Goal: Transaction & Acquisition: Purchase product/service

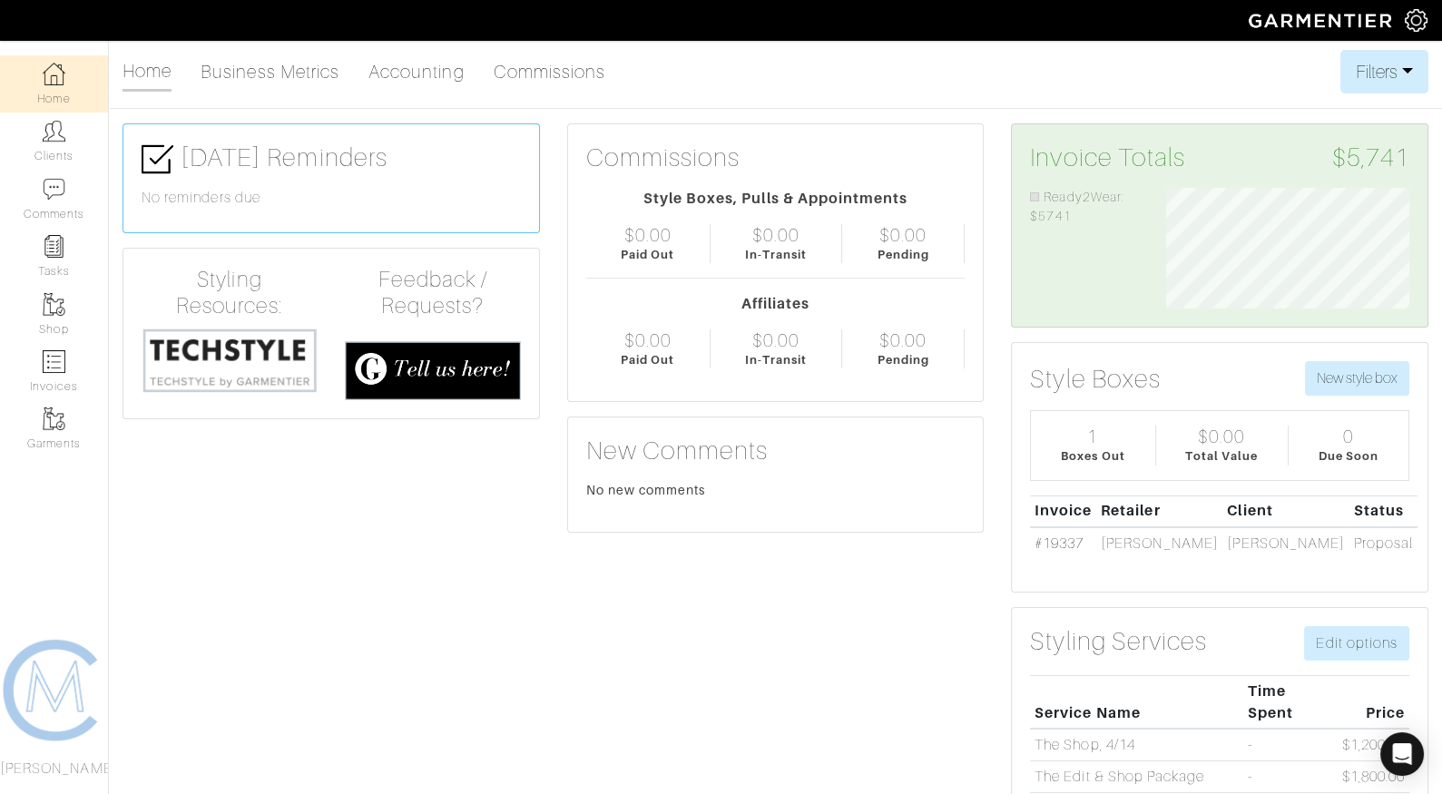
scroll to position [121, 270]
click at [64, 366] on img at bounding box center [54, 361] width 23 height 23
select select
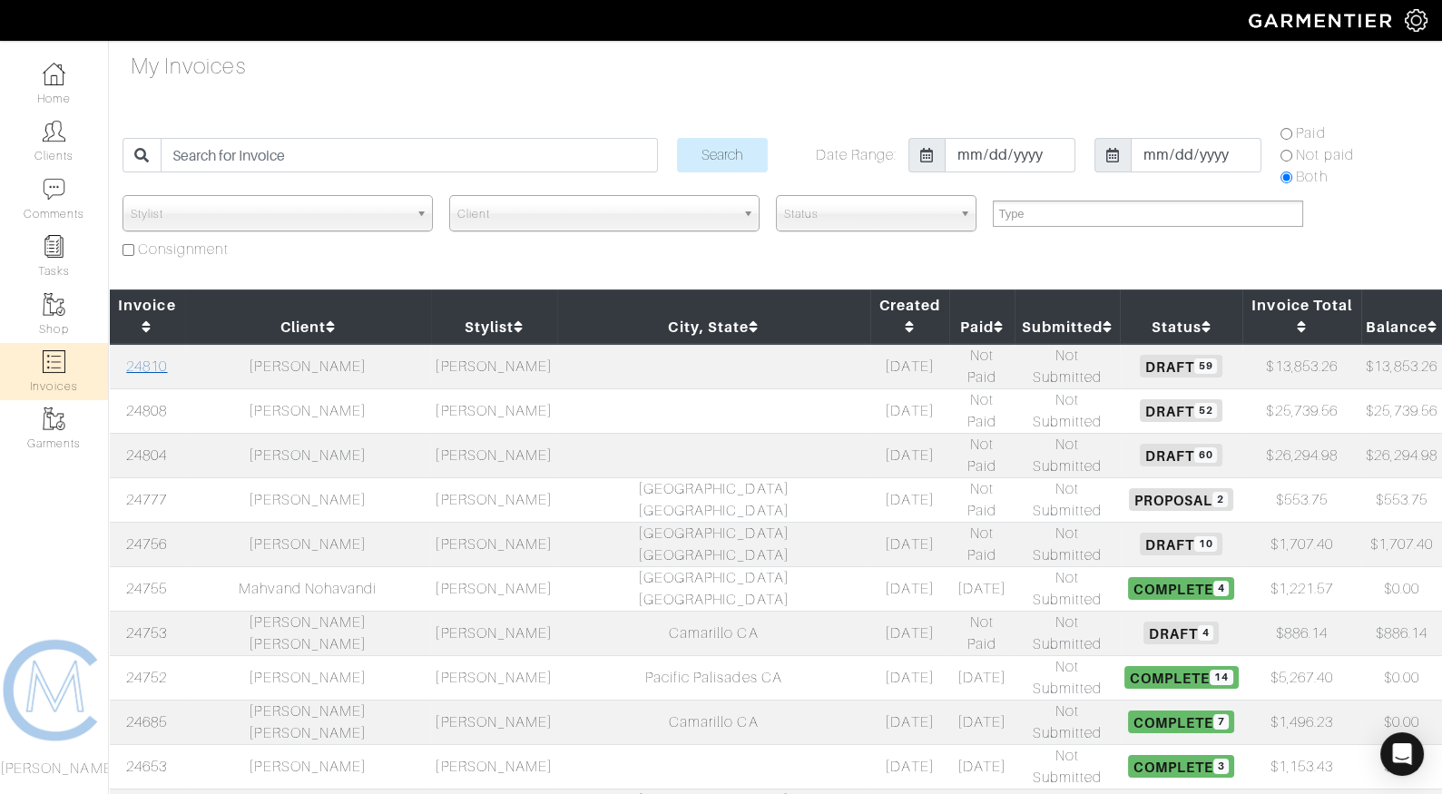
click at [148, 359] on link "24810" at bounding box center [146, 367] width 41 height 16
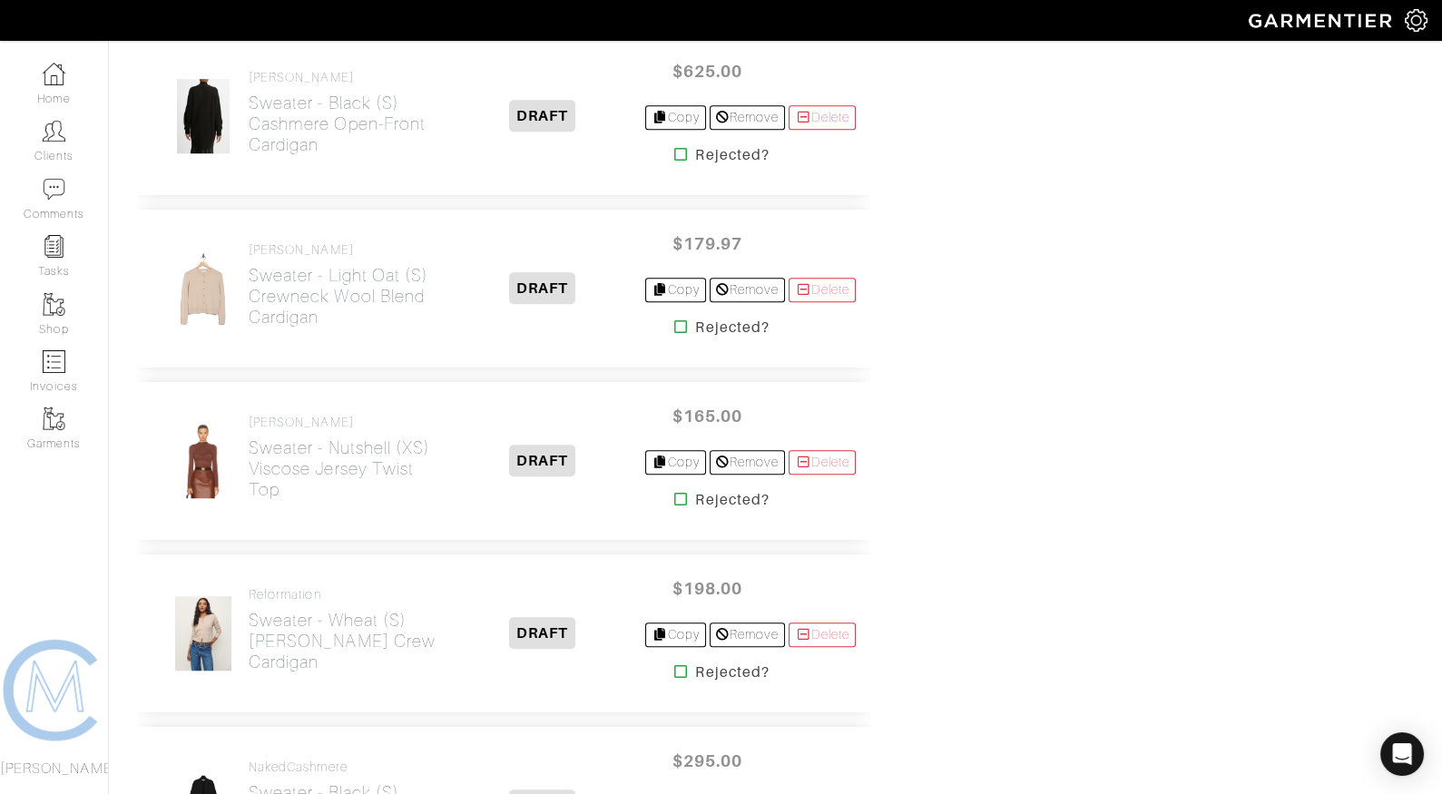
scroll to position [2734, 0]
click at [674, 490] on icon at bounding box center [681, 497] width 14 height 15
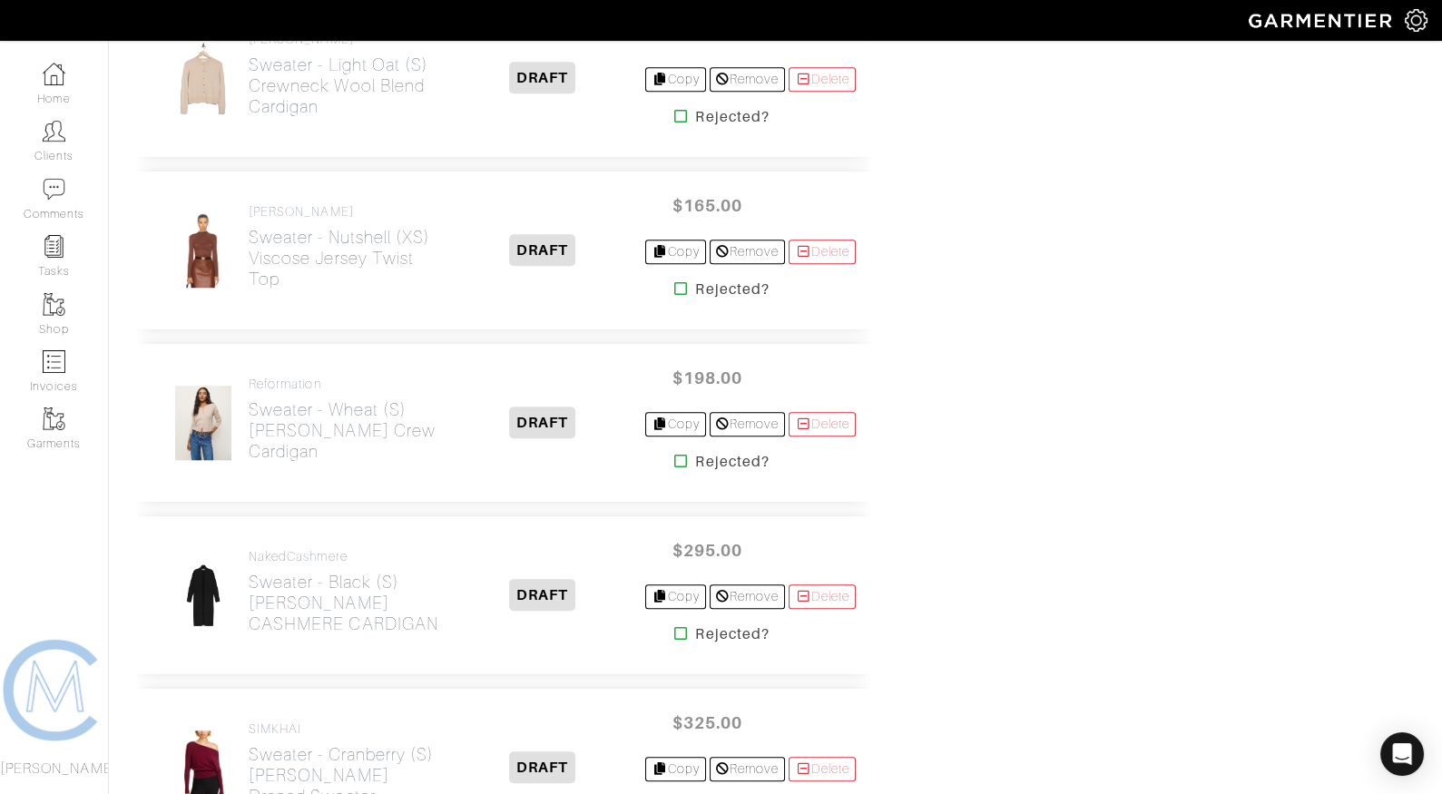
scroll to position [2948, 0]
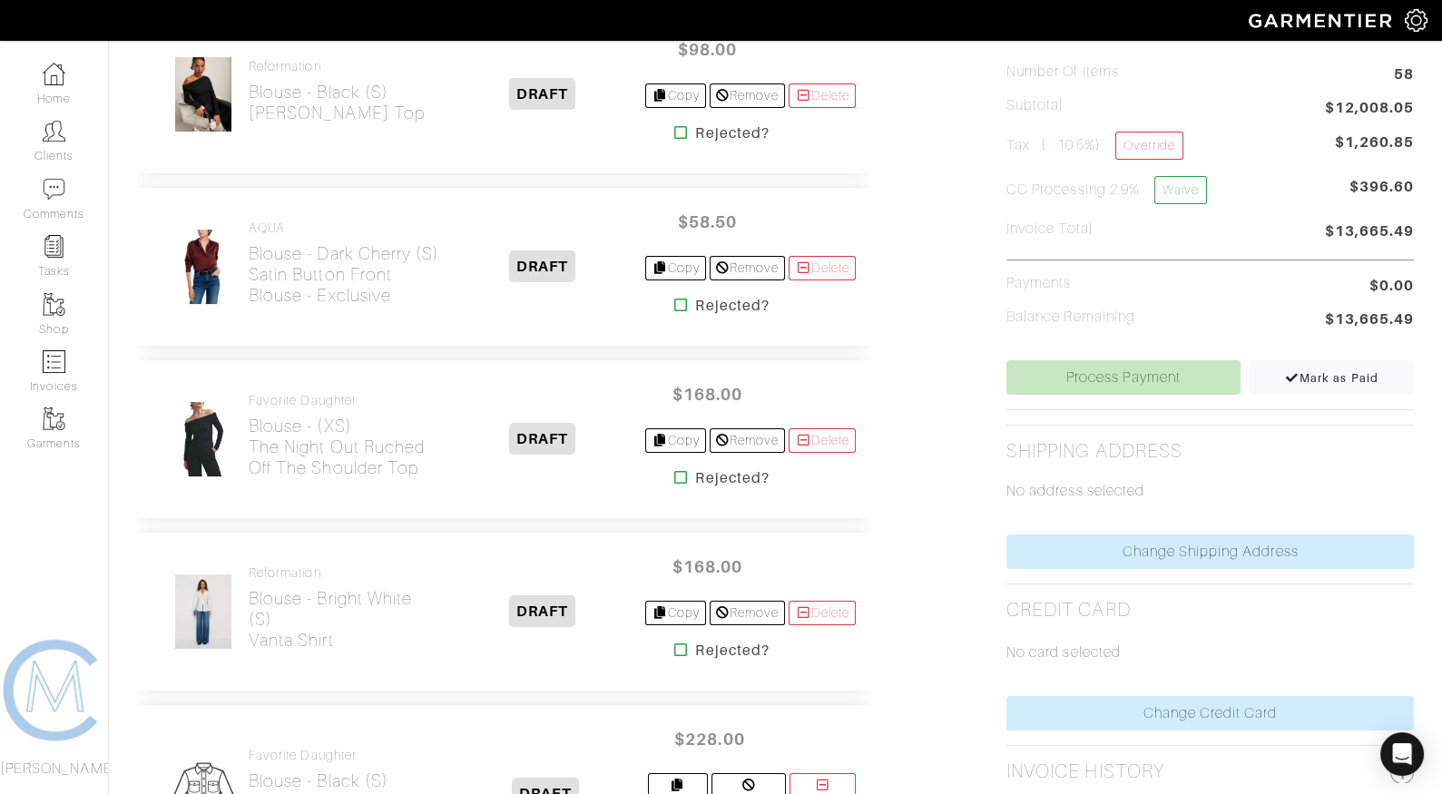
scroll to position [492, 0]
click at [674, 303] on icon at bounding box center [681, 306] width 14 height 15
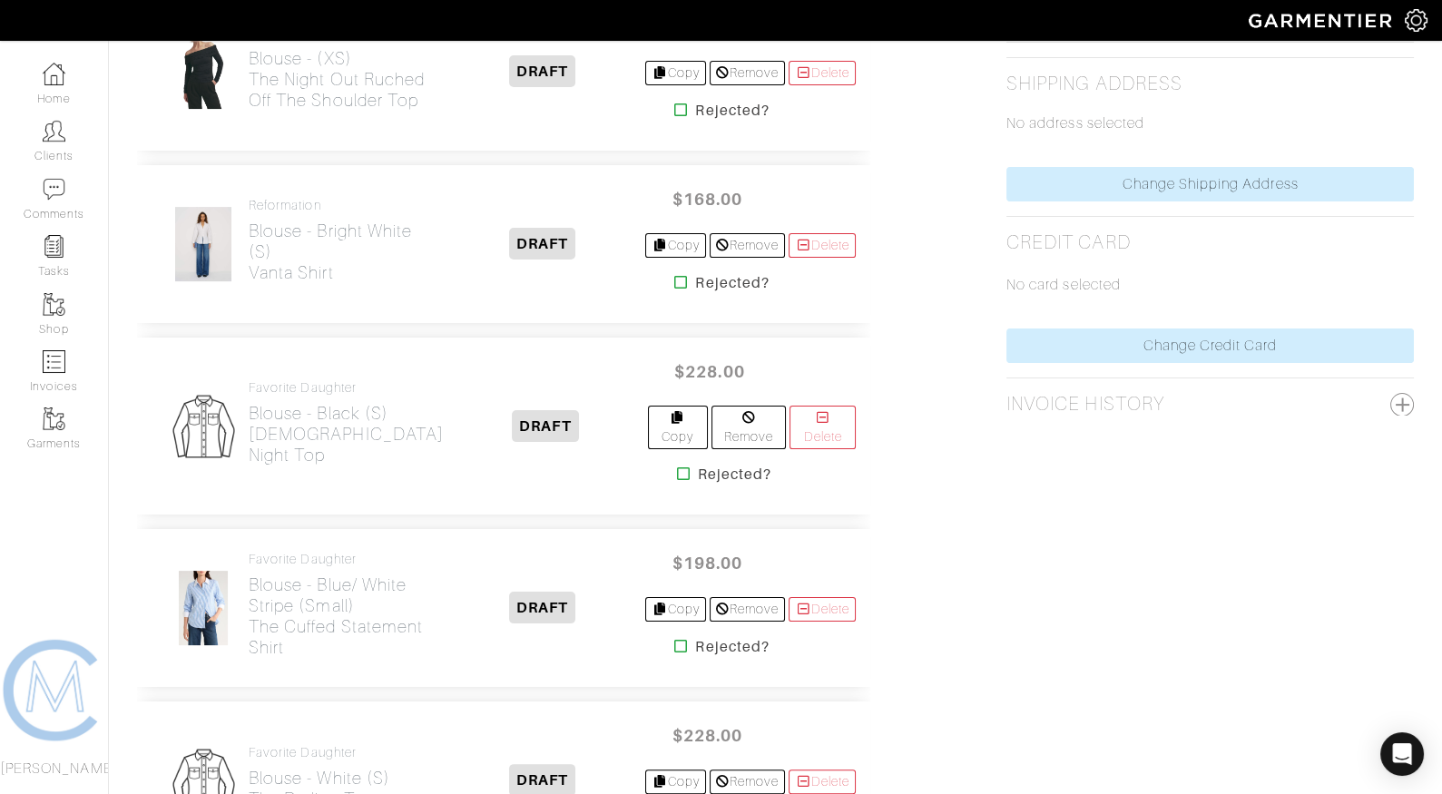
scroll to position [864, 0]
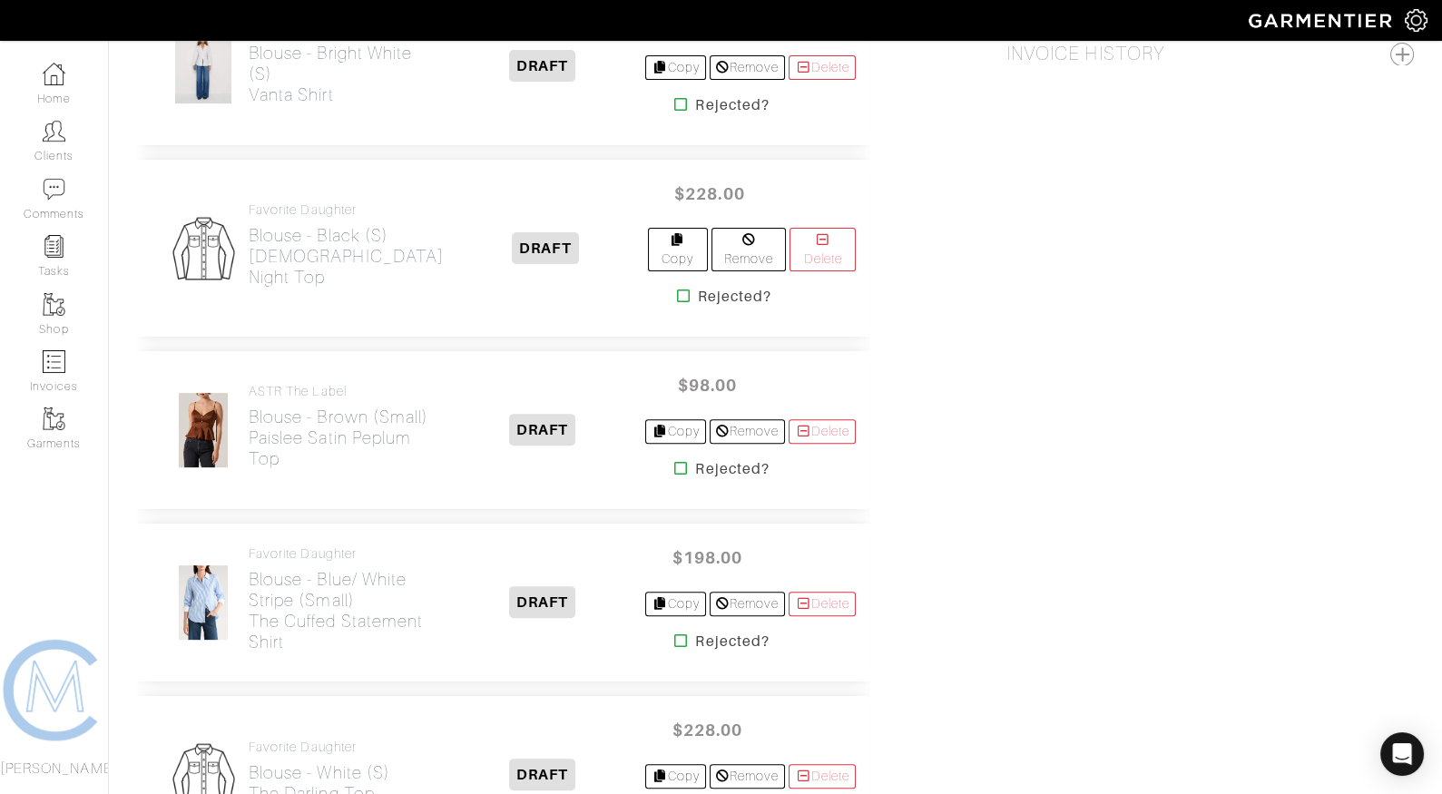
scroll to position [1208, 0]
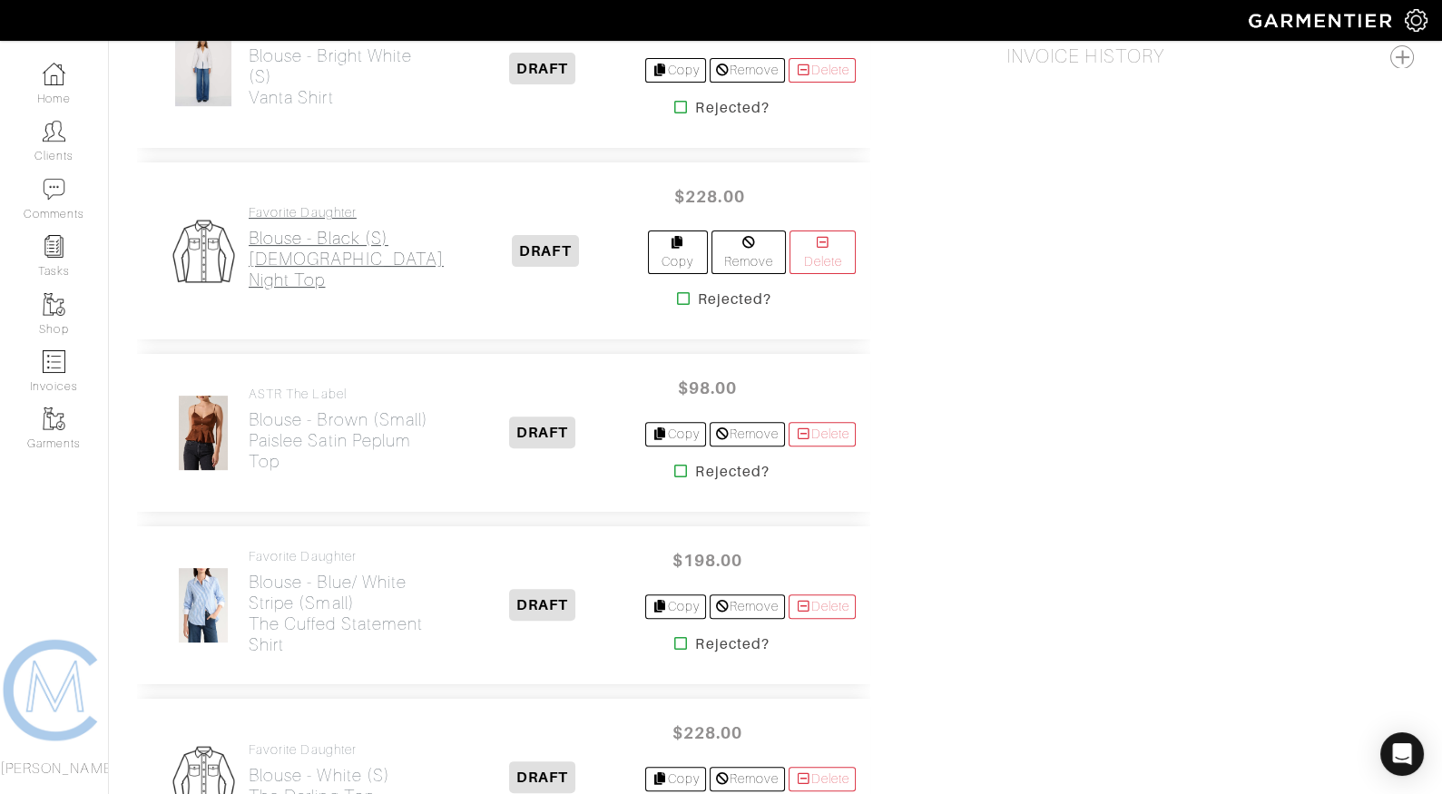
click at [339, 233] on h2 "Blouse - Black (S) Ladies Night Top" at bounding box center [346, 259] width 195 height 63
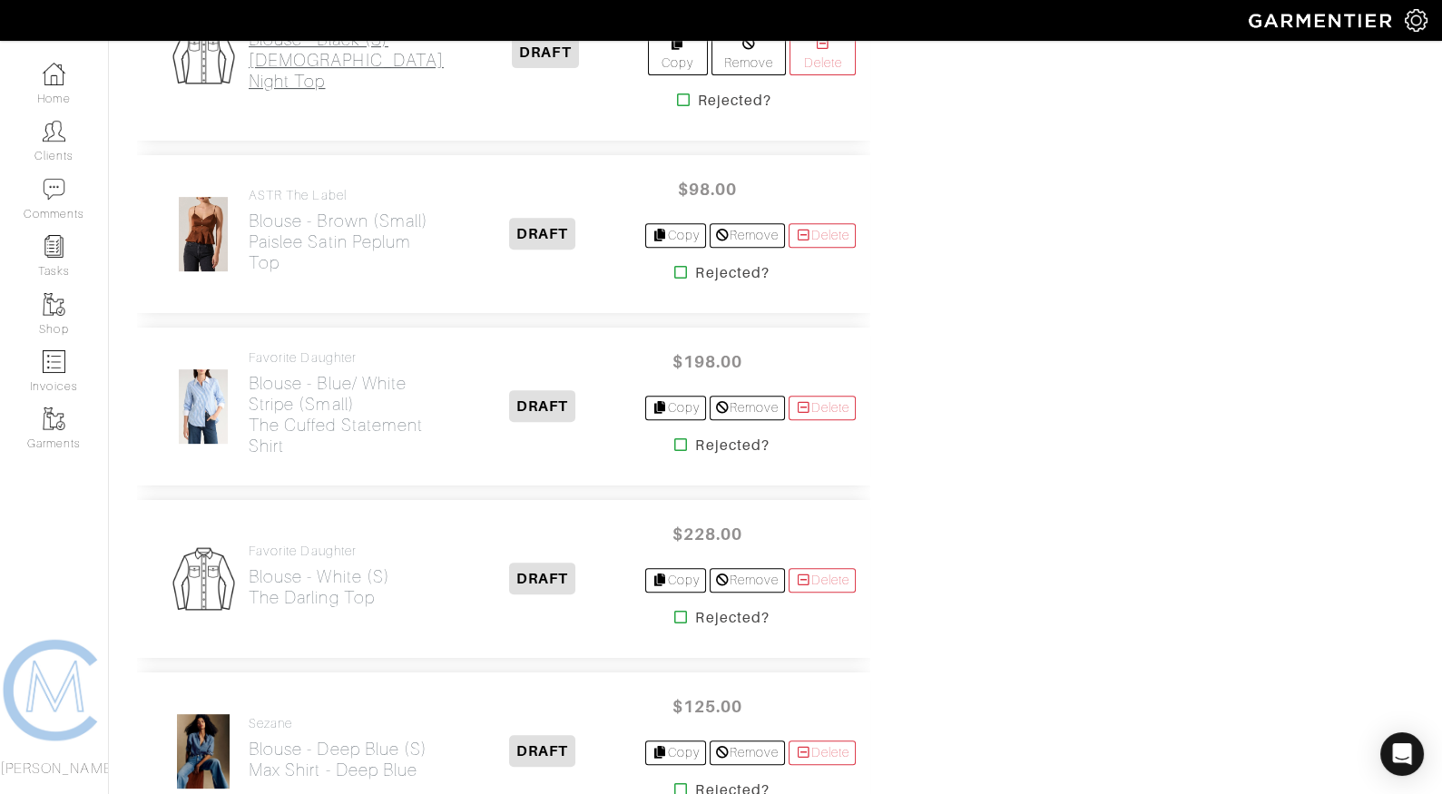
scroll to position [1421, 0]
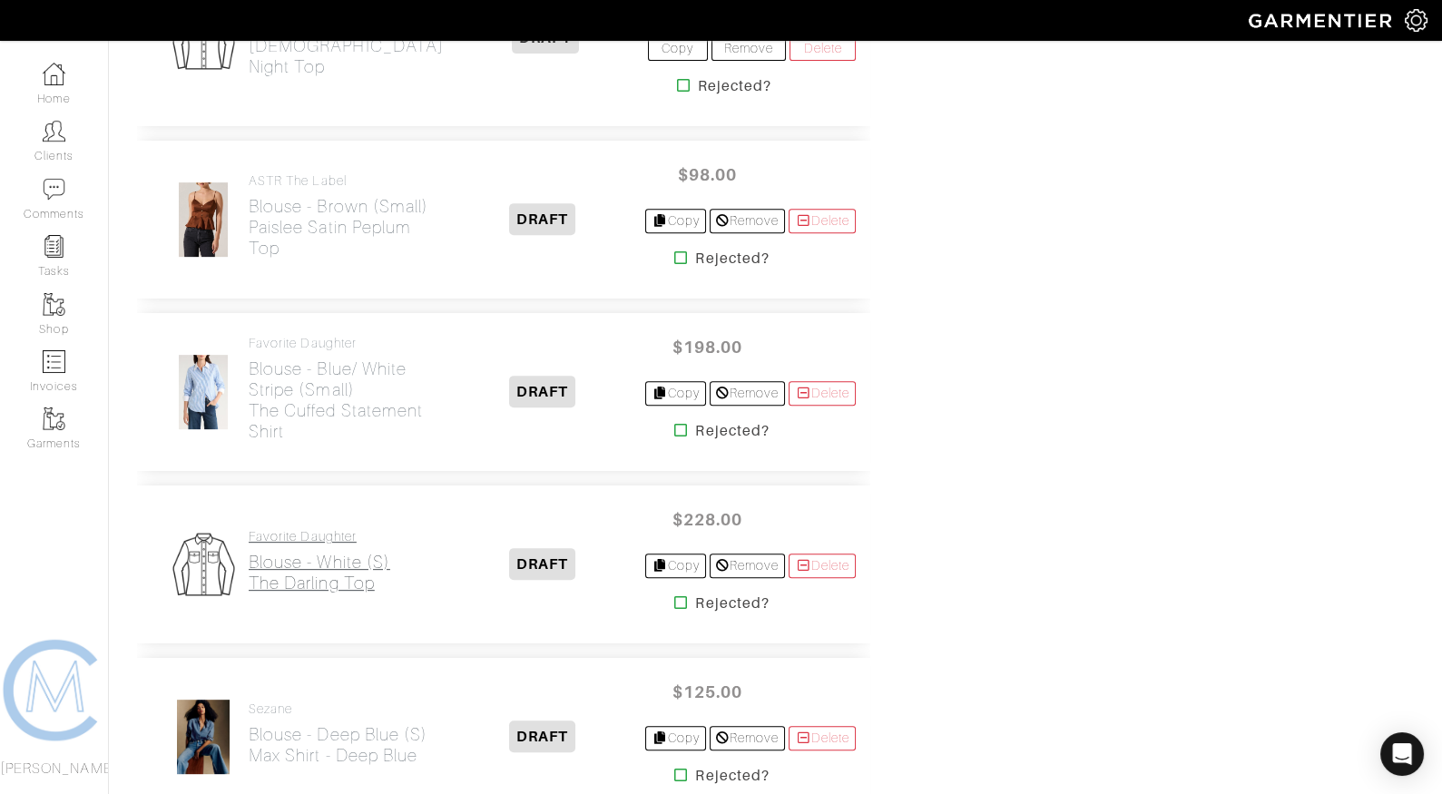
click at [283, 552] on h2 "Blouse - White (S) The Darling Top" at bounding box center [320, 573] width 142 height 42
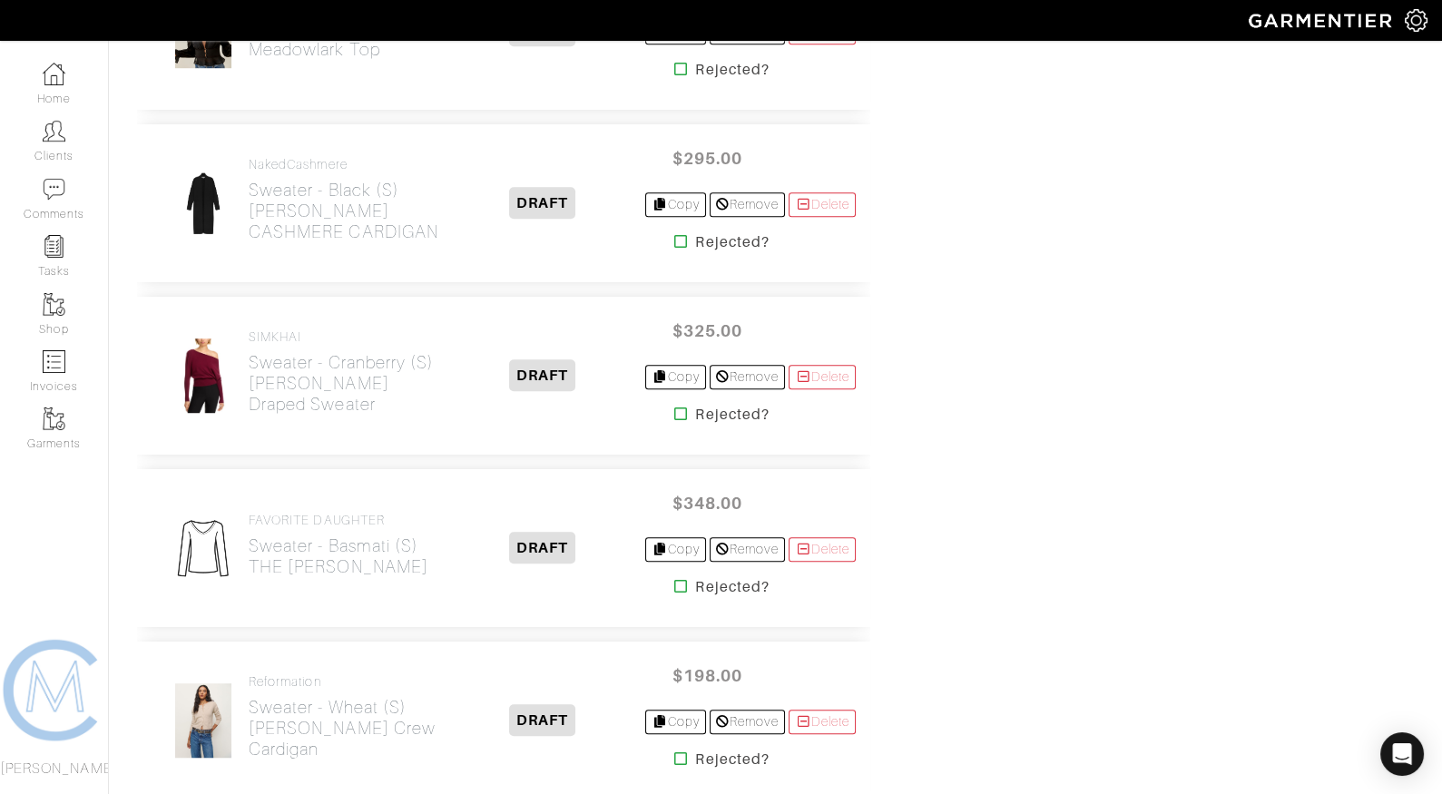
scroll to position [2453, 0]
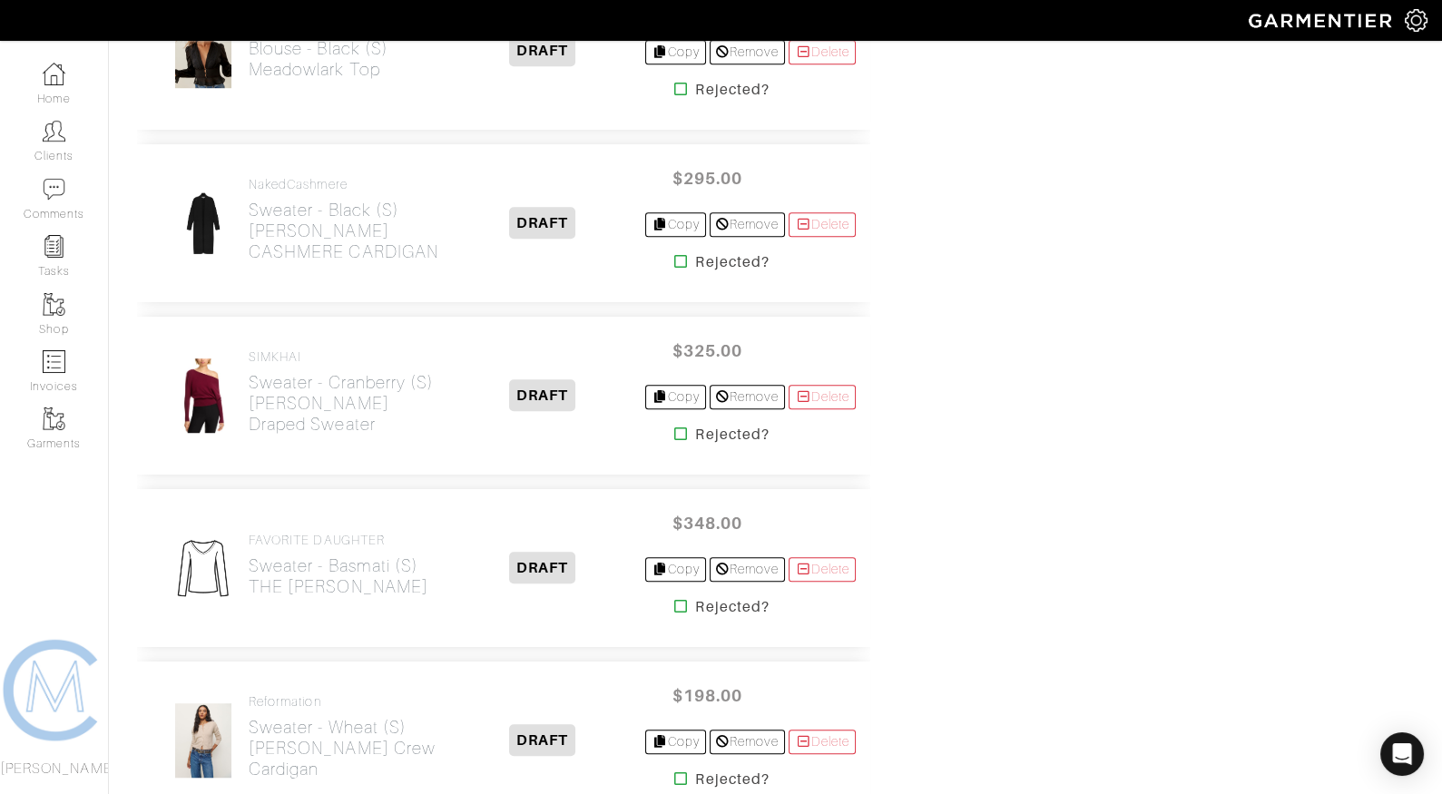
click at [674, 427] on icon at bounding box center [681, 434] width 14 height 15
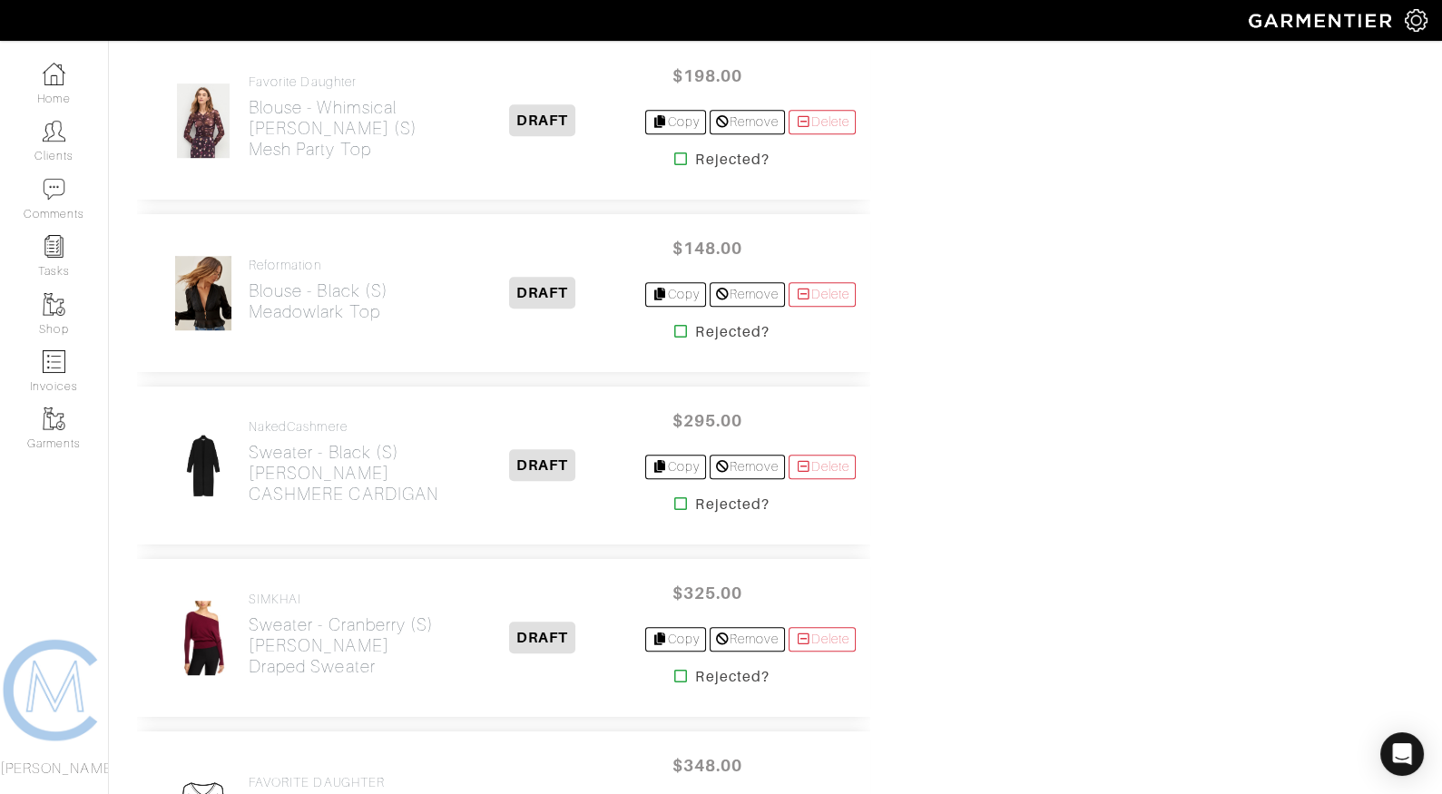
scroll to position [2209, 0]
click at [676, 325] on icon at bounding box center [681, 332] width 14 height 15
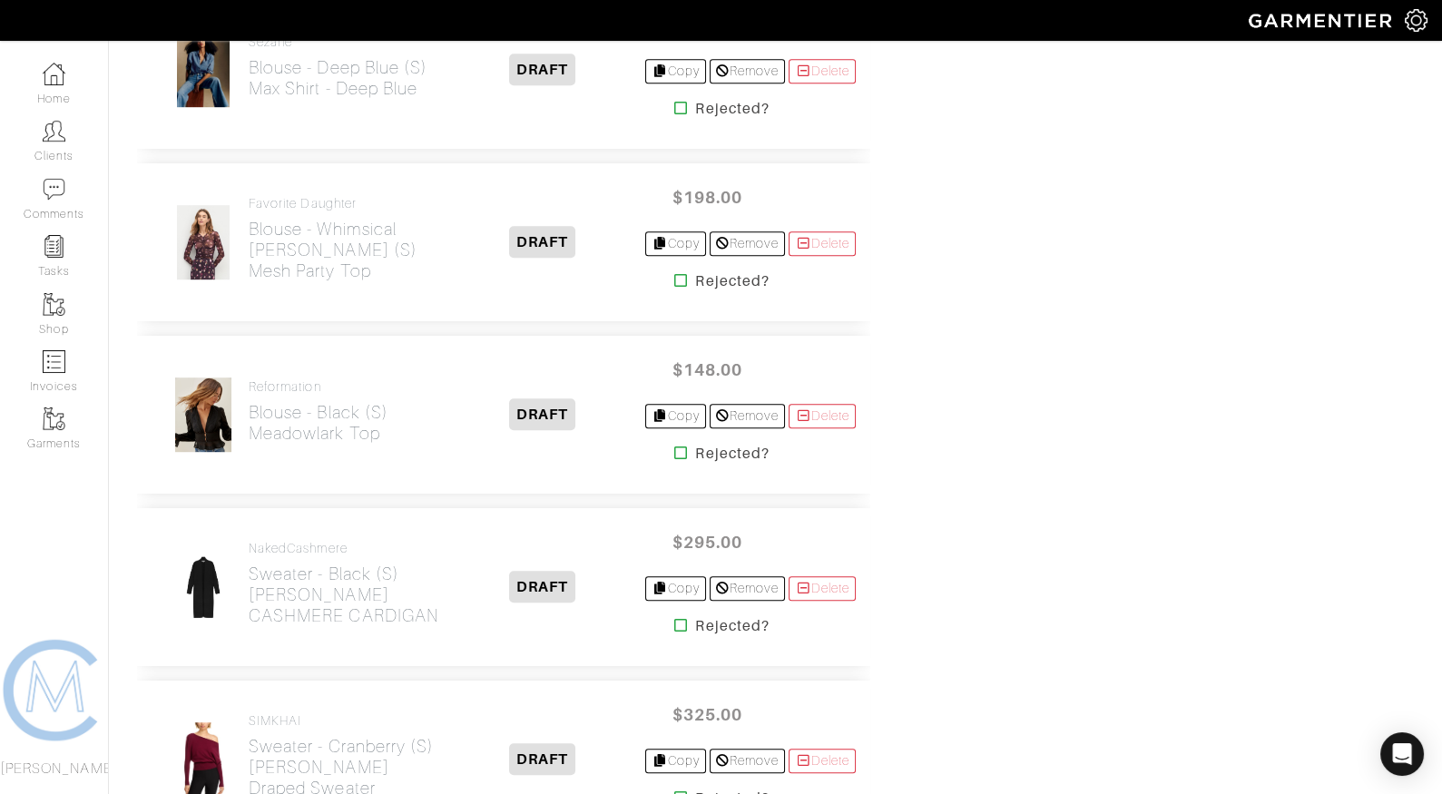
scroll to position [2075, 0]
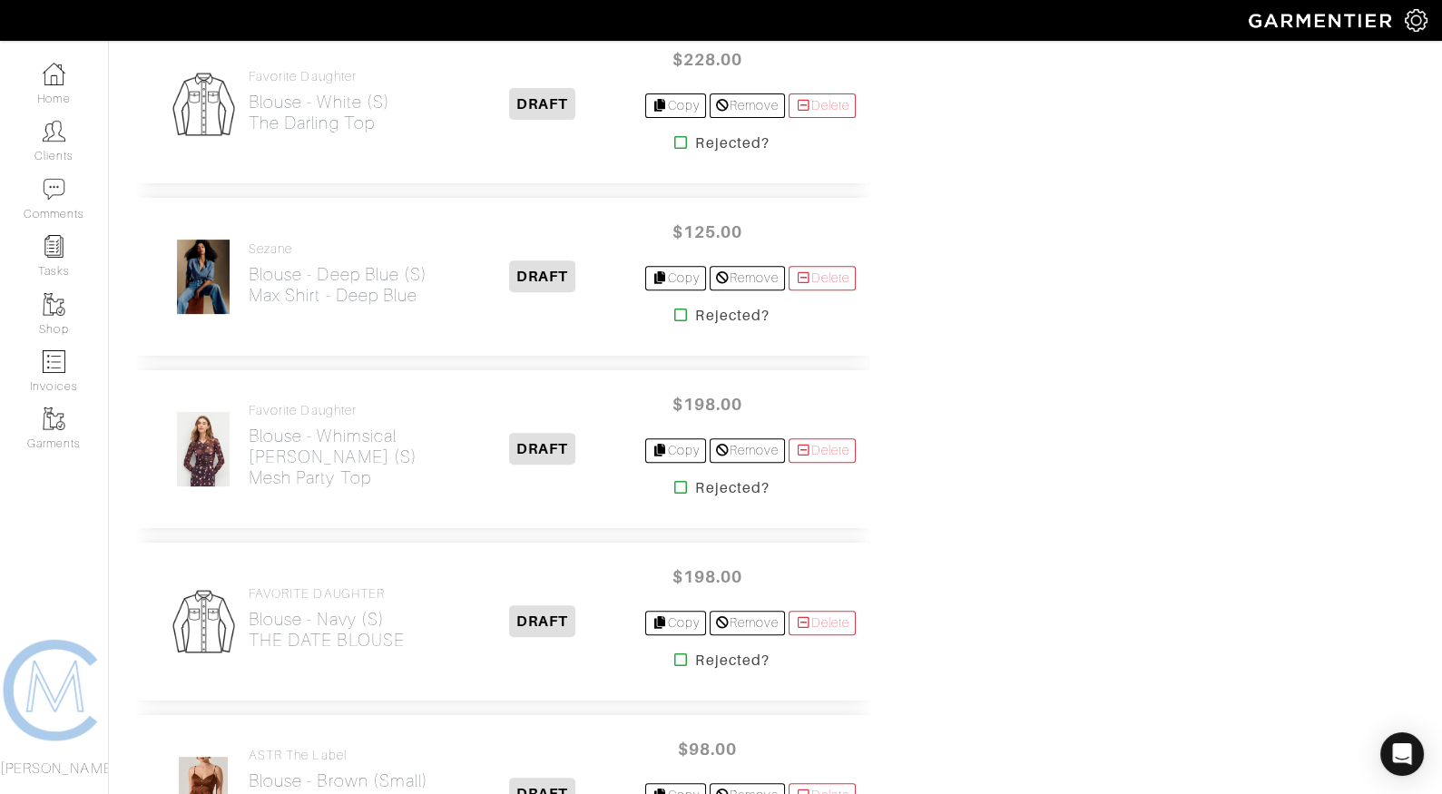
scroll to position [1362, 0]
click at [674, 310] on icon at bounding box center [681, 317] width 14 height 15
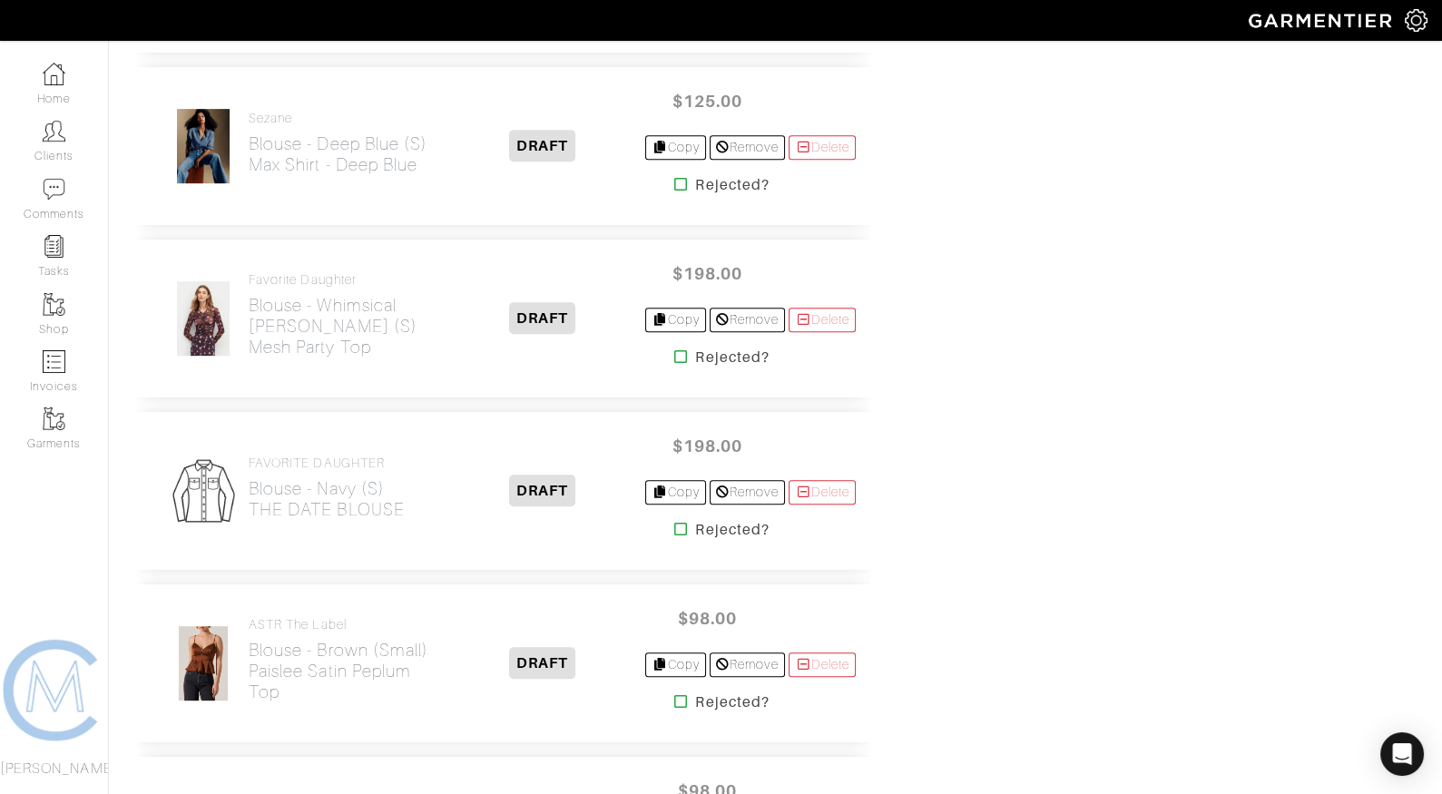
scroll to position [1577, 0]
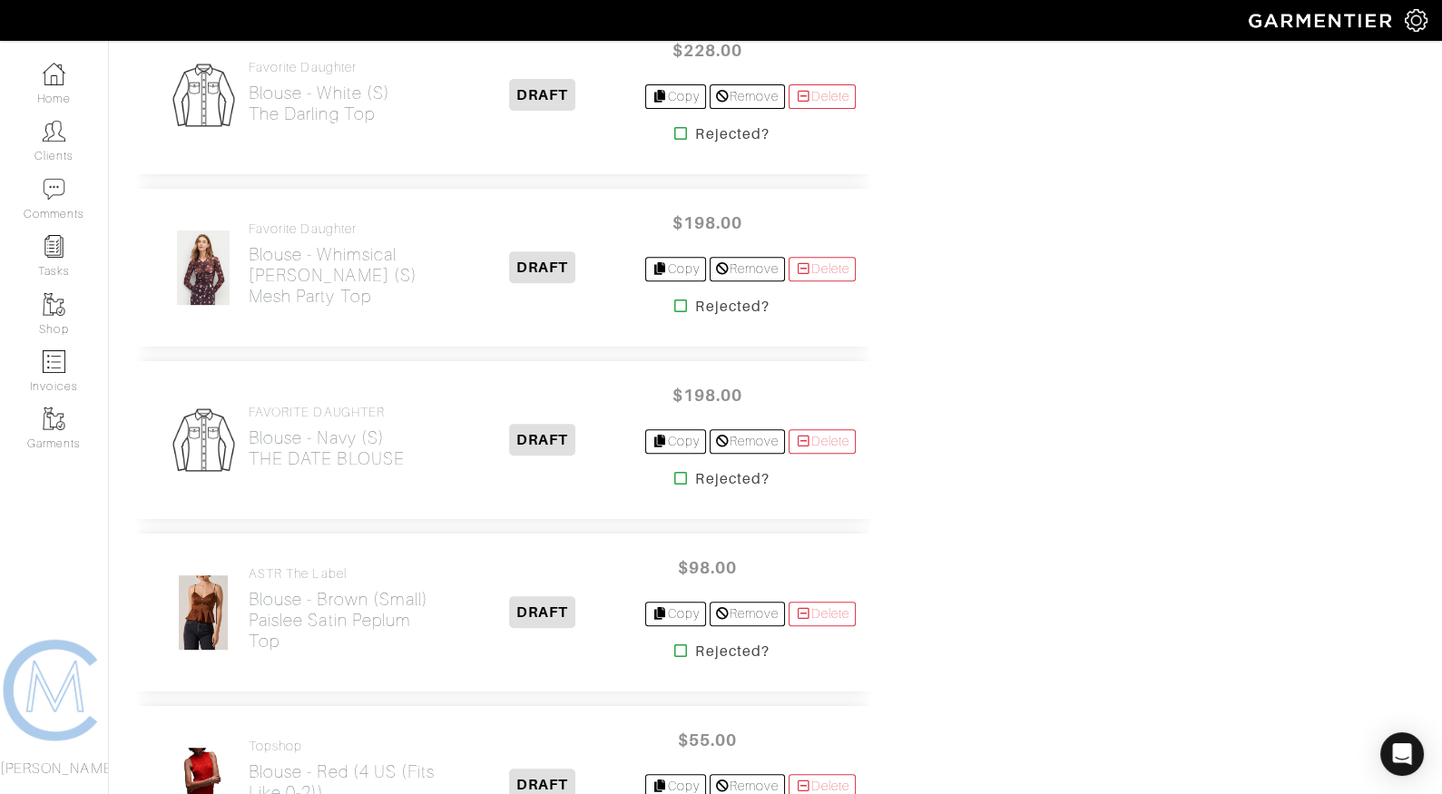
scroll to position [1384, 0]
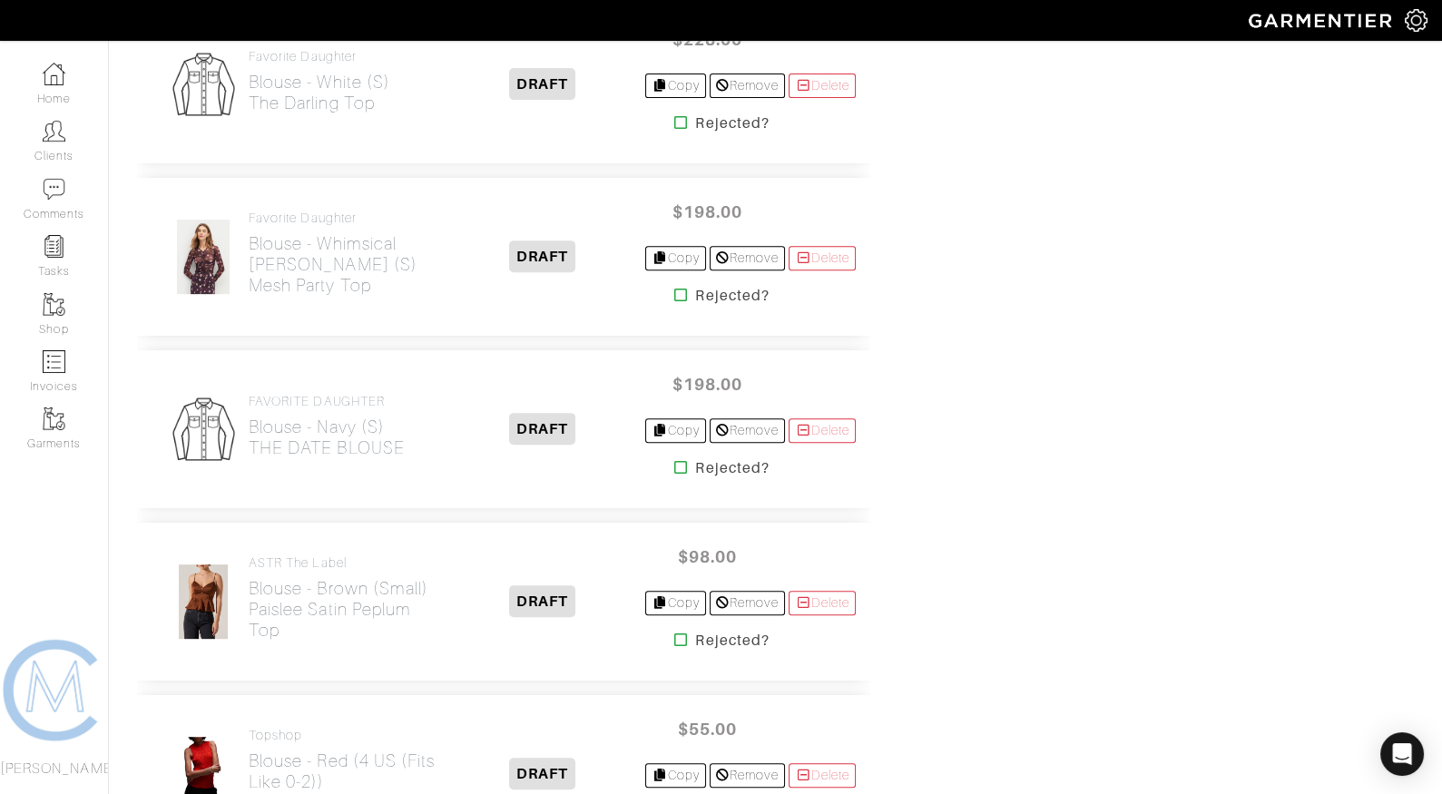
click at [676, 633] on icon at bounding box center [681, 640] width 14 height 15
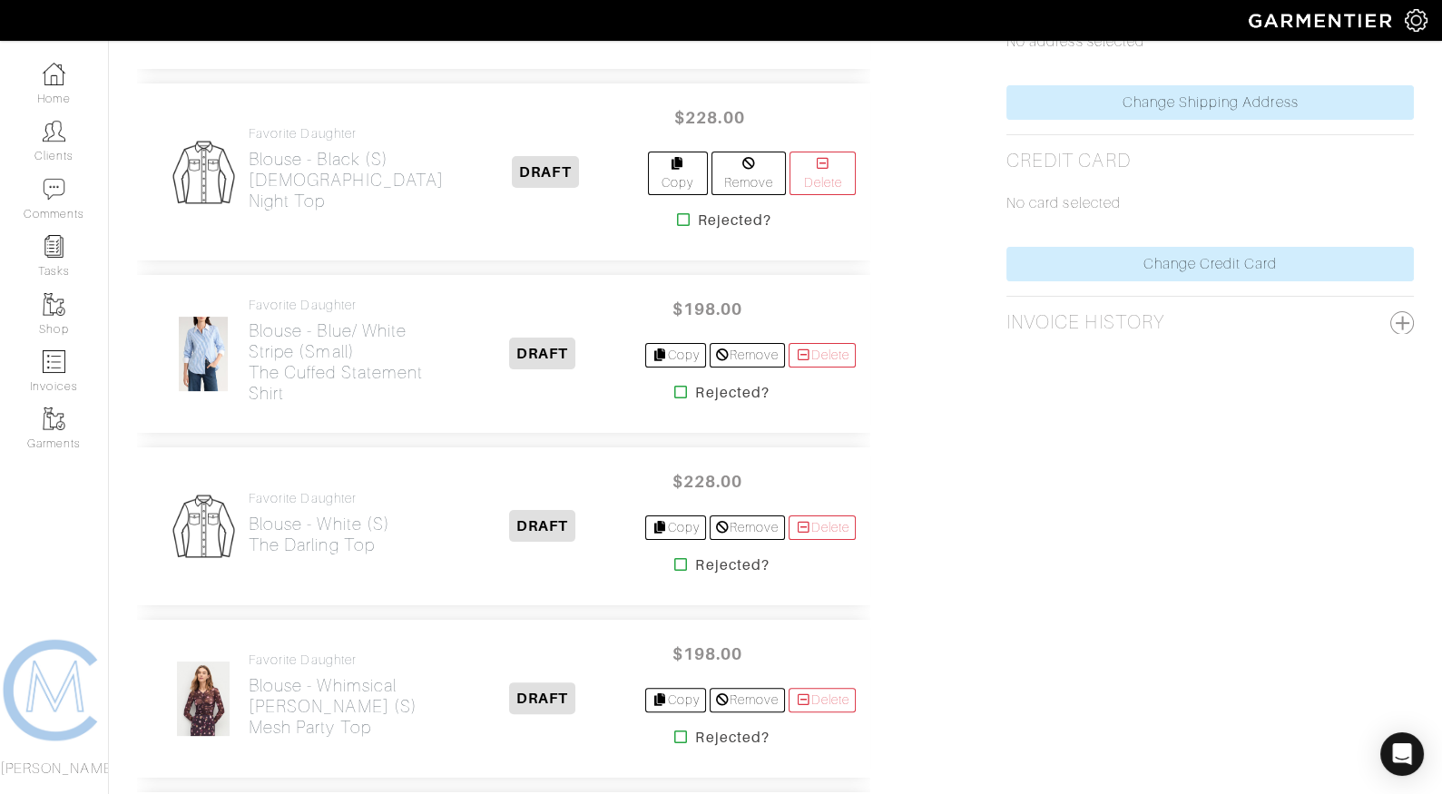
scroll to position [764, 0]
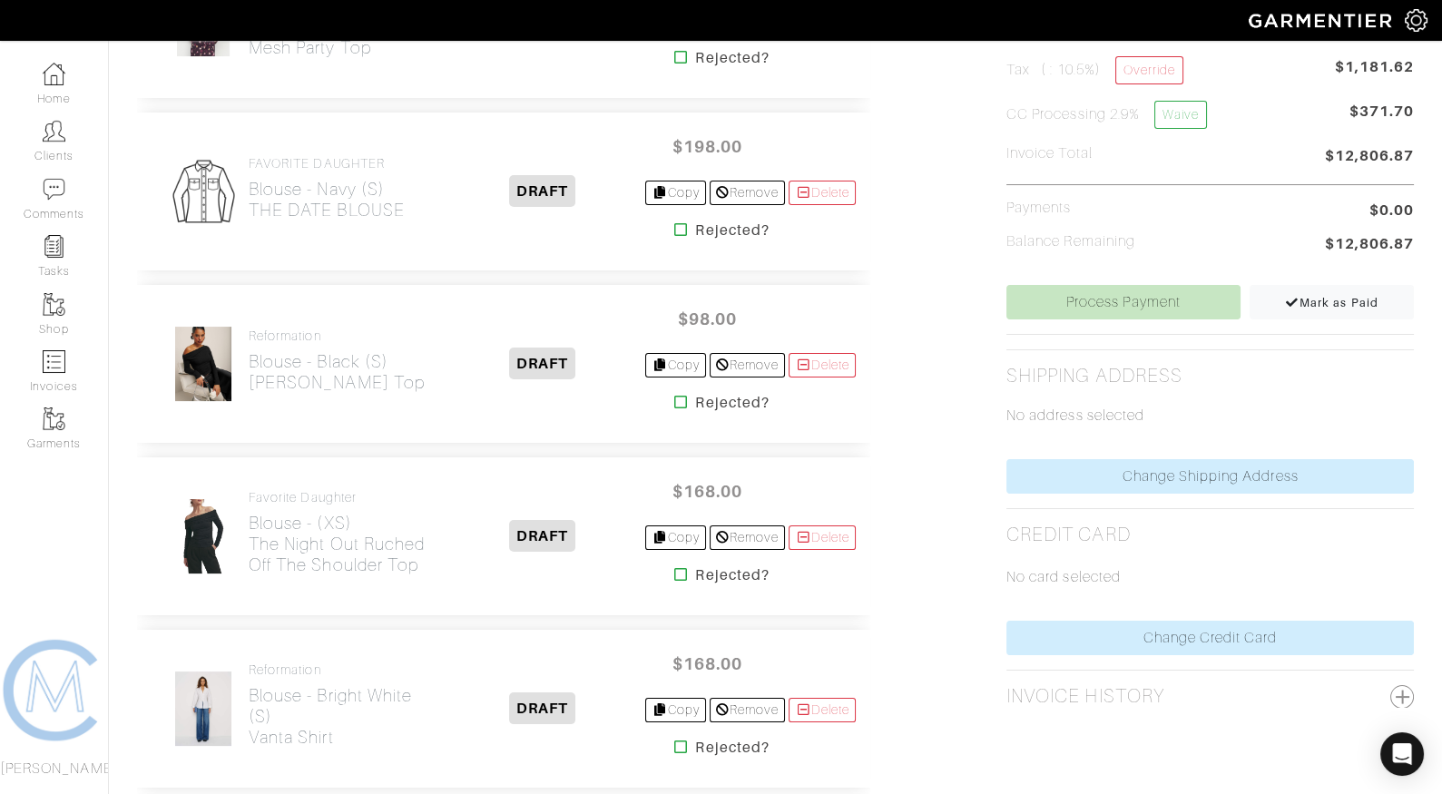
scroll to position [572, 0]
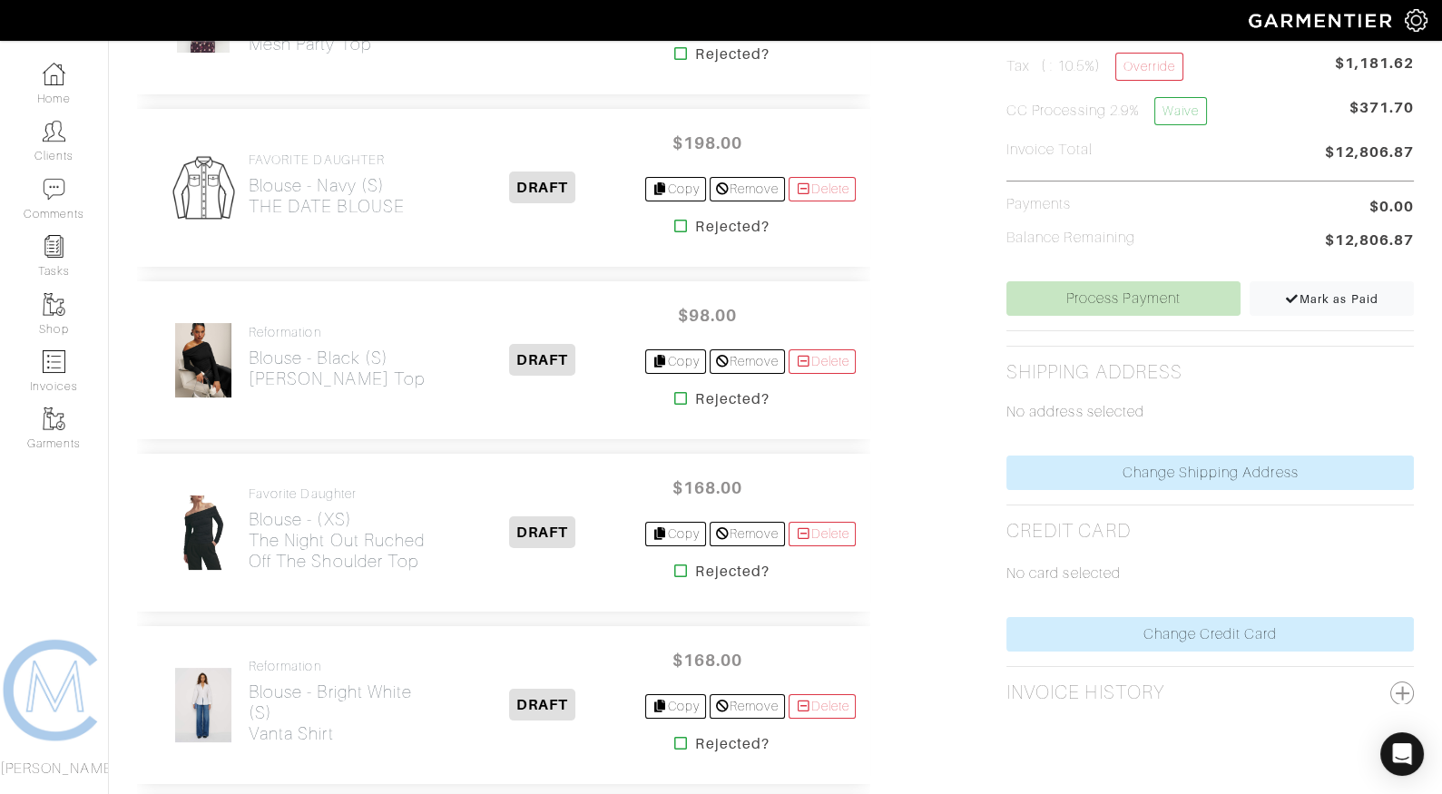
click at [674, 565] on icon at bounding box center [681, 571] width 14 height 15
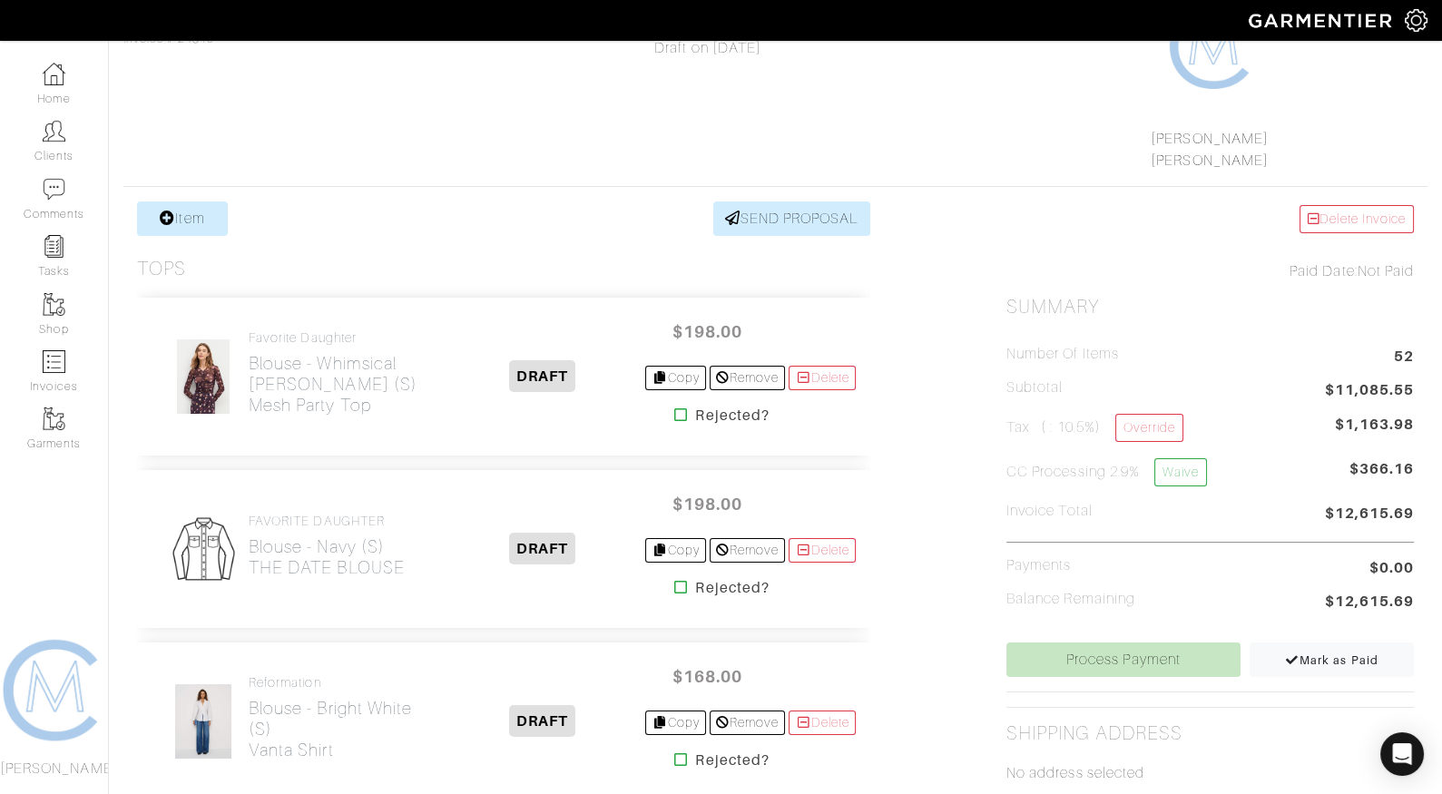
scroll to position [227, 0]
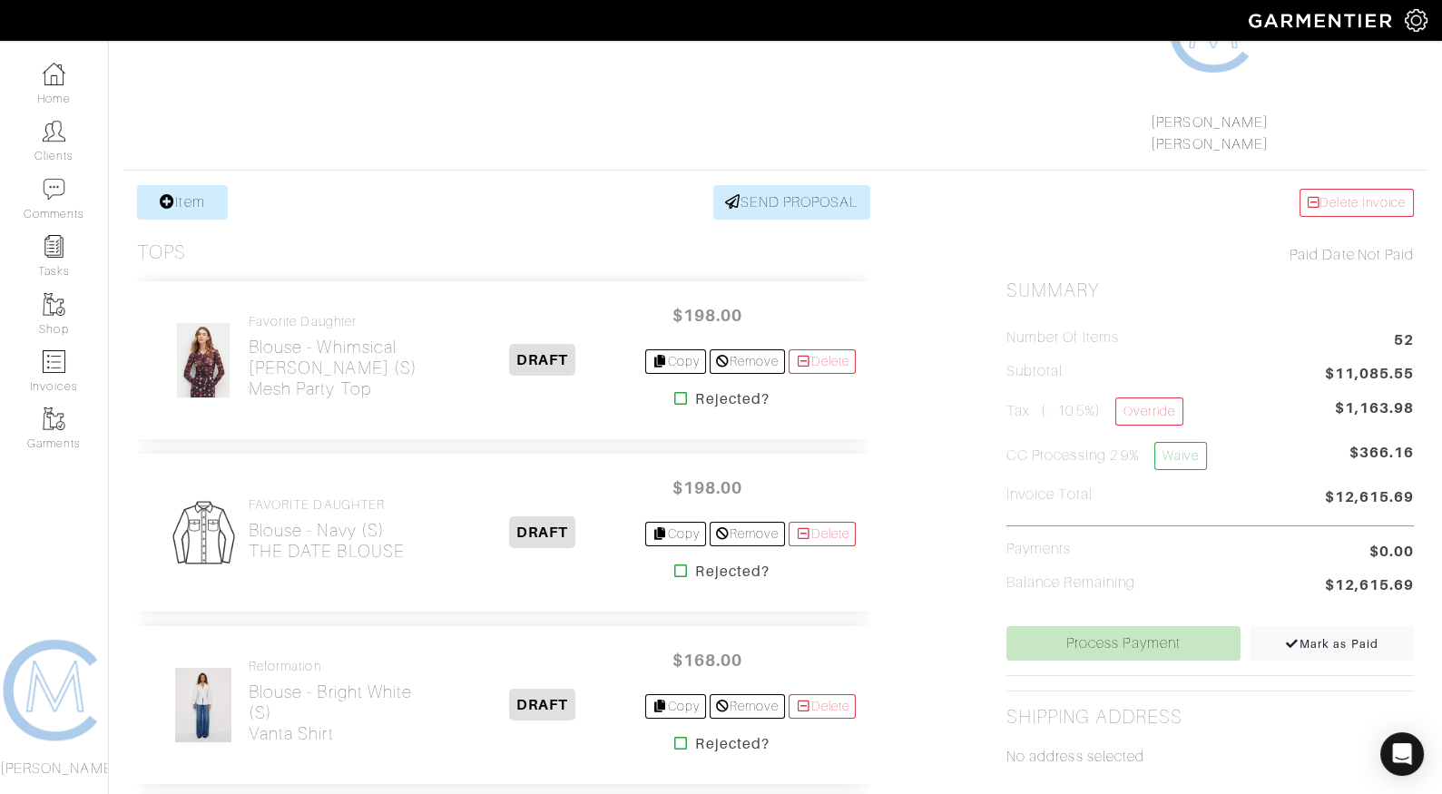
click at [674, 398] on icon at bounding box center [681, 398] width 14 height 15
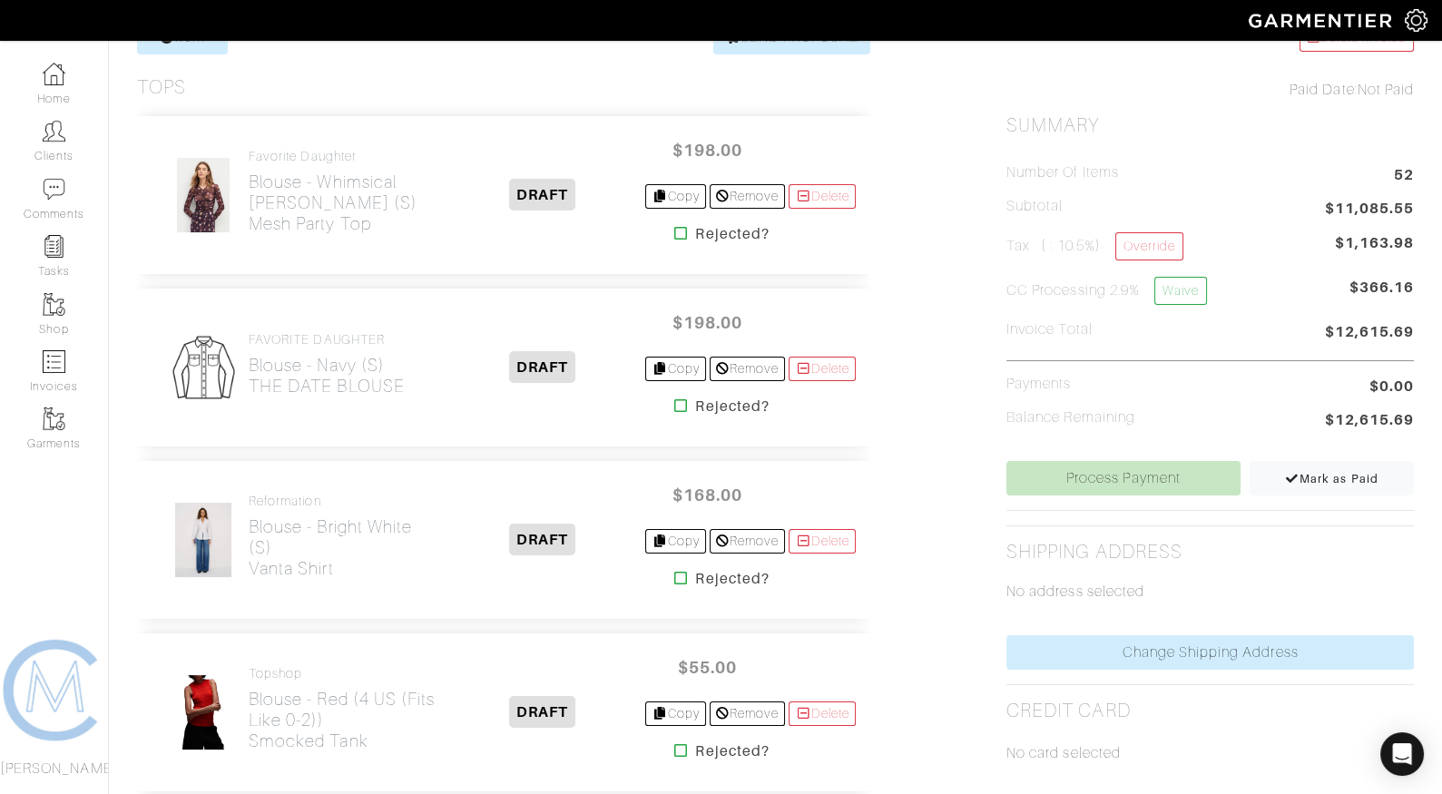
scroll to position [408, 0]
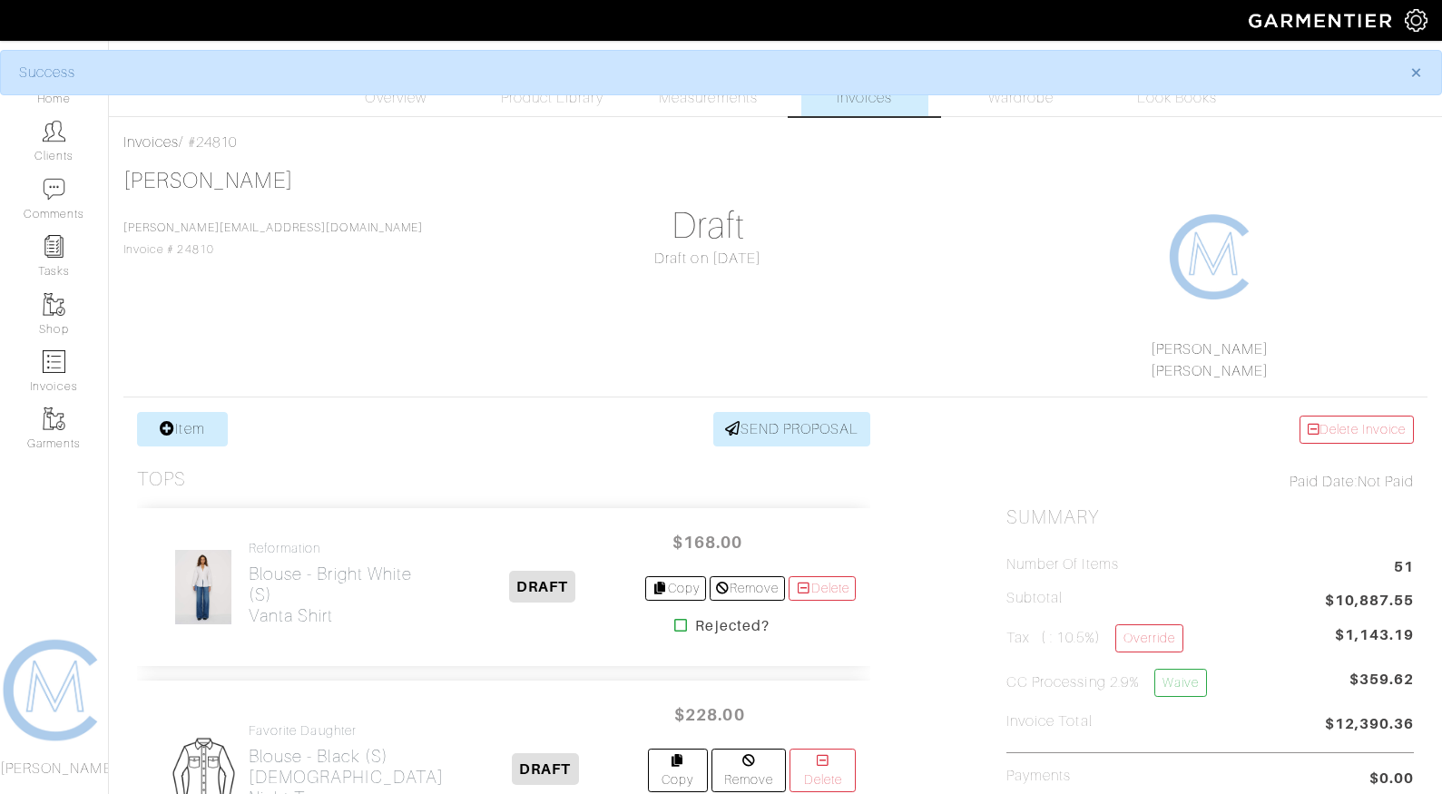
scroll to position [220, 0]
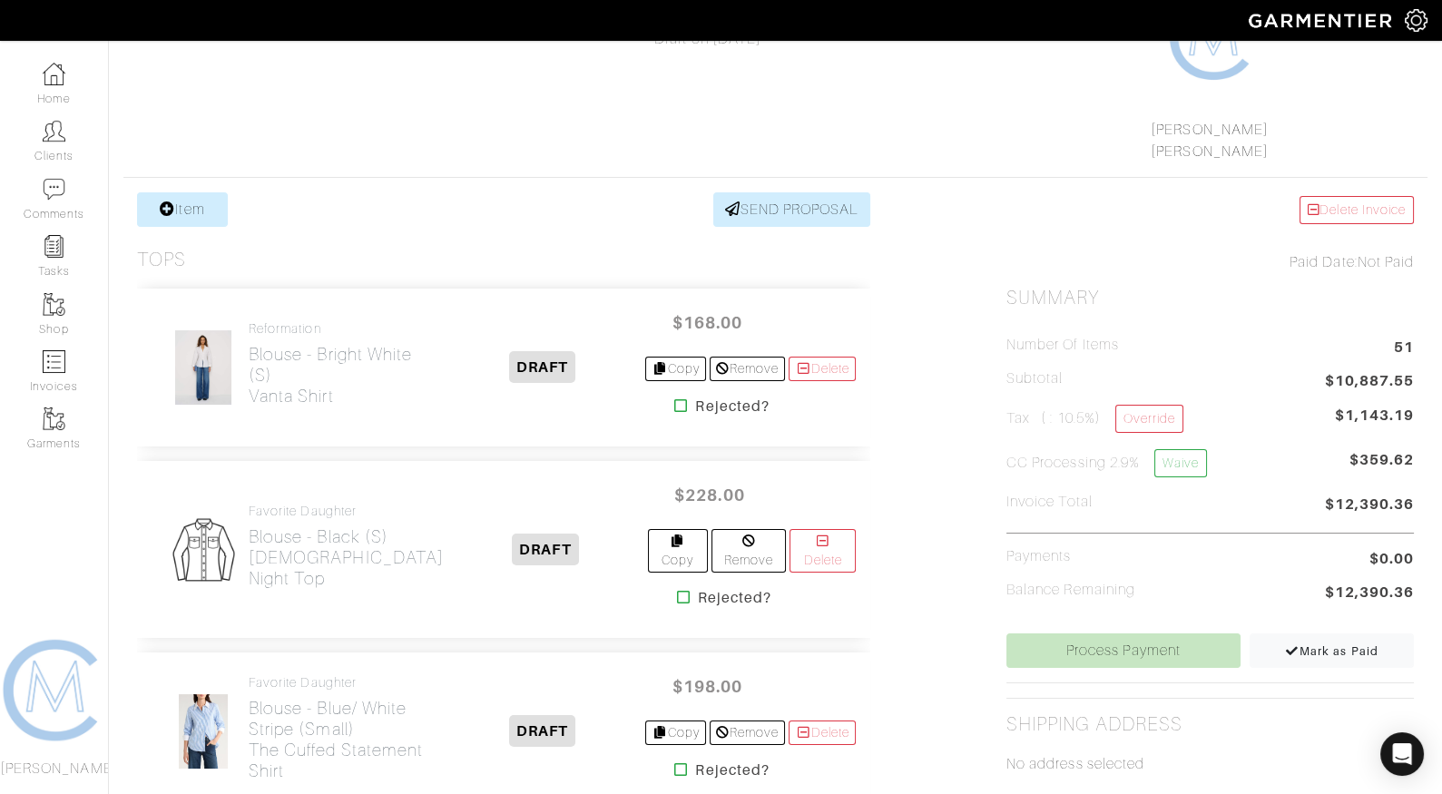
click at [674, 406] on icon at bounding box center [681, 405] width 14 height 15
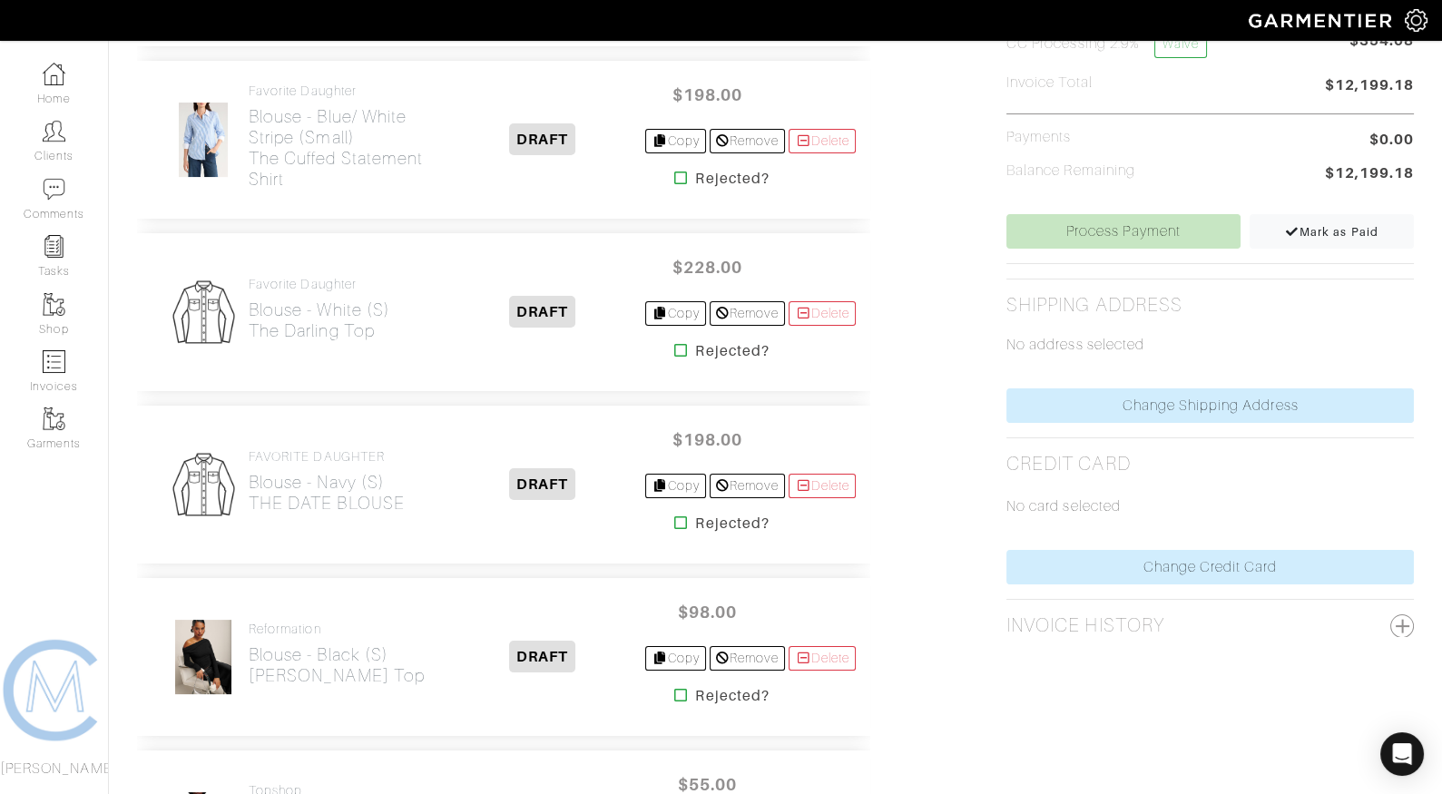
scroll to position [637, 0]
click at [674, 517] on icon at bounding box center [681, 524] width 14 height 15
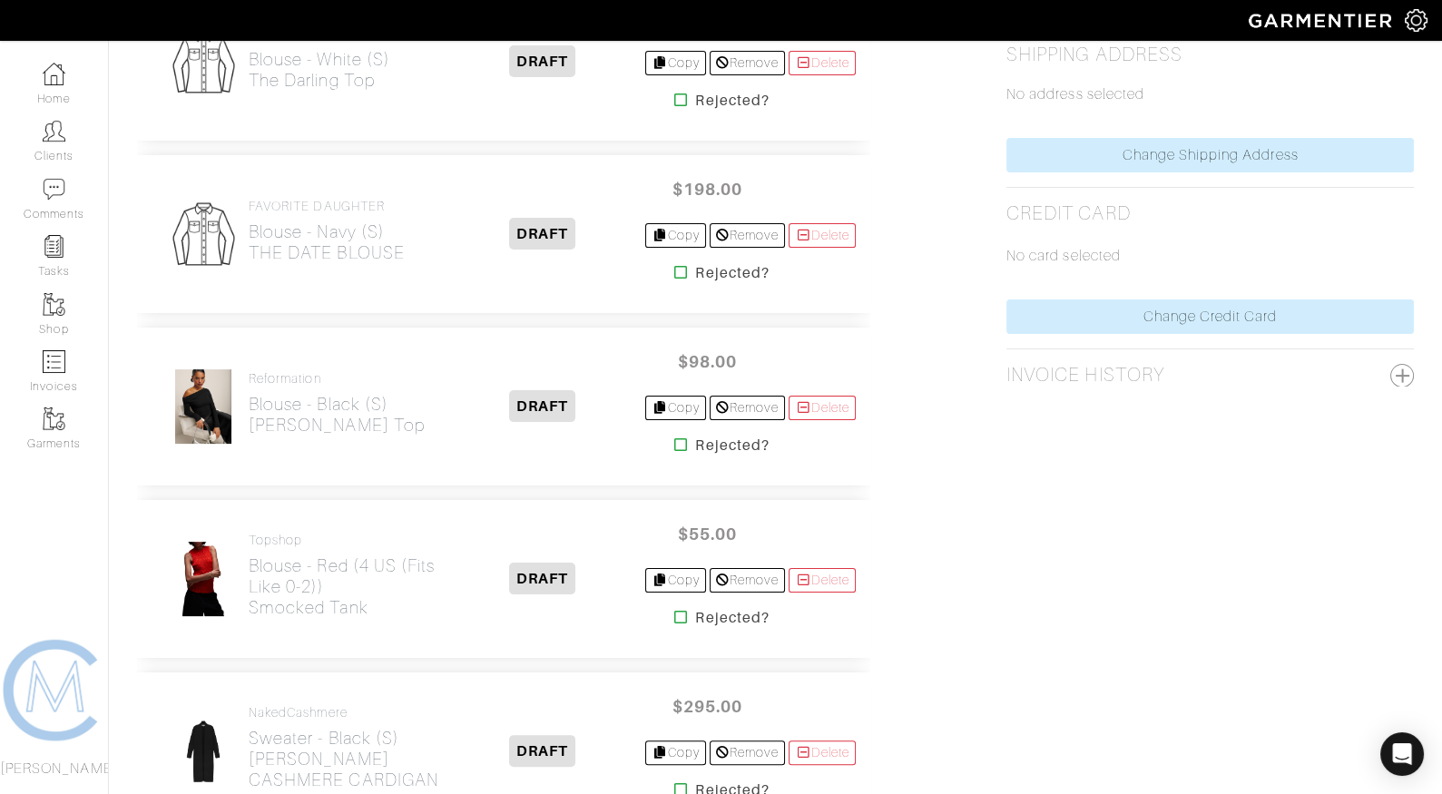
scroll to position [941, 0]
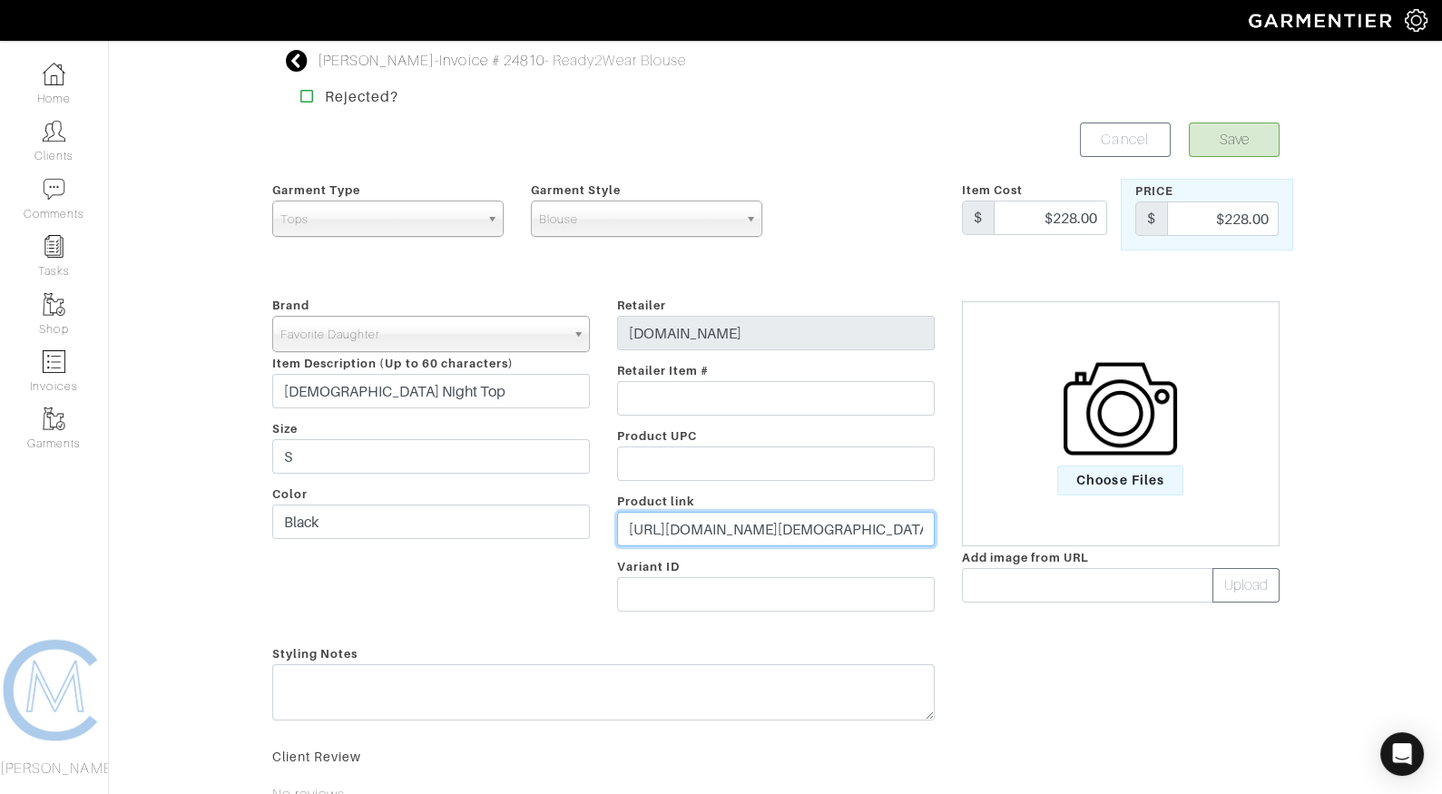
click at [760, 536] on input "https://shopfavoritedaughter.com/collections/tops/products/the-ladies-night-top…" at bounding box center [776, 529] width 318 height 34
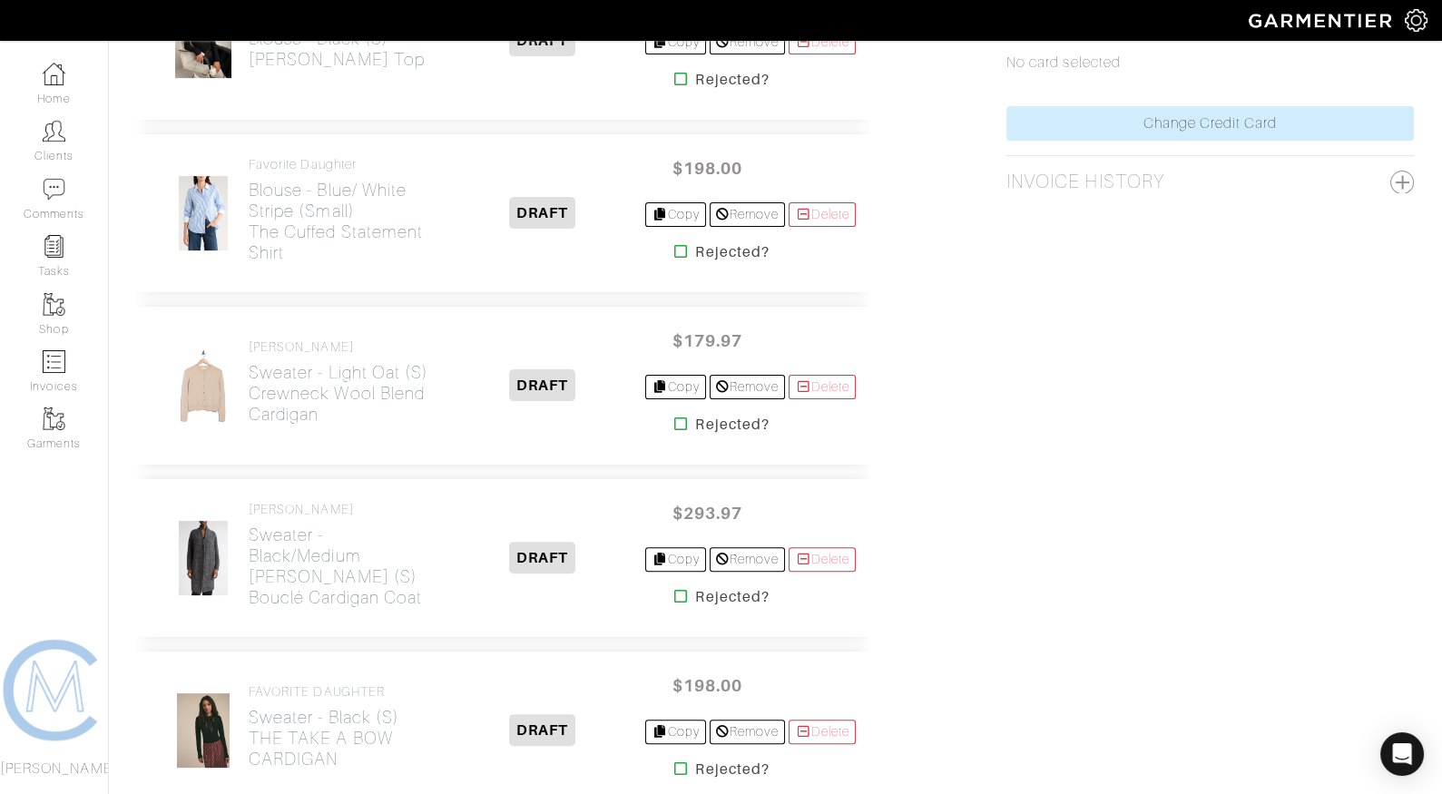
scroll to position [1078, 0]
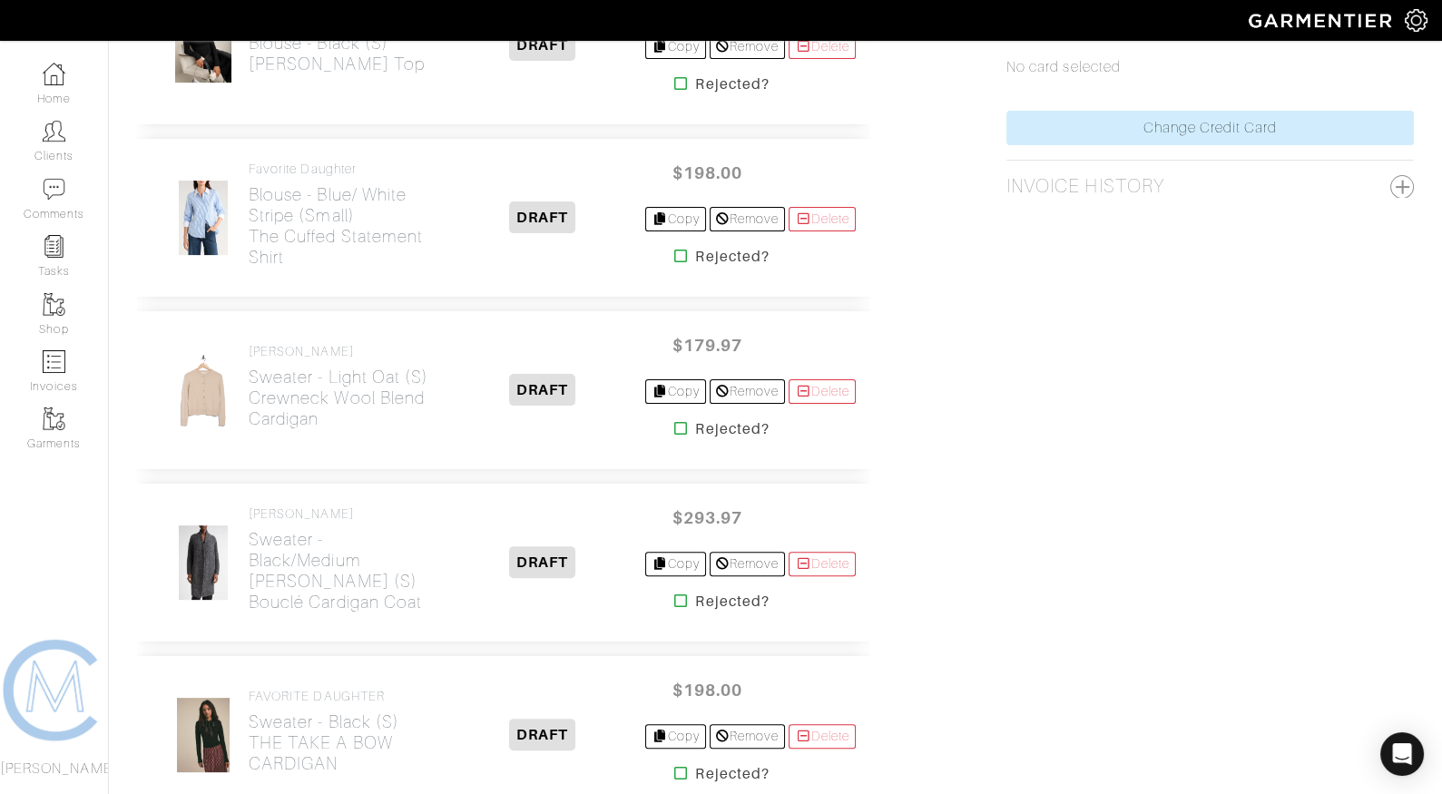
click at [674, 421] on icon at bounding box center [681, 428] width 14 height 15
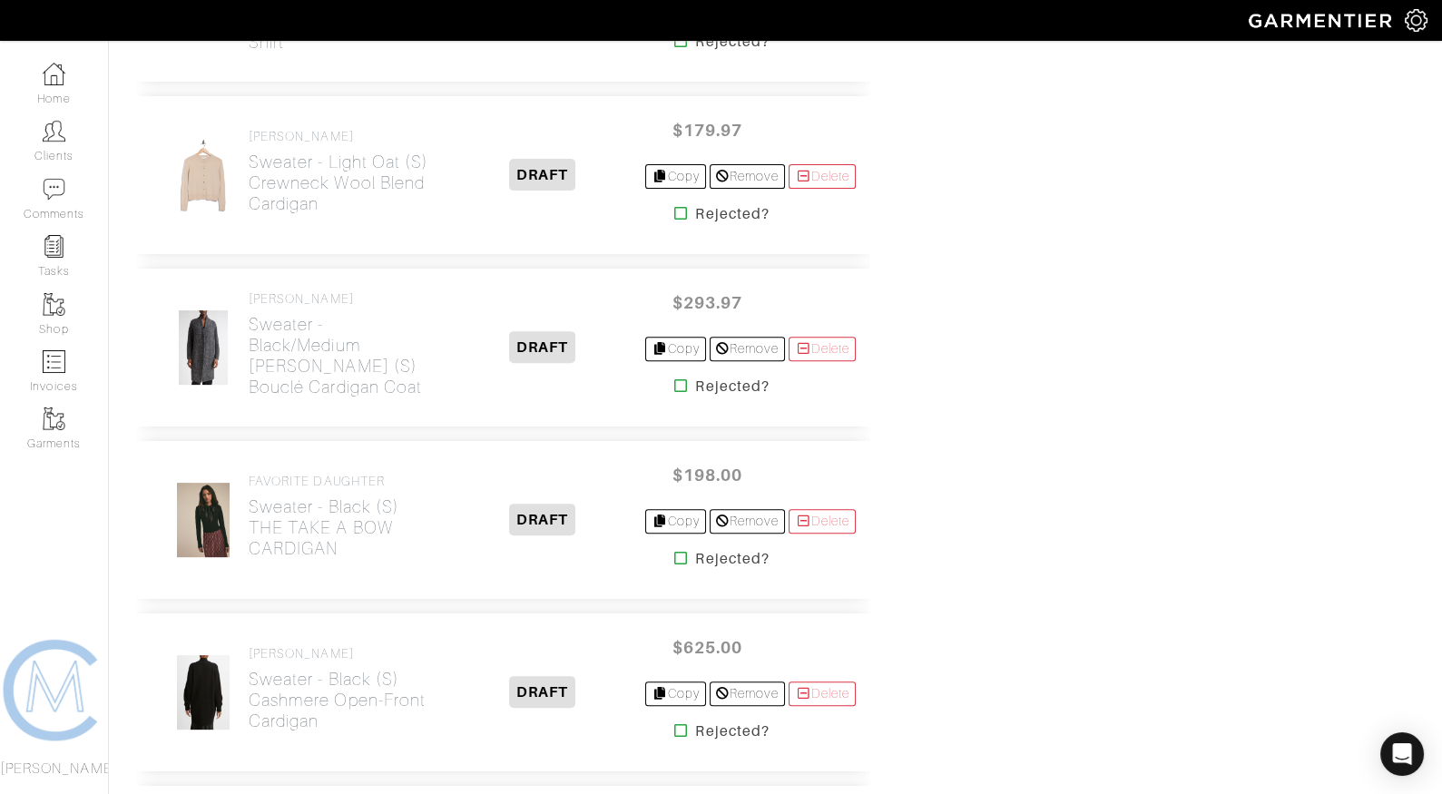
scroll to position [1292, 0]
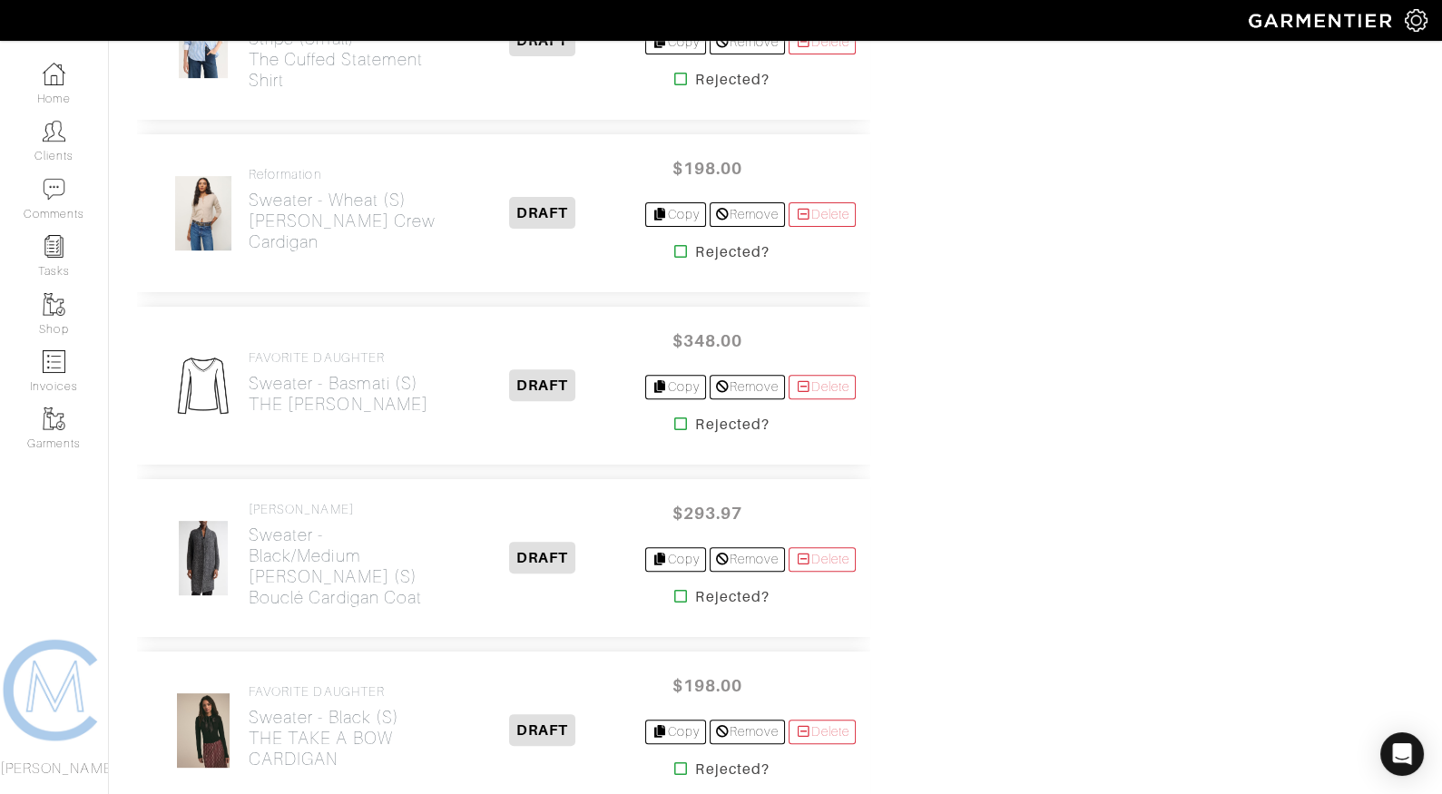
scroll to position [1251, 0]
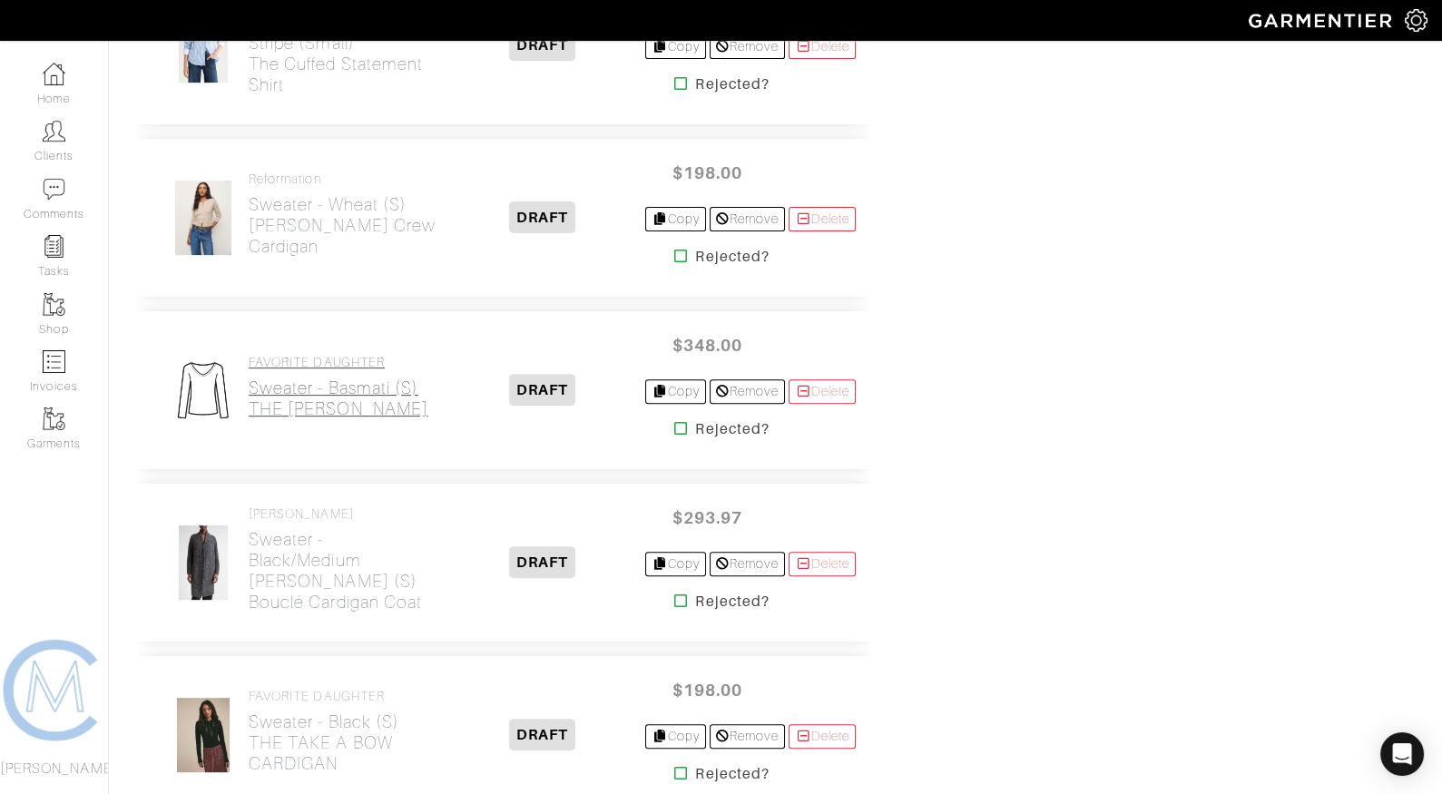
click at [387, 378] on h2 "Sweater - Basmati (S) THE ELEANOR CARDIGAN" at bounding box center [339, 399] width 180 height 42
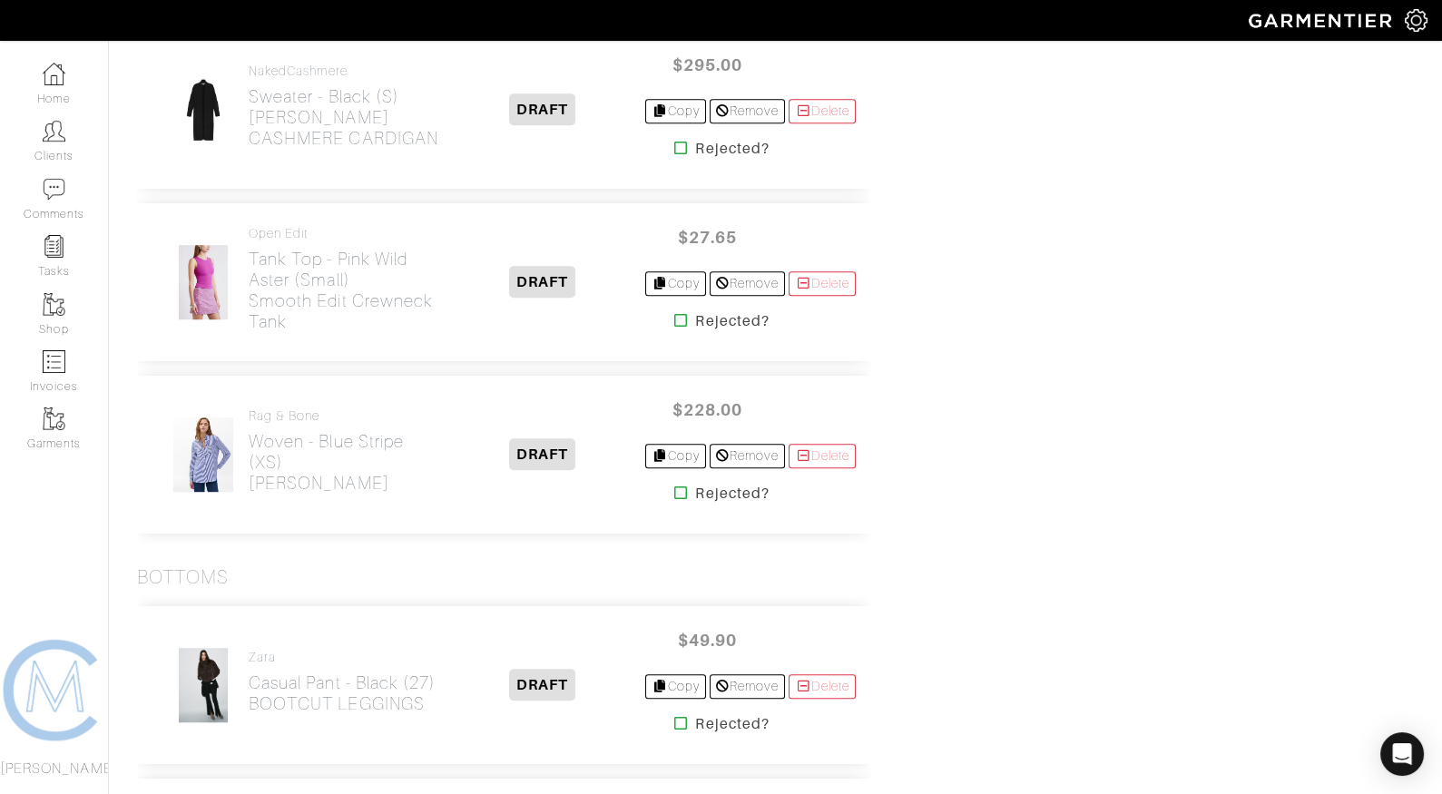
scroll to position [2231, 0]
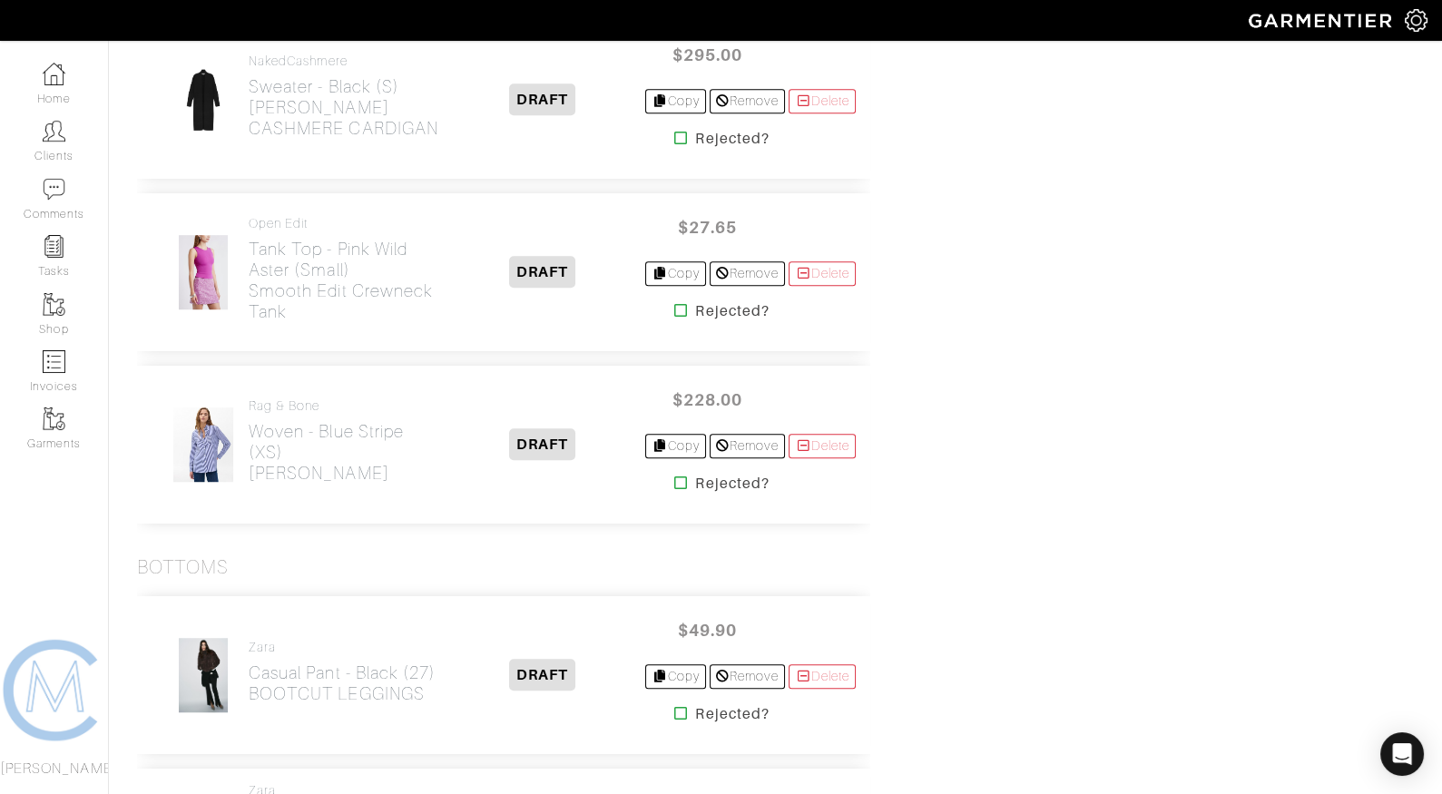
click at [674, 303] on icon at bounding box center [681, 310] width 14 height 15
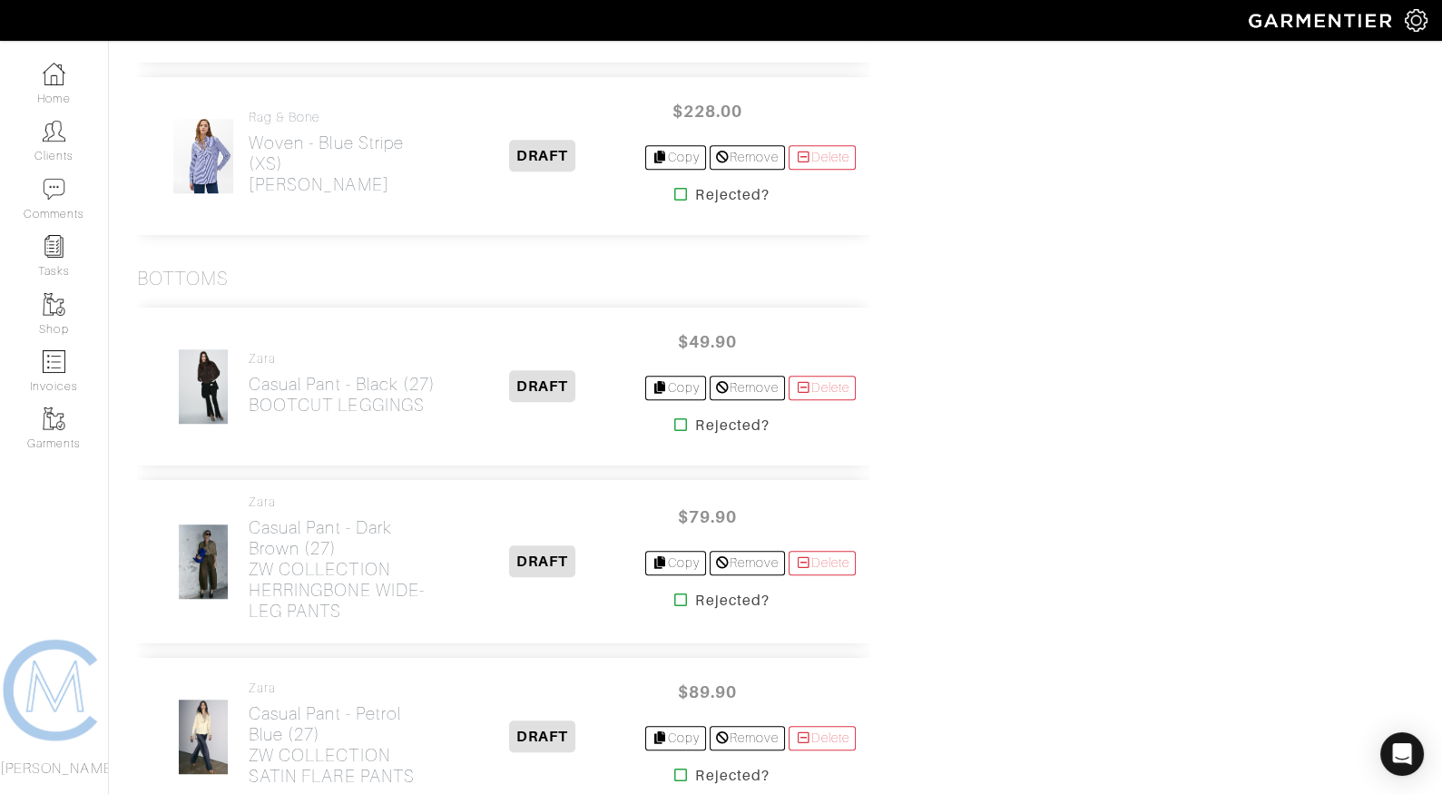
scroll to position [2524, 0]
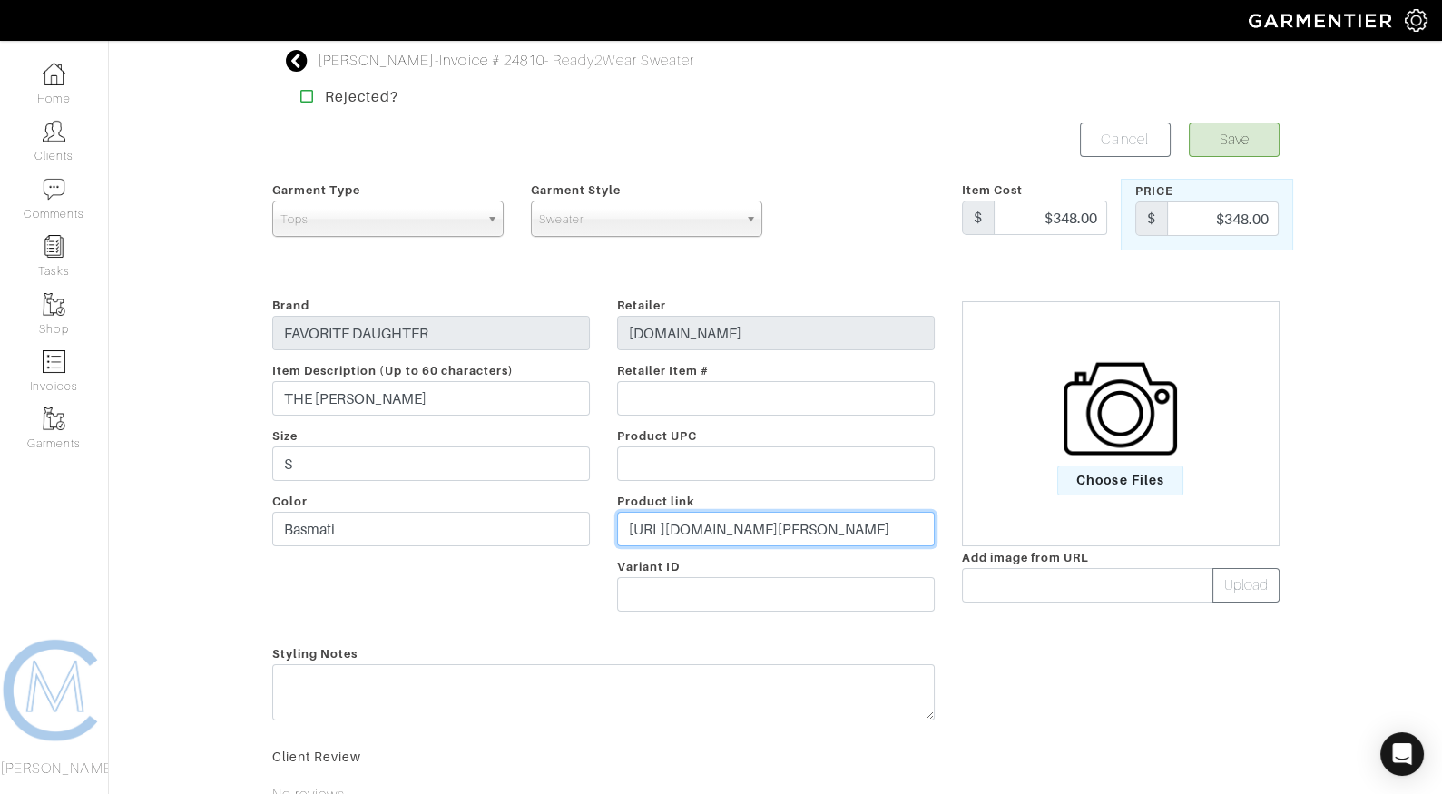
click at [702, 531] on input "https://shopfavoritedaughter.com/products/the-eleanor-cardigan-basmati?utm_sour…" at bounding box center [776, 529] width 318 height 34
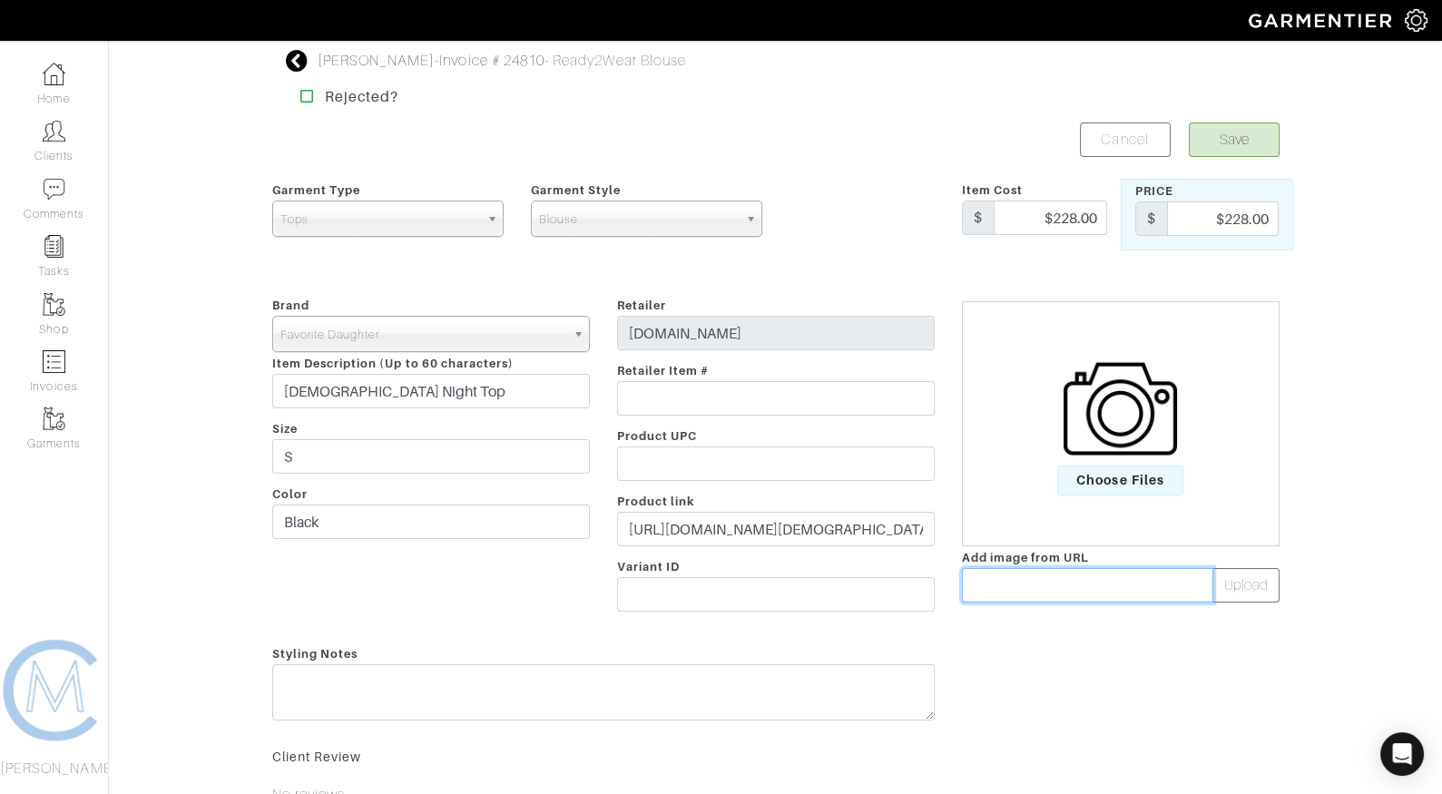
click at [1028, 579] on input "text" at bounding box center [1087, 585] width 251 height 34
paste input "[URL][DOMAIN_NAME]"
type input "https://shopfavoritedaughter.com/cdn/shop/files/fjasht3571_black_1251.jpg?v=174…"
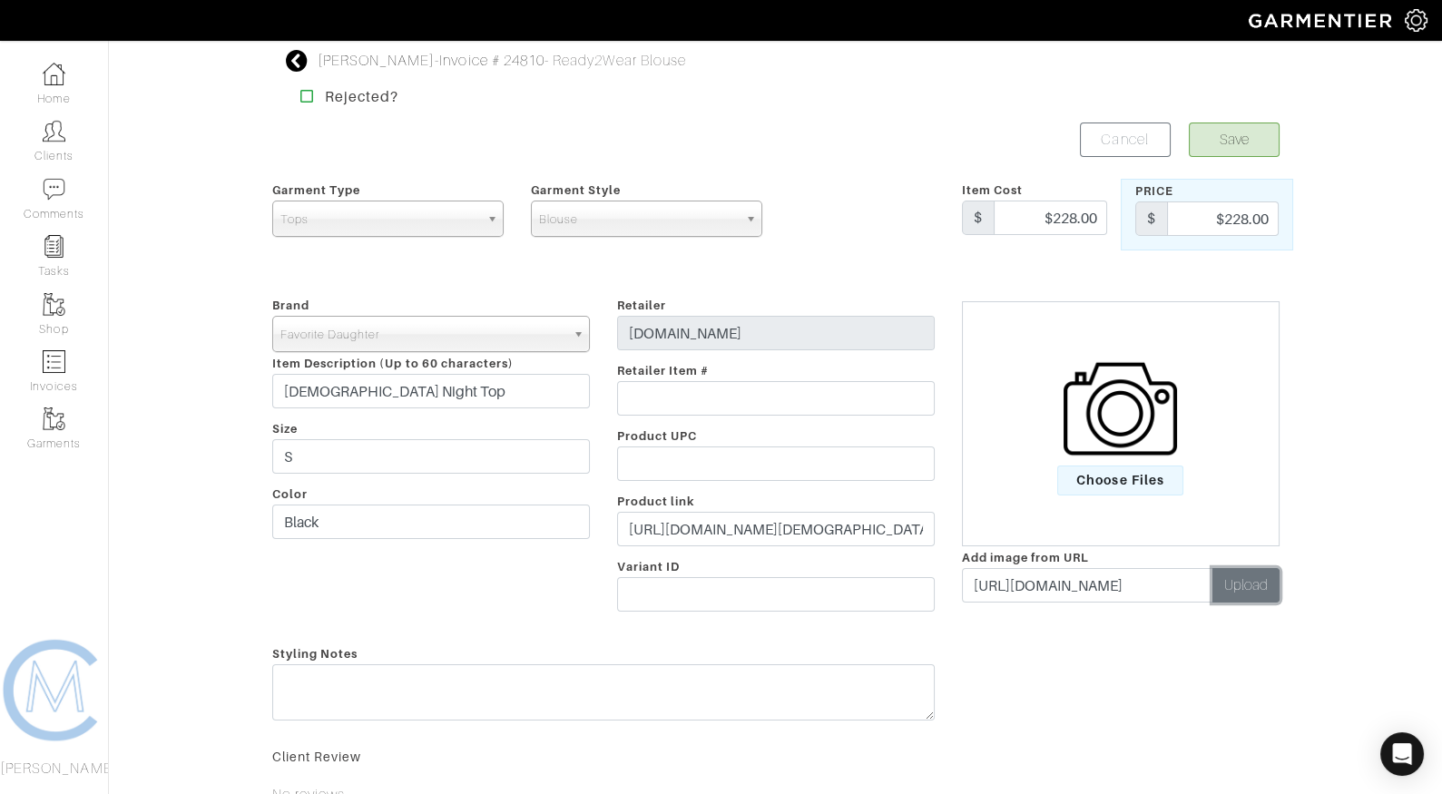
click at [1272, 583] on button "Upload" at bounding box center [1246, 585] width 67 height 34
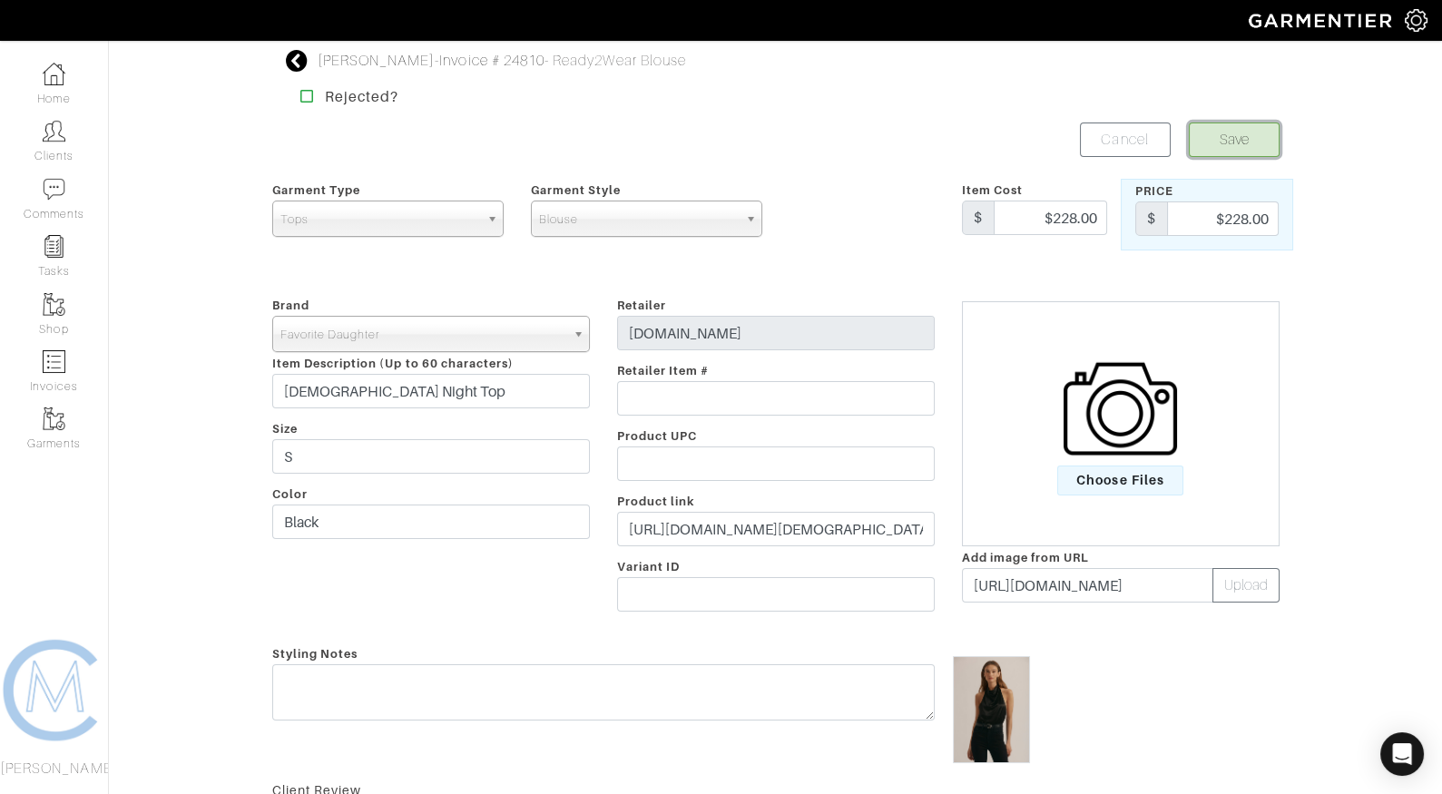
click at [1248, 138] on button "Save" at bounding box center [1234, 140] width 91 height 34
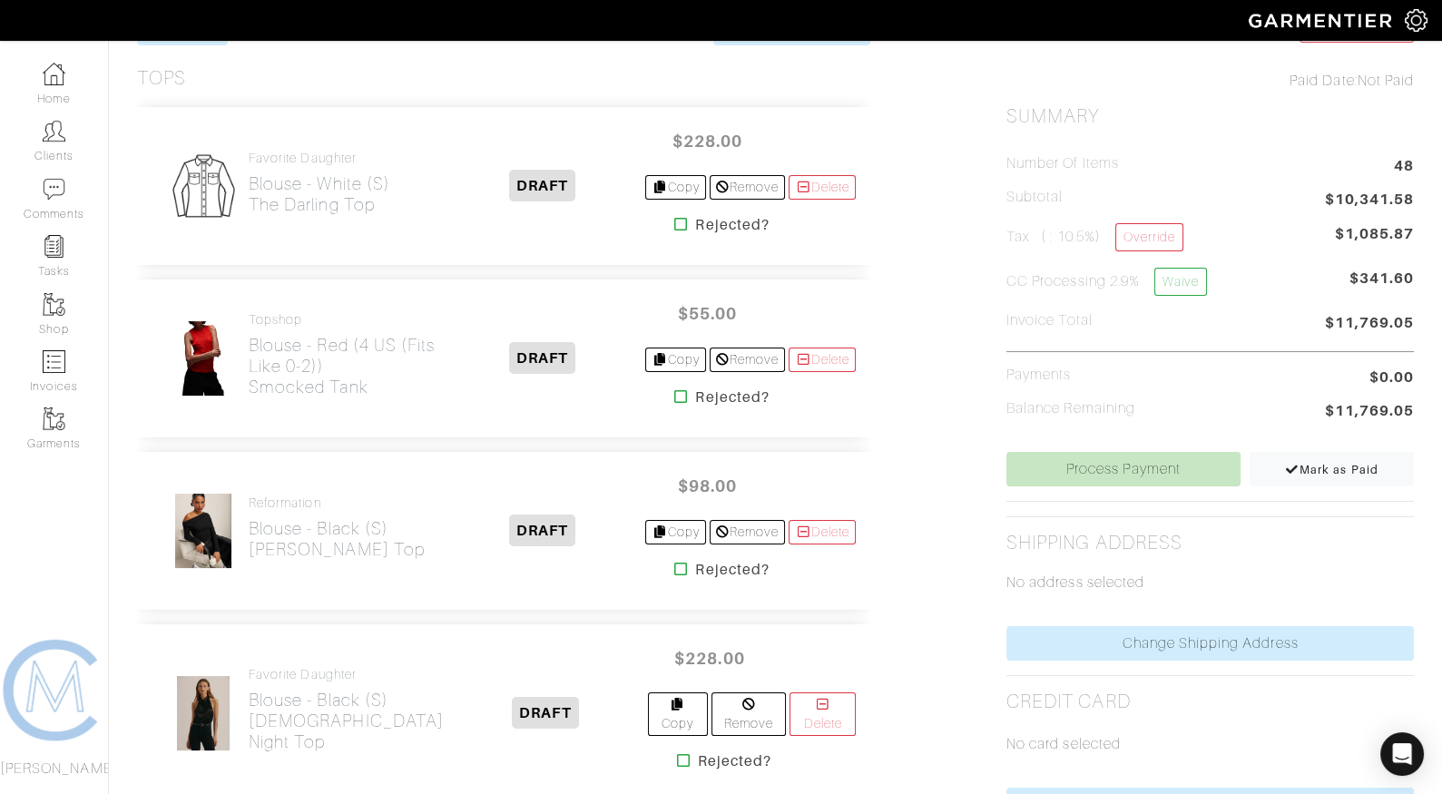
scroll to position [402, 0]
click at [674, 395] on icon at bounding box center [681, 395] width 14 height 15
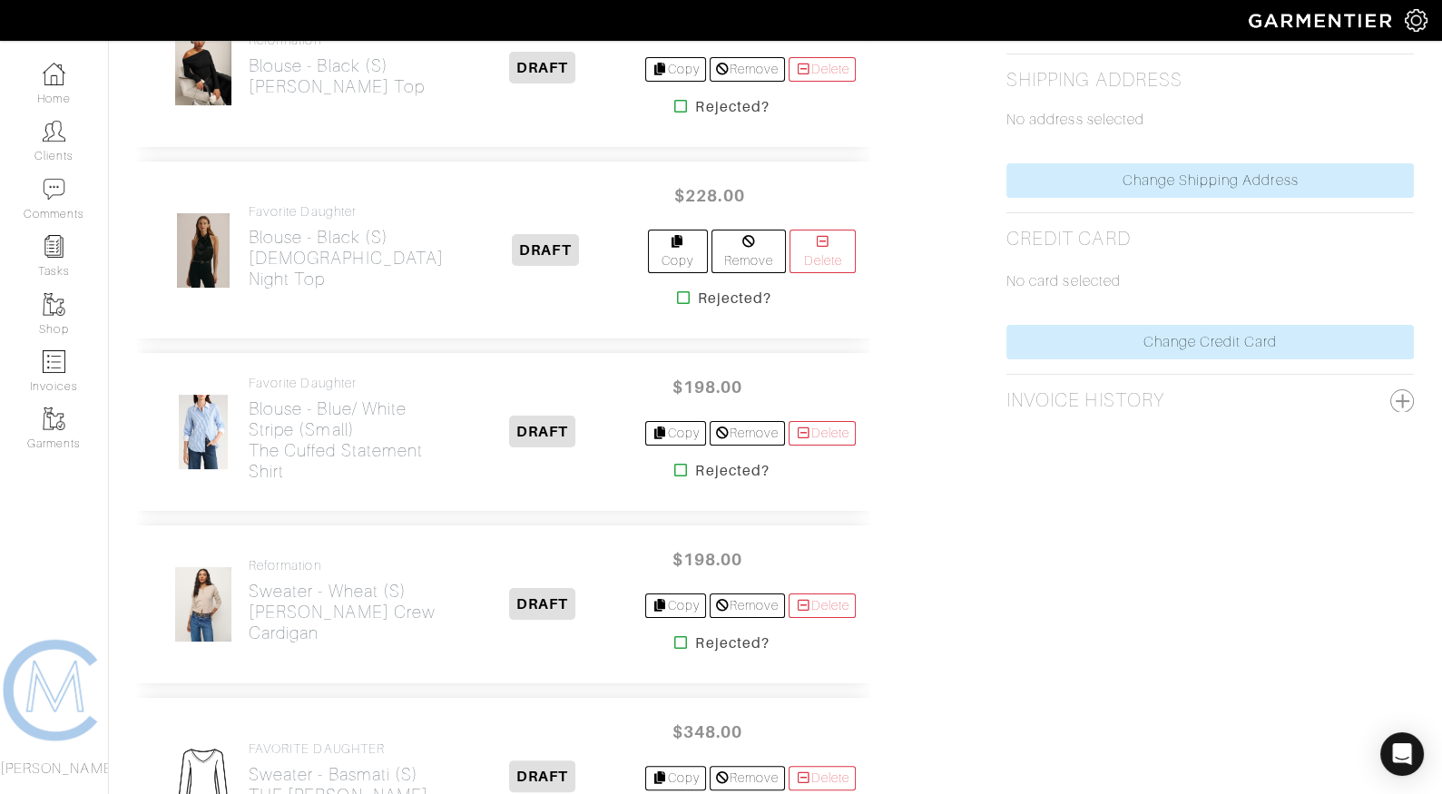
scroll to position [1011, 0]
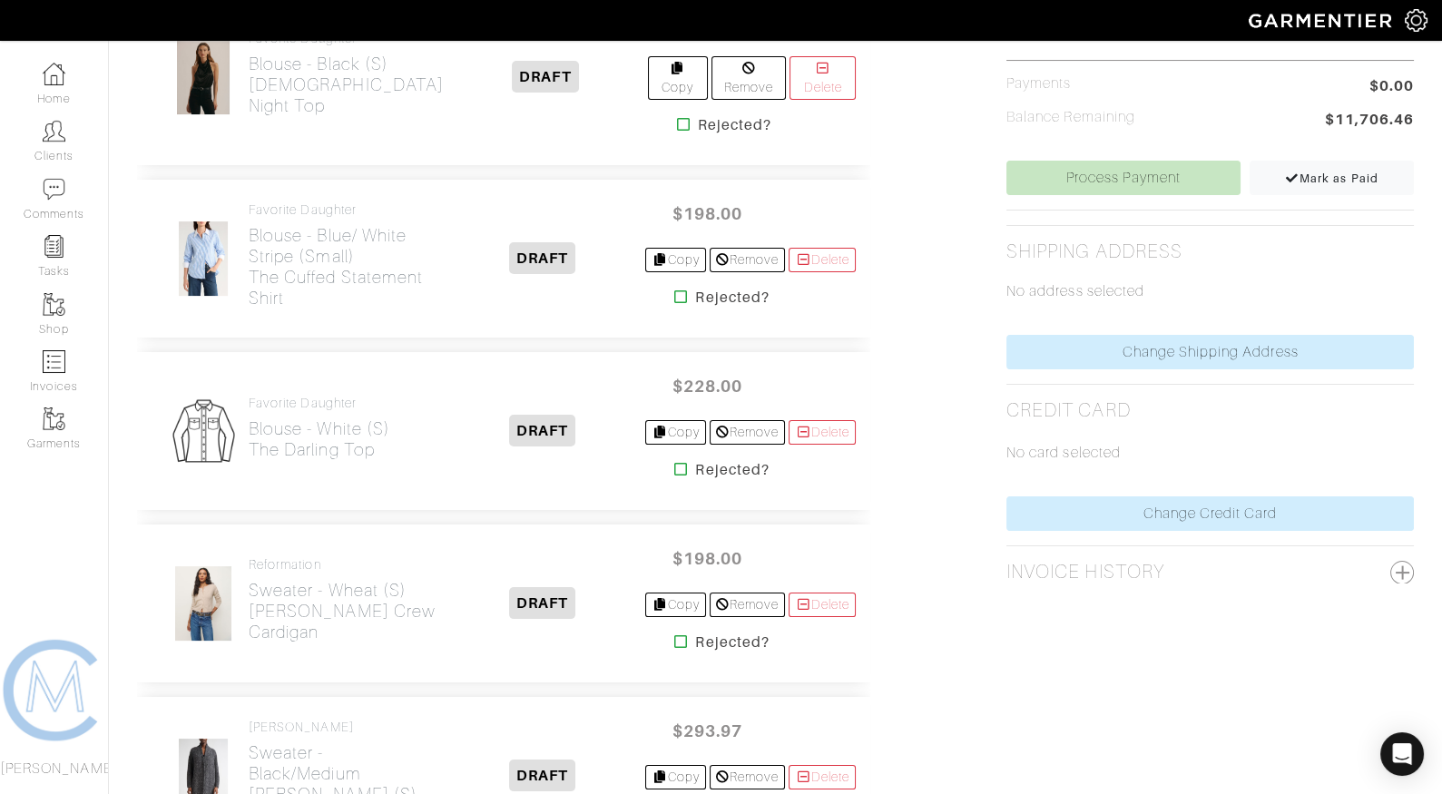
scroll to position [730, 0]
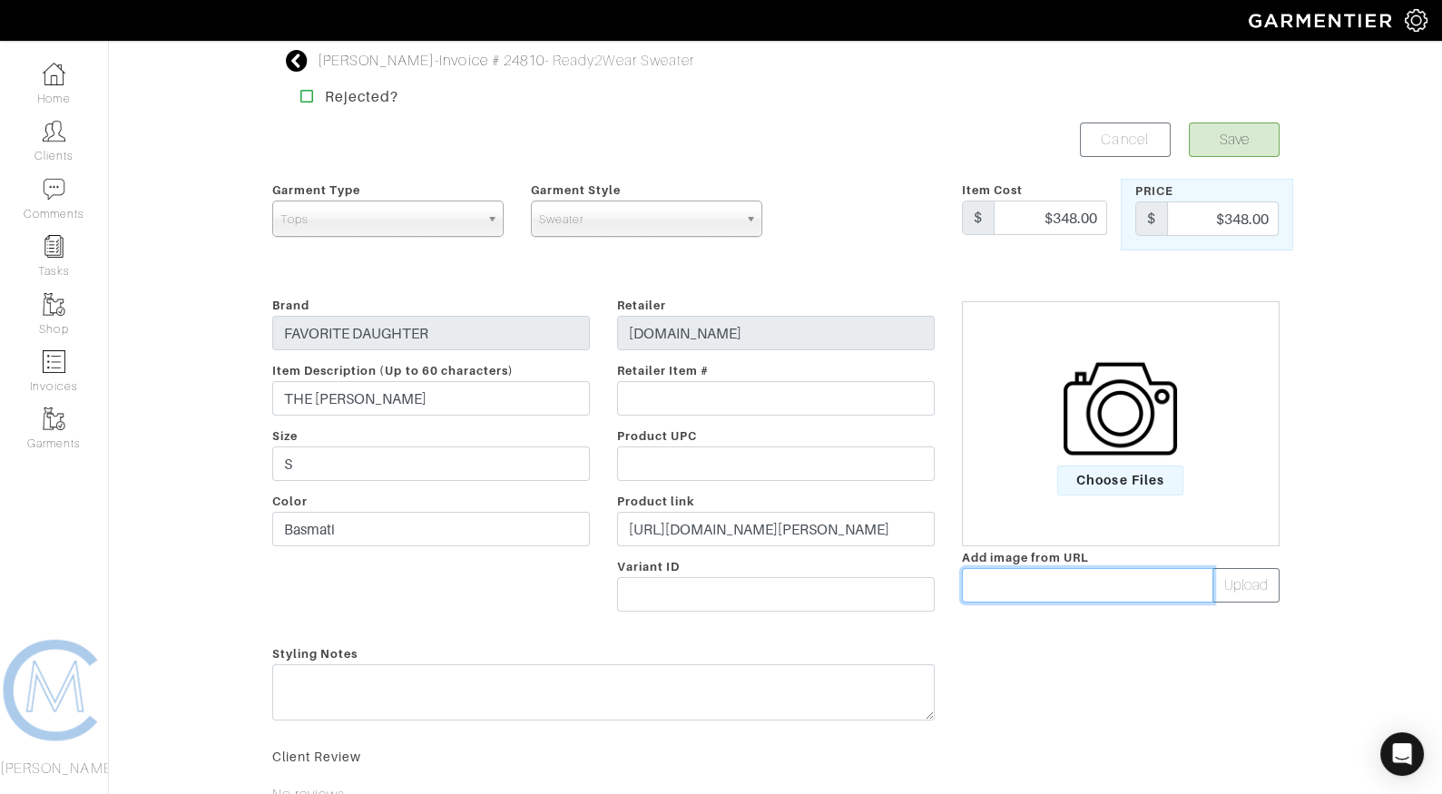
click at [1046, 593] on input "text" at bounding box center [1087, 585] width 251 height 34
paste input "https://shopfavoritedaughter.com/cdn/shop/files/fnmscc4007_basmati_02_022_c.jpg…"
type input "https://shopfavoritedaughter.com/cdn/shop/files/fnmscc4007_basmati_02_022_c.jpg…"
click at [1260, 595] on button "Upload" at bounding box center [1246, 585] width 67 height 34
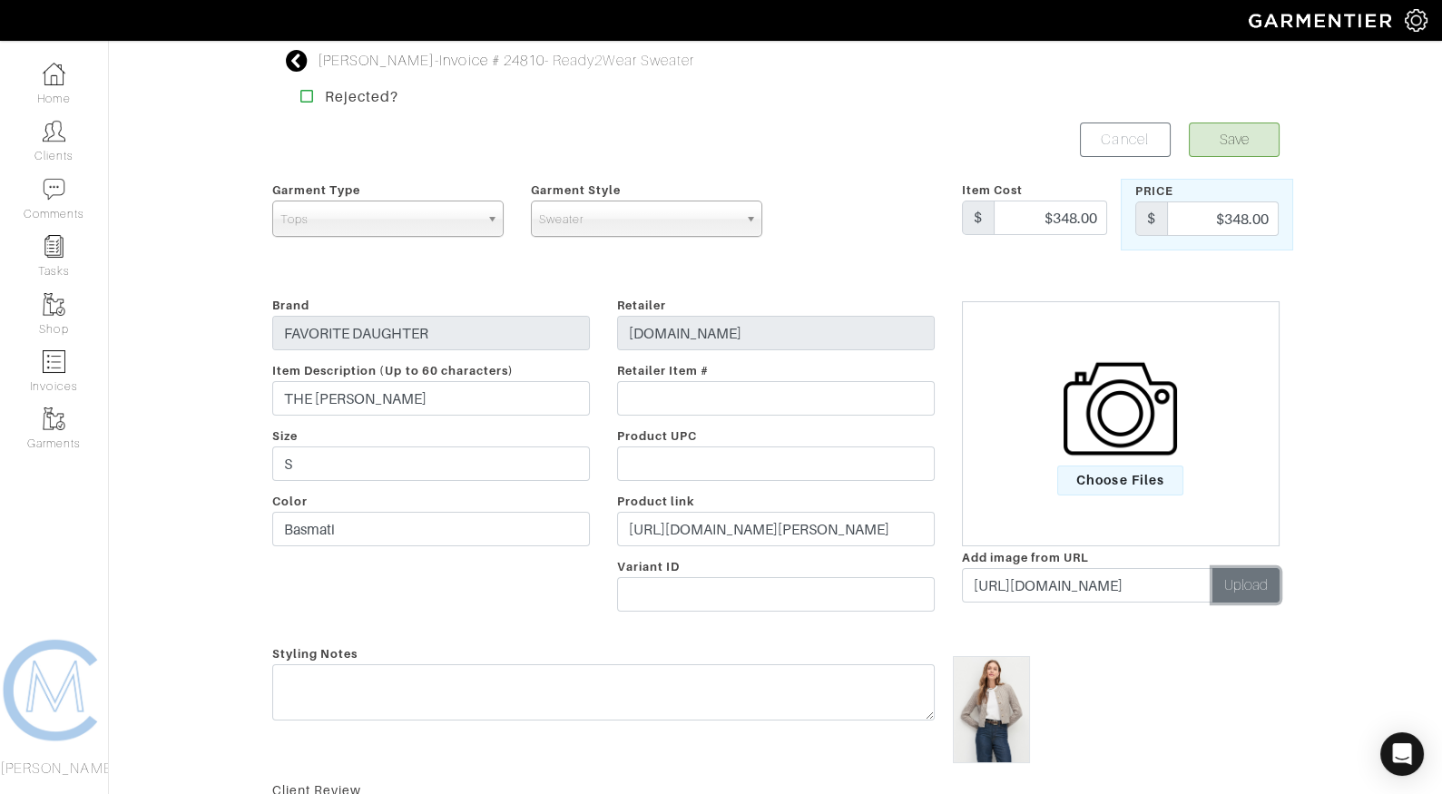
scroll to position [0, 0]
click at [1222, 138] on button "Save" at bounding box center [1234, 140] width 91 height 34
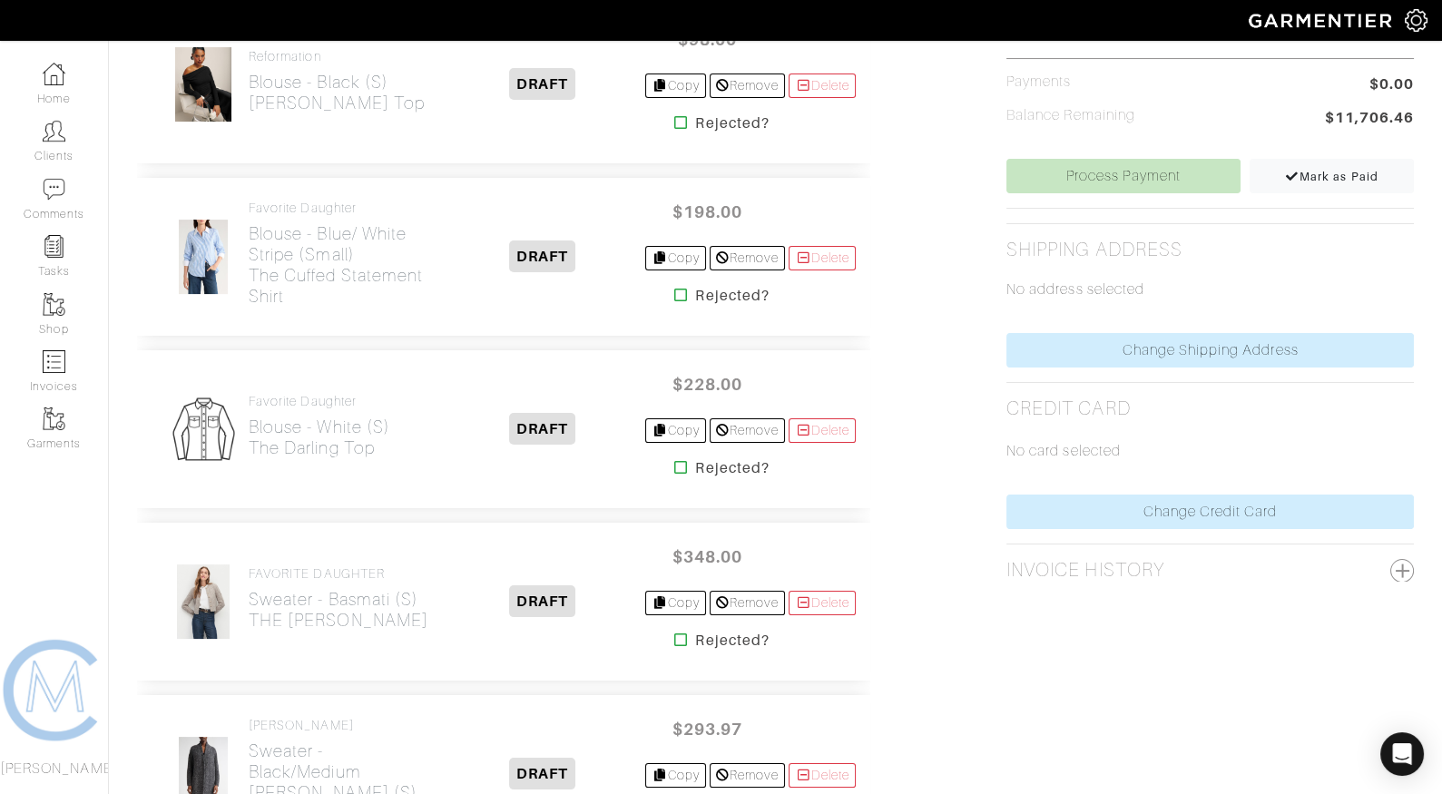
scroll to position [697, 0]
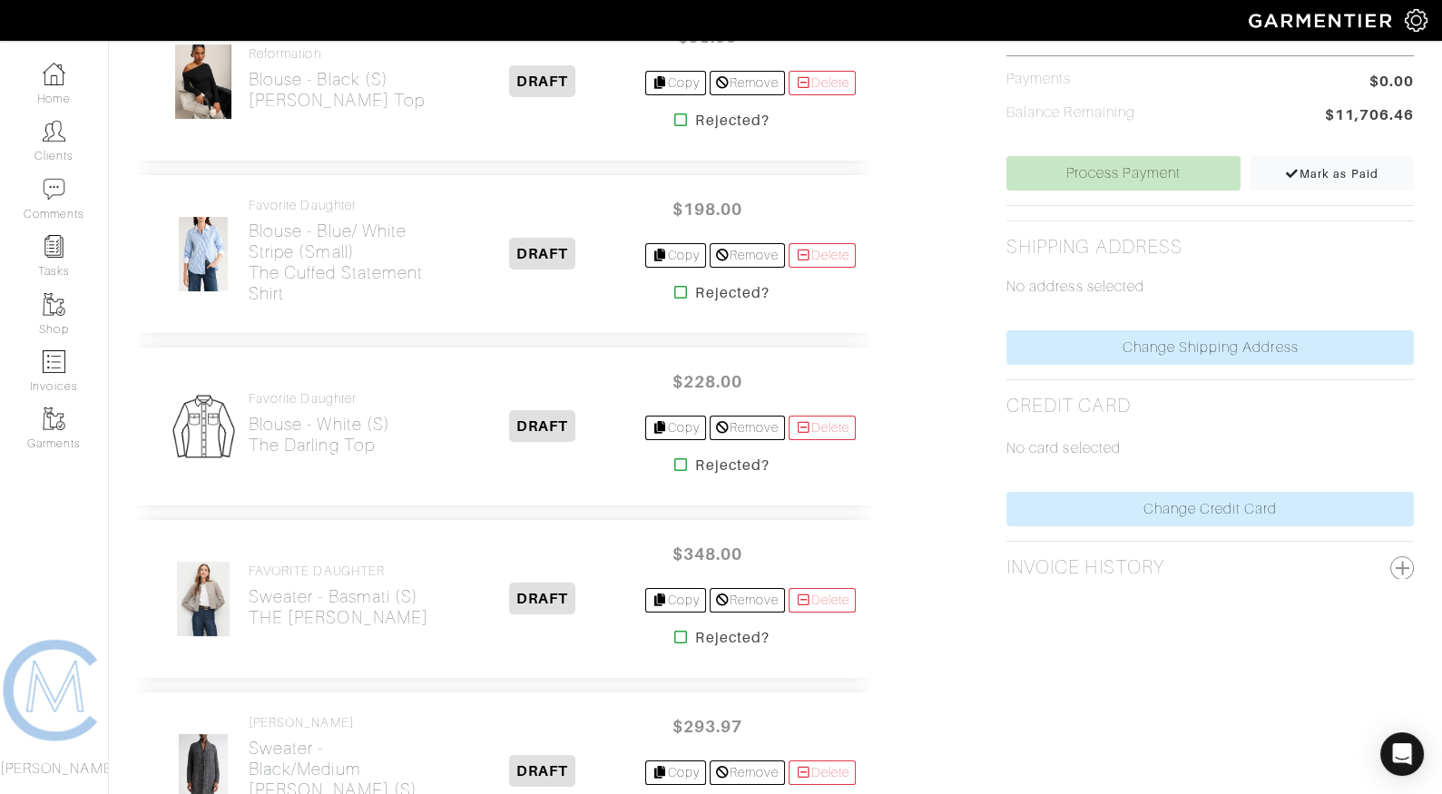
click at [677, 457] on icon at bounding box center [681, 464] width 14 height 15
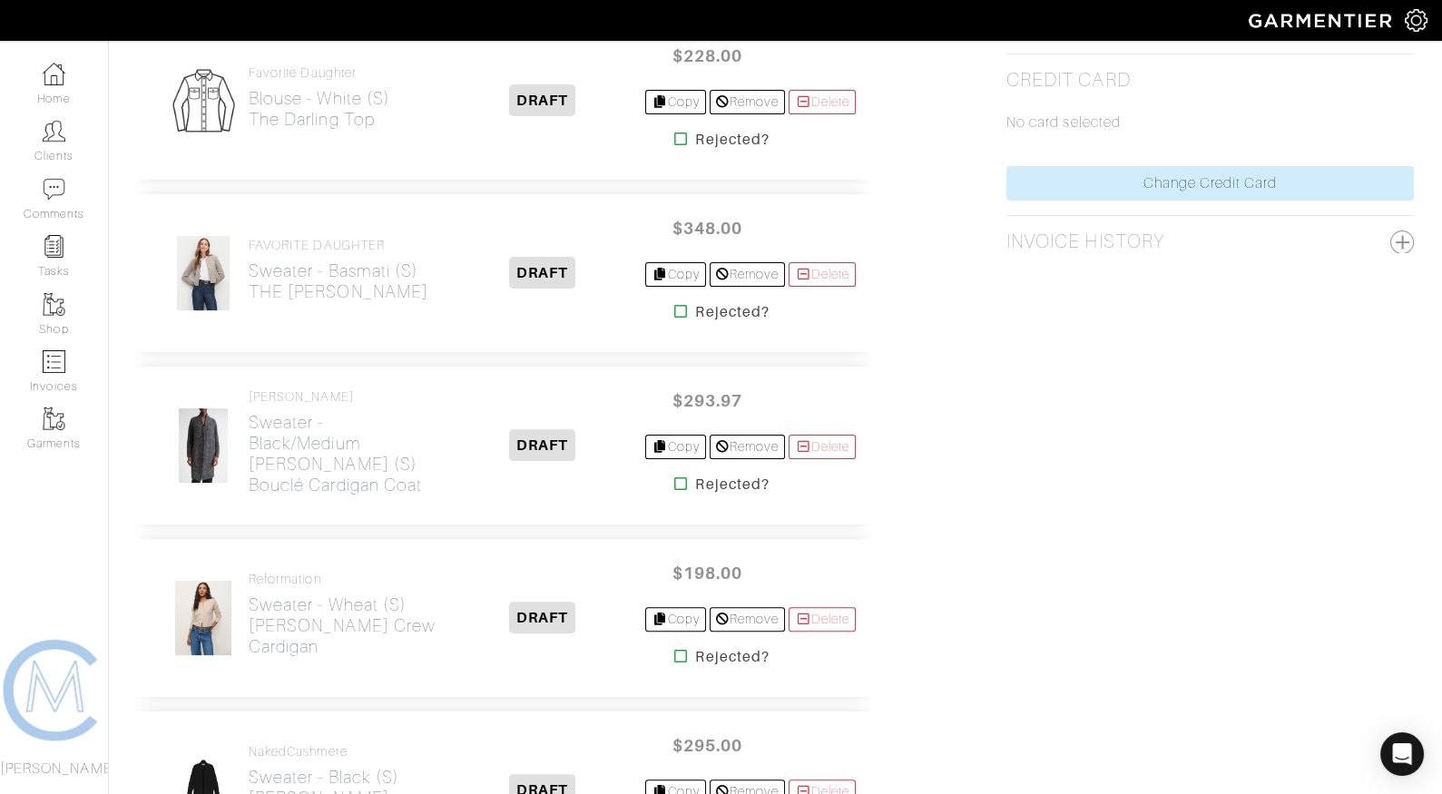
scroll to position [1063, 0]
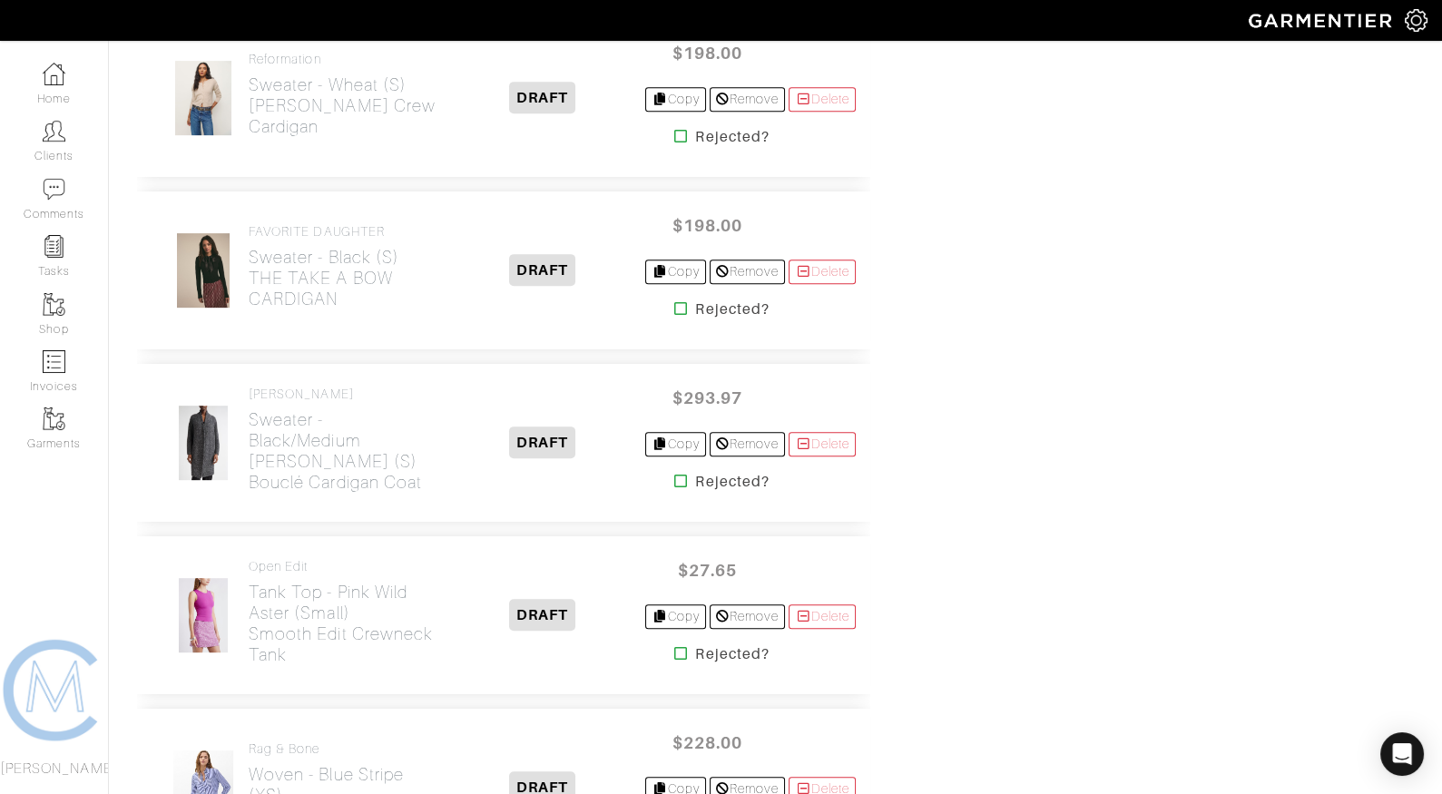
scroll to position [1537, 0]
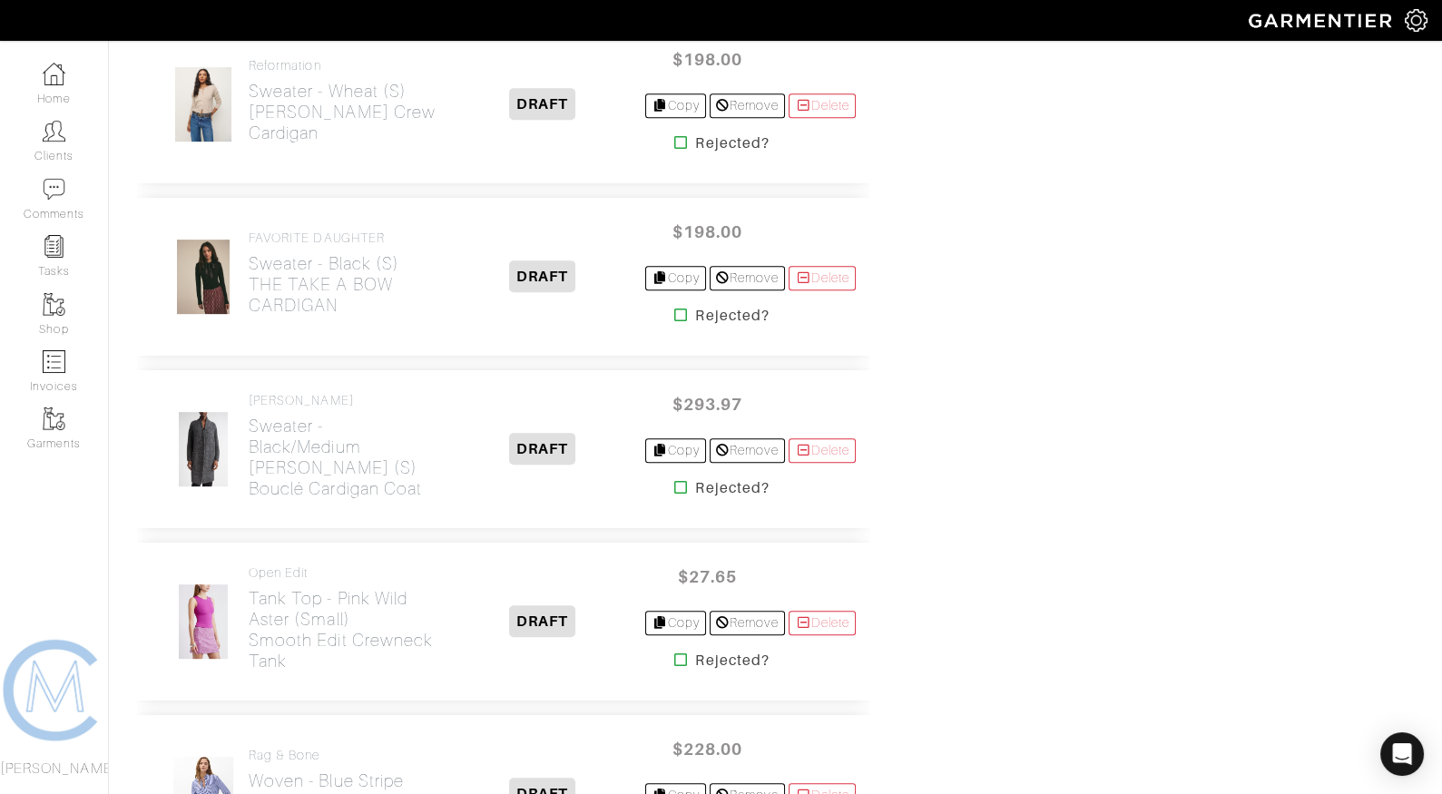
click at [674, 308] on icon at bounding box center [681, 315] width 14 height 15
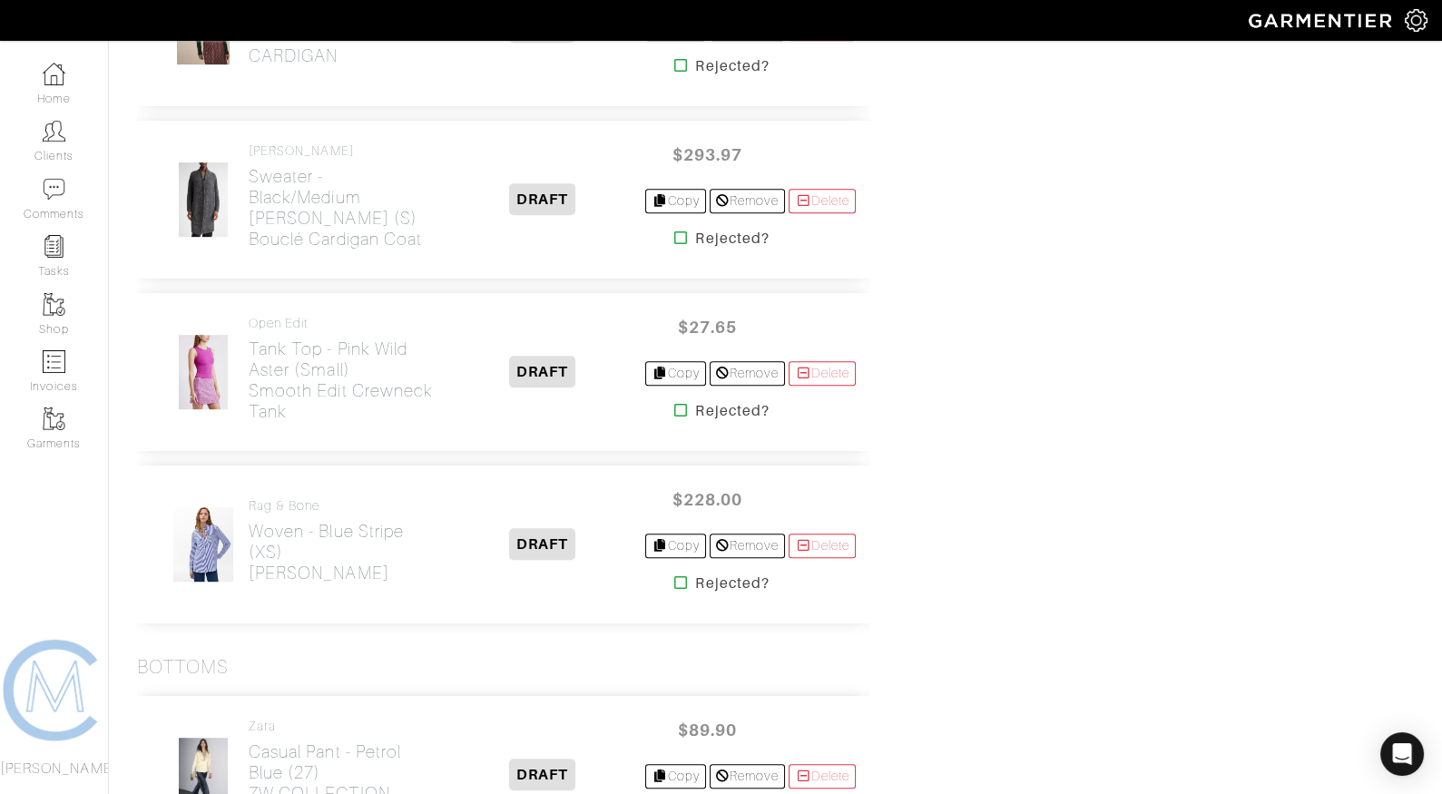
scroll to position [1819, 0]
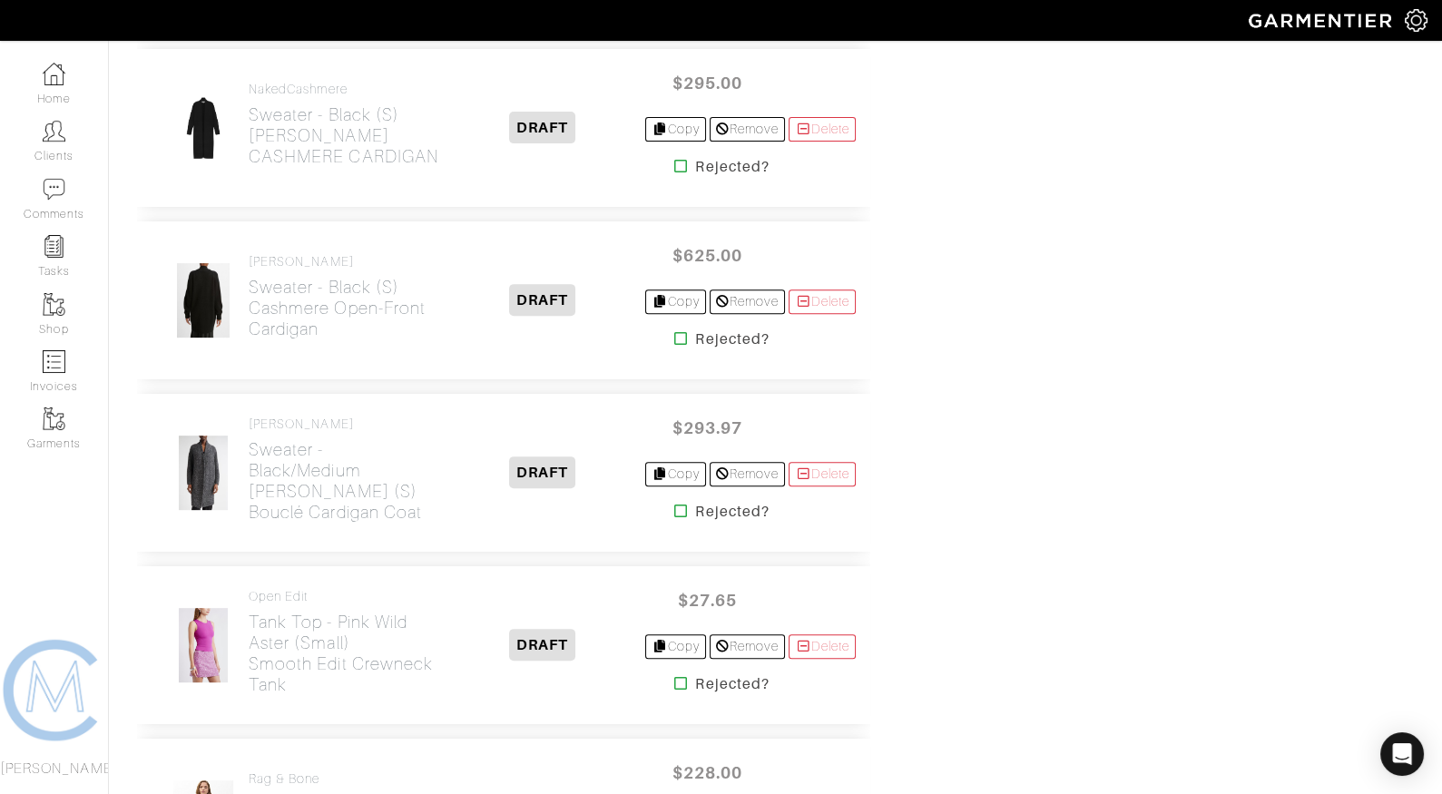
scroll to position [1686, 0]
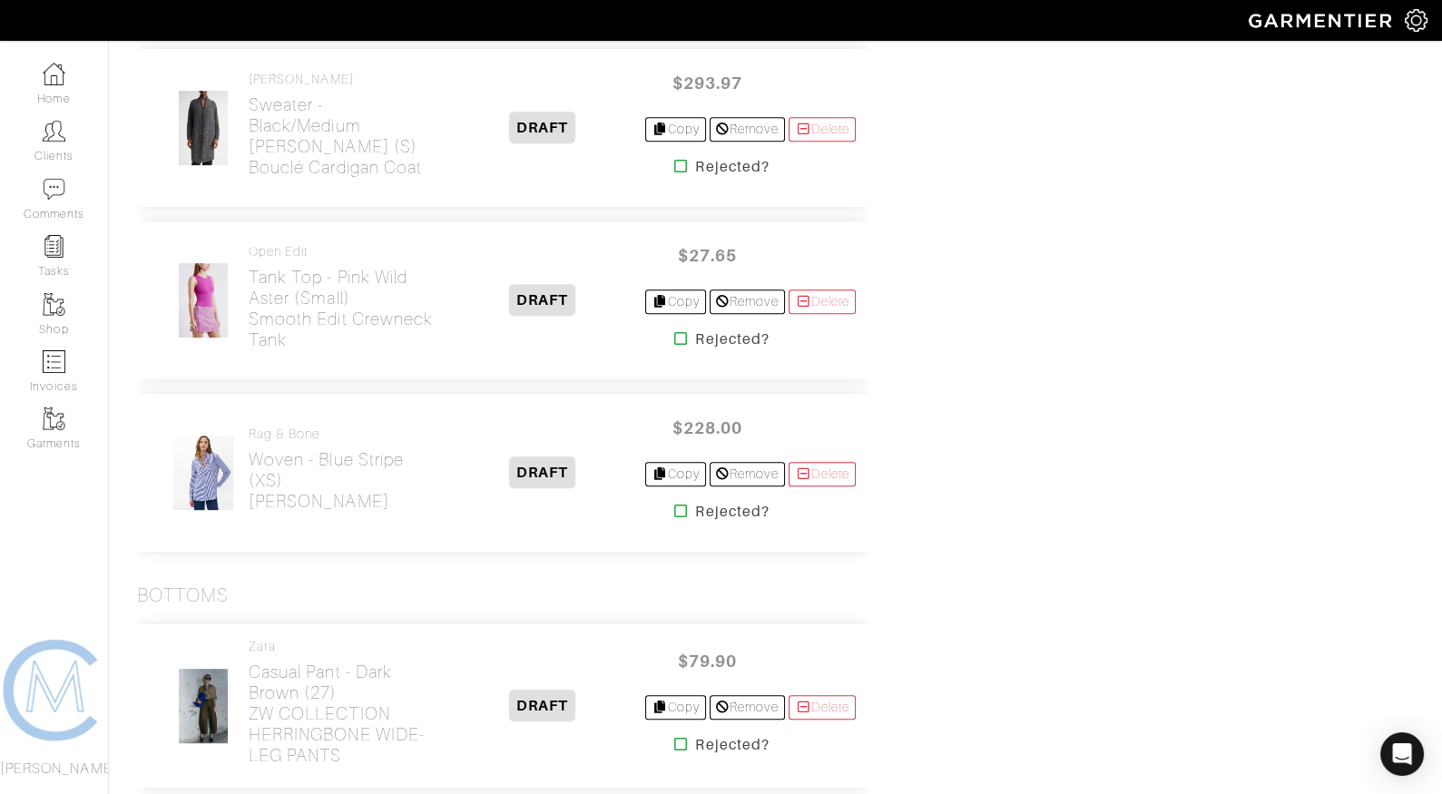
click at [674, 331] on icon at bounding box center [681, 338] width 14 height 15
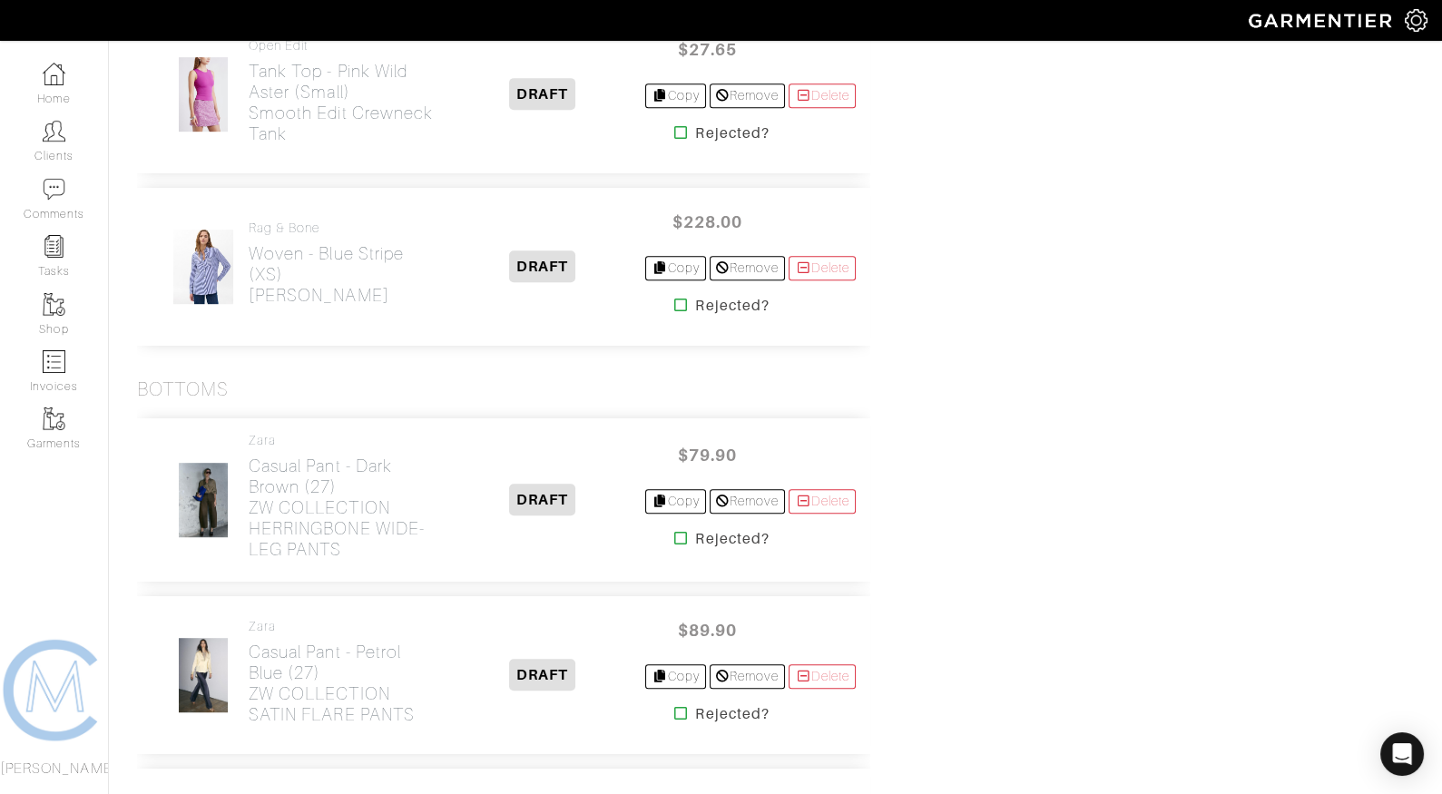
scroll to position [1890, 0]
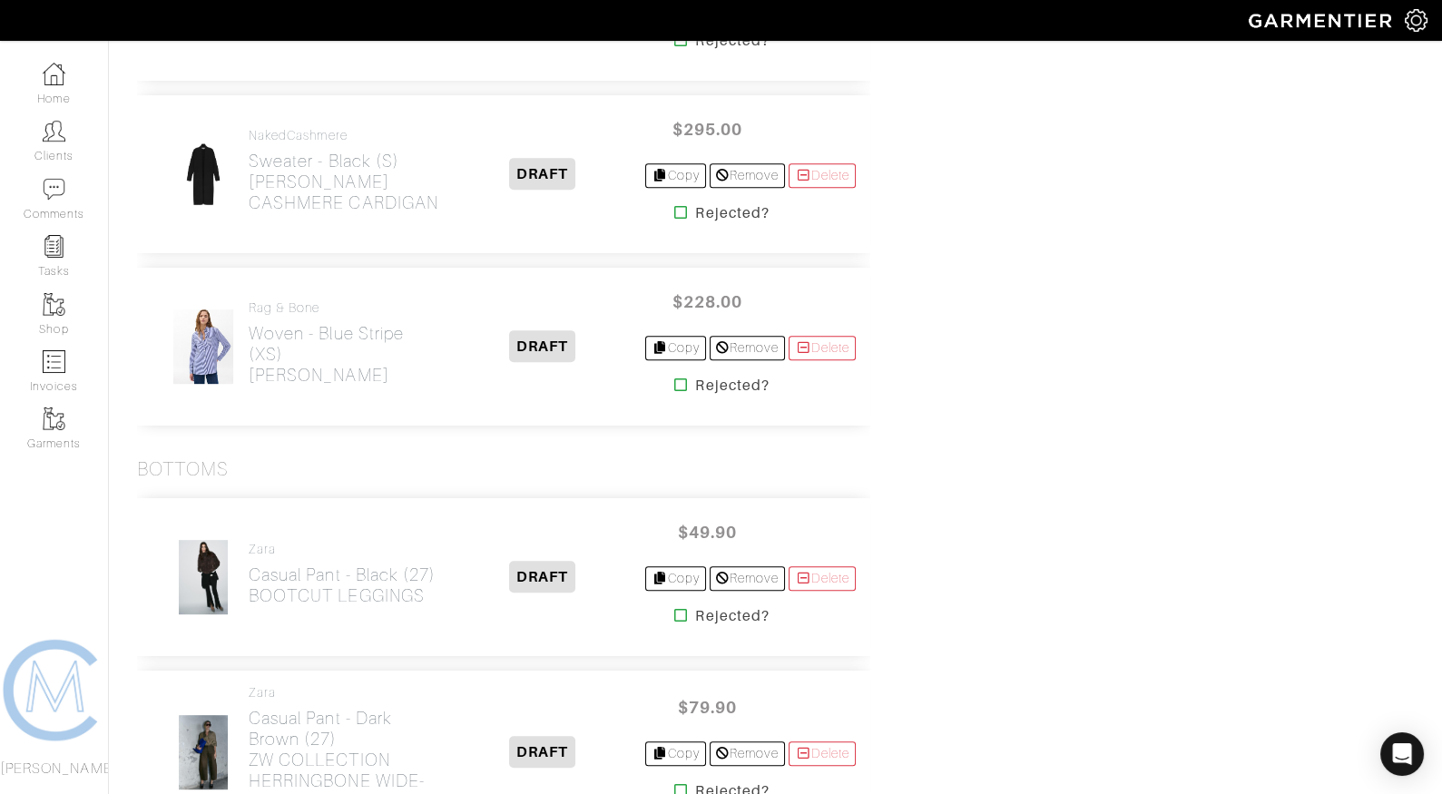
scroll to position [1935, 0]
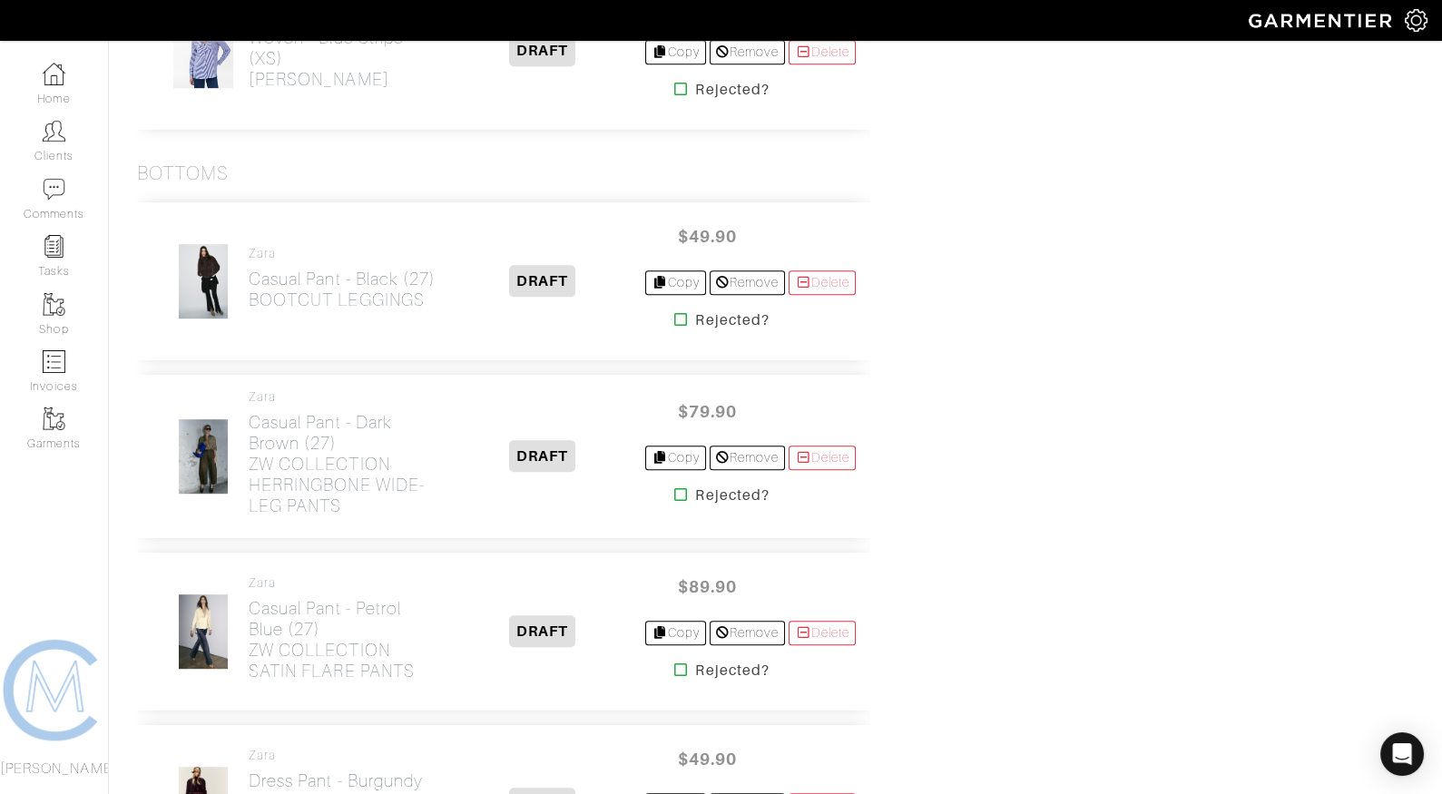
click at [674, 487] on icon at bounding box center [681, 494] width 14 height 15
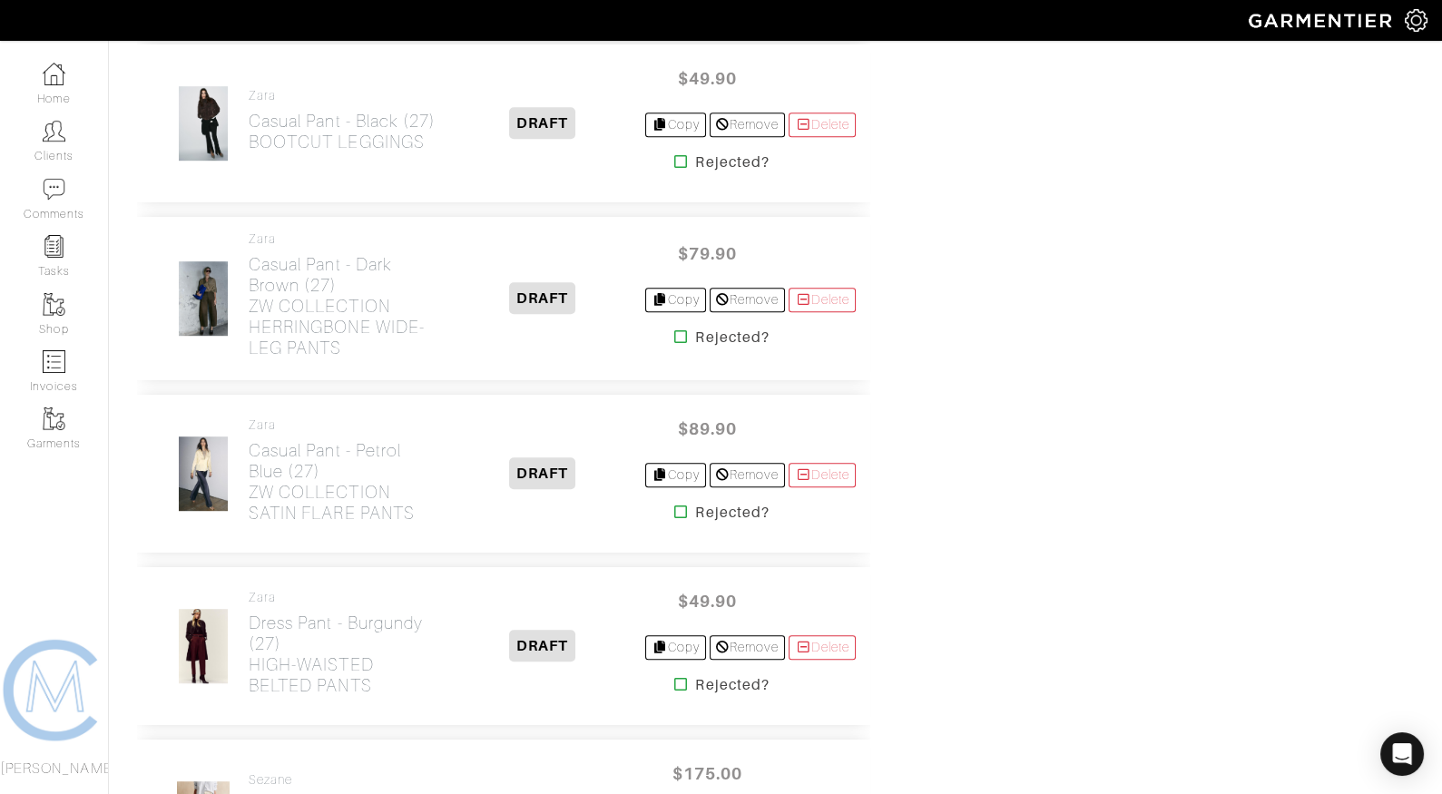
scroll to position [2094, 0]
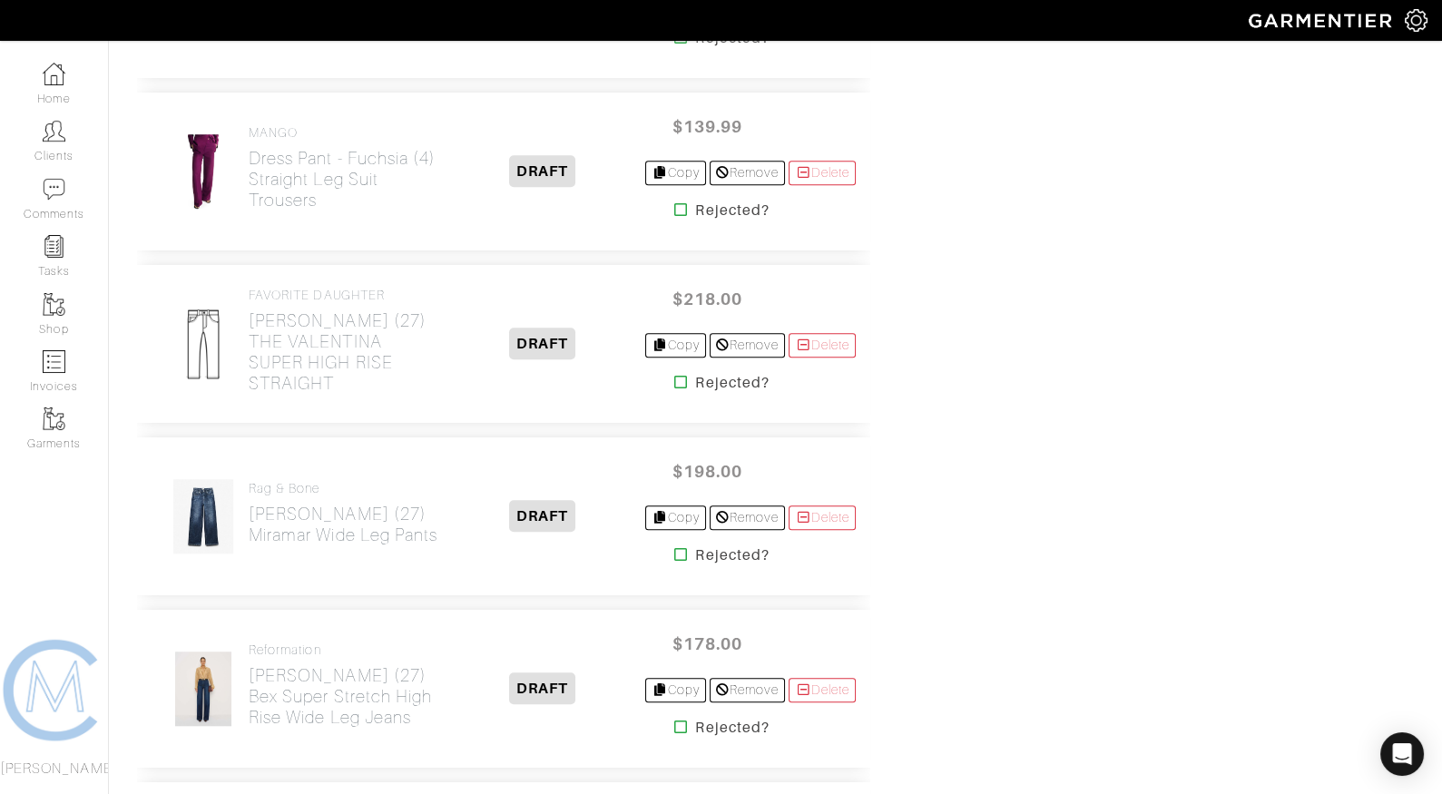
scroll to position [2734, 0]
click at [674, 376] on icon at bounding box center [681, 383] width 14 height 15
click at [674, 548] on icon at bounding box center [681, 555] width 14 height 15
click at [674, 721] on icon at bounding box center [681, 728] width 14 height 15
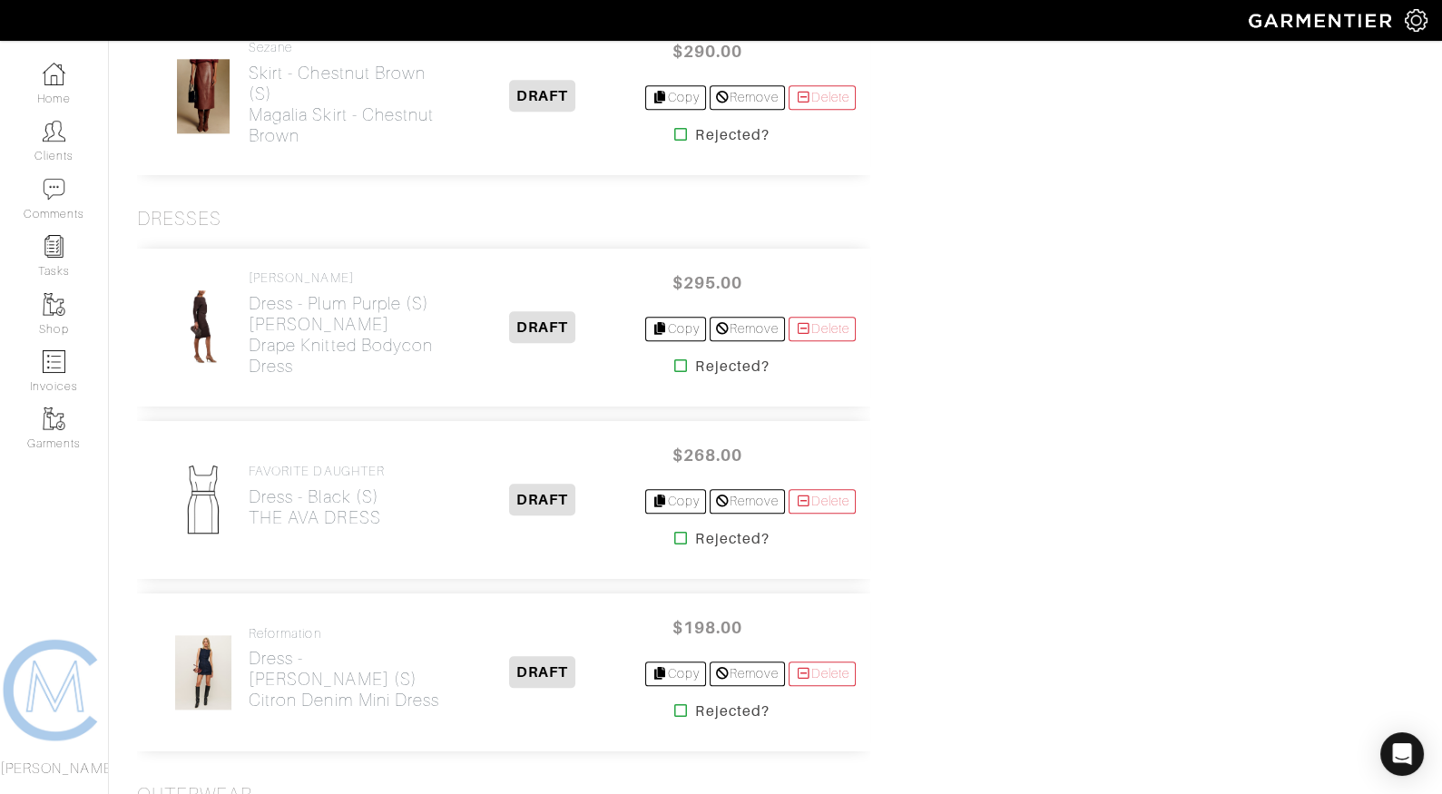
scroll to position [3928, 0]
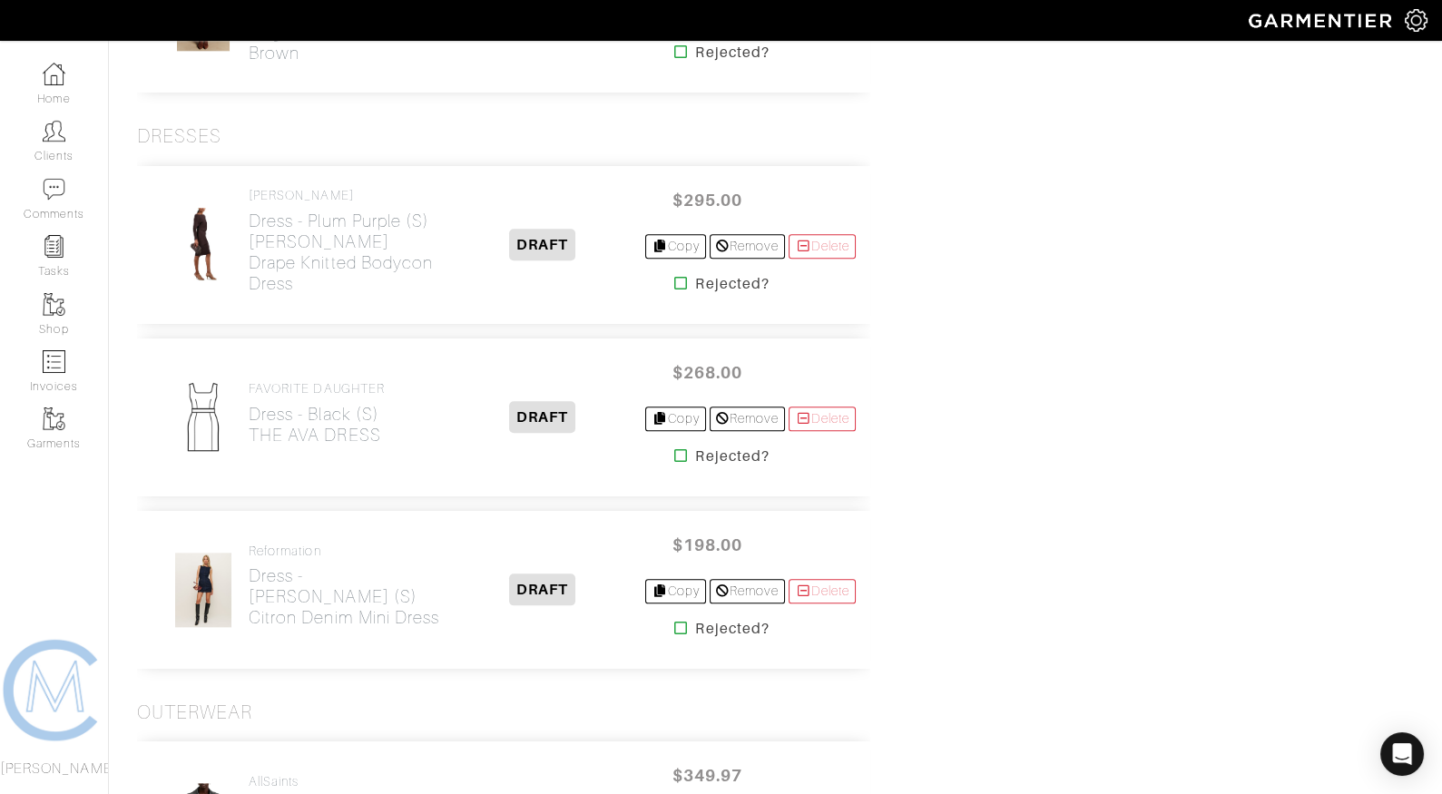
click at [674, 621] on icon at bounding box center [681, 628] width 14 height 15
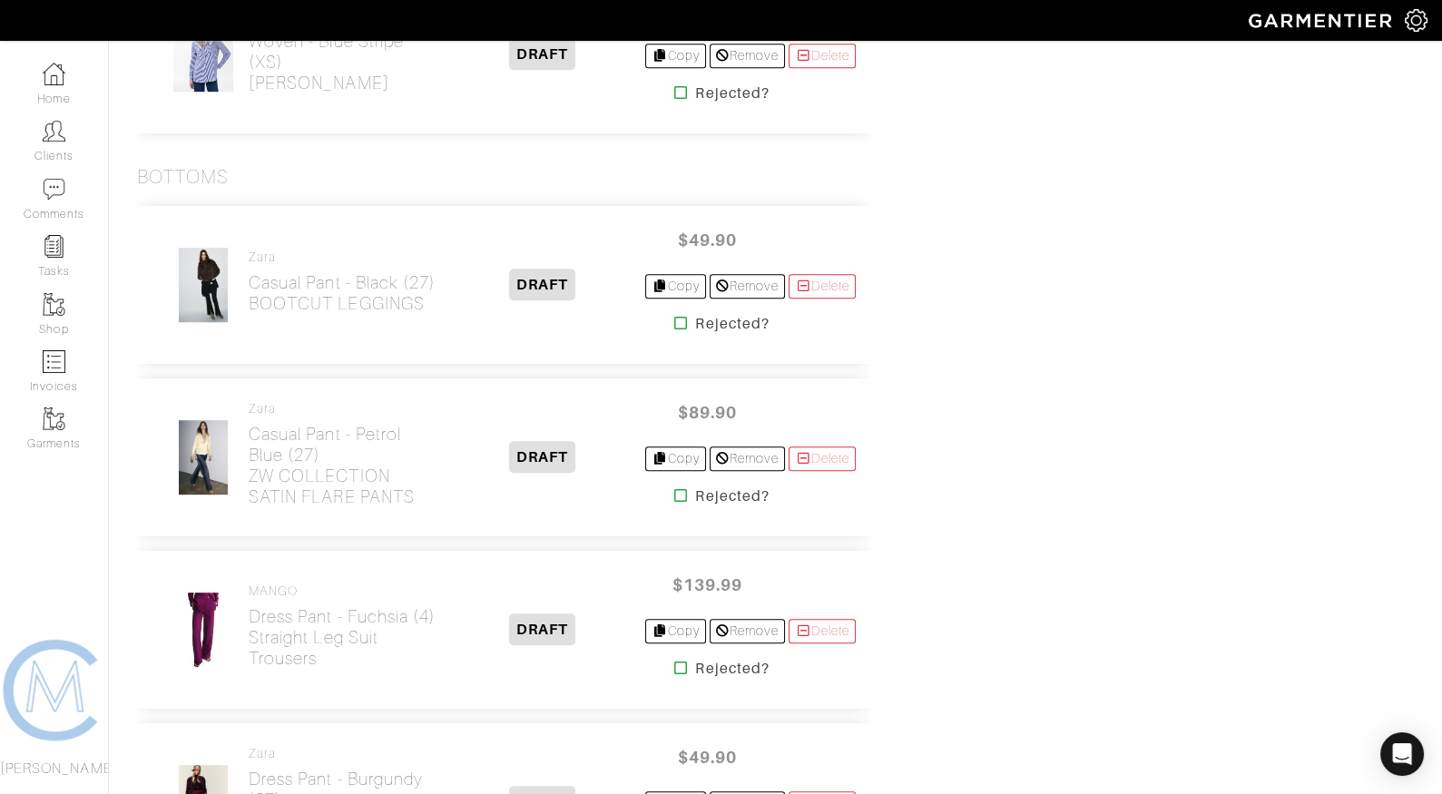
scroll to position [1945, 0]
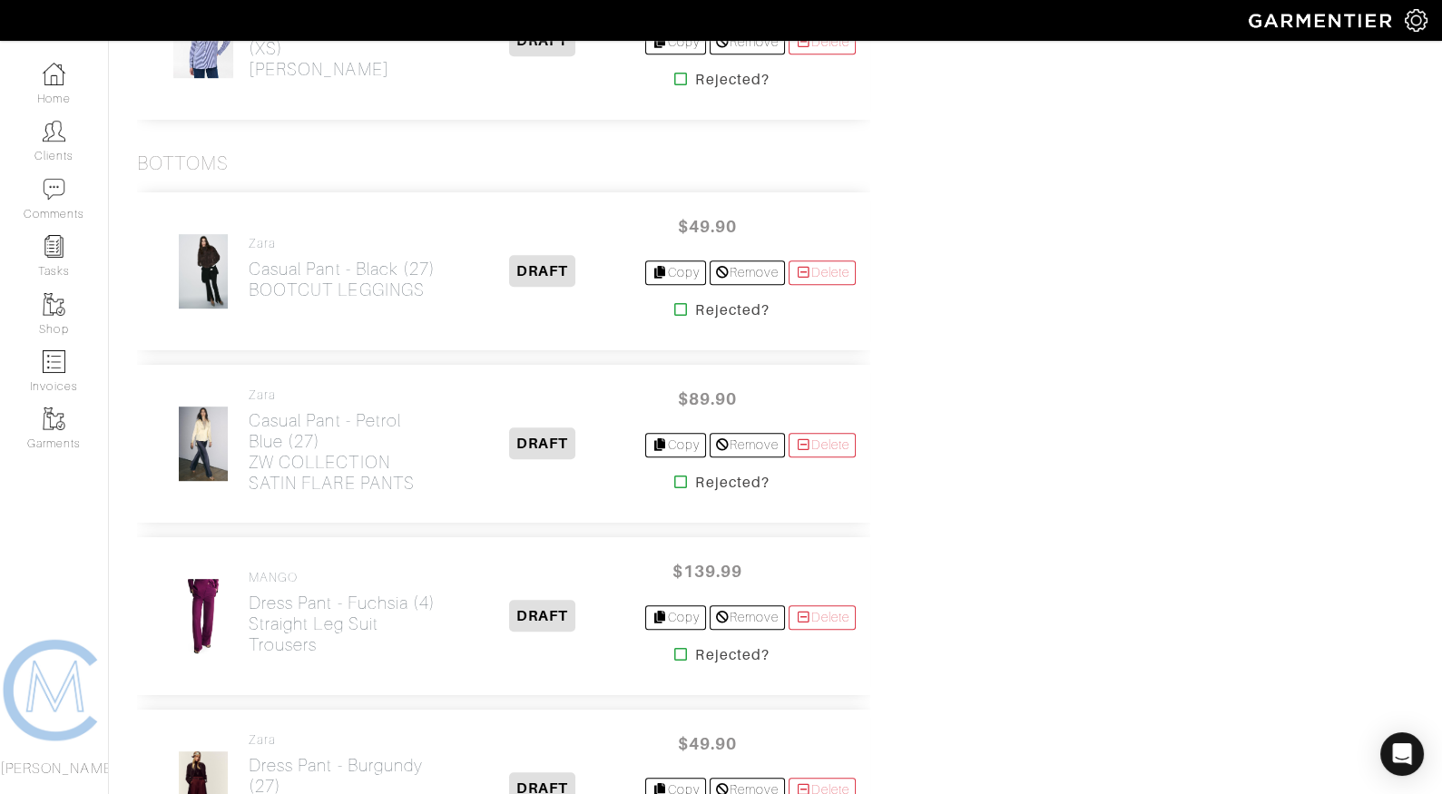
click at [674, 475] on icon at bounding box center [681, 482] width 14 height 15
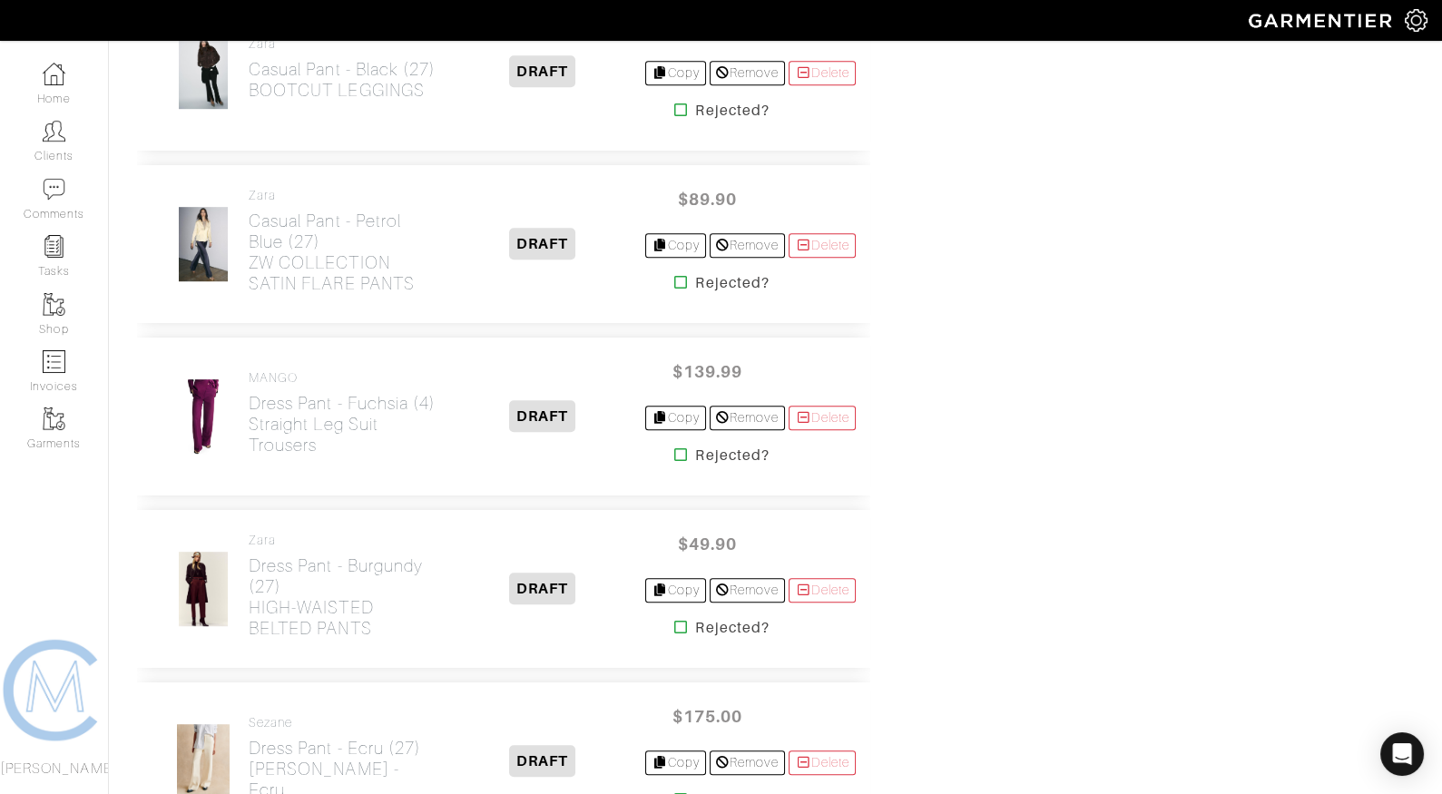
scroll to position [2149, 0]
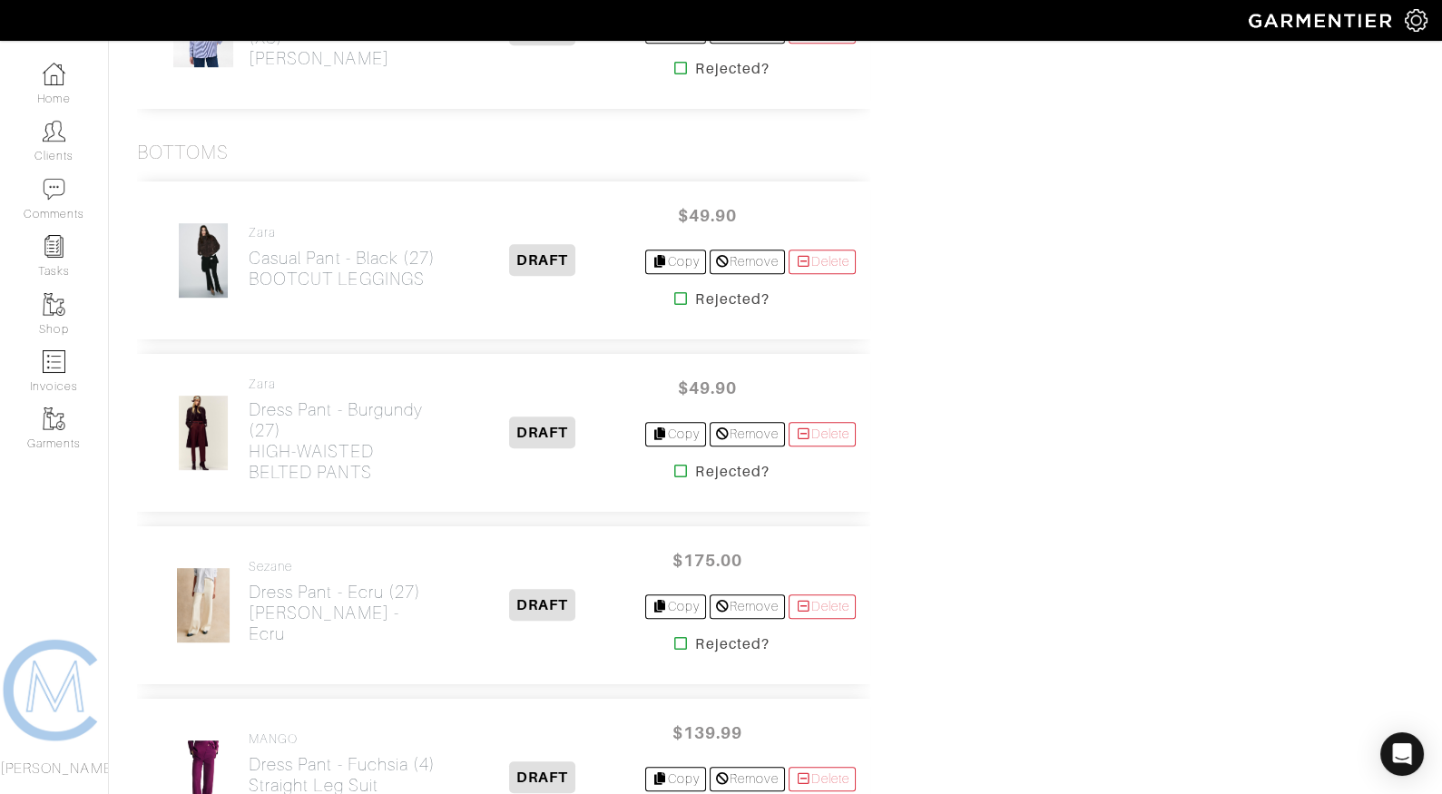
scroll to position [1958, 0]
click at [674, 290] on icon at bounding box center [681, 297] width 14 height 15
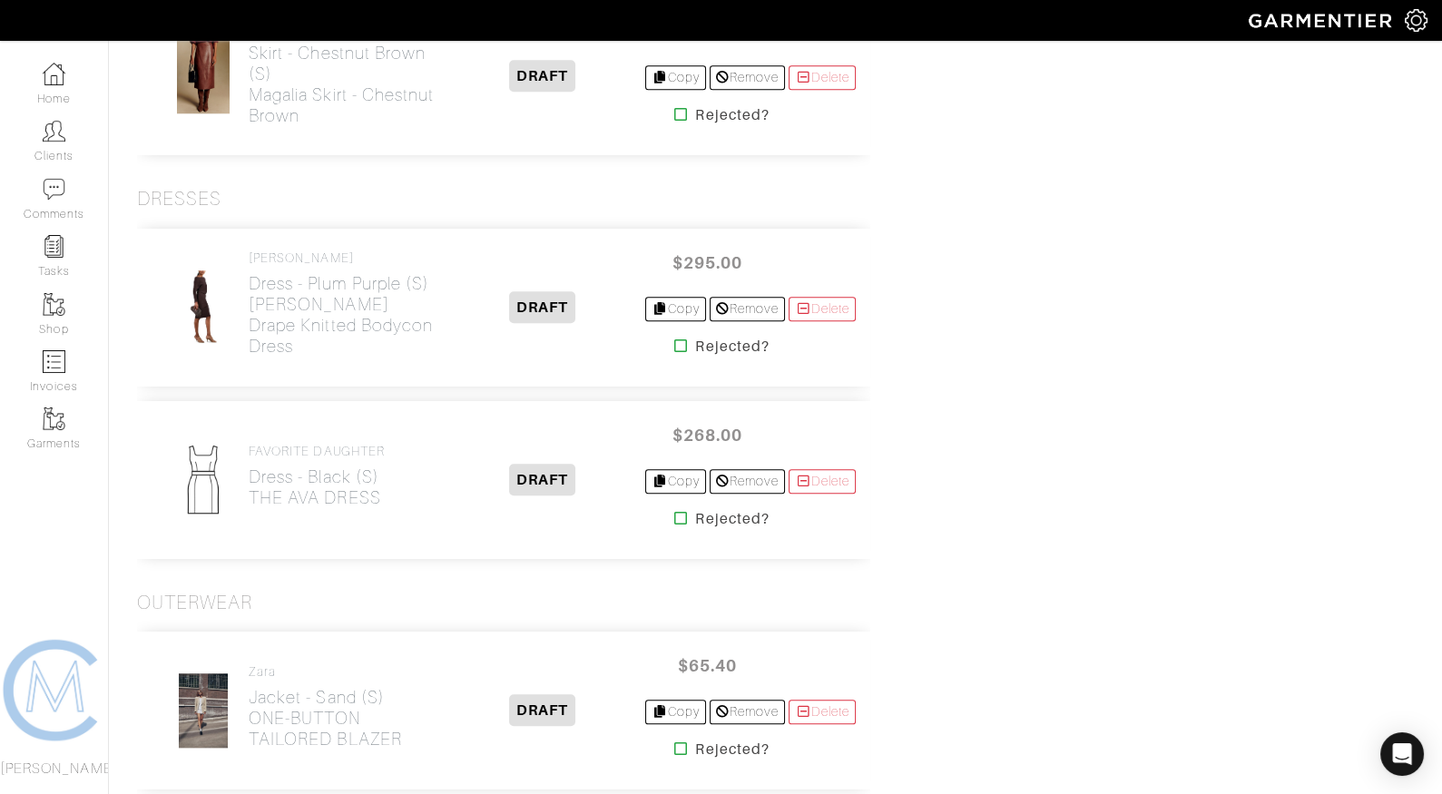
scroll to position [3487, 0]
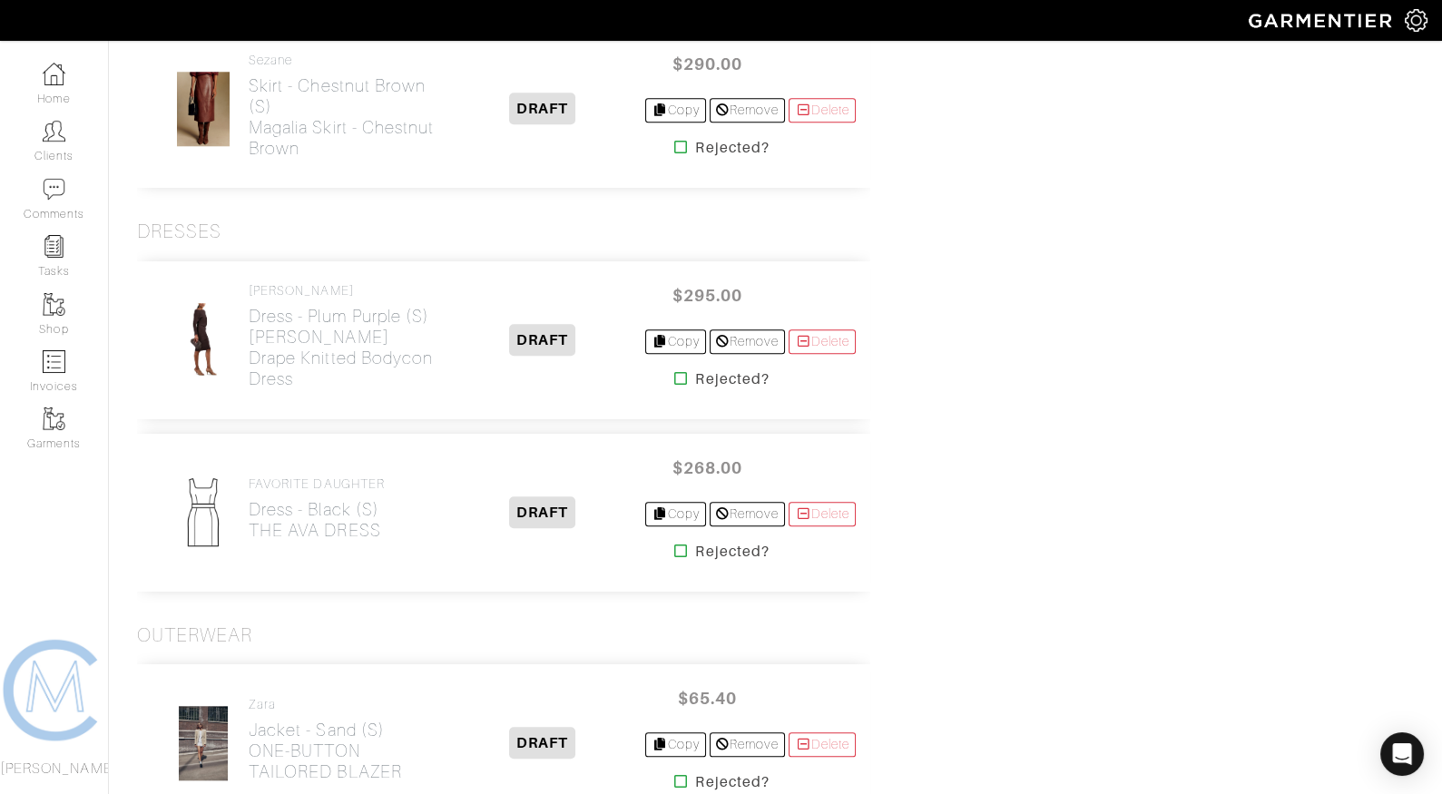
click at [674, 544] on icon at bounding box center [681, 551] width 14 height 15
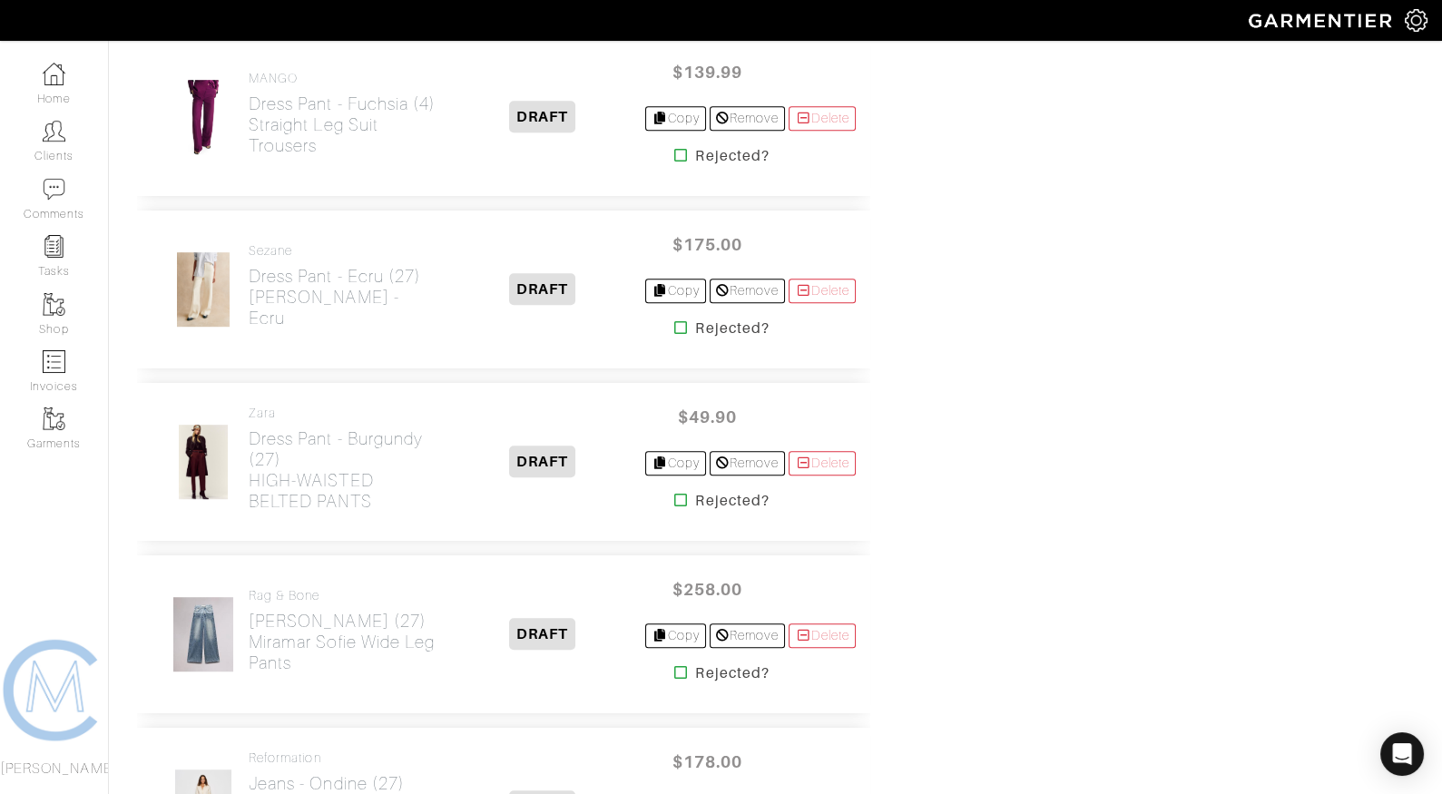
scroll to position [2097, 0]
click at [674, 151] on icon at bounding box center [681, 158] width 14 height 15
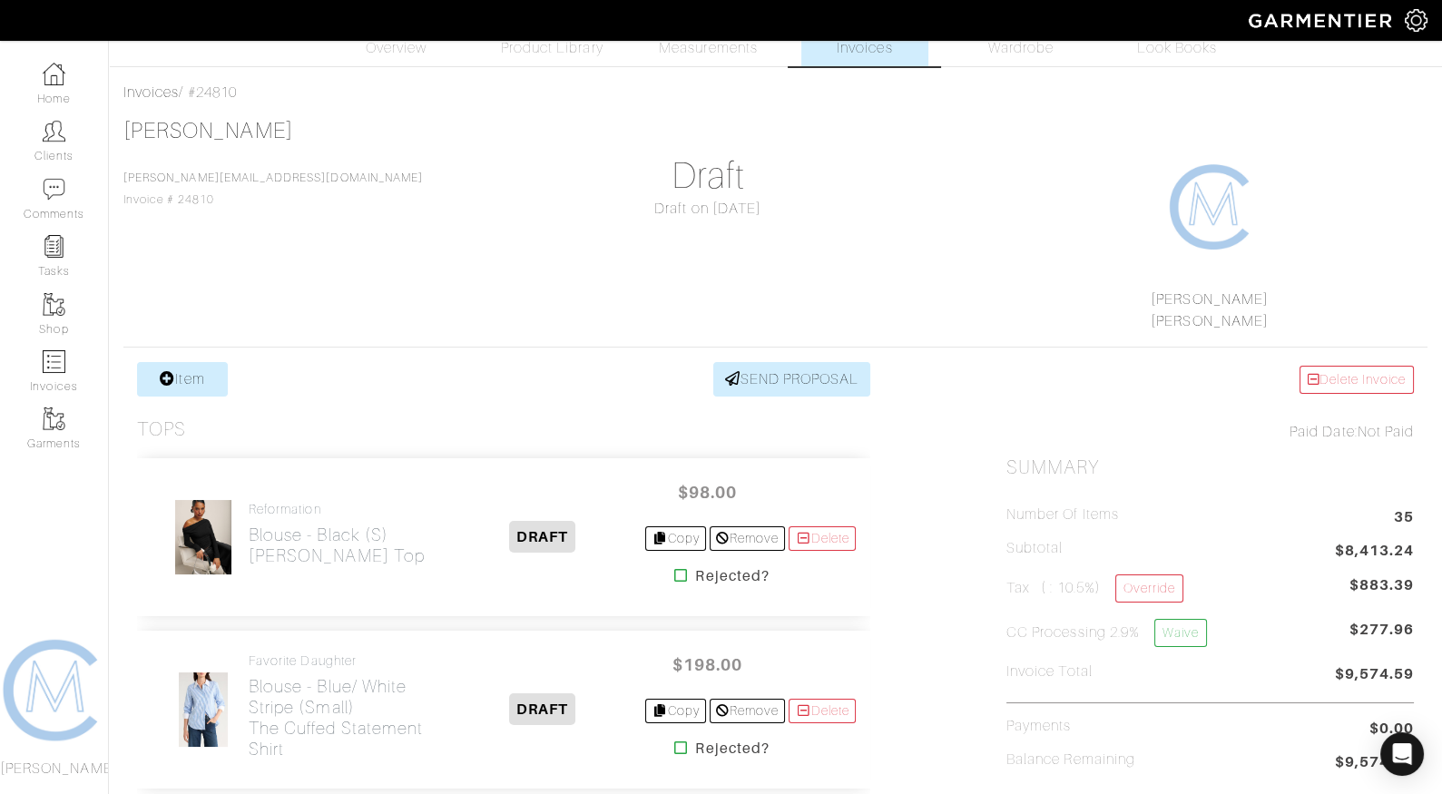
scroll to position [49, 0]
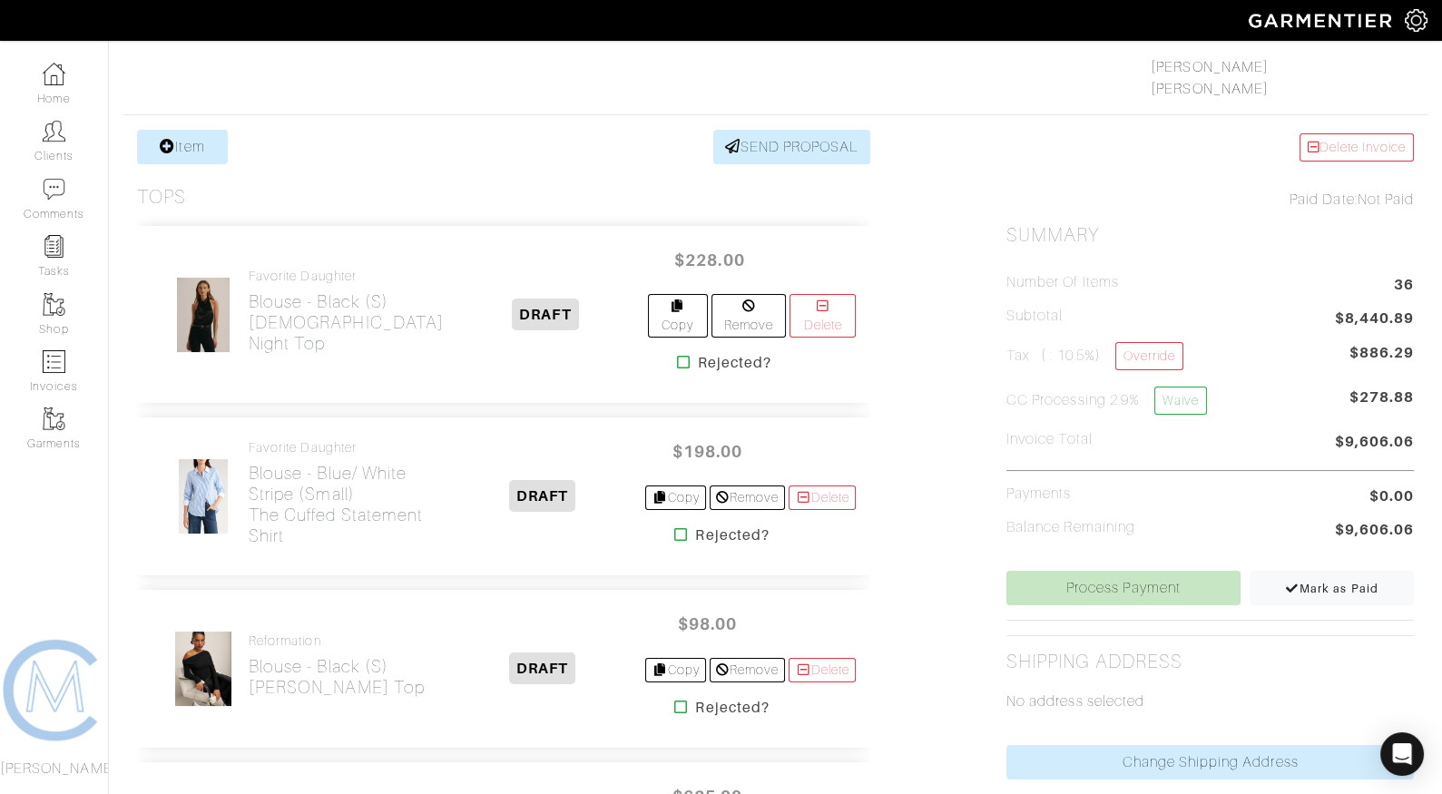
scroll to position [303, 0]
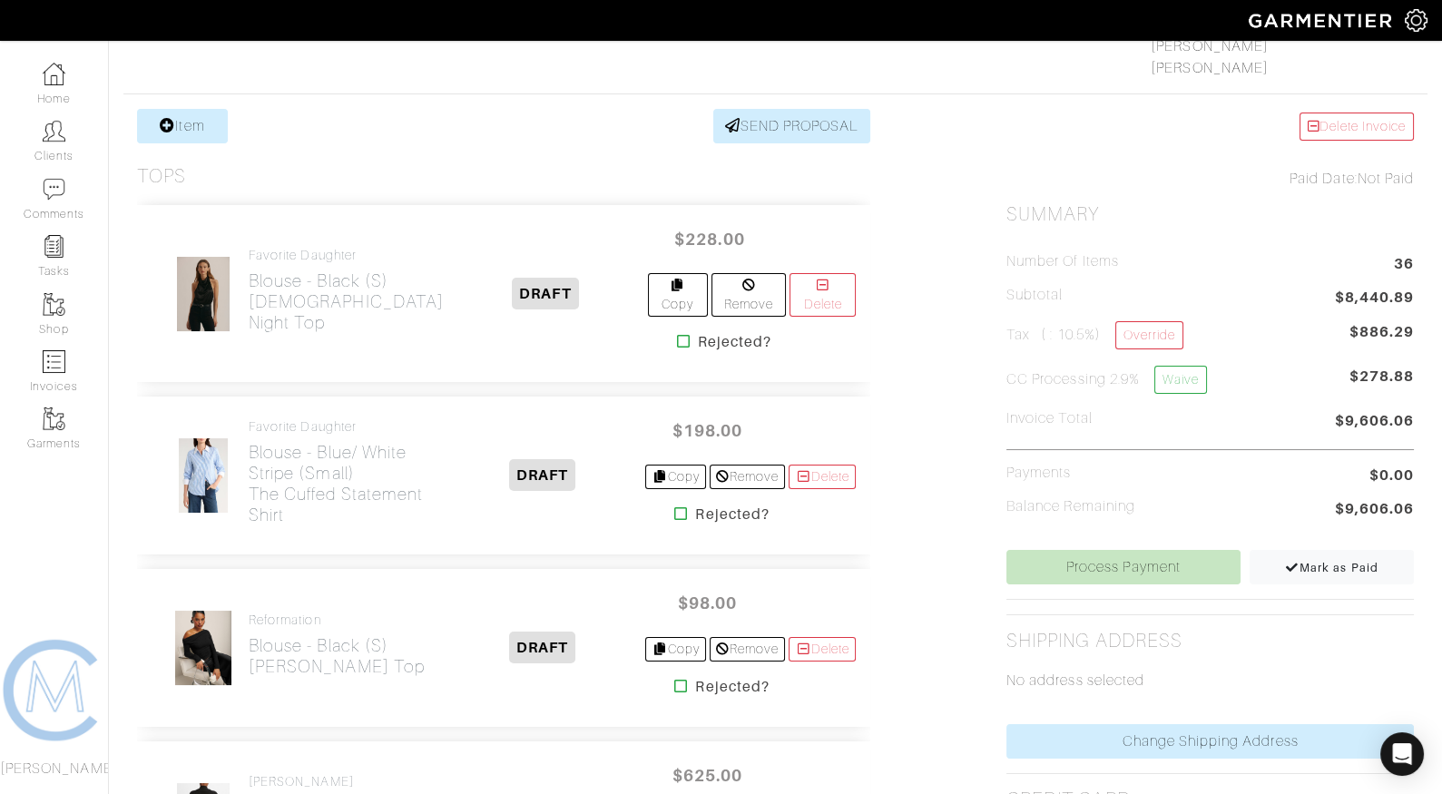
click at [677, 334] on icon at bounding box center [684, 341] width 14 height 15
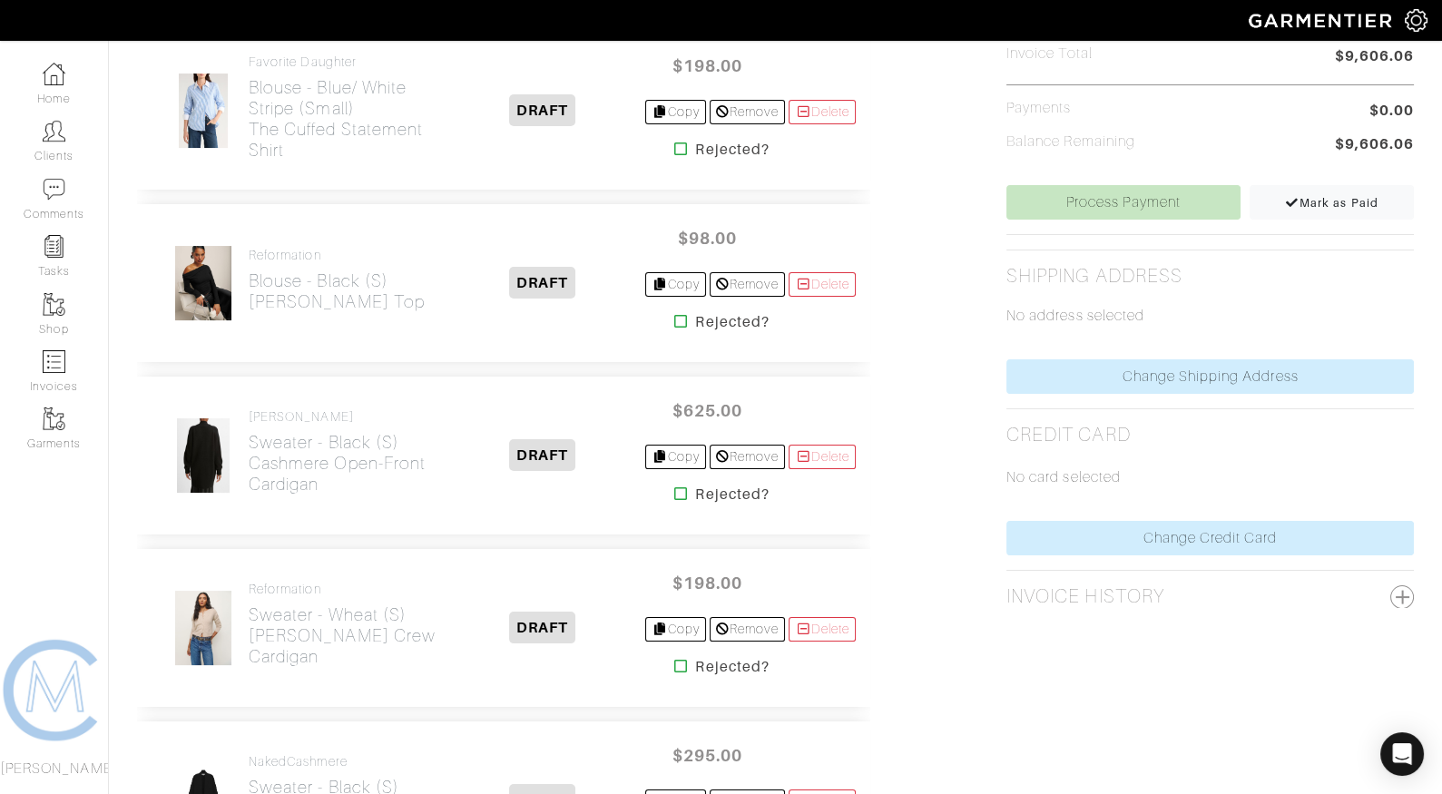
scroll to position [685, 0]
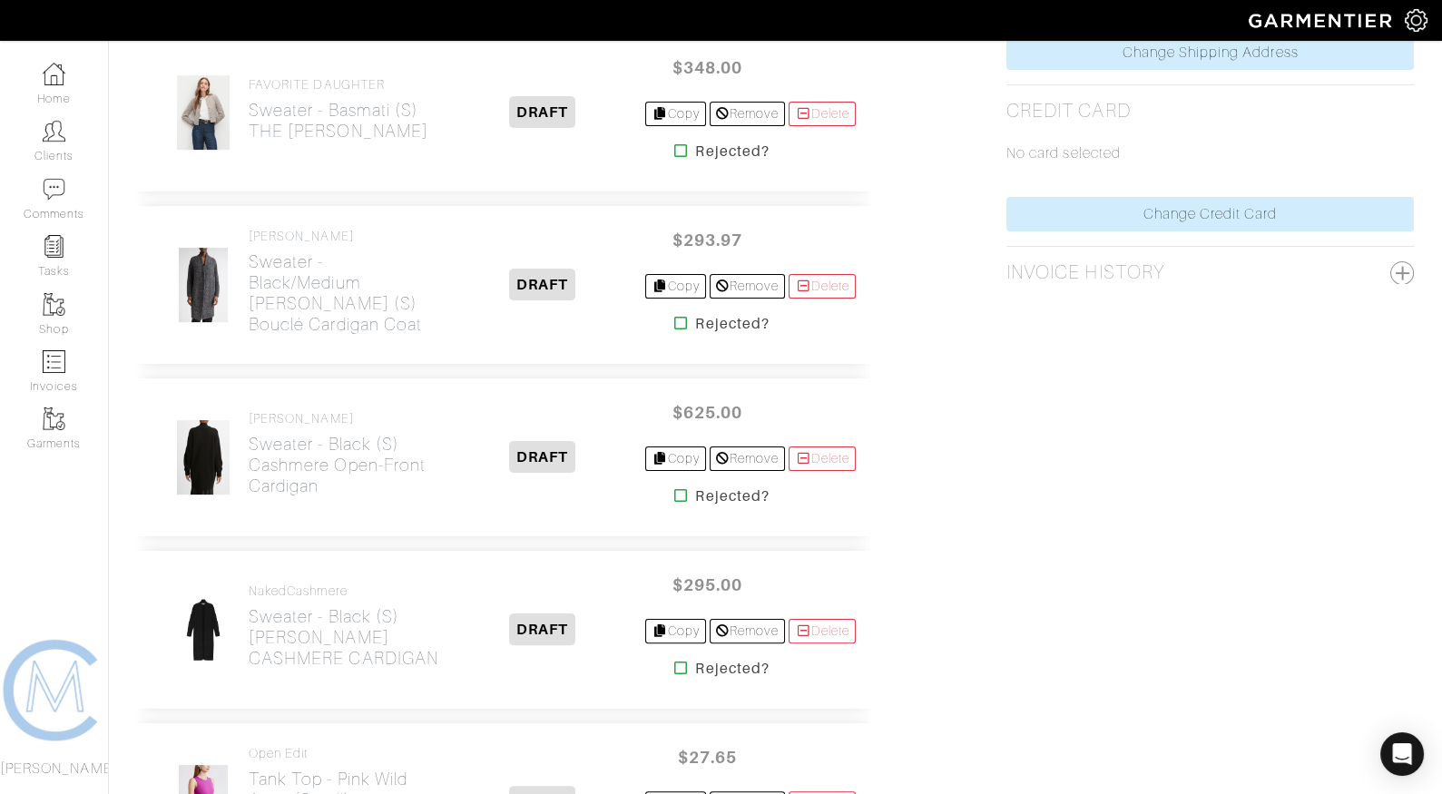
scroll to position [1000, 0]
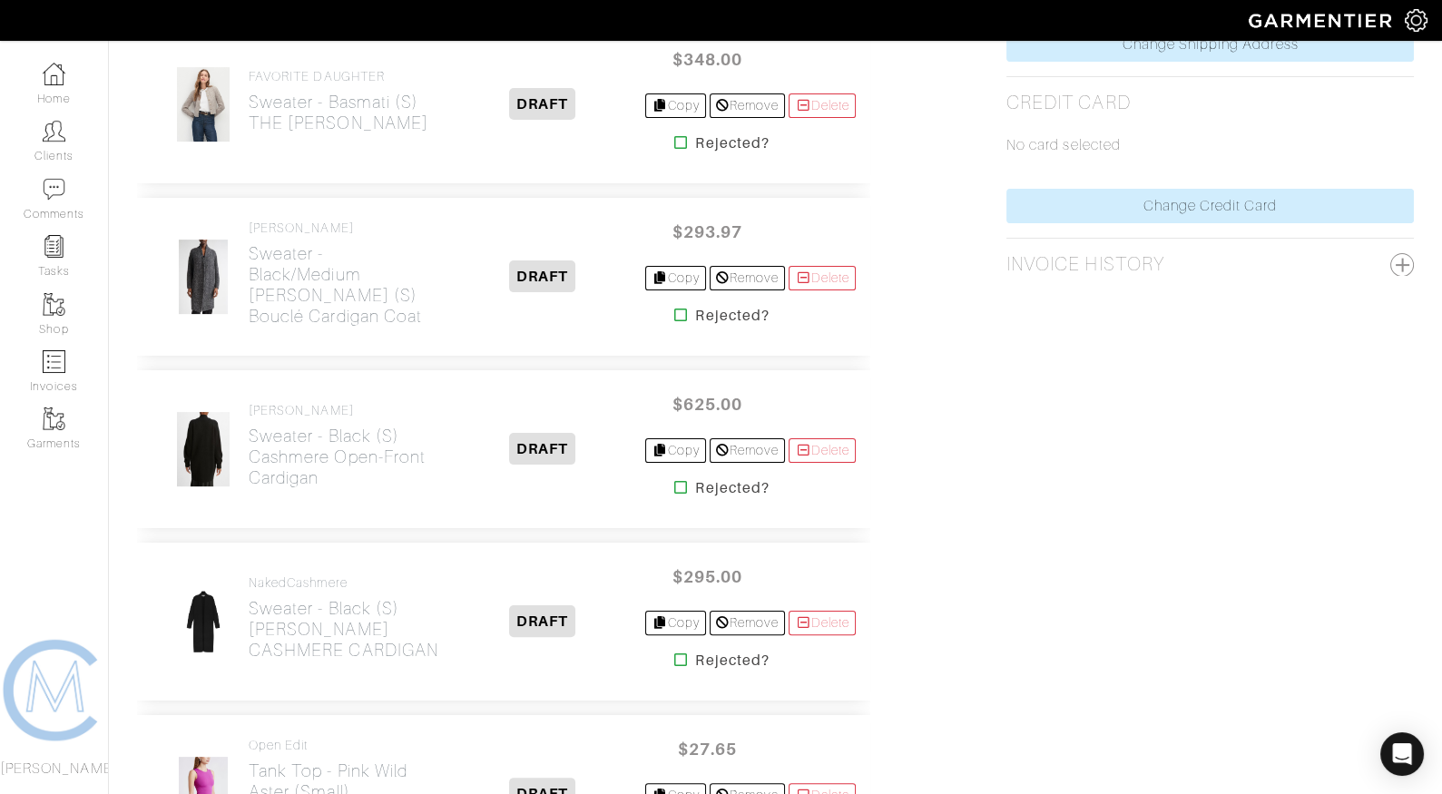
click at [674, 482] on icon at bounding box center [681, 487] width 14 height 15
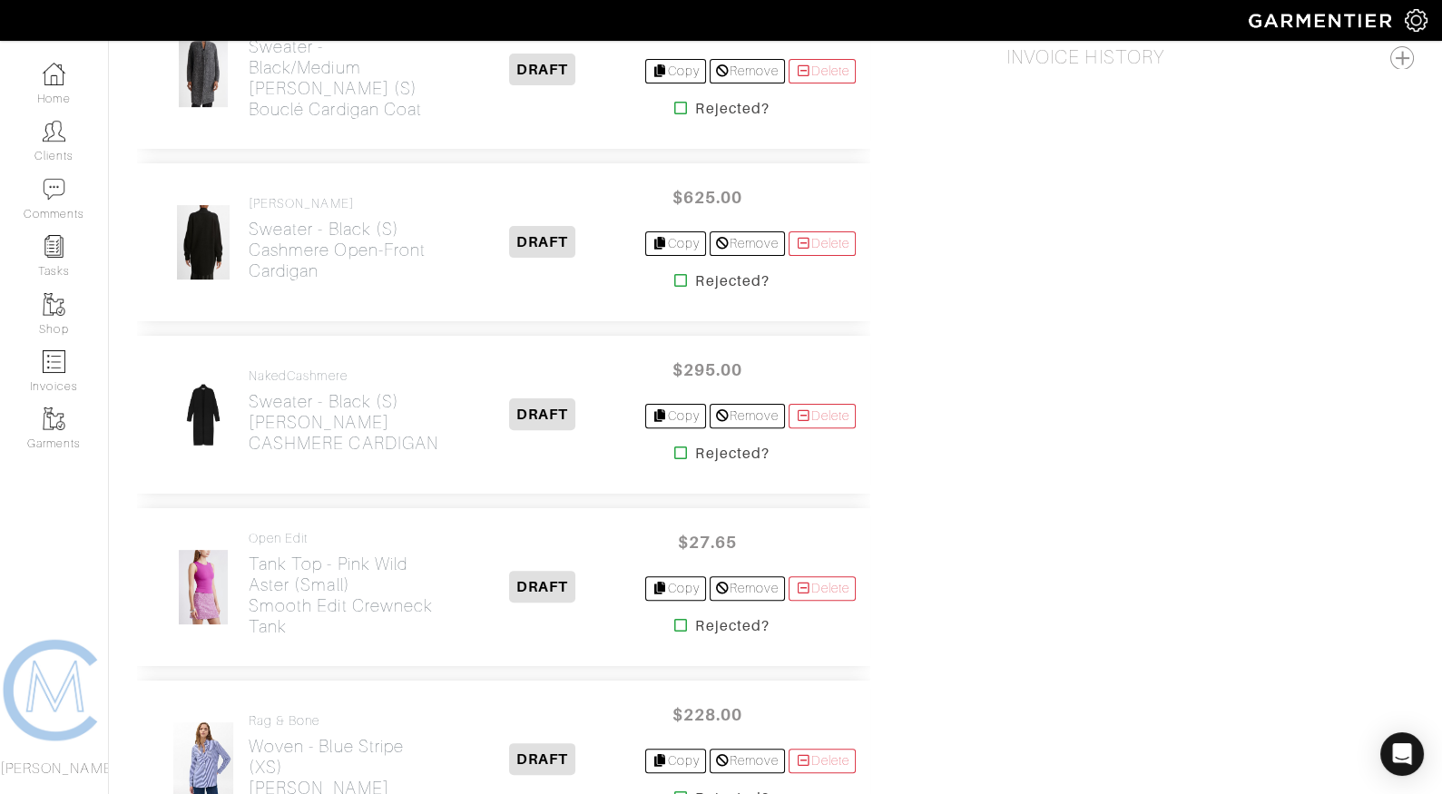
scroll to position [1205, 0]
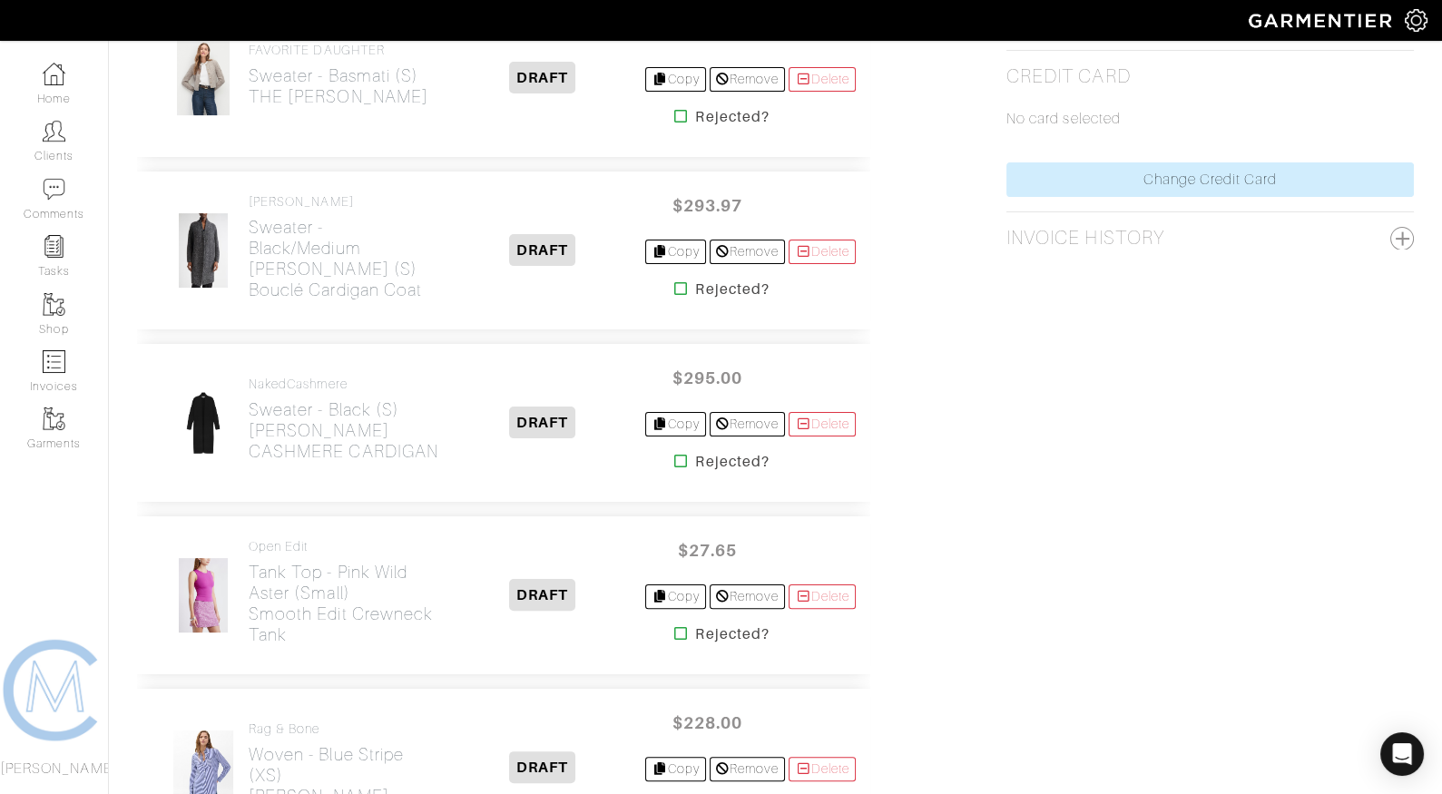
scroll to position [1030, 0]
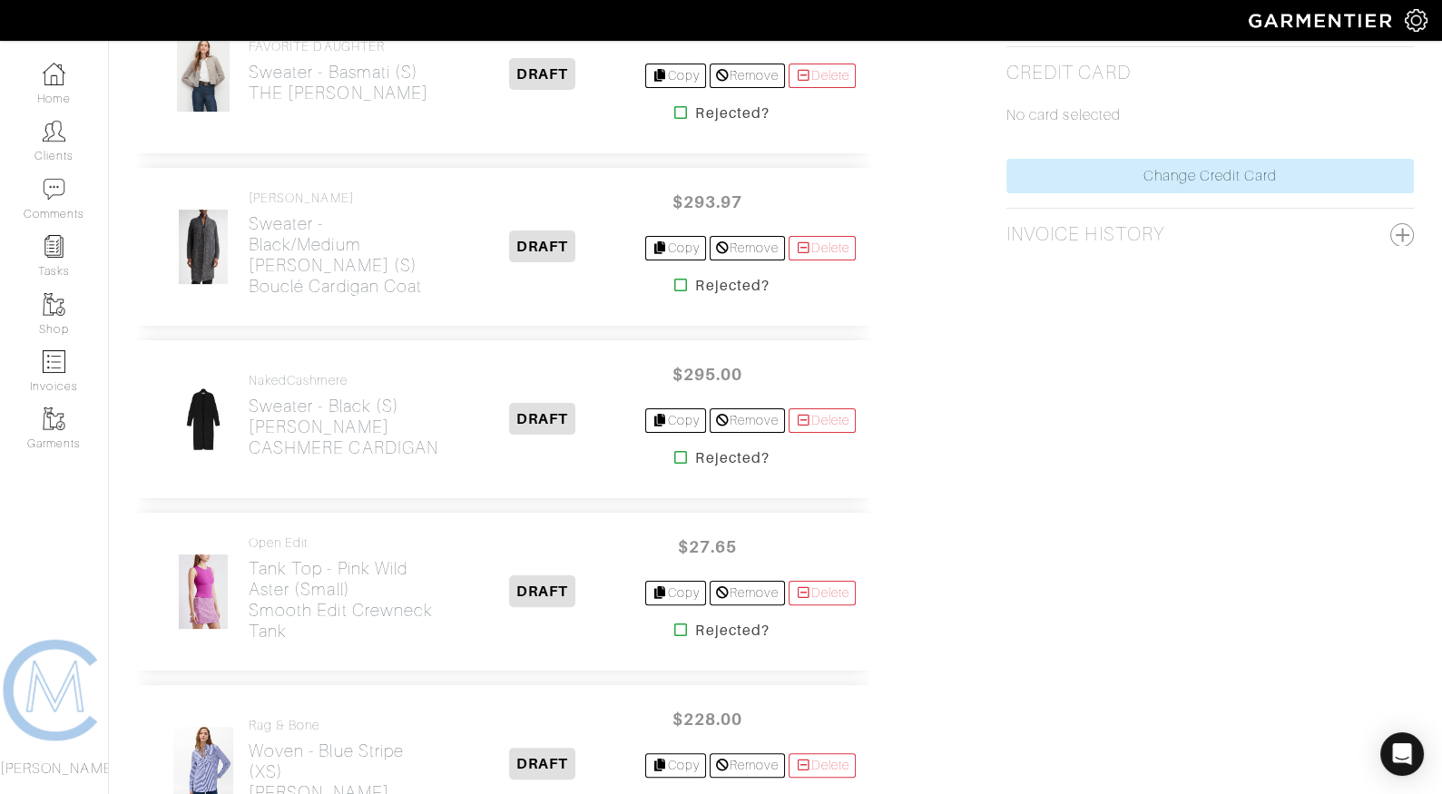
click at [674, 450] on icon at bounding box center [681, 457] width 14 height 15
click at [674, 623] on icon at bounding box center [681, 630] width 14 height 15
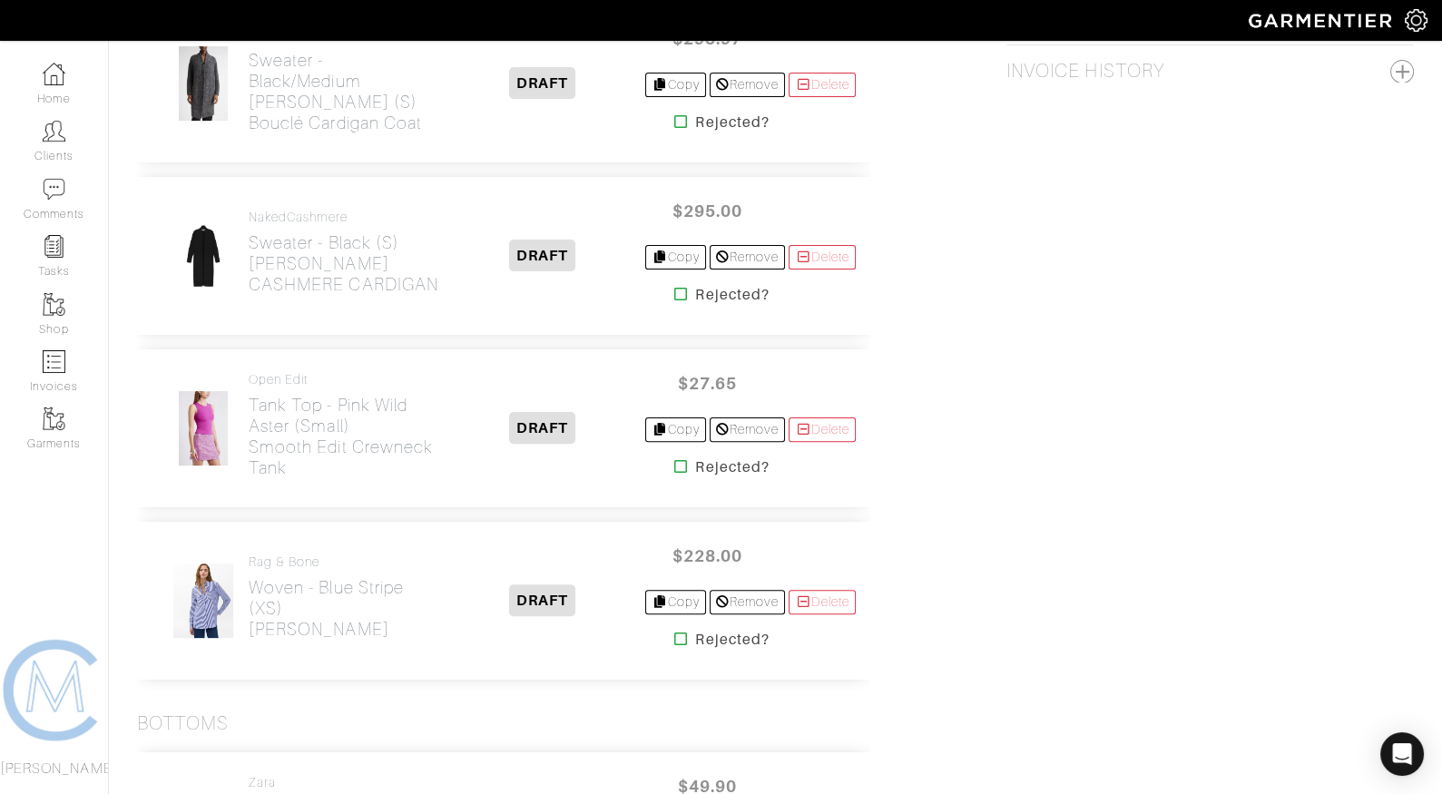
scroll to position [1205, 0]
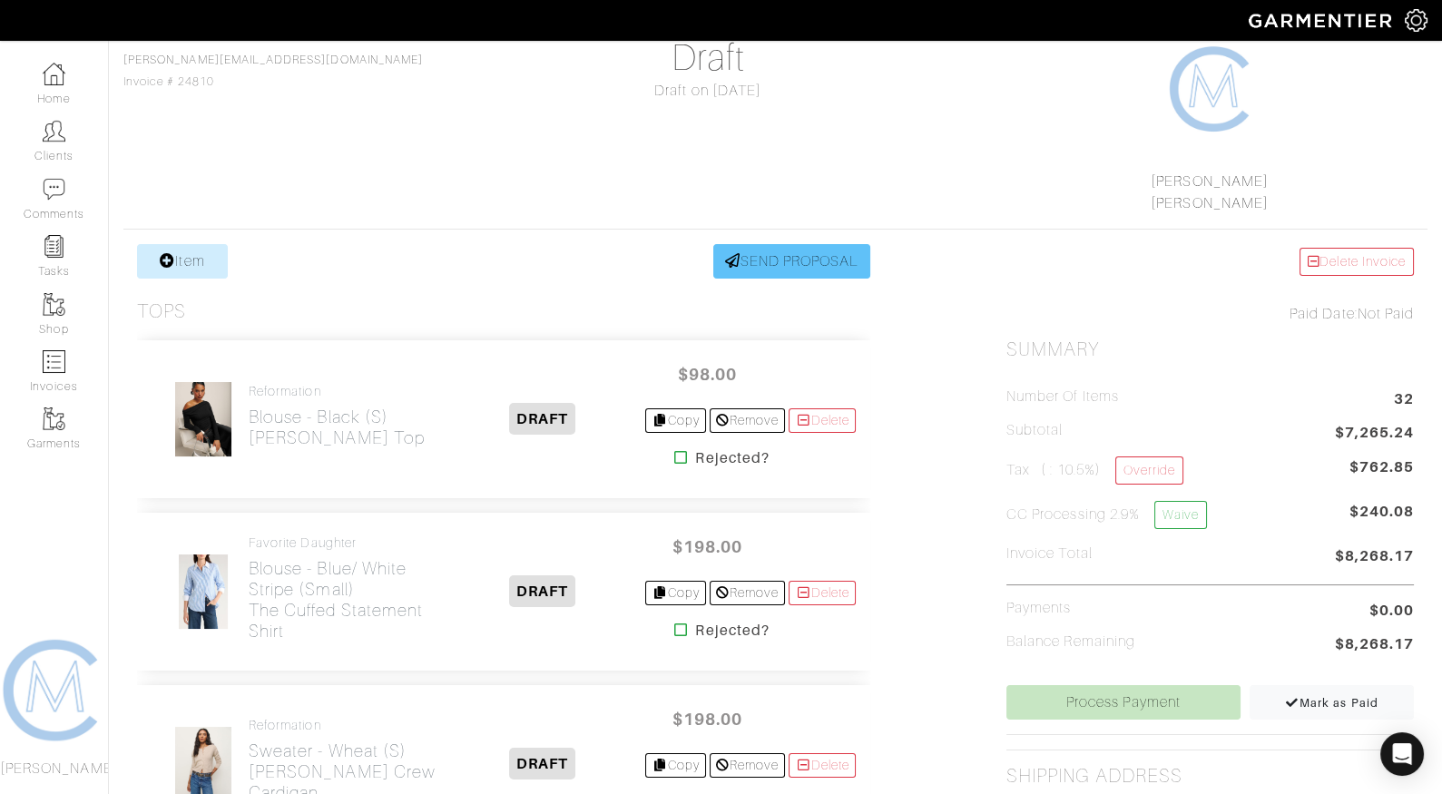
scroll to position [232, 0]
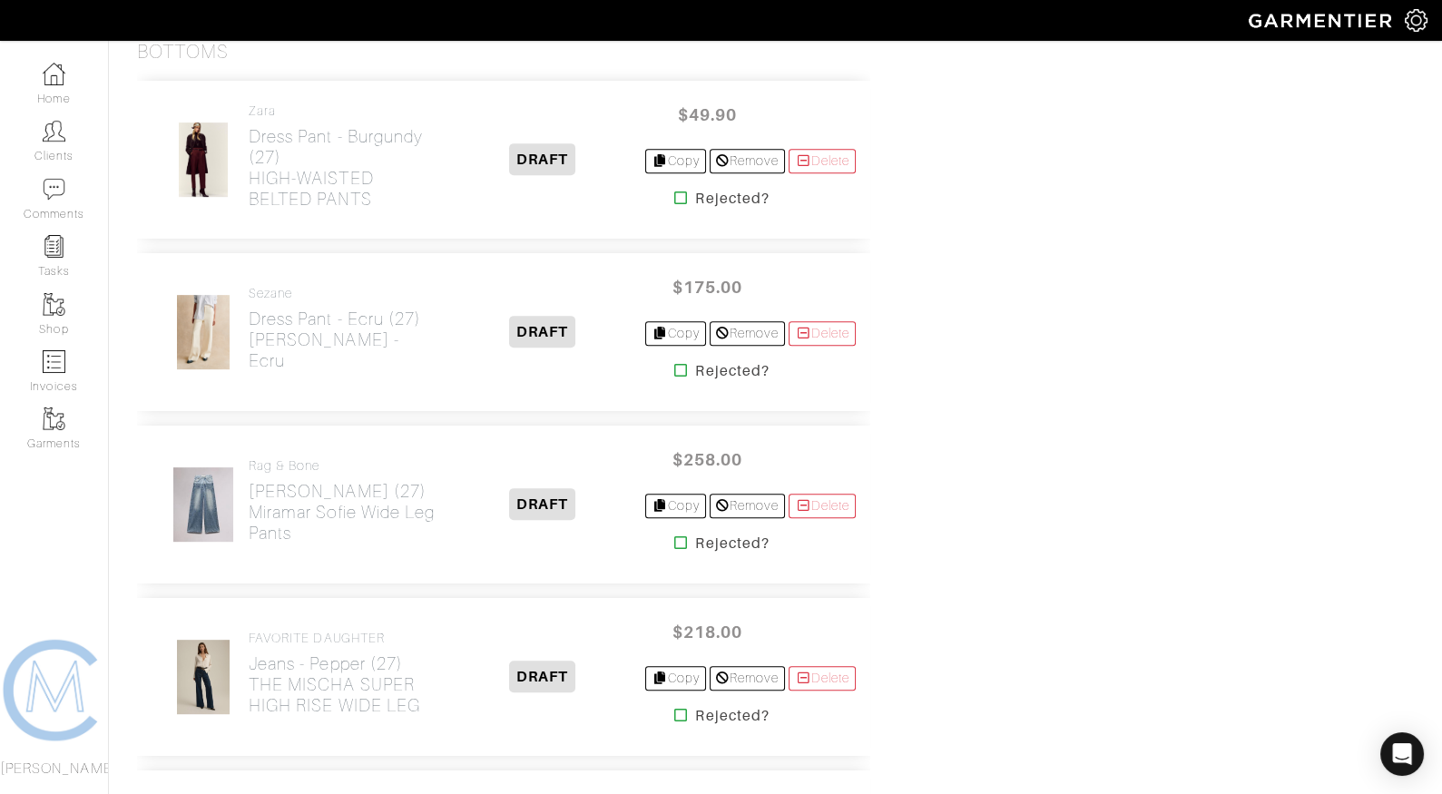
scroll to position [1519, 0]
click at [674, 368] on icon at bounding box center [681, 371] width 14 height 15
click at [674, 536] on icon at bounding box center [681, 543] width 14 height 15
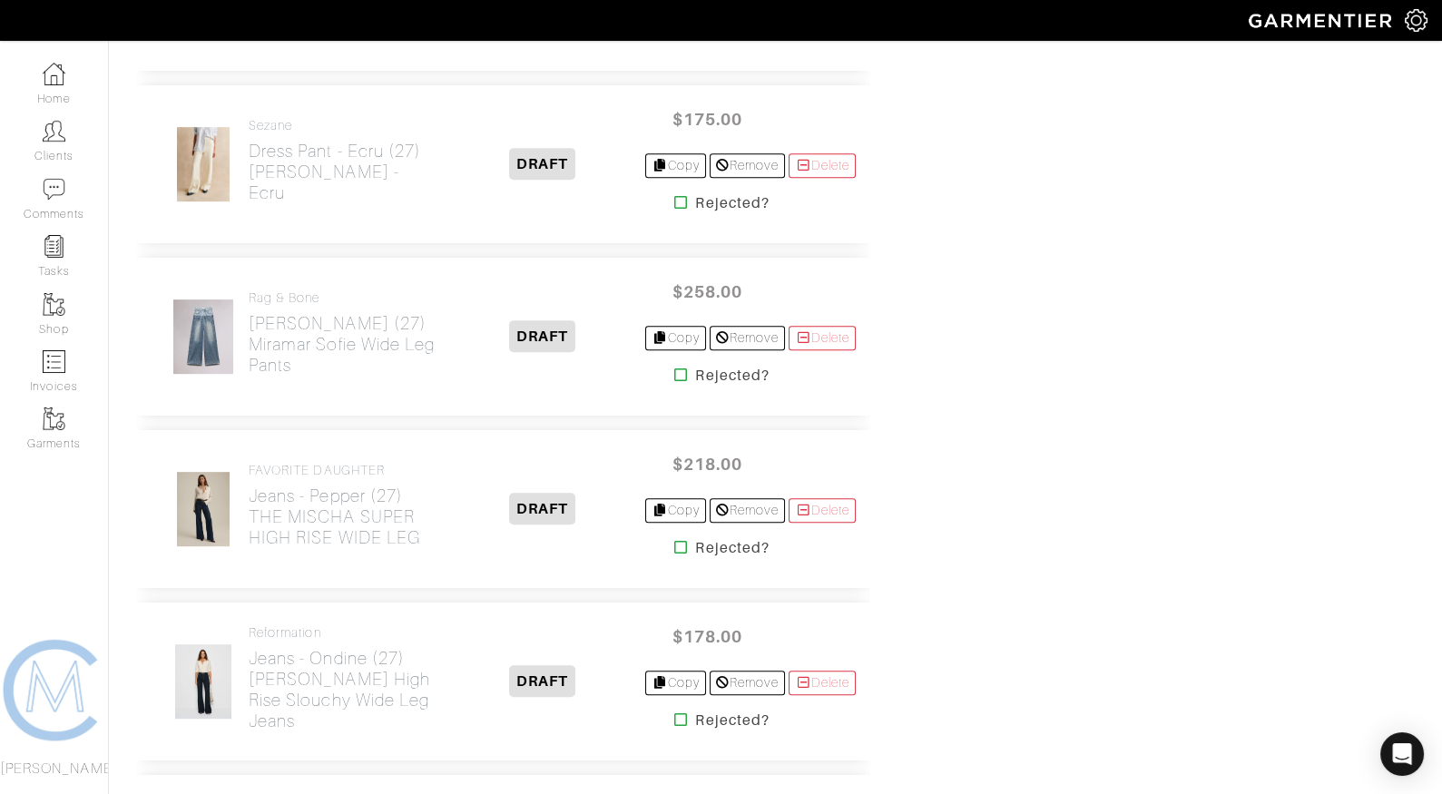
scroll to position [1685, 0]
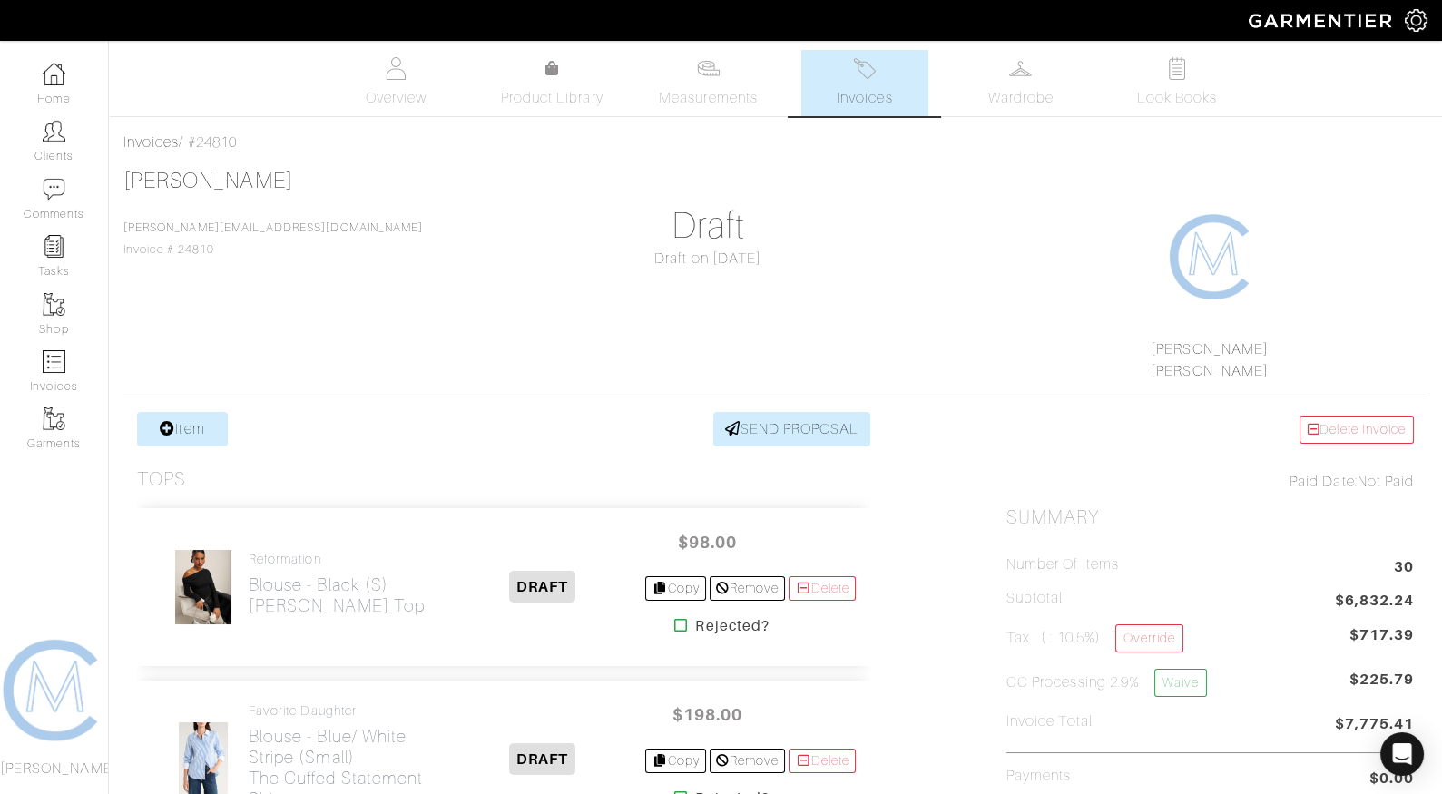
click at [673, 541] on span "$98.00" at bounding box center [707, 542] width 109 height 39
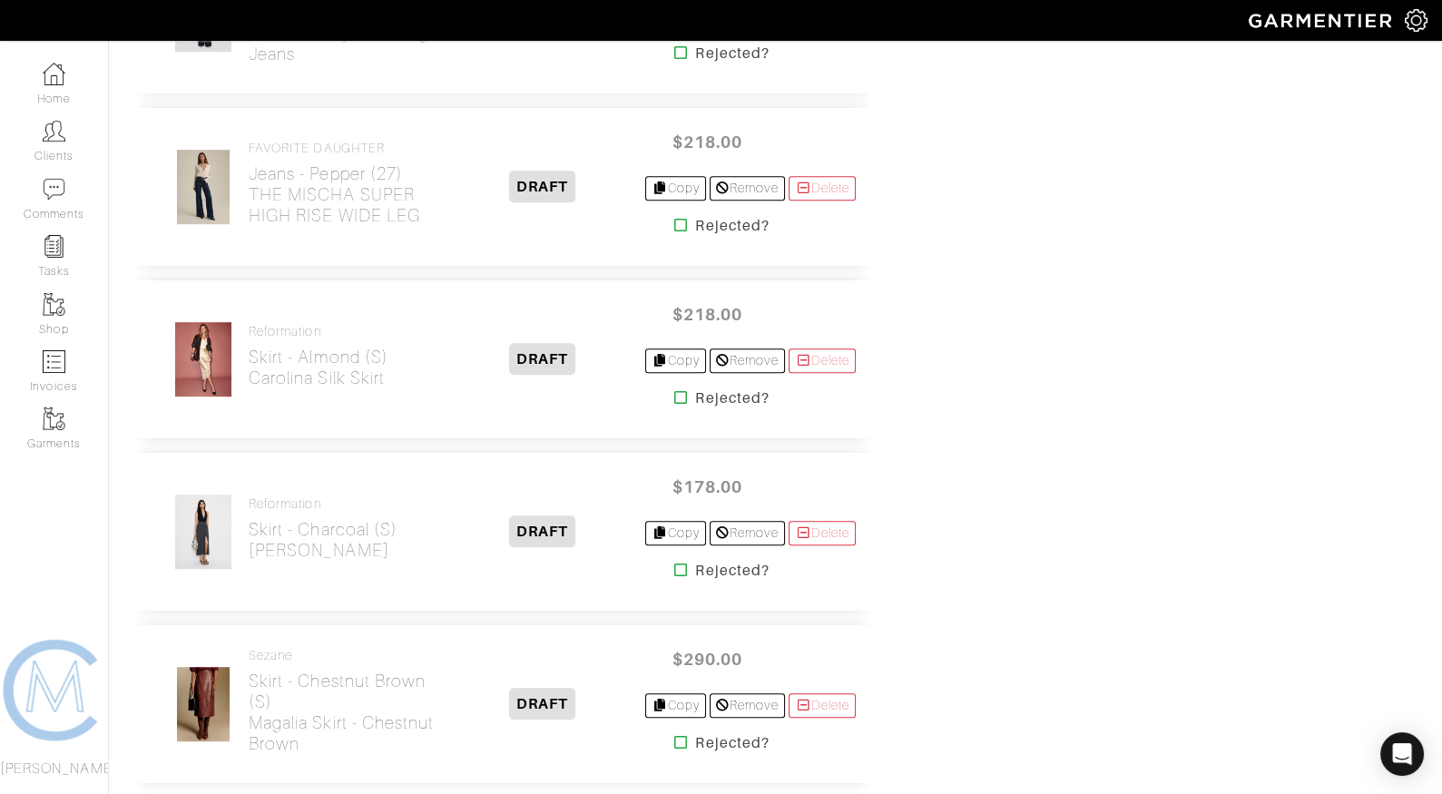
scroll to position [1841, 0]
click at [674, 388] on icon at bounding box center [681, 395] width 14 height 15
click at [674, 733] on icon at bounding box center [681, 740] width 14 height 15
click at [674, 560] on icon at bounding box center [681, 567] width 14 height 15
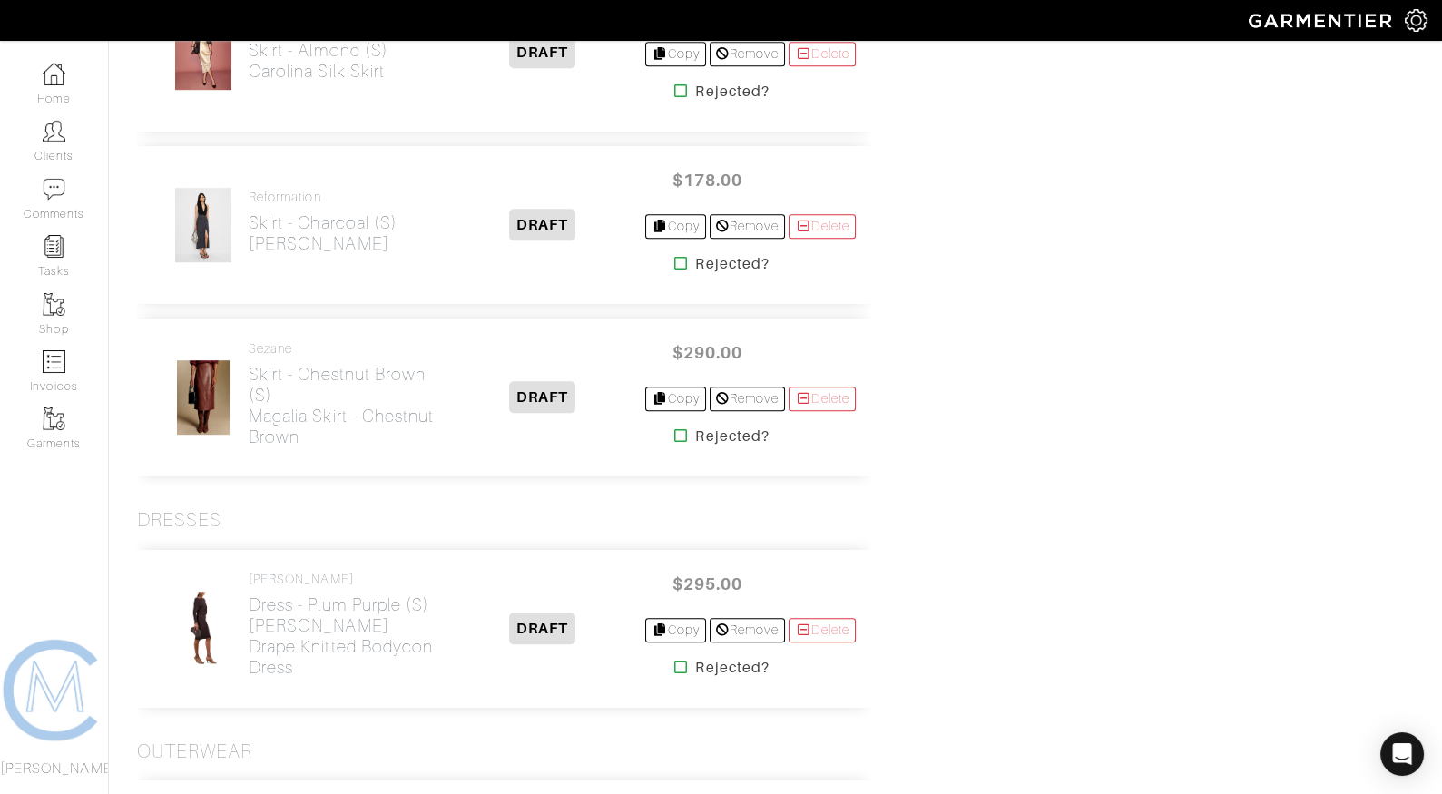
scroll to position [2166, 0]
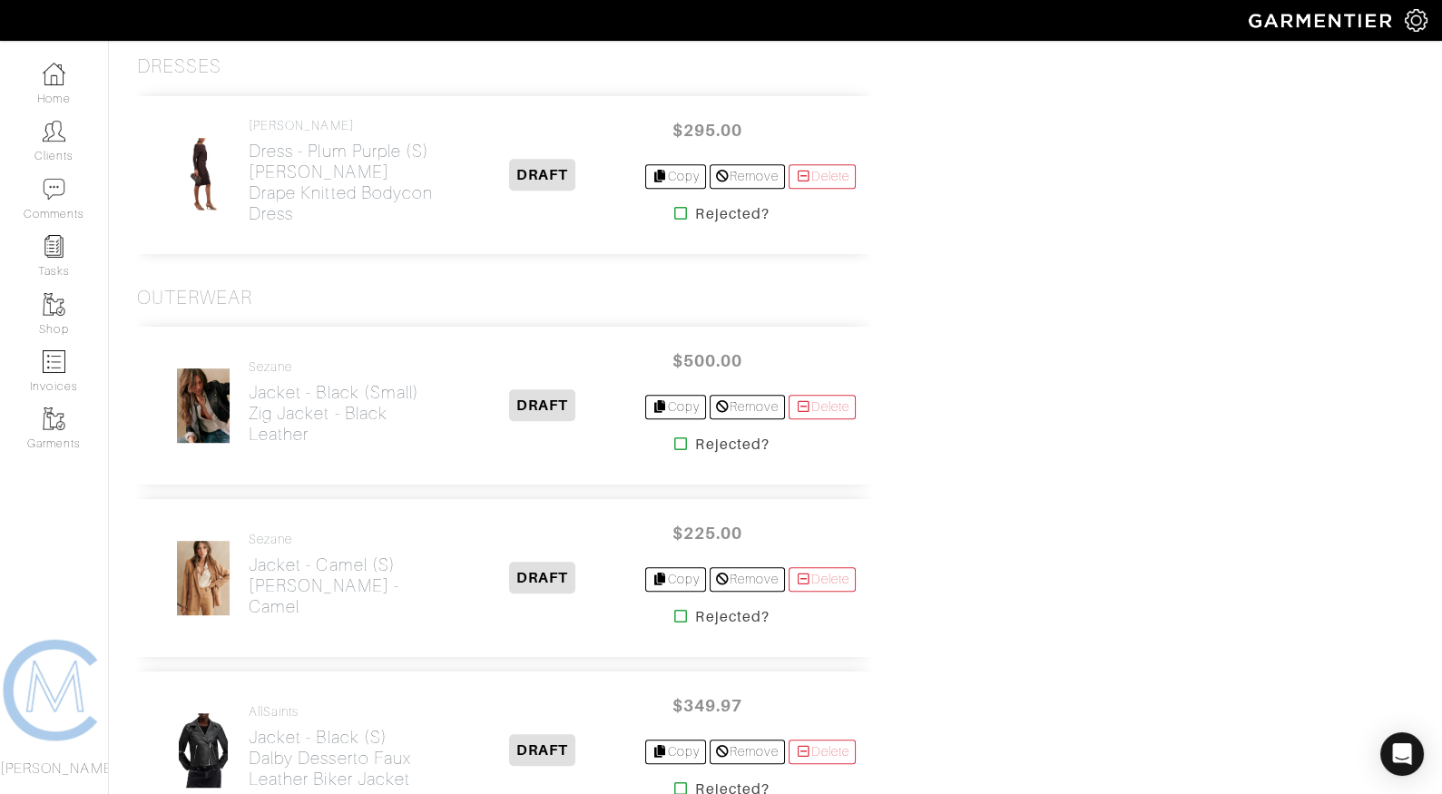
scroll to position [2153, 0]
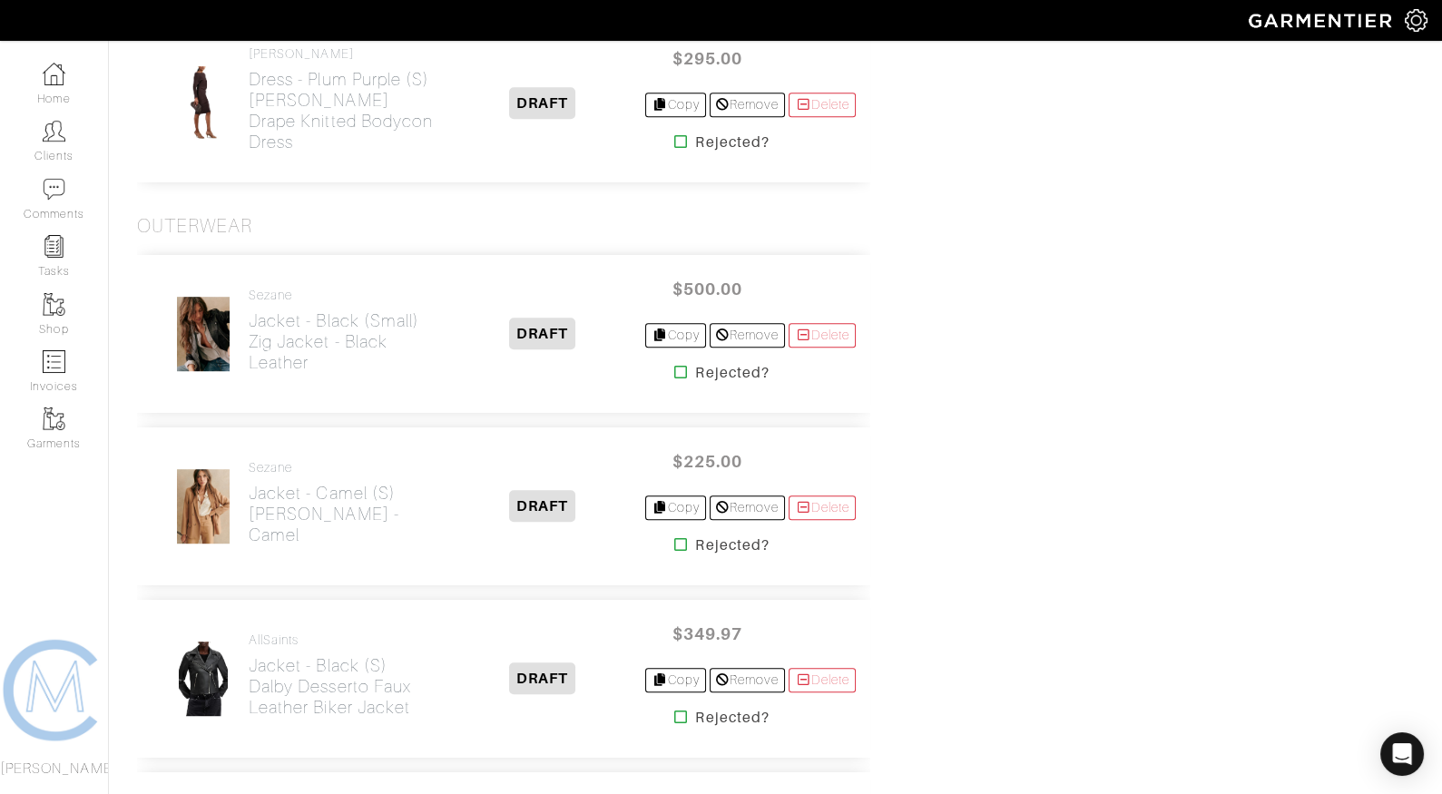
click at [674, 365] on icon at bounding box center [681, 372] width 14 height 15
click at [674, 537] on icon at bounding box center [681, 544] width 14 height 15
click at [674, 710] on icon at bounding box center [681, 717] width 14 height 15
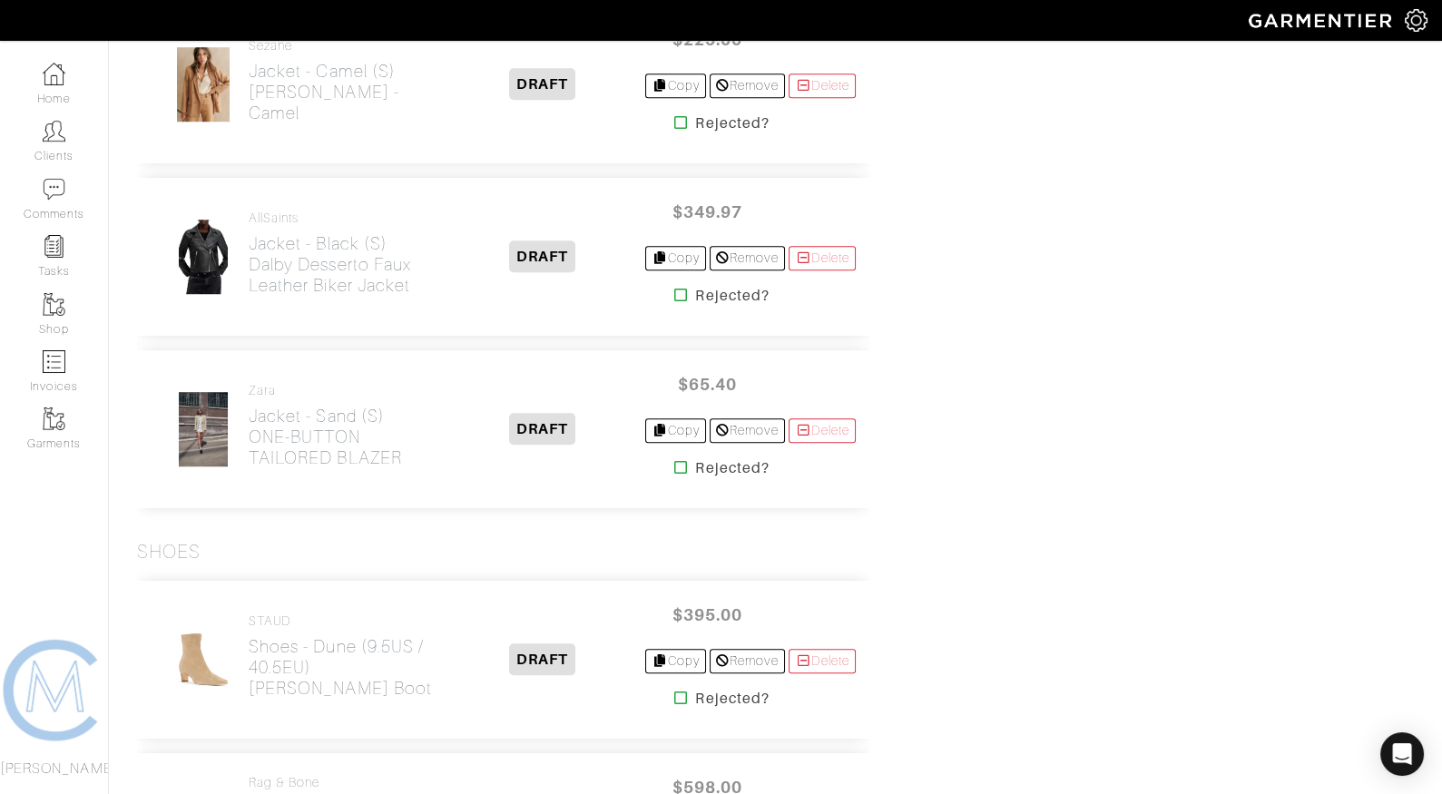
scroll to position [2574, 0]
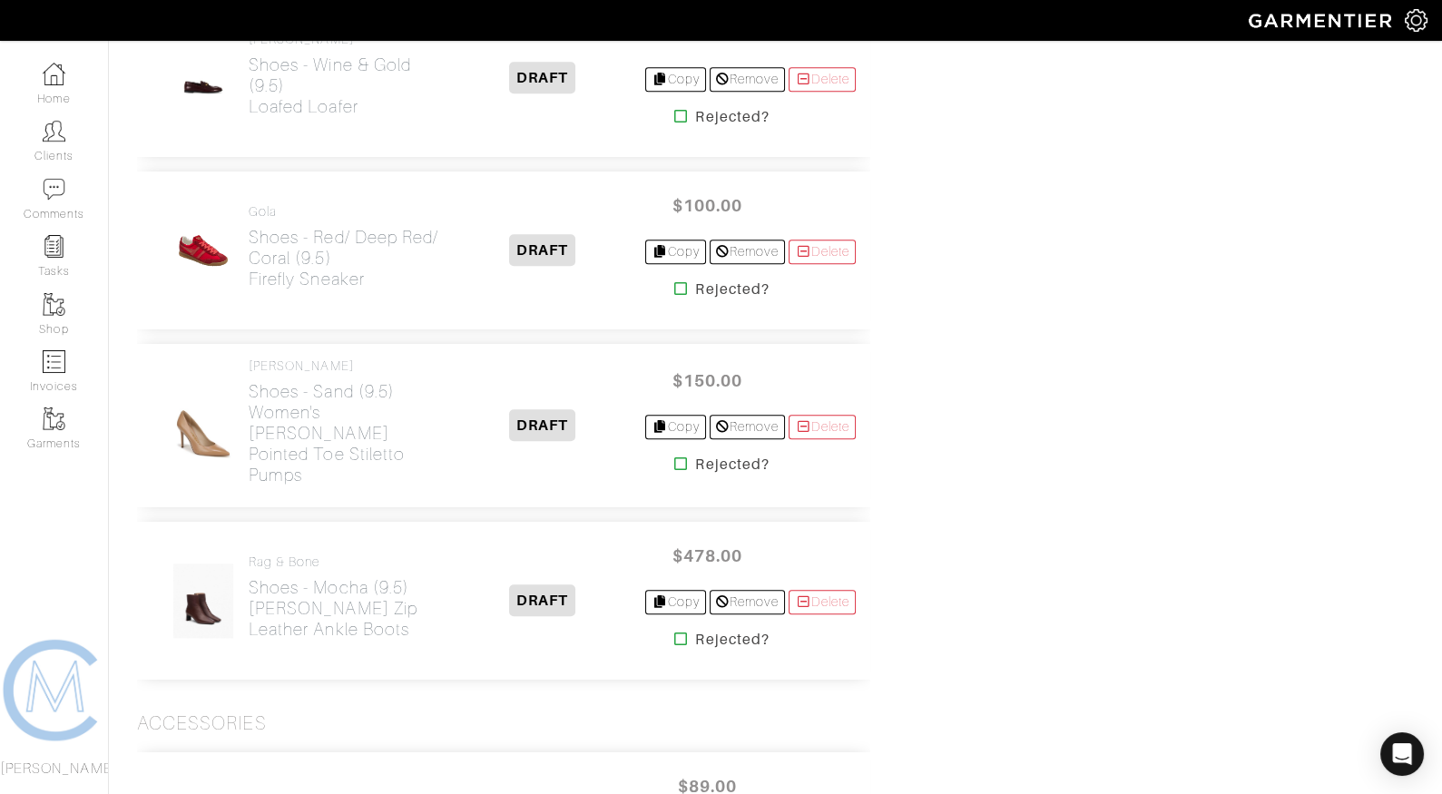
scroll to position [3500, 0]
click at [674, 634] on icon at bounding box center [681, 641] width 14 height 15
click at [675, 458] on icon at bounding box center [681, 465] width 14 height 15
click at [674, 283] on icon at bounding box center [681, 290] width 14 height 15
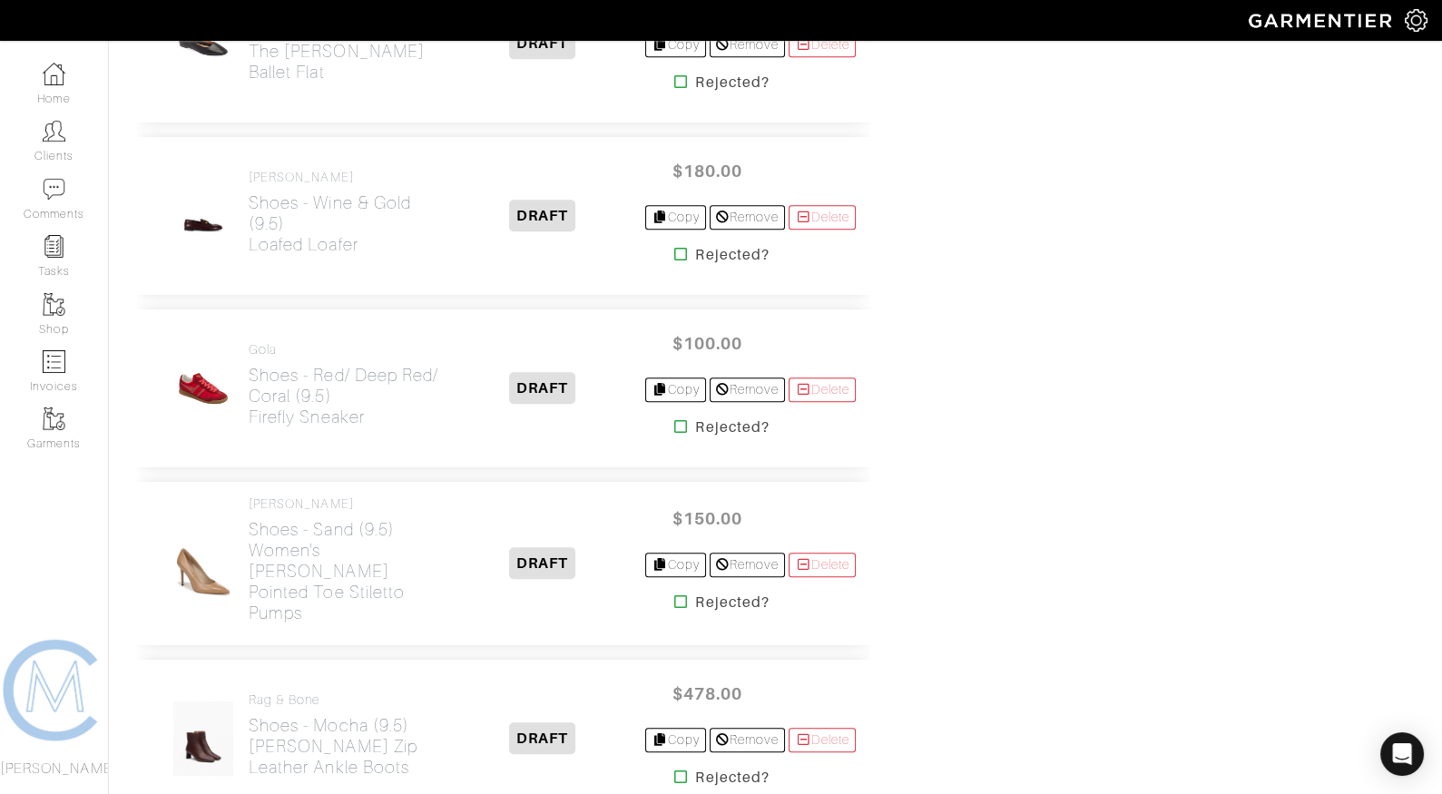
scroll to position [3346, 0]
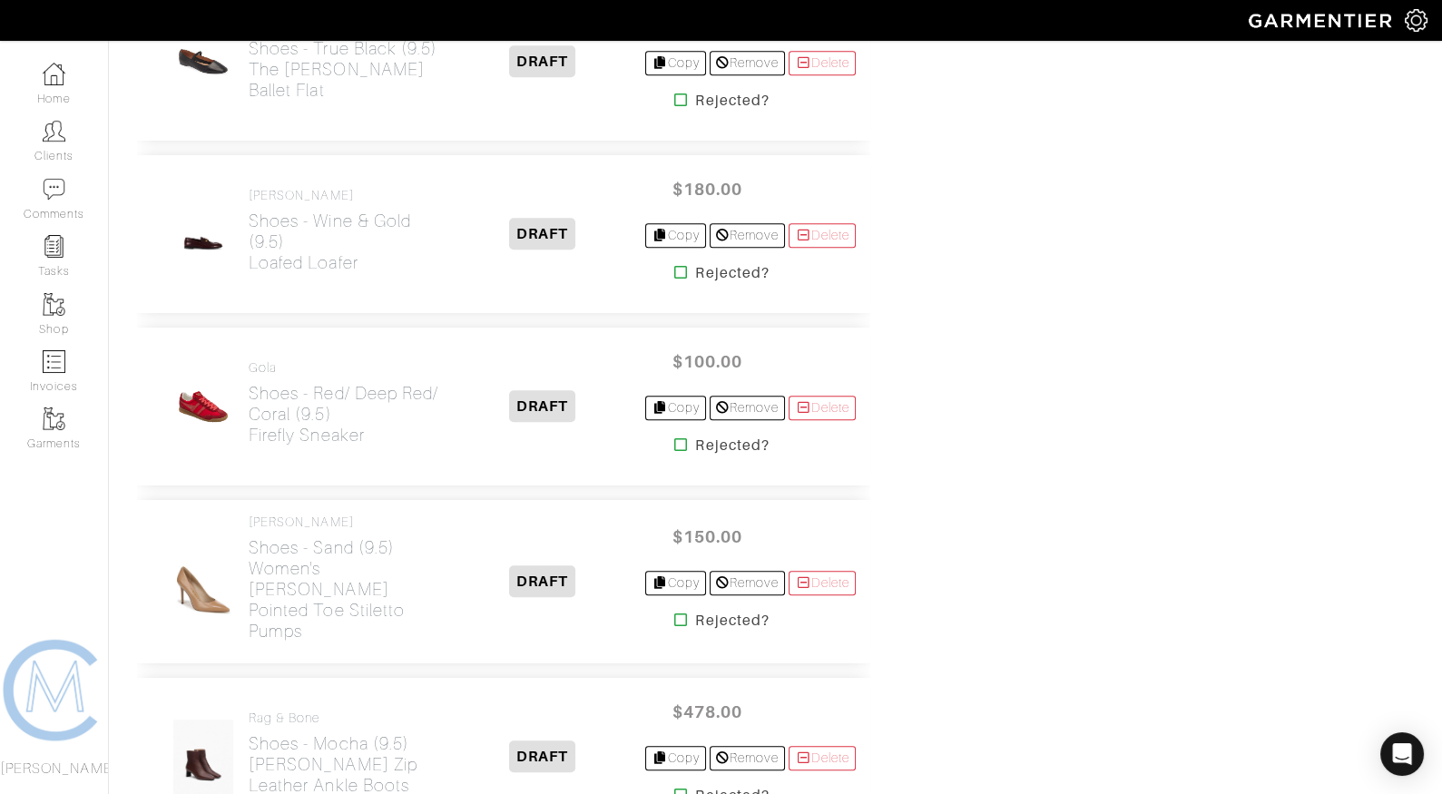
click at [674, 265] on icon at bounding box center [681, 272] width 14 height 15
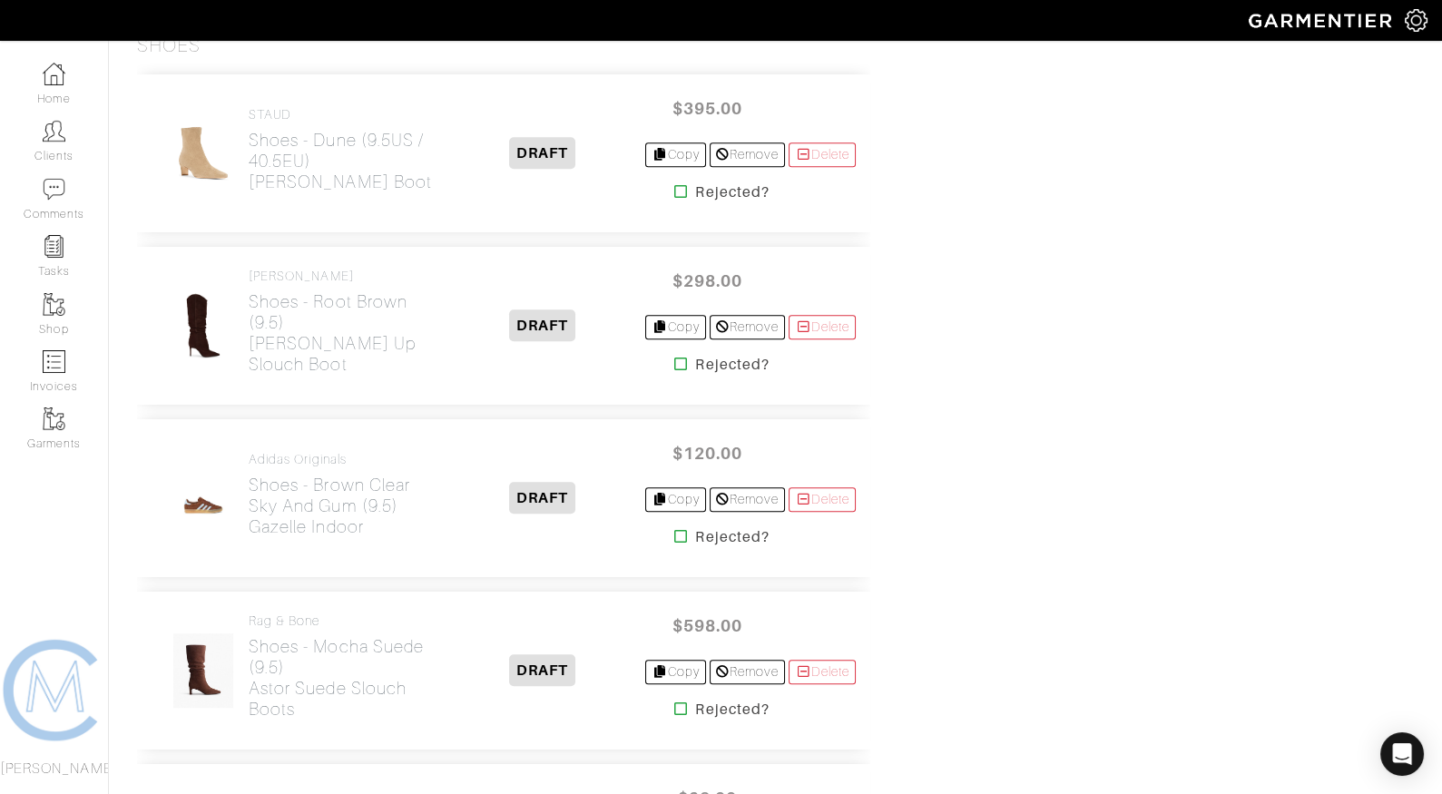
scroll to position [2569, 0]
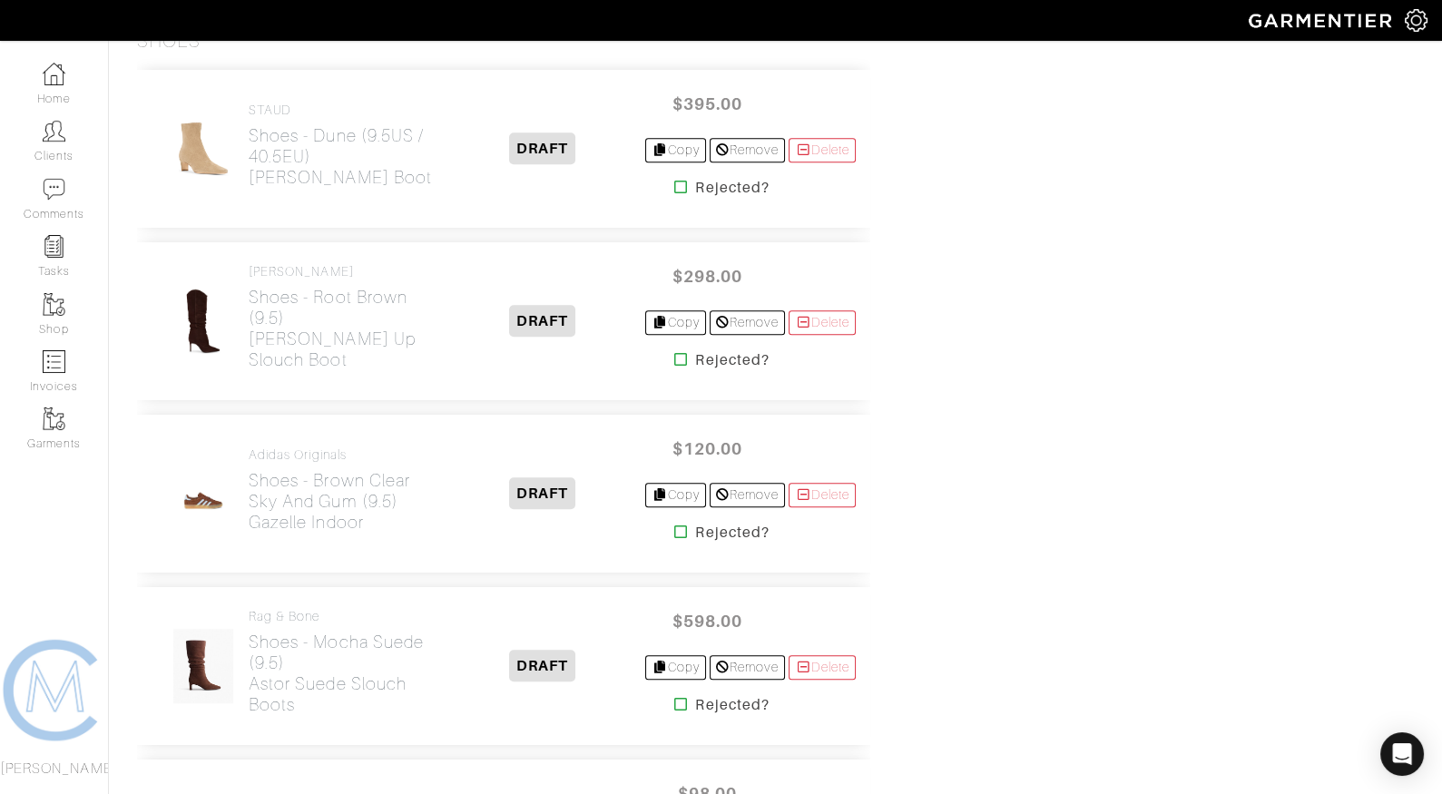
click at [674, 180] on icon at bounding box center [681, 187] width 14 height 15
click at [675, 352] on icon at bounding box center [681, 359] width 14 height 15
click at [675, 525] on icon at bounding box center [681, 532] width 14 height 15
click at [674, 697] on icon at bounding box center [681, 704] width 14 height 15
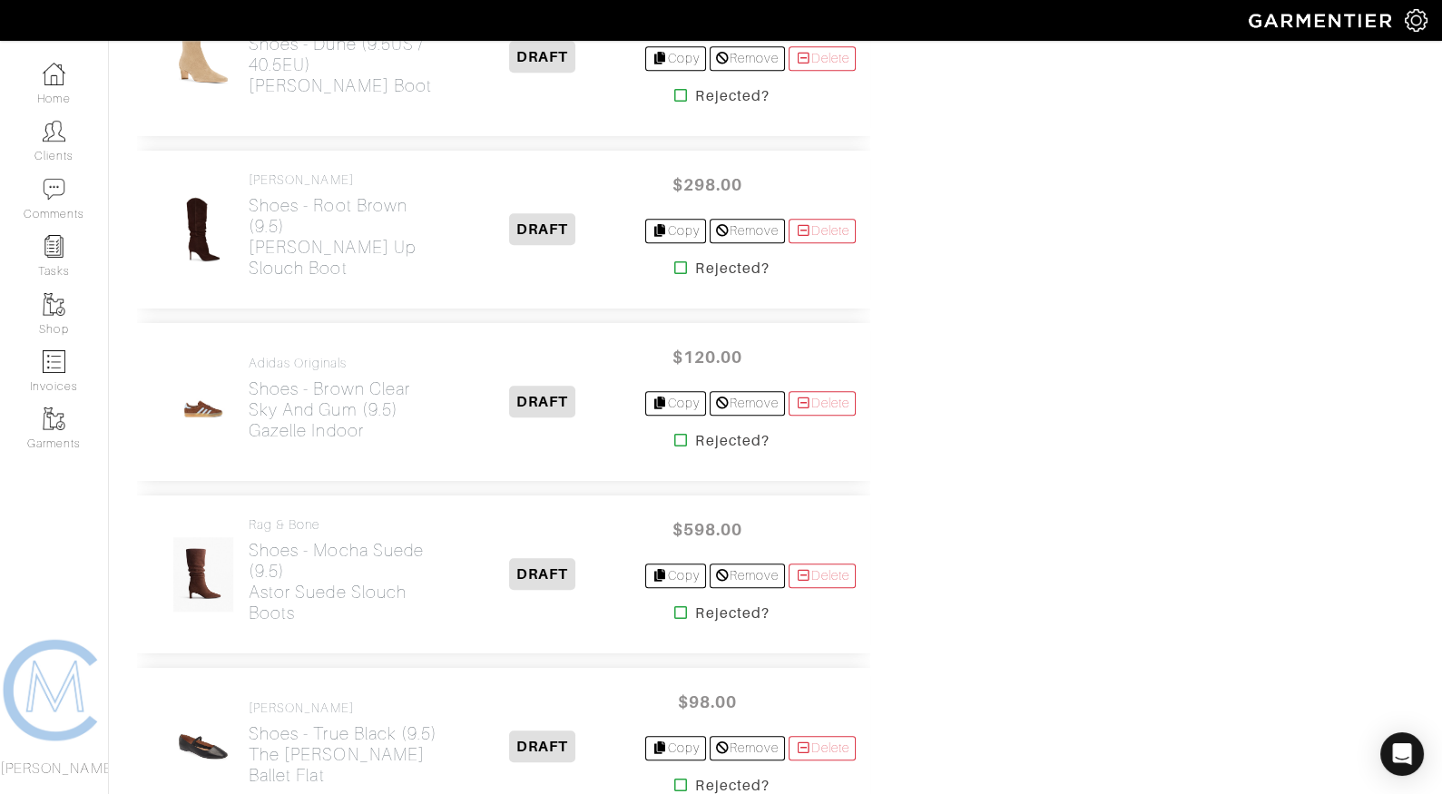
scroll to position [2654, 0]
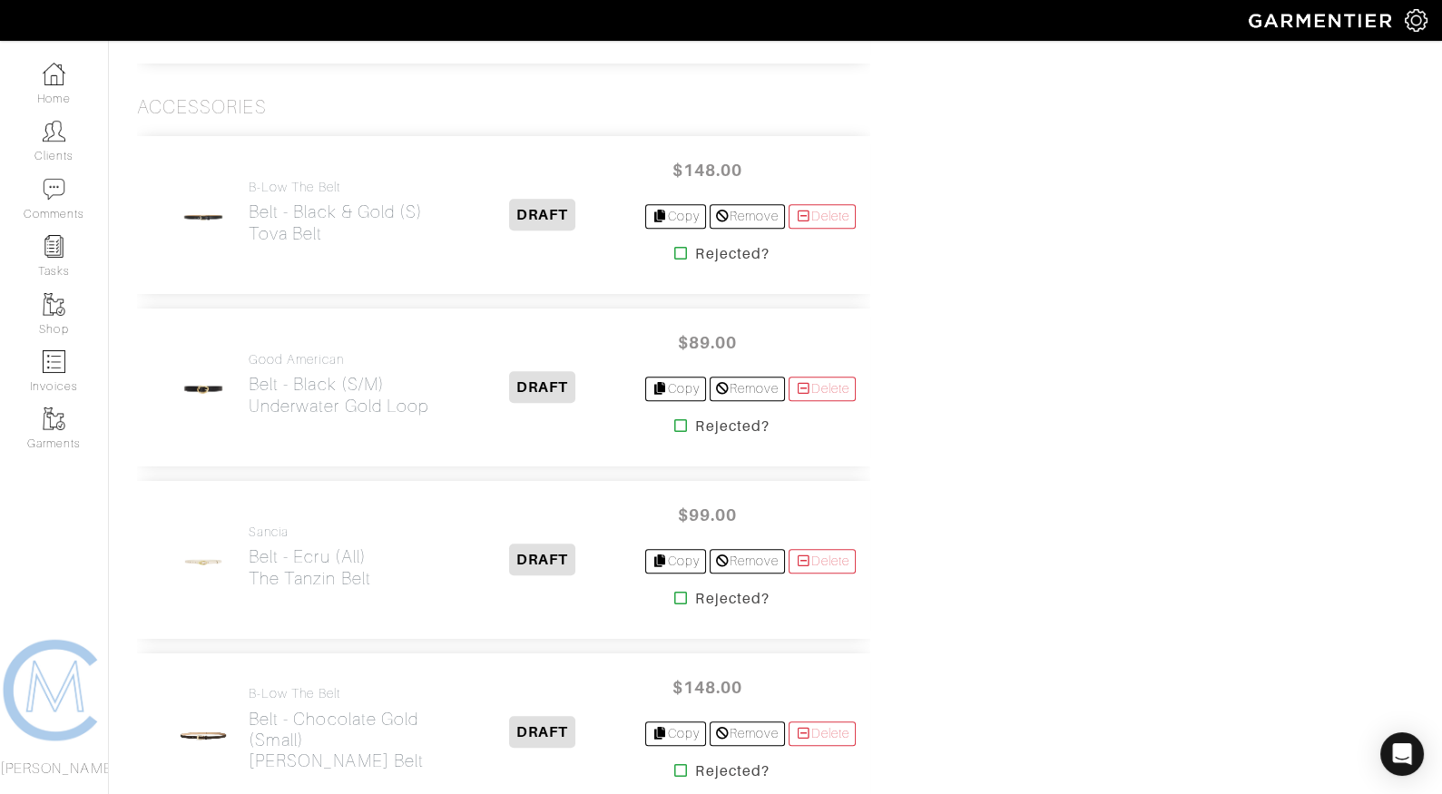
scroll to position [2755, 0]
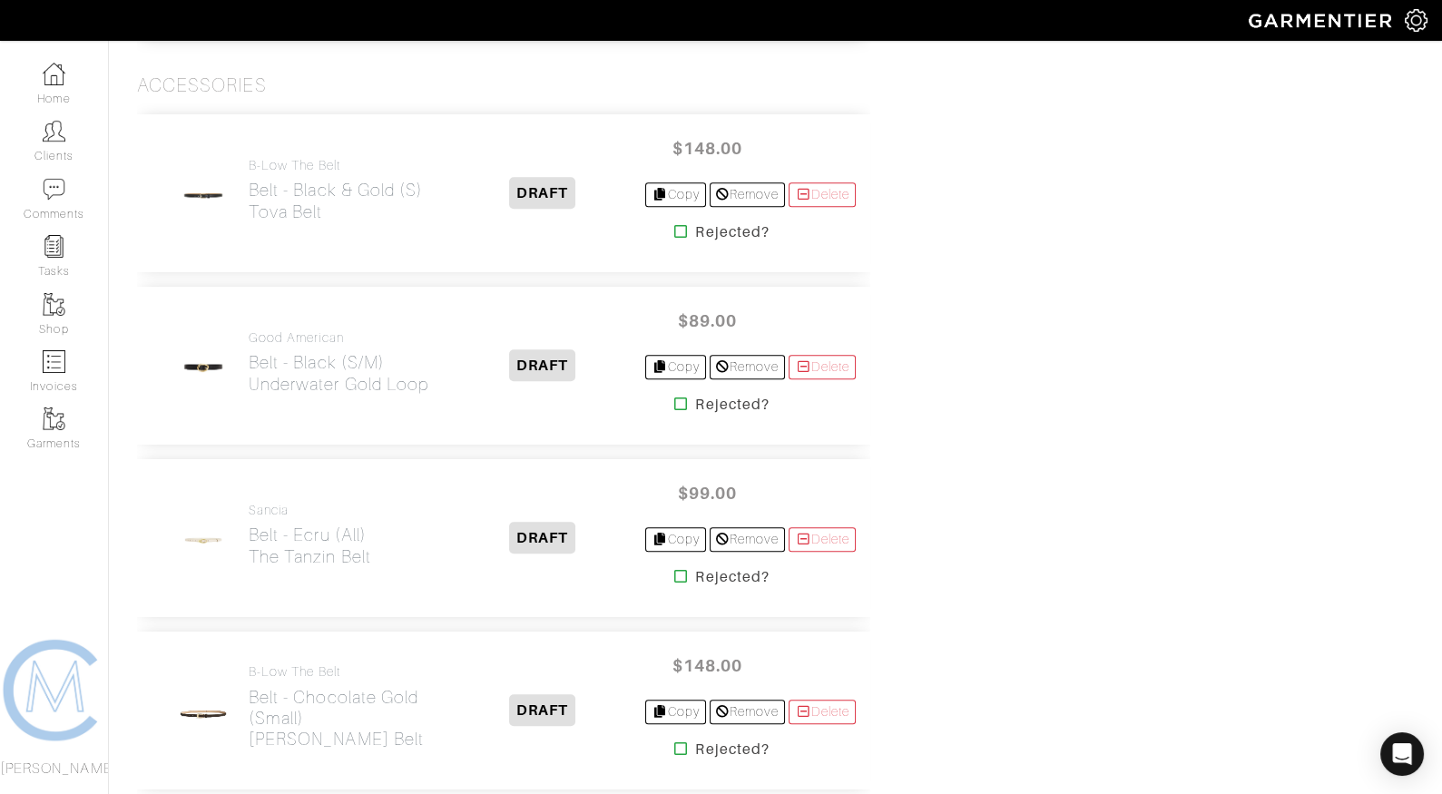
click at [675, 569] on icon at bounding box center [681, 576] width 14 height 15
click at [676, 397] on icon at bounding box center [681, 404] width 14 height 15
click at [674, 224] on icon at bounding box center [681, 231] width 14 height 15
click at [674, 742] on icon at bounding box center [681, 749] width 14 height 15
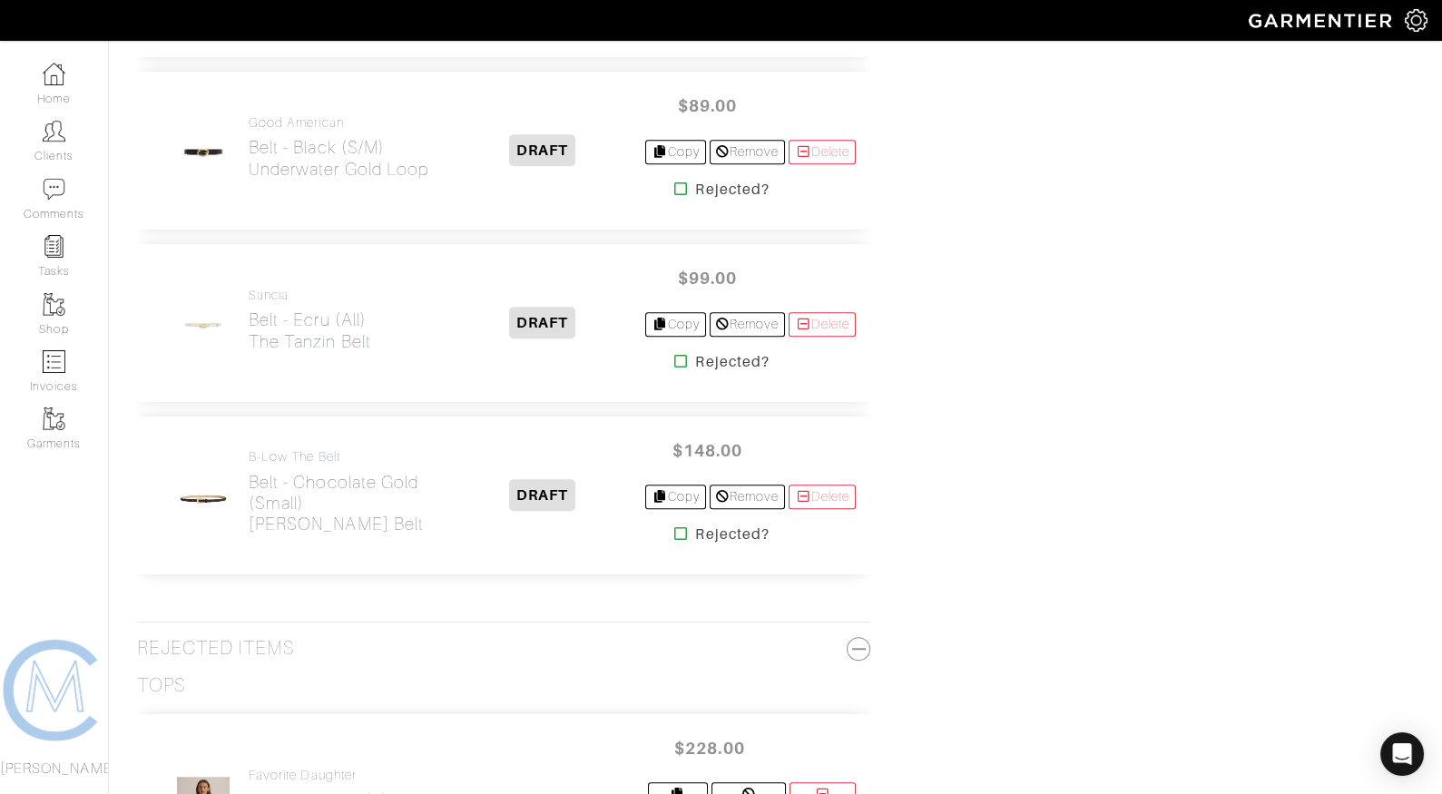
scroll to position [3017, 0]
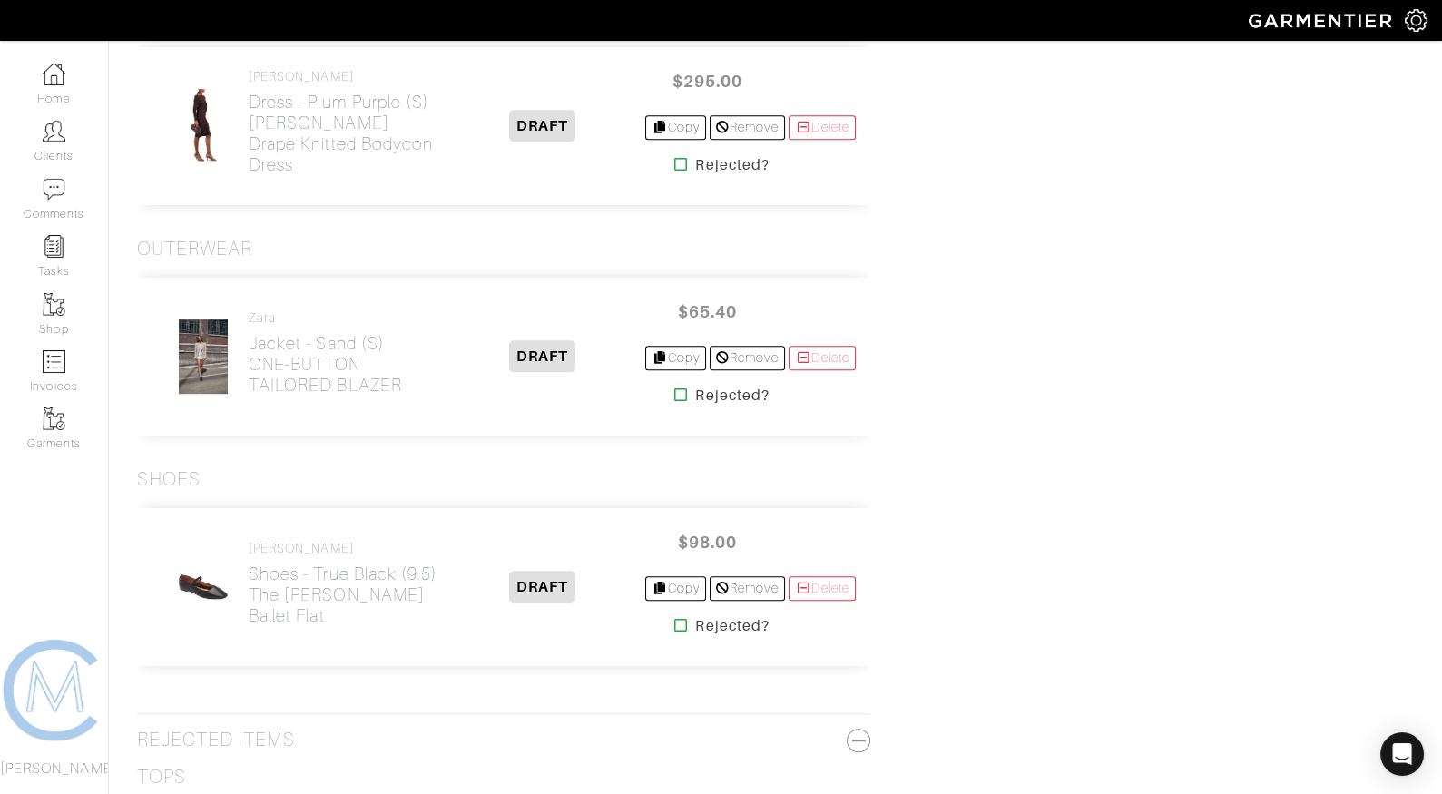
scroll to position [2087, 0]
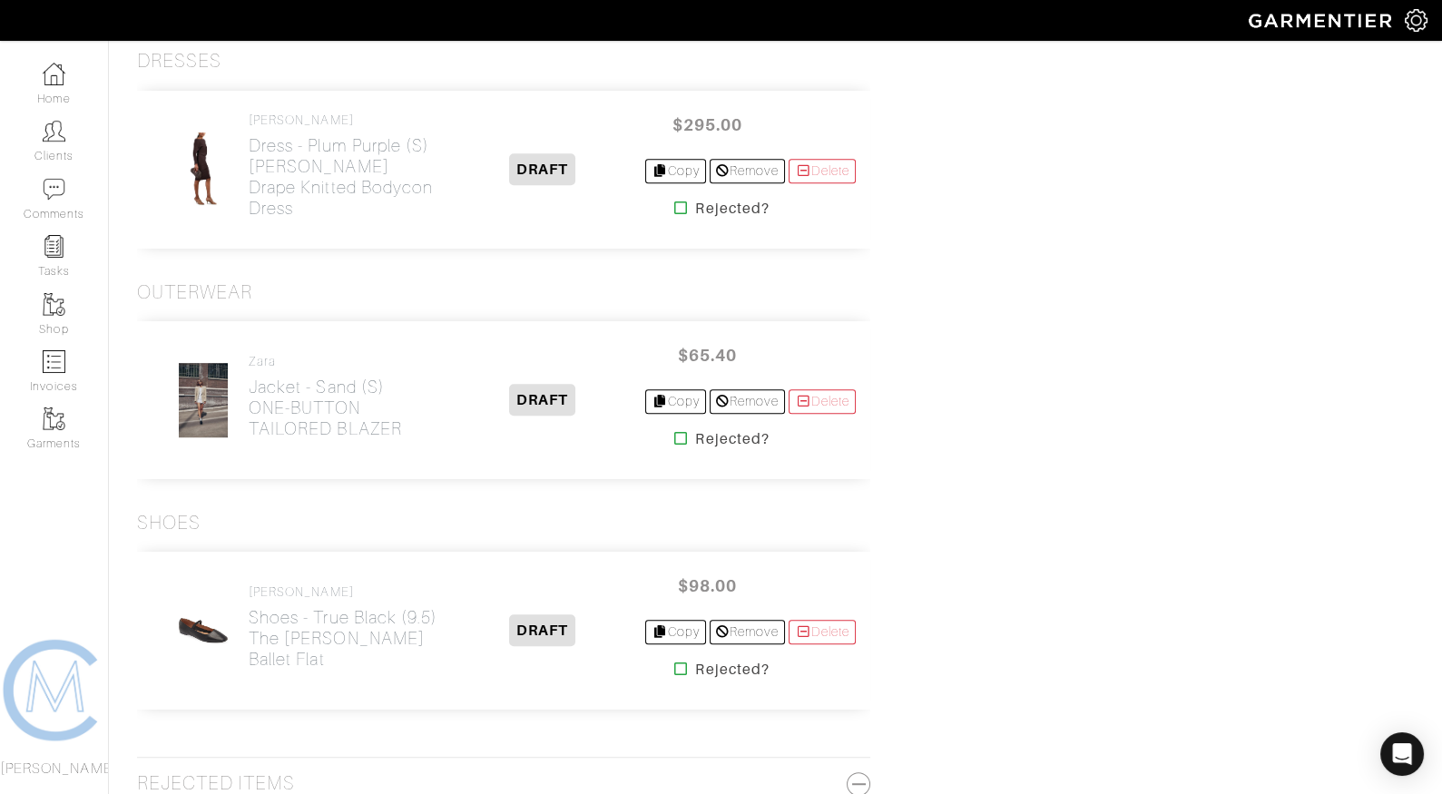
click at [674, 431] on icon at bounding box center [681, 438] width 14 height 15
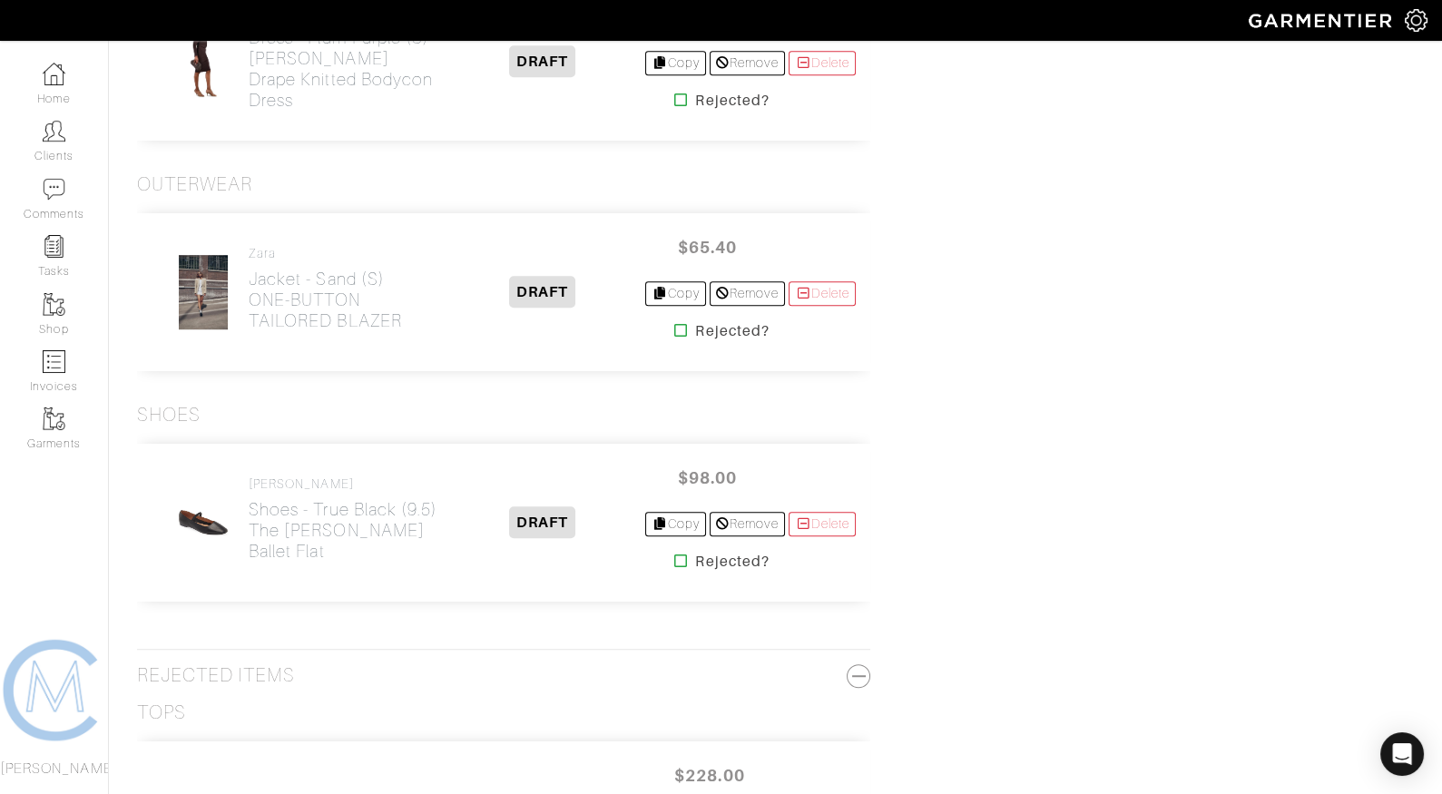
scroll to position [2206, 0]
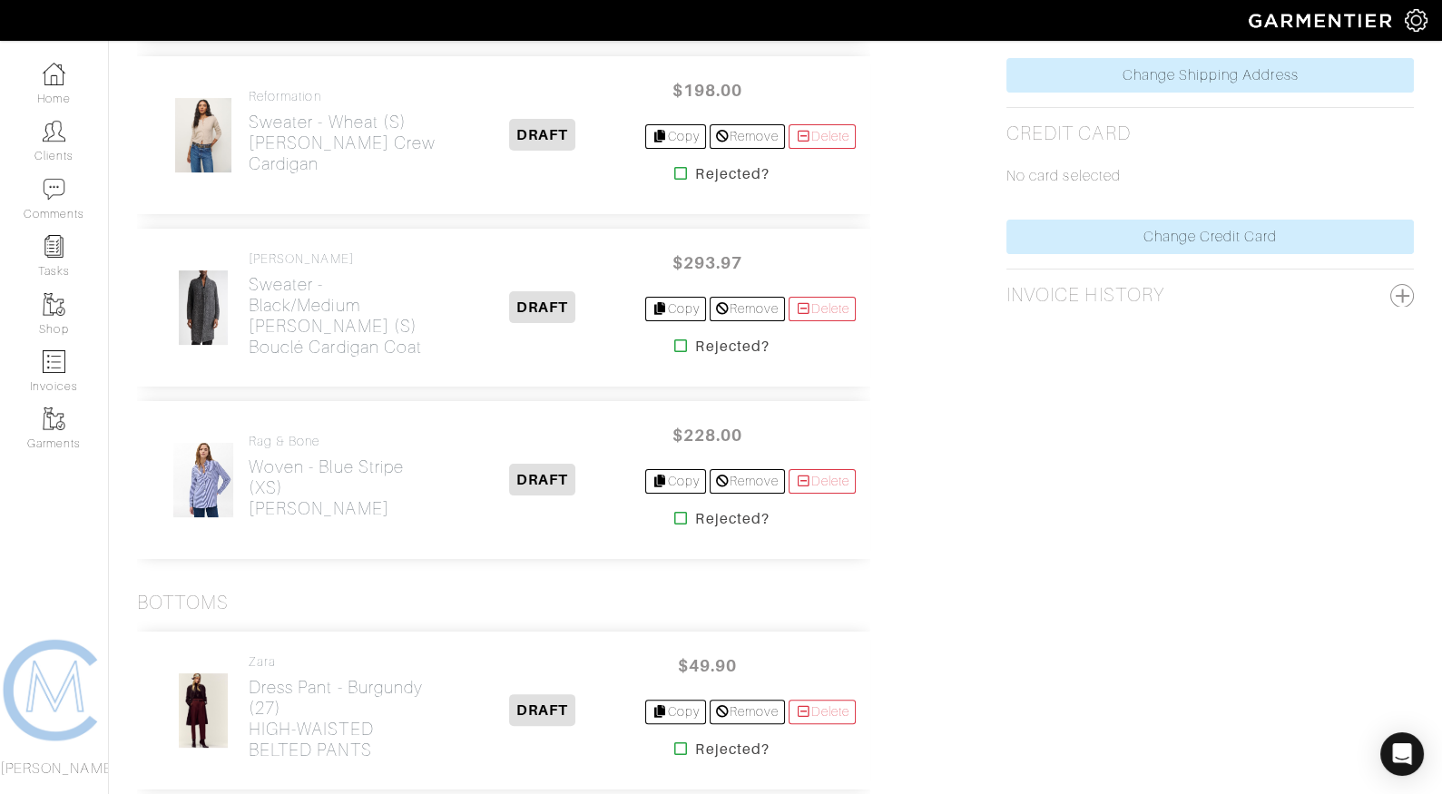
scroll to position [972, 0]
click at [674, 339] on icon at bounding box center [681, 343] width 14 height 15
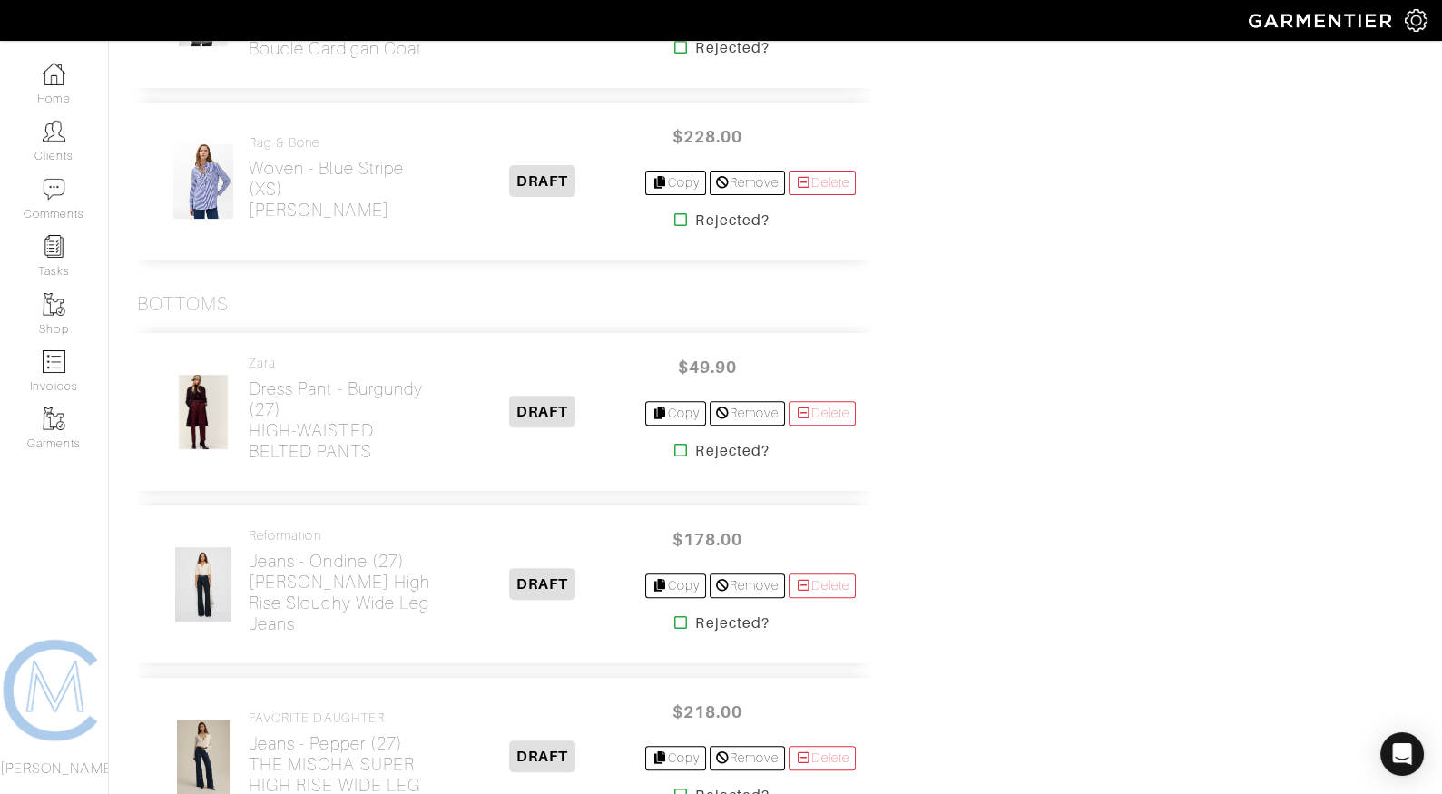
scroll to position [1271, 0]
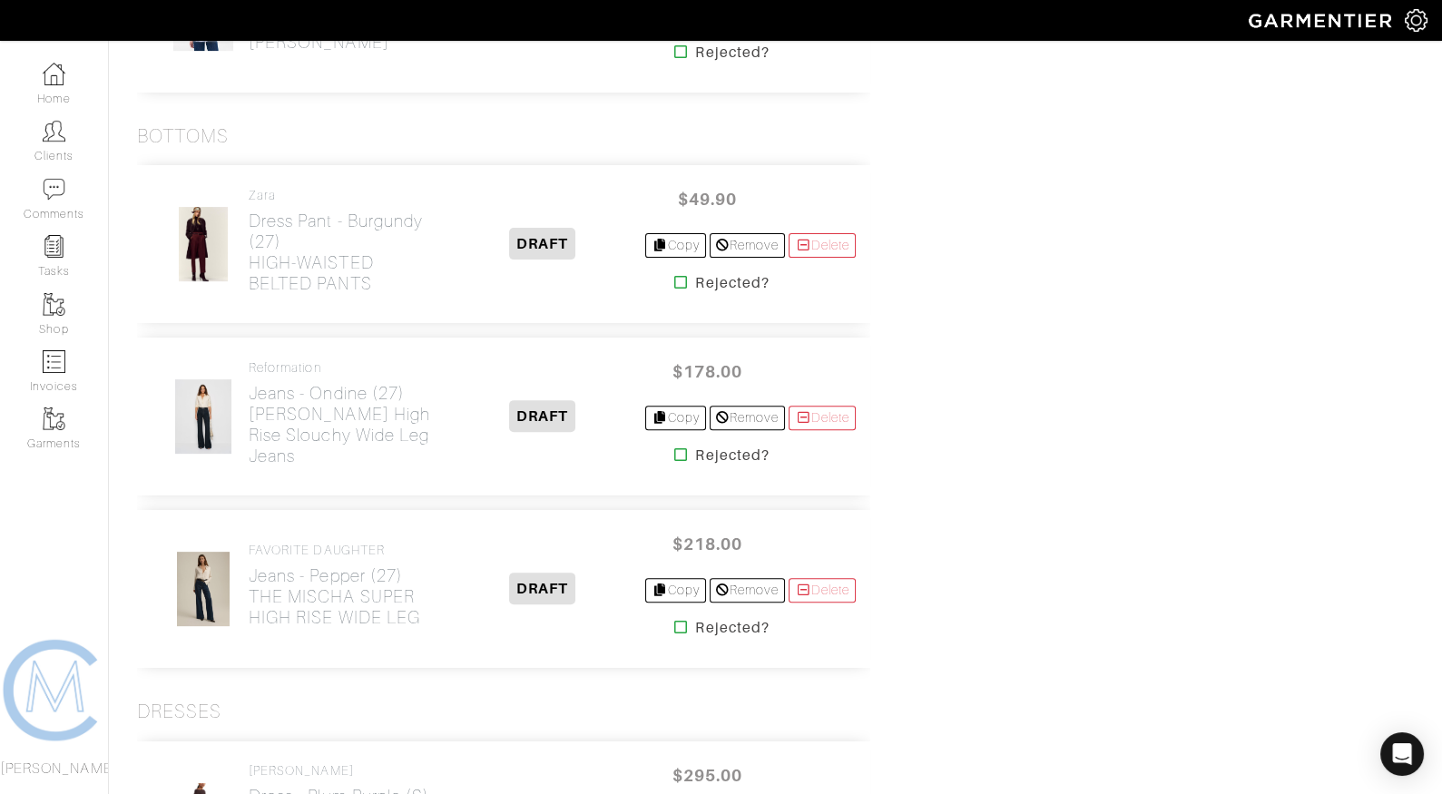
scroll to position [1296, 0]
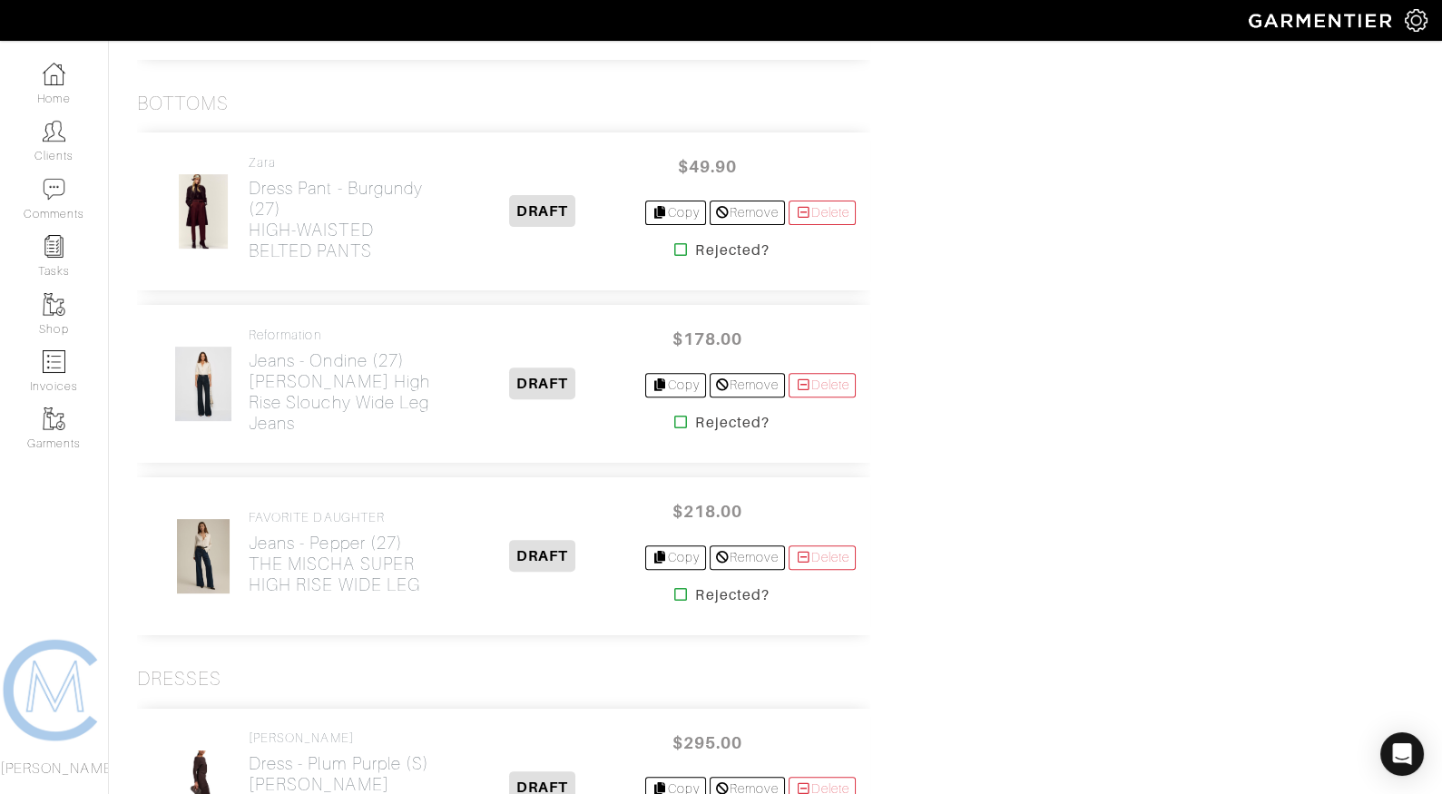
click at [674, 419] on icon at bounding box center [681, 422] width 14 height 15
click at [674, 588] on icon at bounding box center [681, 594] width 14 height 15
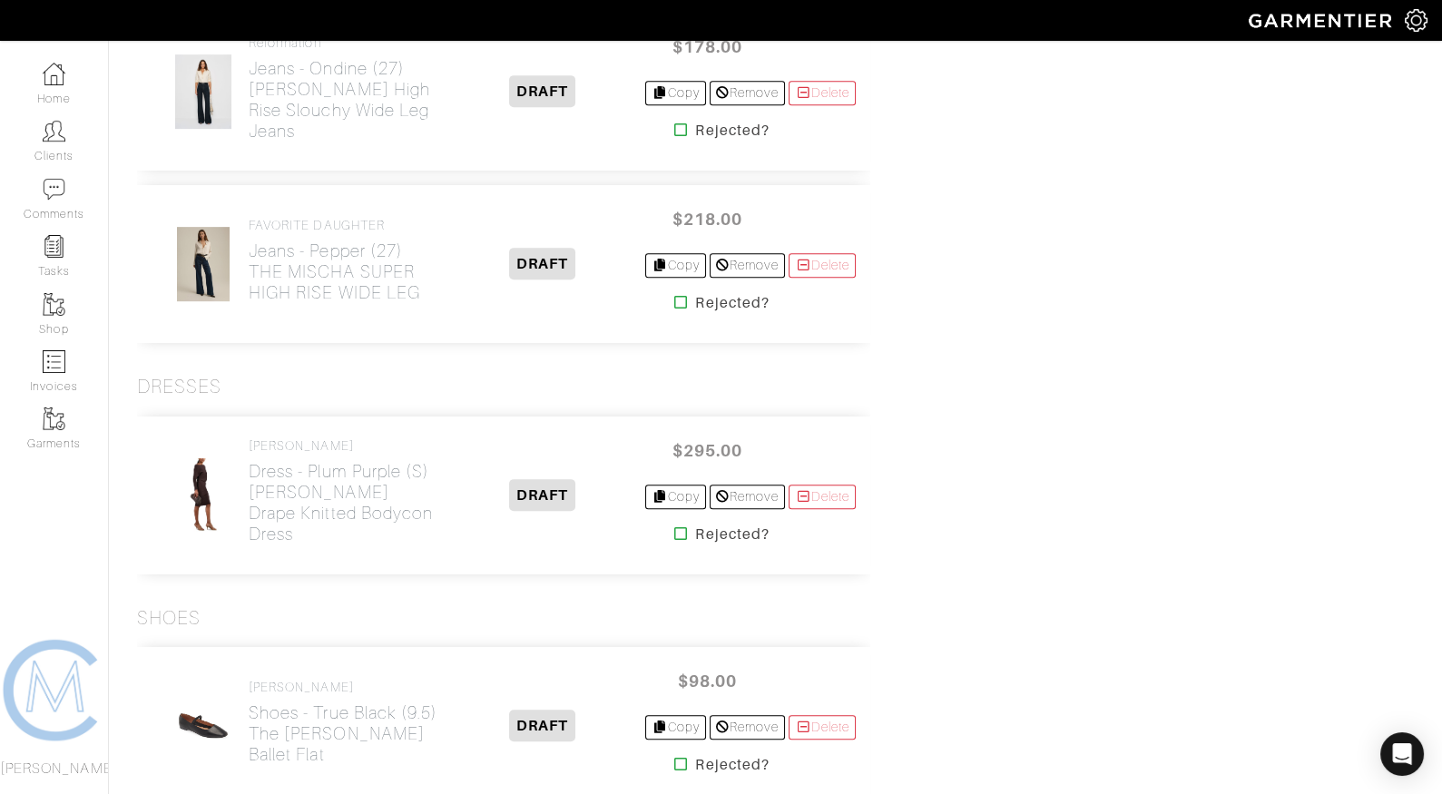
scroll to position [1591, 0]
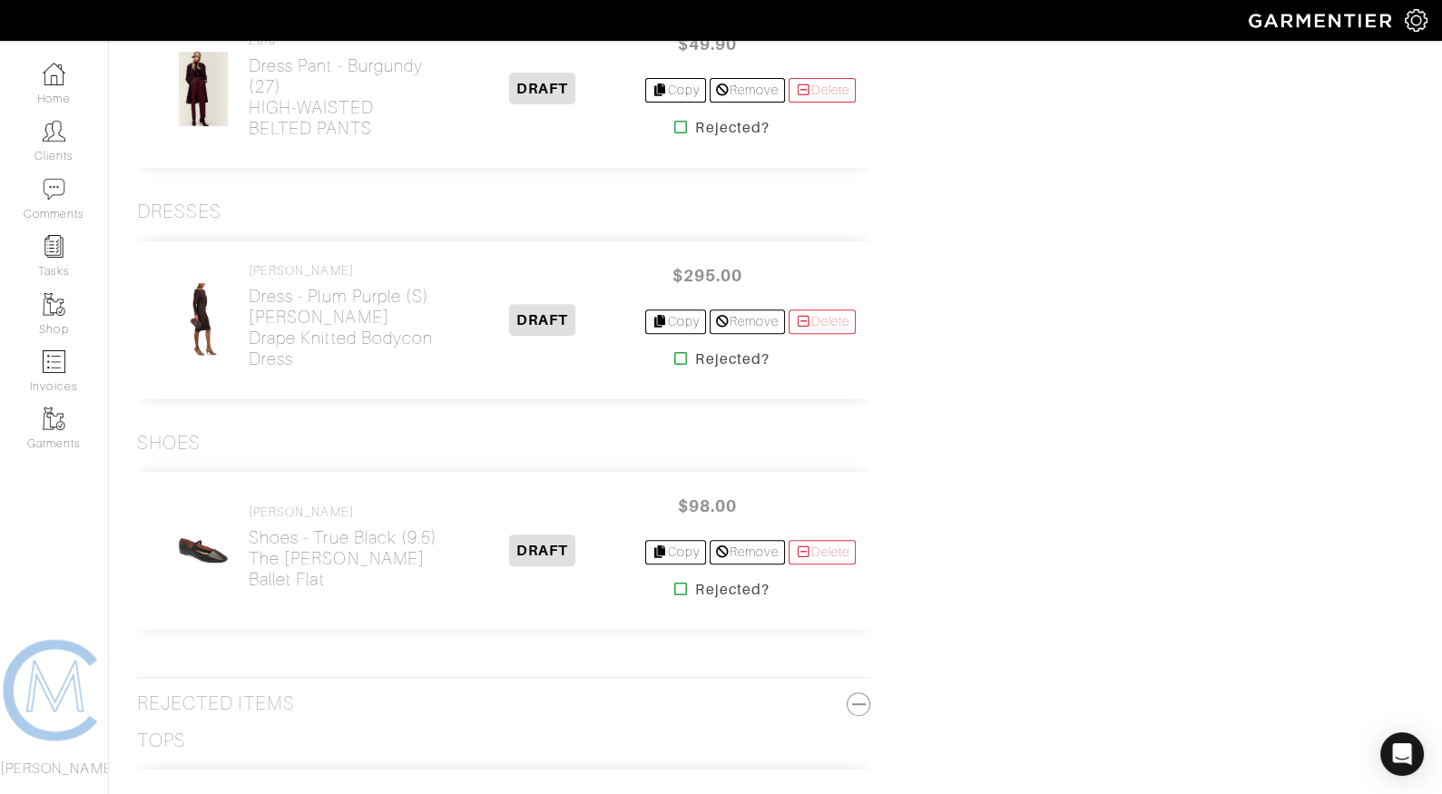
scroll to position [1465, 0]
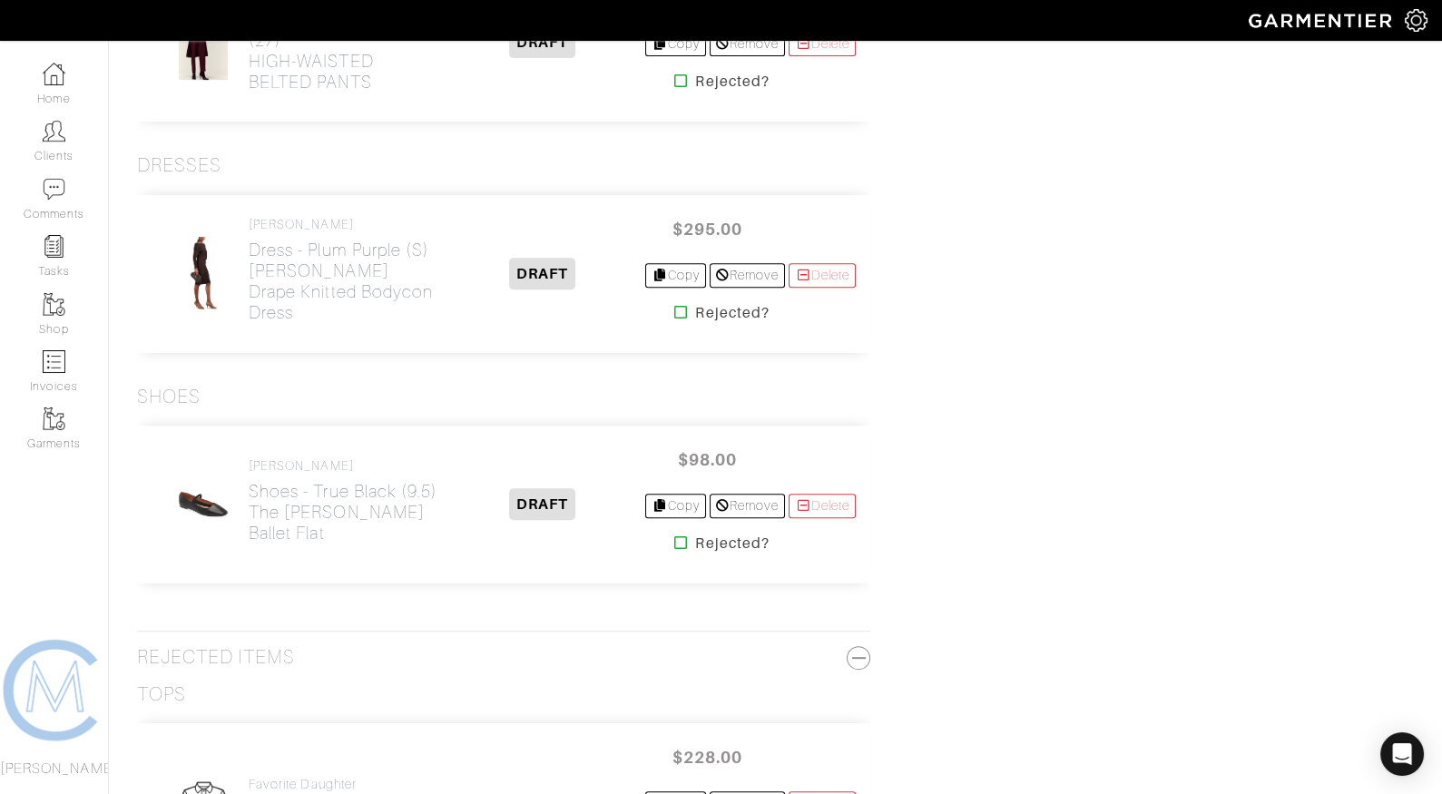
click at [674, 536] on icon at bounding box center [681, 543] width 14 height 15
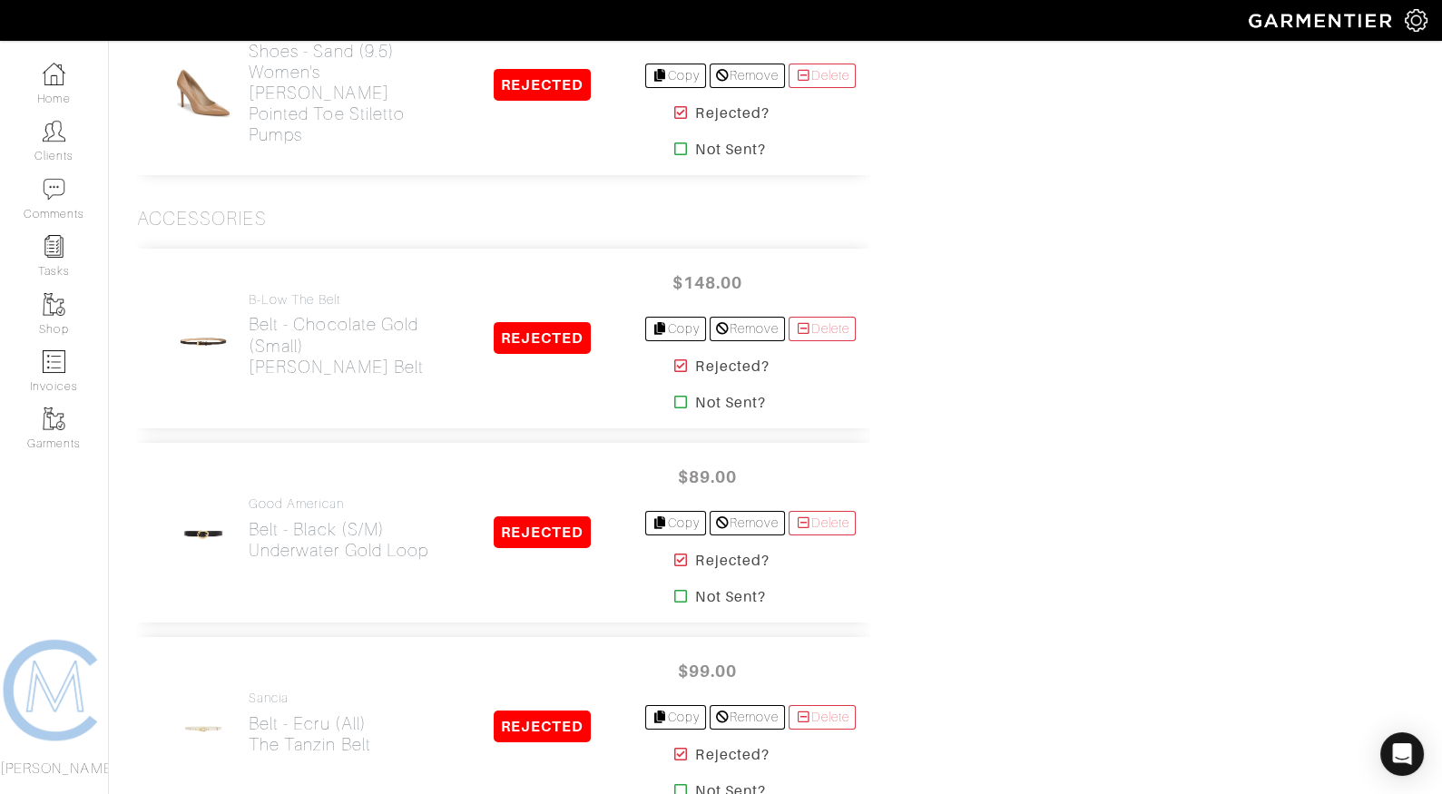
scroll to position [11343, 0]
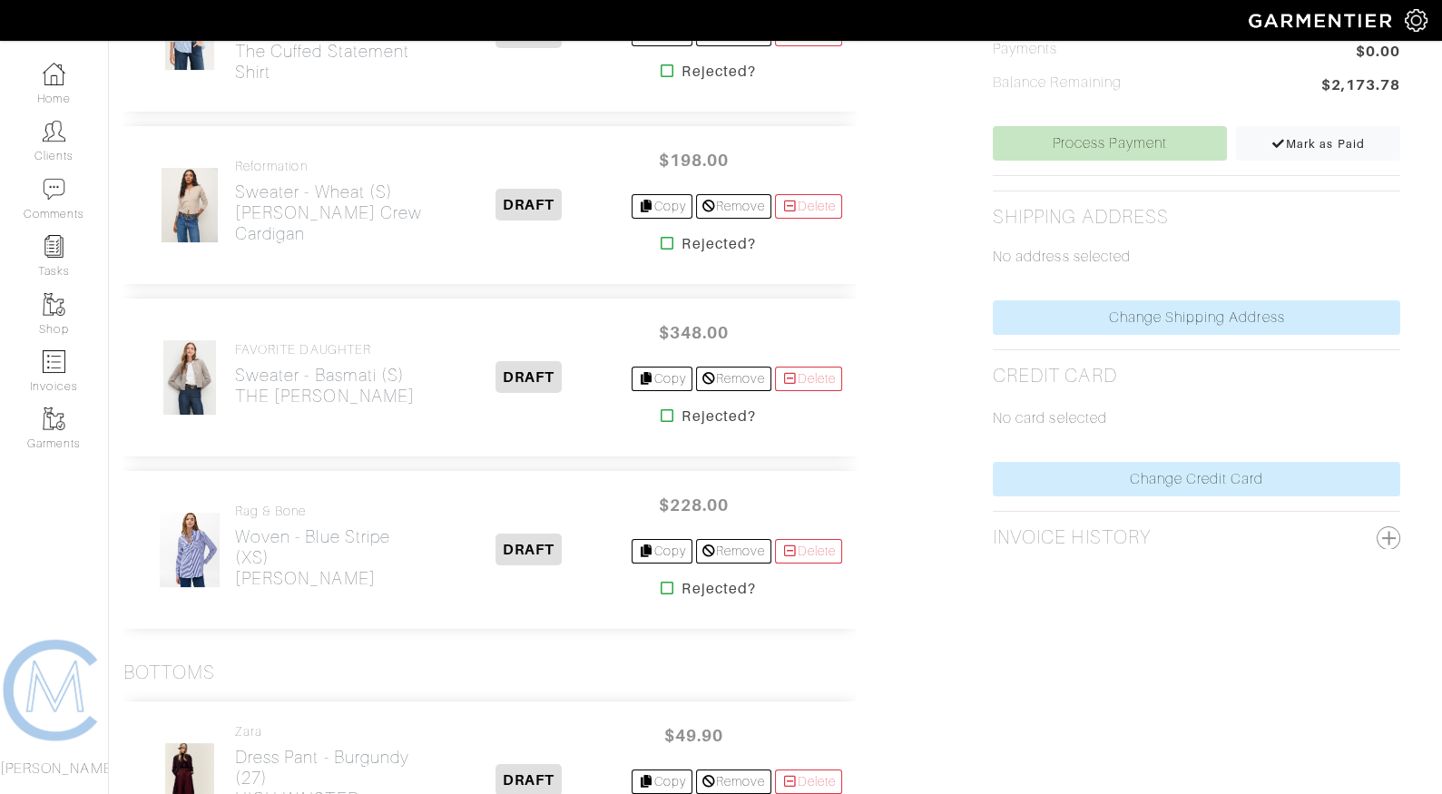
scroll to position [641, 14]
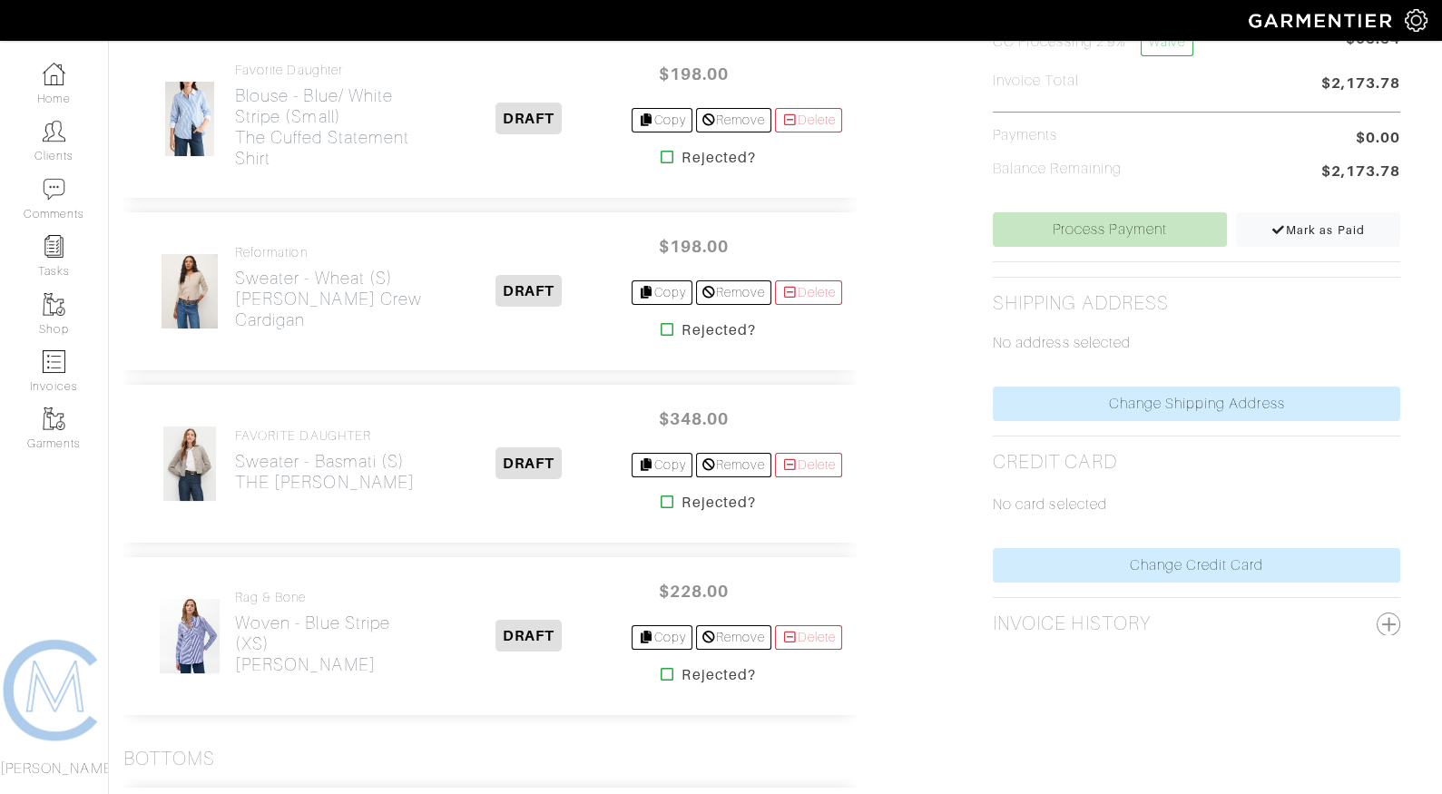
click at [661, 667] on icon at bounding box center [668, 674] width 14 height 15
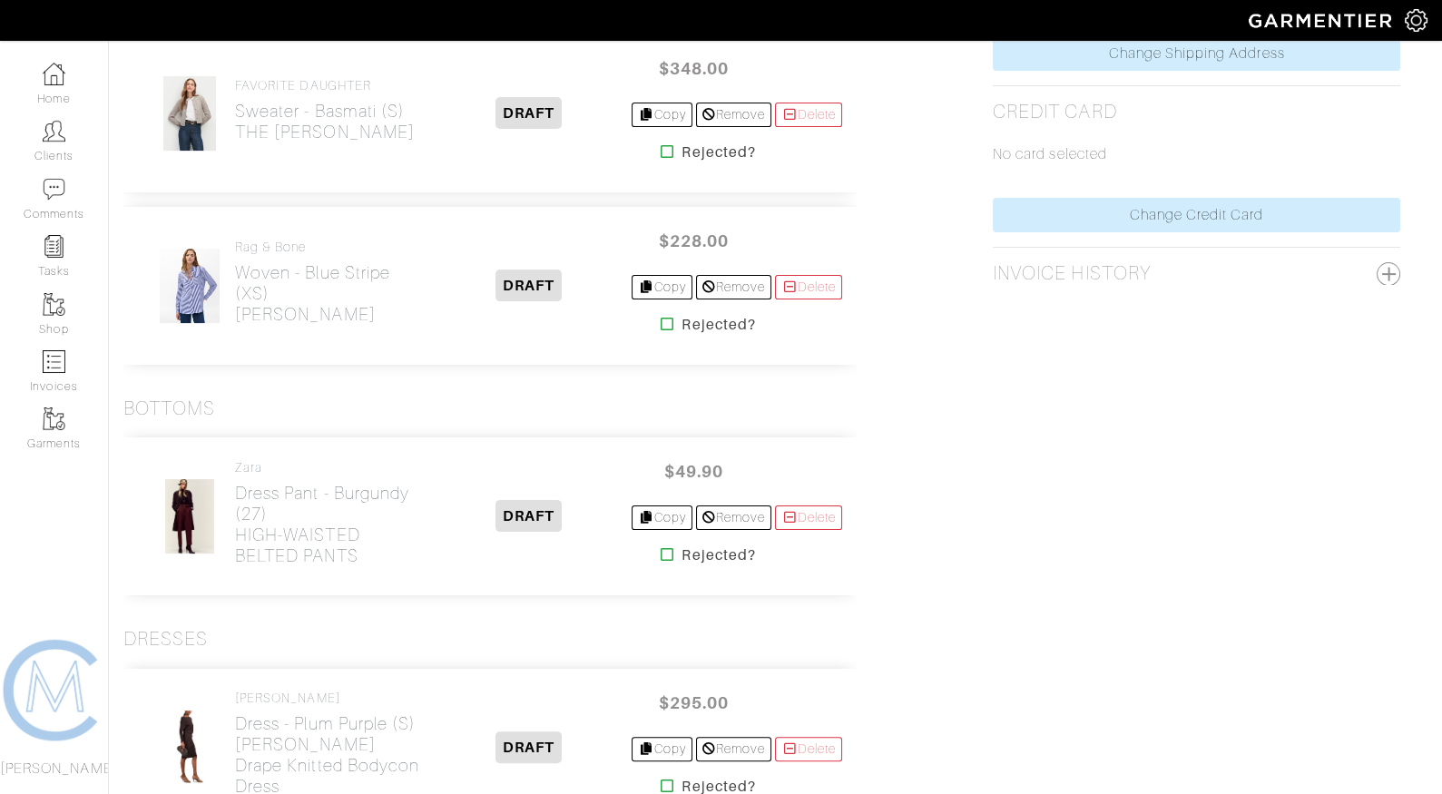
scroll to position [1089, 14]
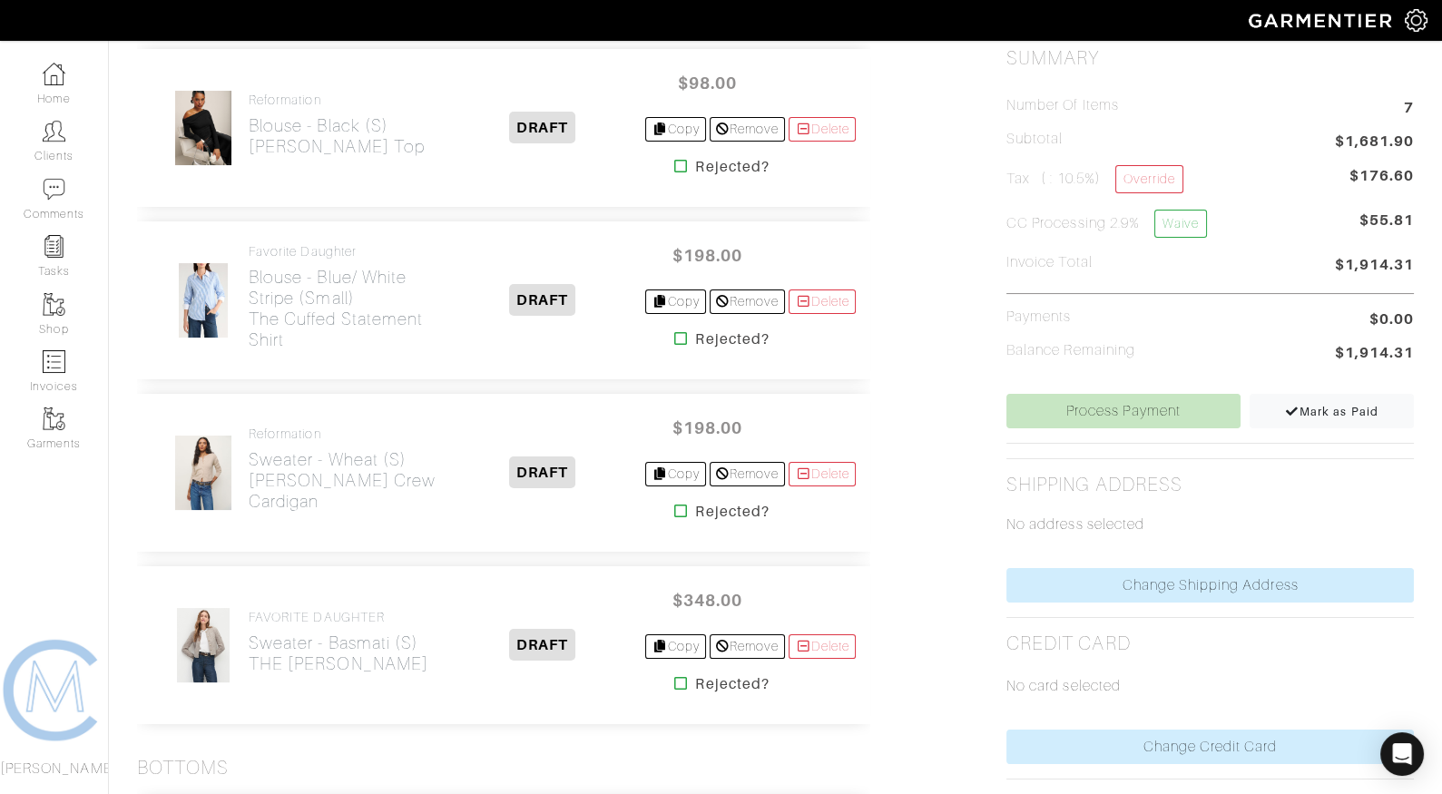
scroll to position [497, 0]
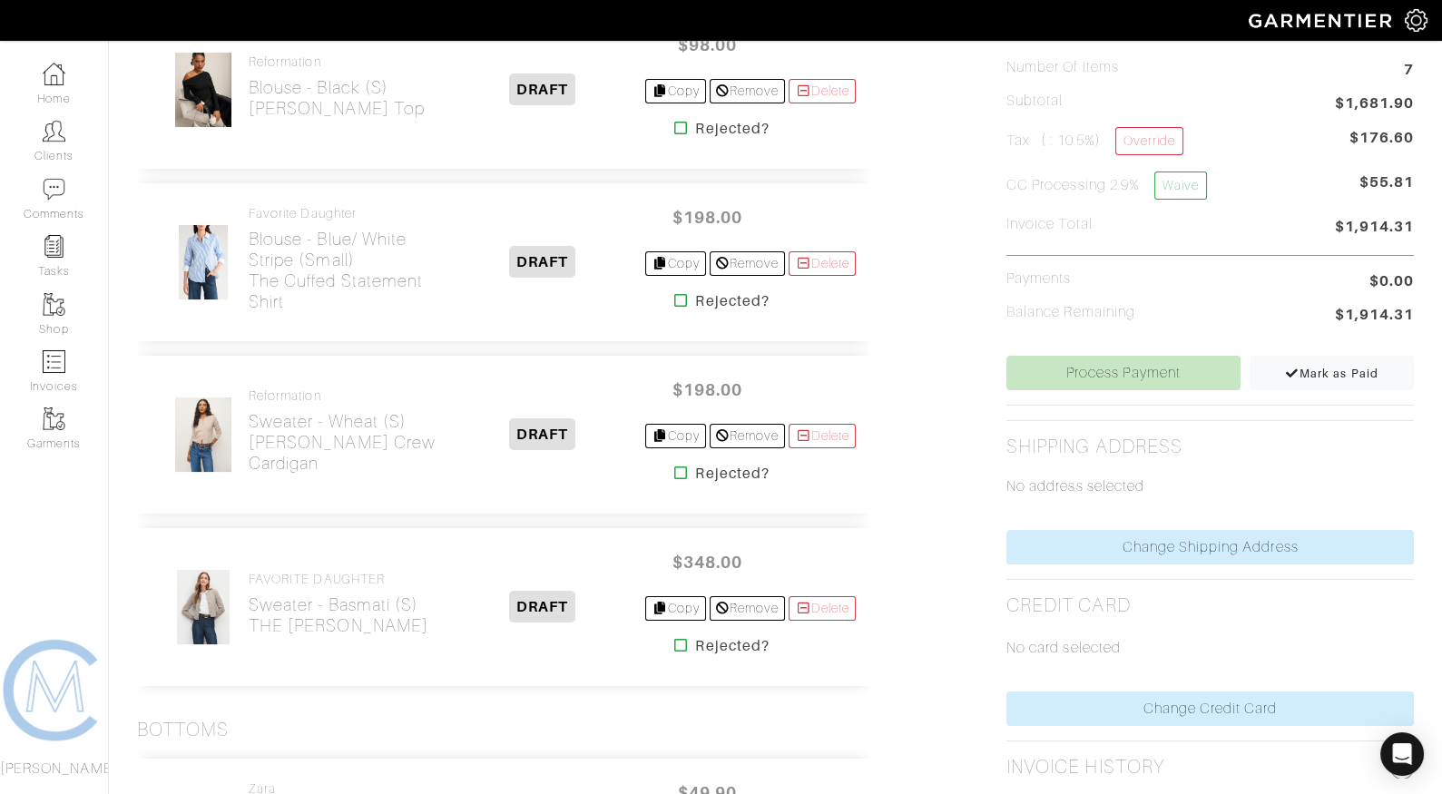
click at [674, 470] on icon at bounding box center [681, 473] width 14 height 15
click at [678, 640] on icon at bounding box center [681, 645] width 14 height 15
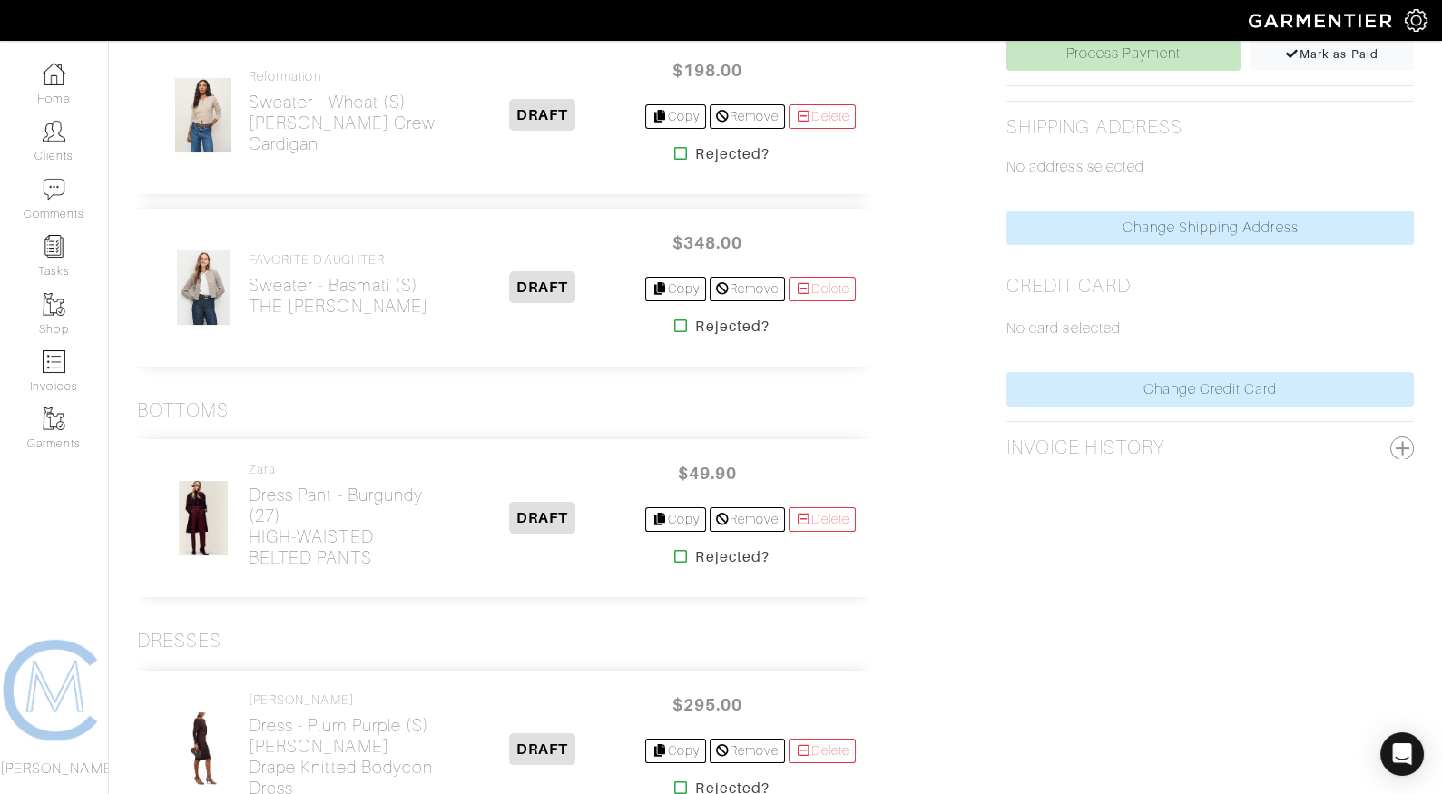
scroll to position [819, 0]
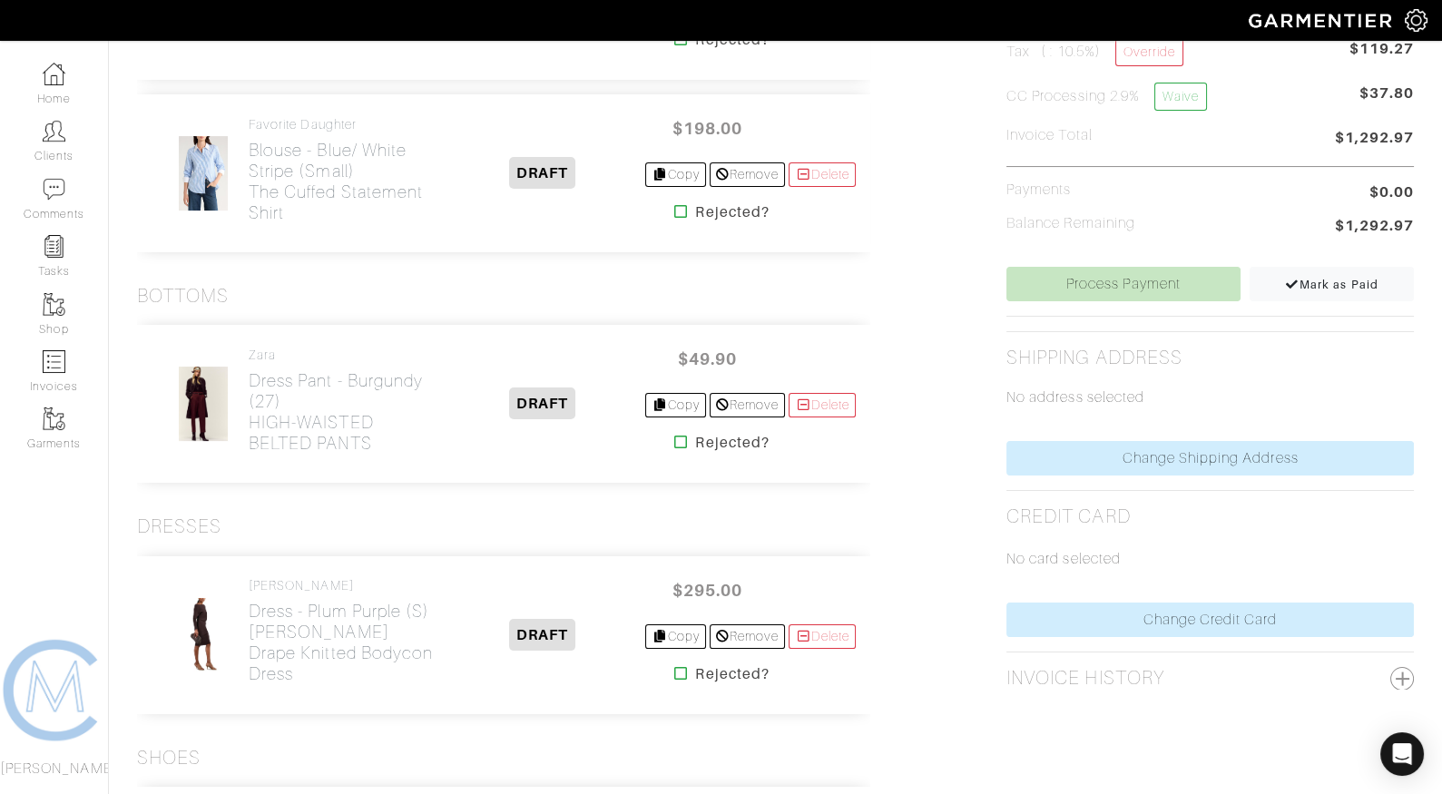
scroll to position [594, 0]
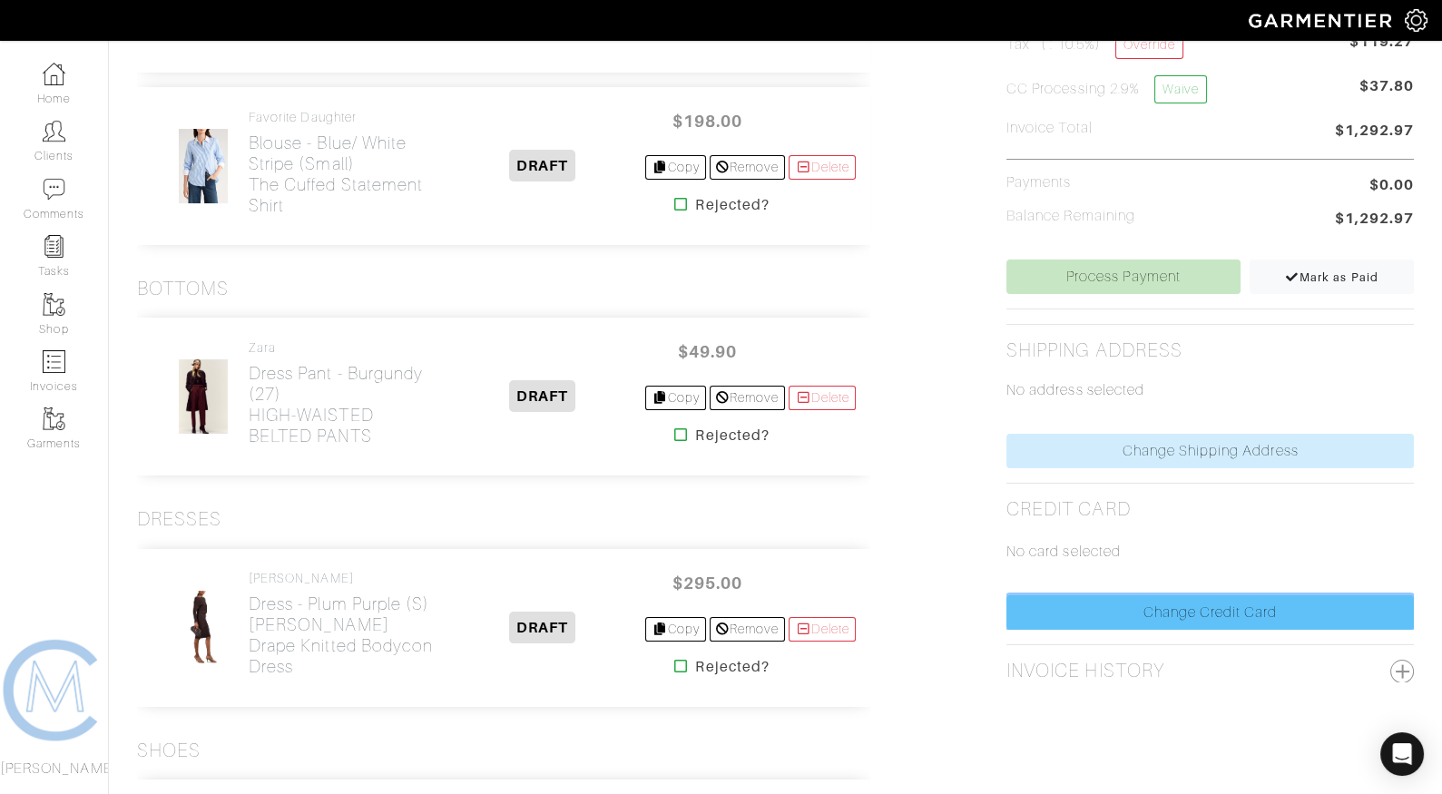
click at [1175, 602] on link "Change Credit Card" at bounding box center [1211, 612] width 408 height 34
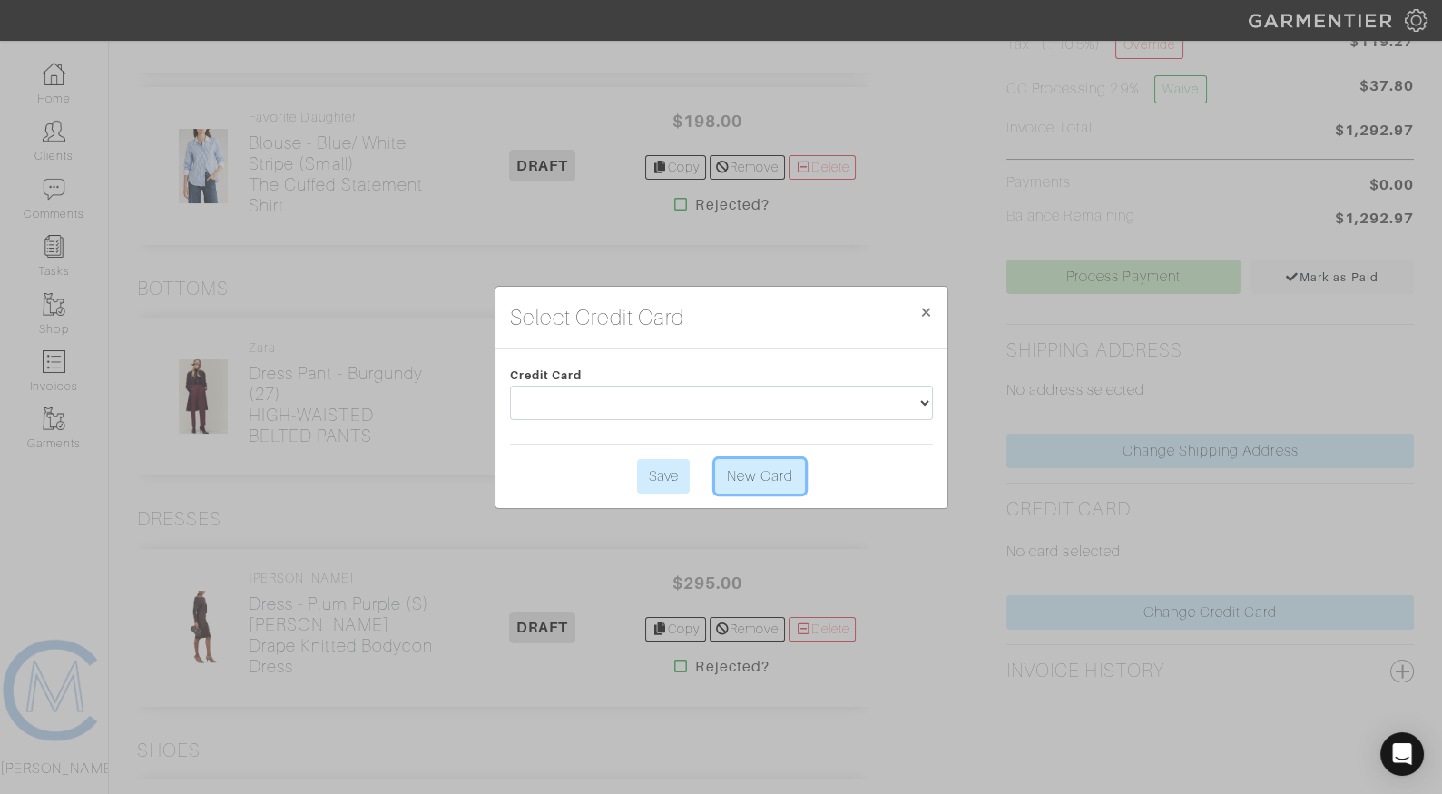
click at [762, 490] on link "New Card" at bounding box center [759, 476] width 89 height 34
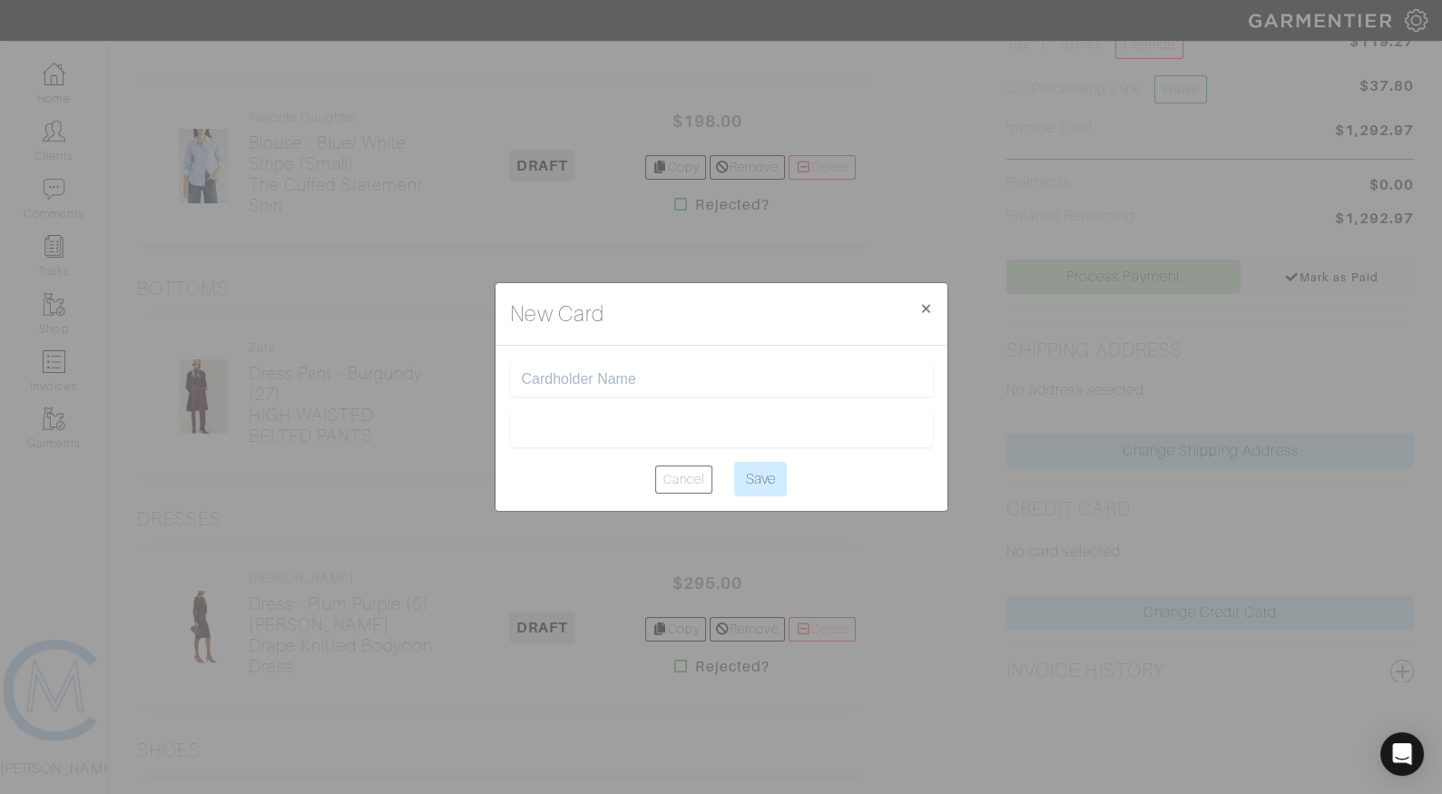
click at [712, 384] on input "text" at bounding box center [721, 378] width 399 height 17
type input "[PERSON_NAME]"
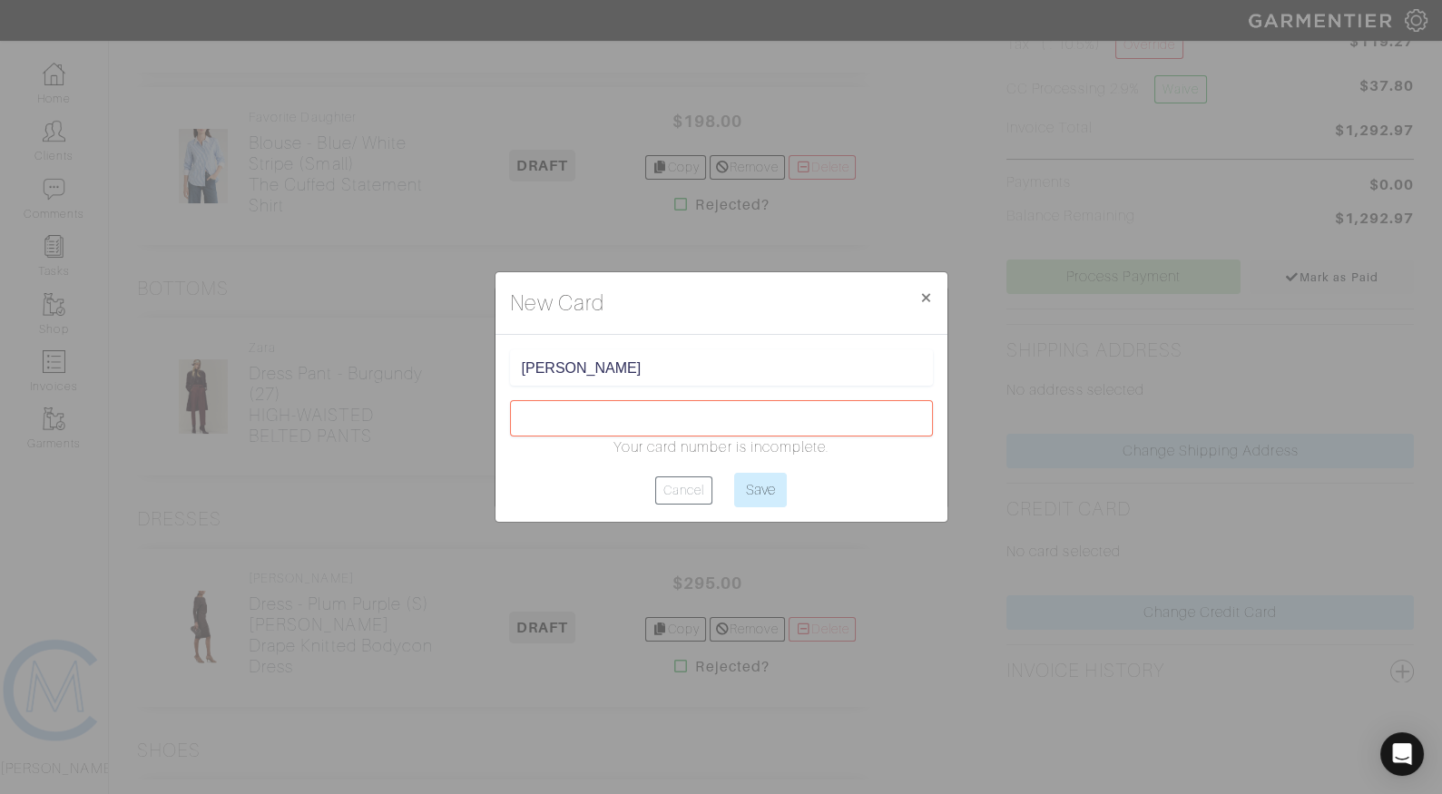
click at [678, 365] on div "[PERSON_NAME]" at bounding box center [721, 367] width 423 height 36
click at [609, 467] on form "PRITHA GUPTA Your card number is invalid. Cancel Save" at bounding box center [721, 428] width 423 height 158
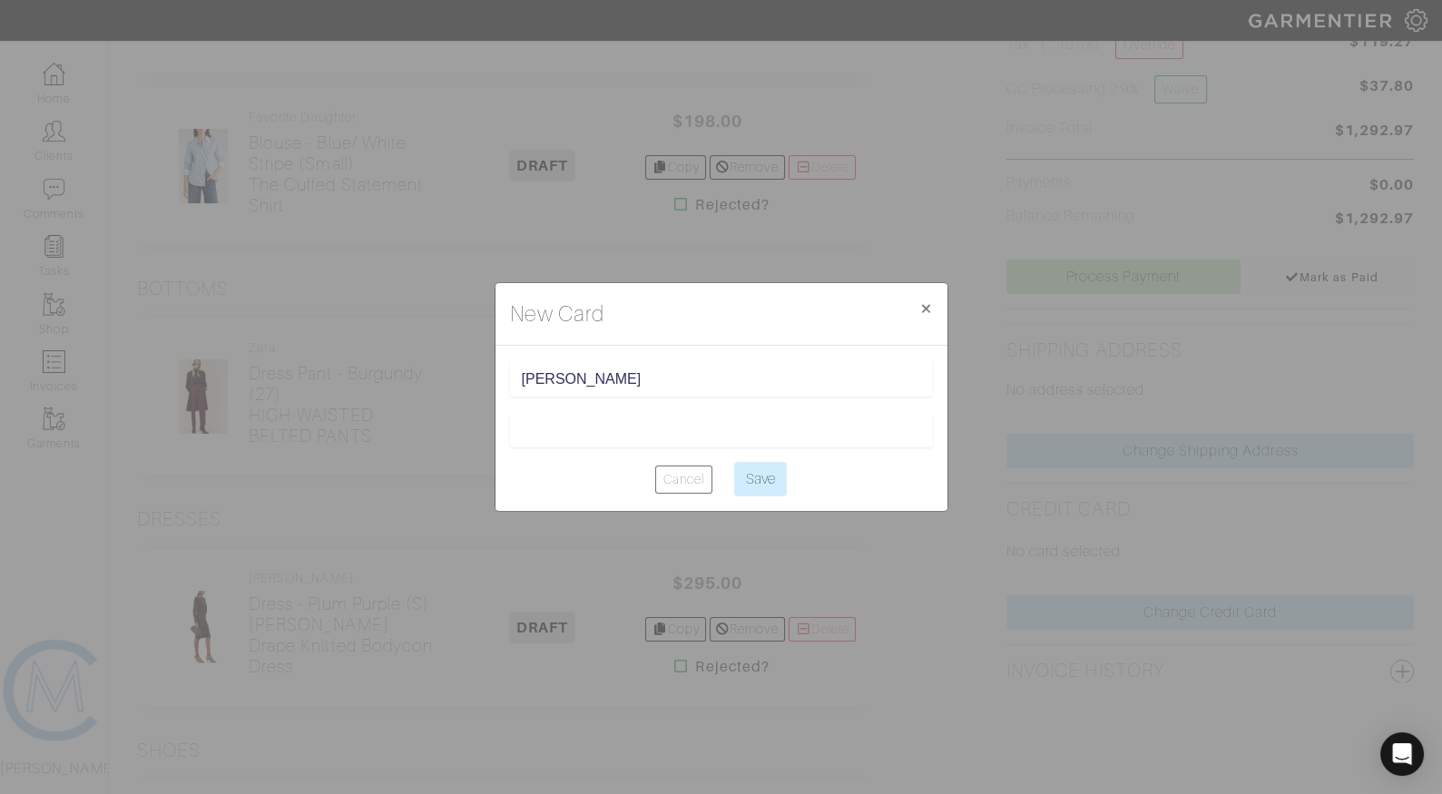
click at [768, 441] on div at bounding box center [721, 429] width 423 height 36
click at [767, 497] on div "PRITHA GUPTA Cancel Save" at bounding box center [722, 428] width 452 height 165
click at [758, 478] on input "Save" at bounding box center [760, 479] width 53 height 34
type input "Saving..."
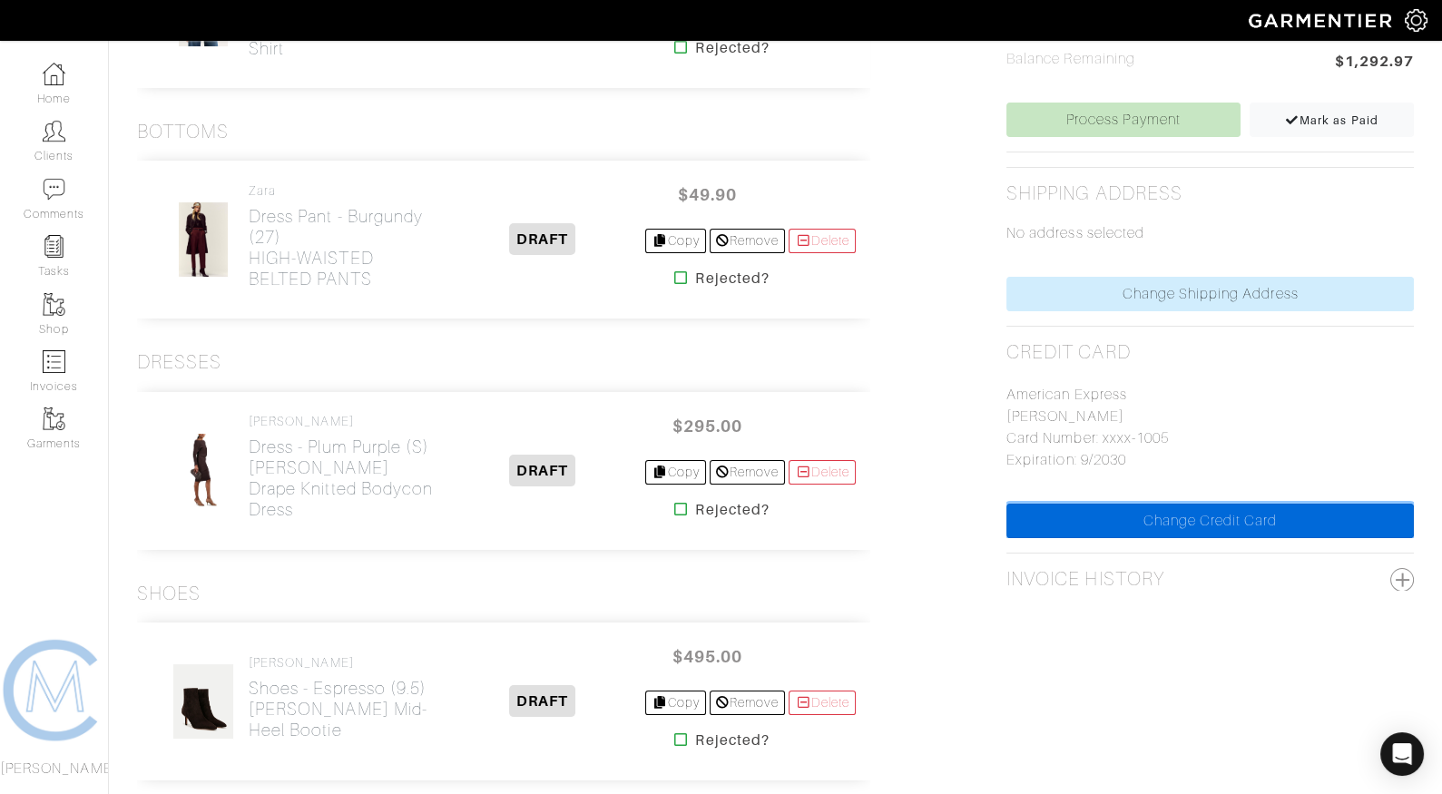
scroll to position [753, 0]
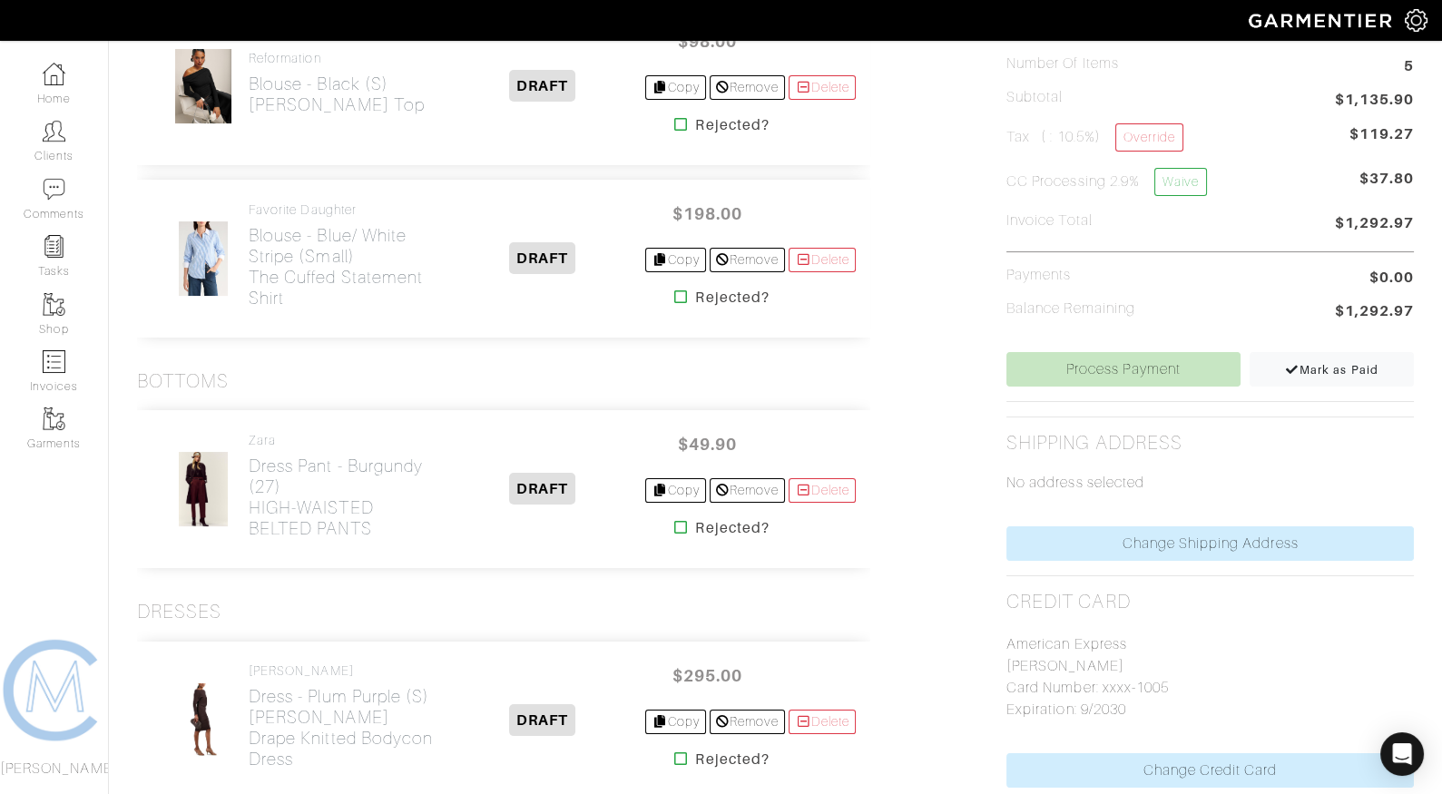
scroll to position [494, 0]
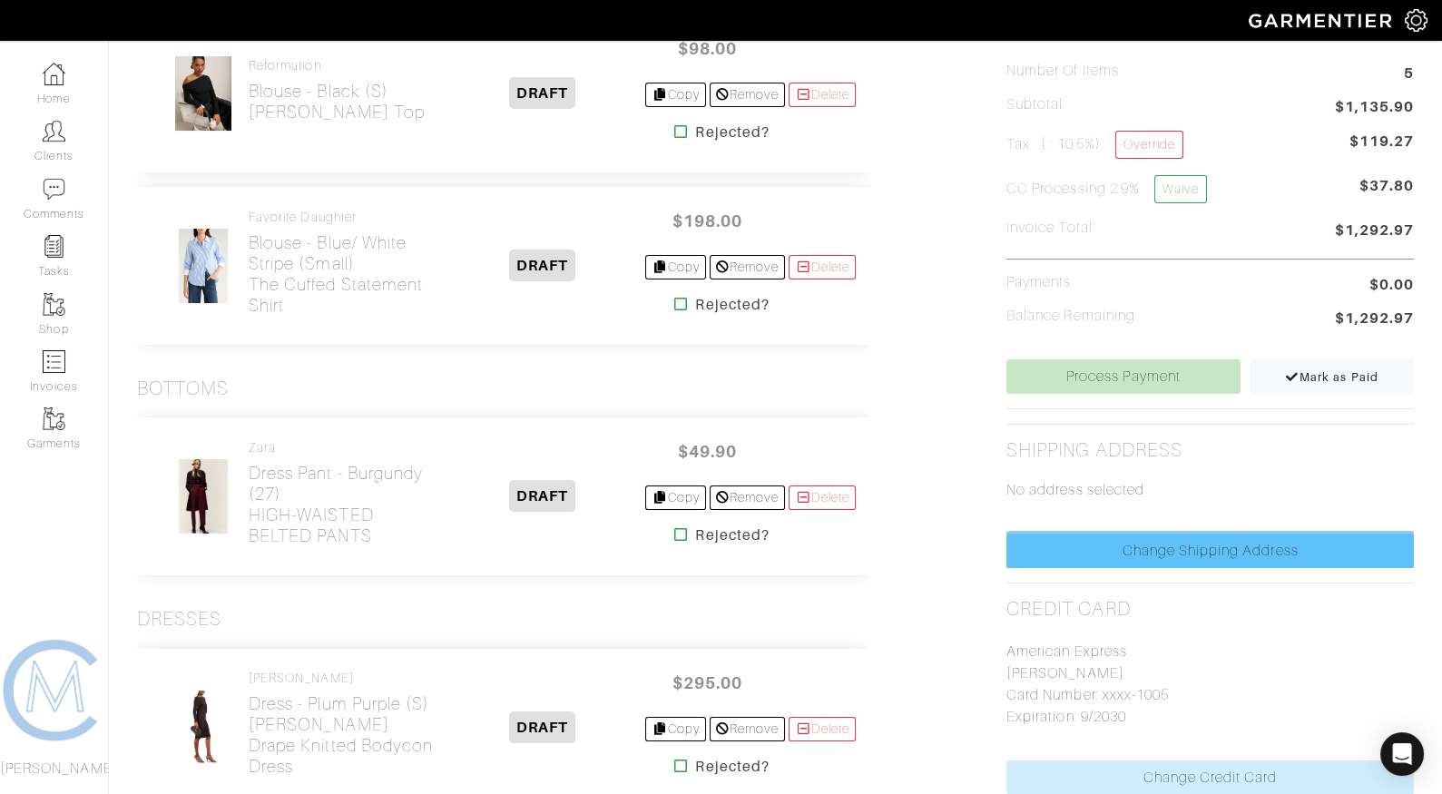
click at [1149, 540] on link "Change Shipping Address" at bounding box center [1211, 551] width 408 height 34
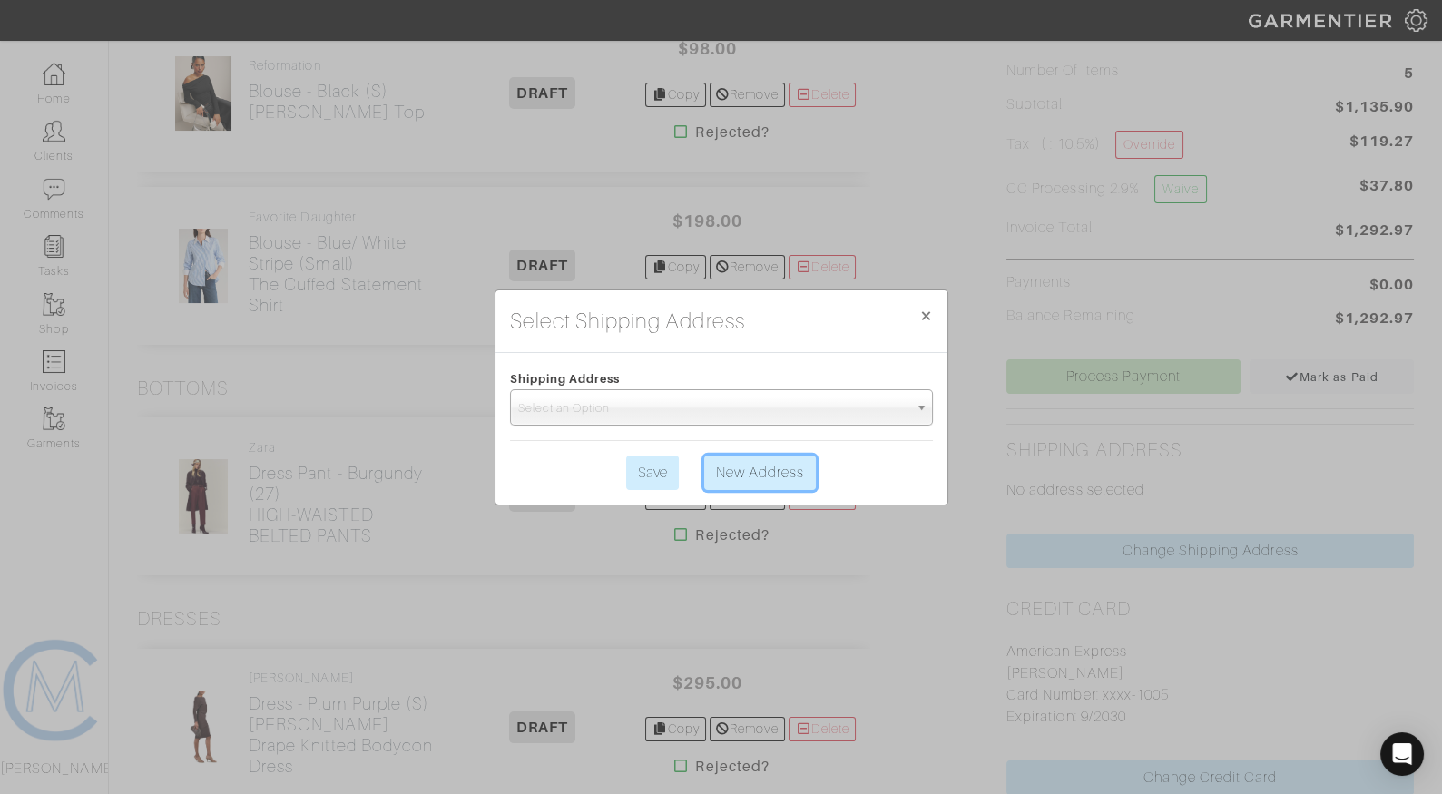
click at [746, 480] on link "New Address" at bounding box center [760, 473] width 113 height 34
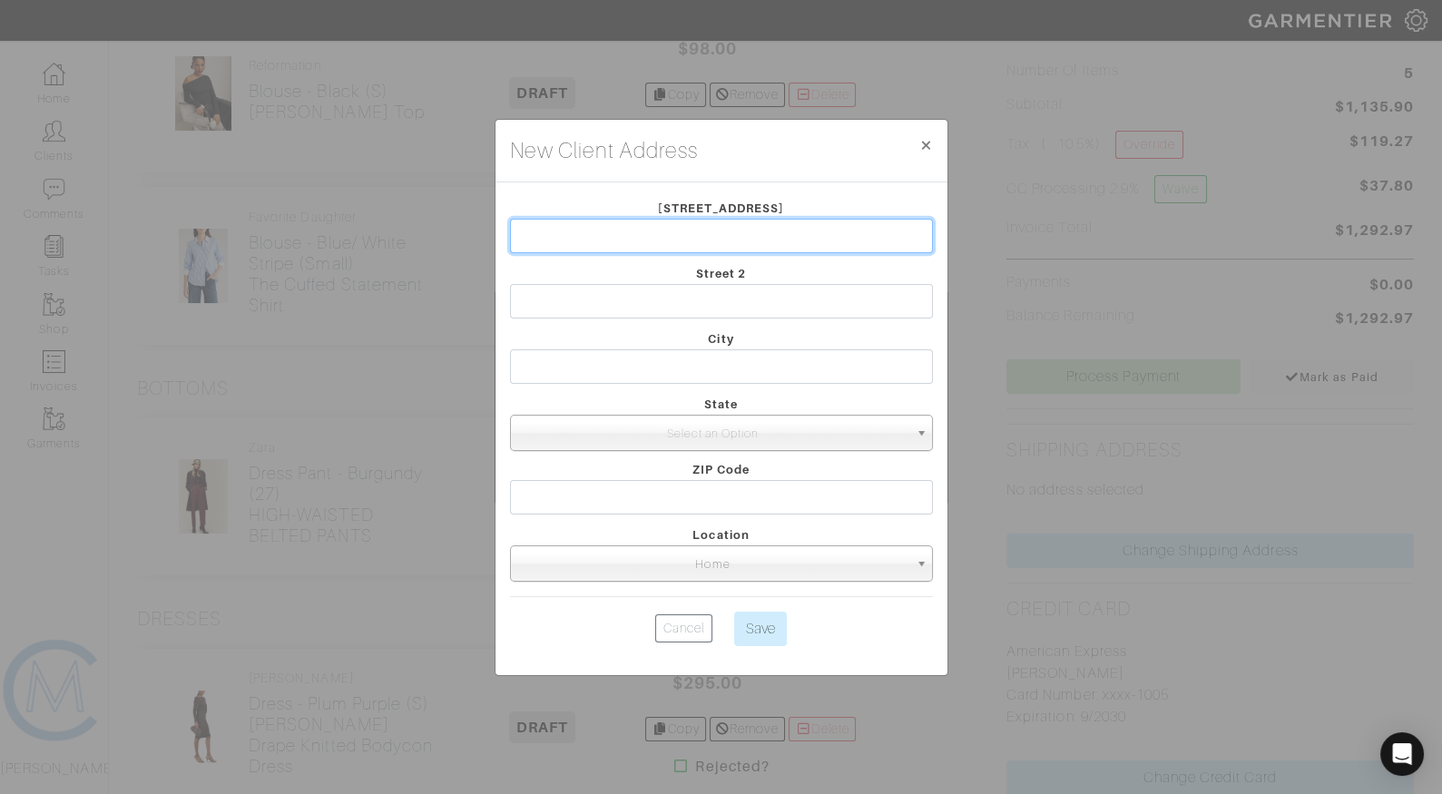
click at [652, 247] on input "text" at bounding box center [721, 236] width 423 height 34
type input "[STREET_ADDRESS]"
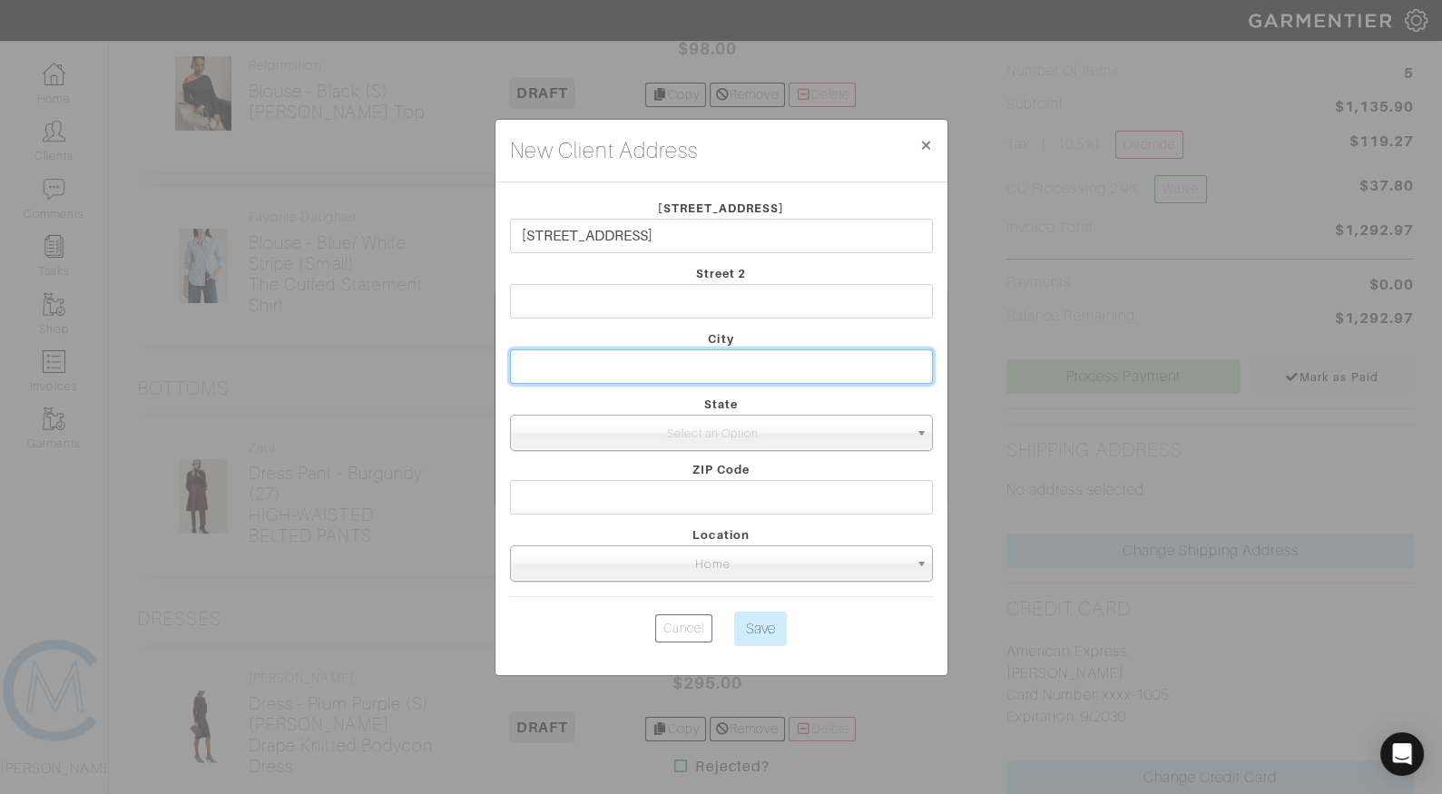
click at [743, 359] on input "text" at bounding box center [721, 366] width 423 height 34
type input "LOS ANGELES"
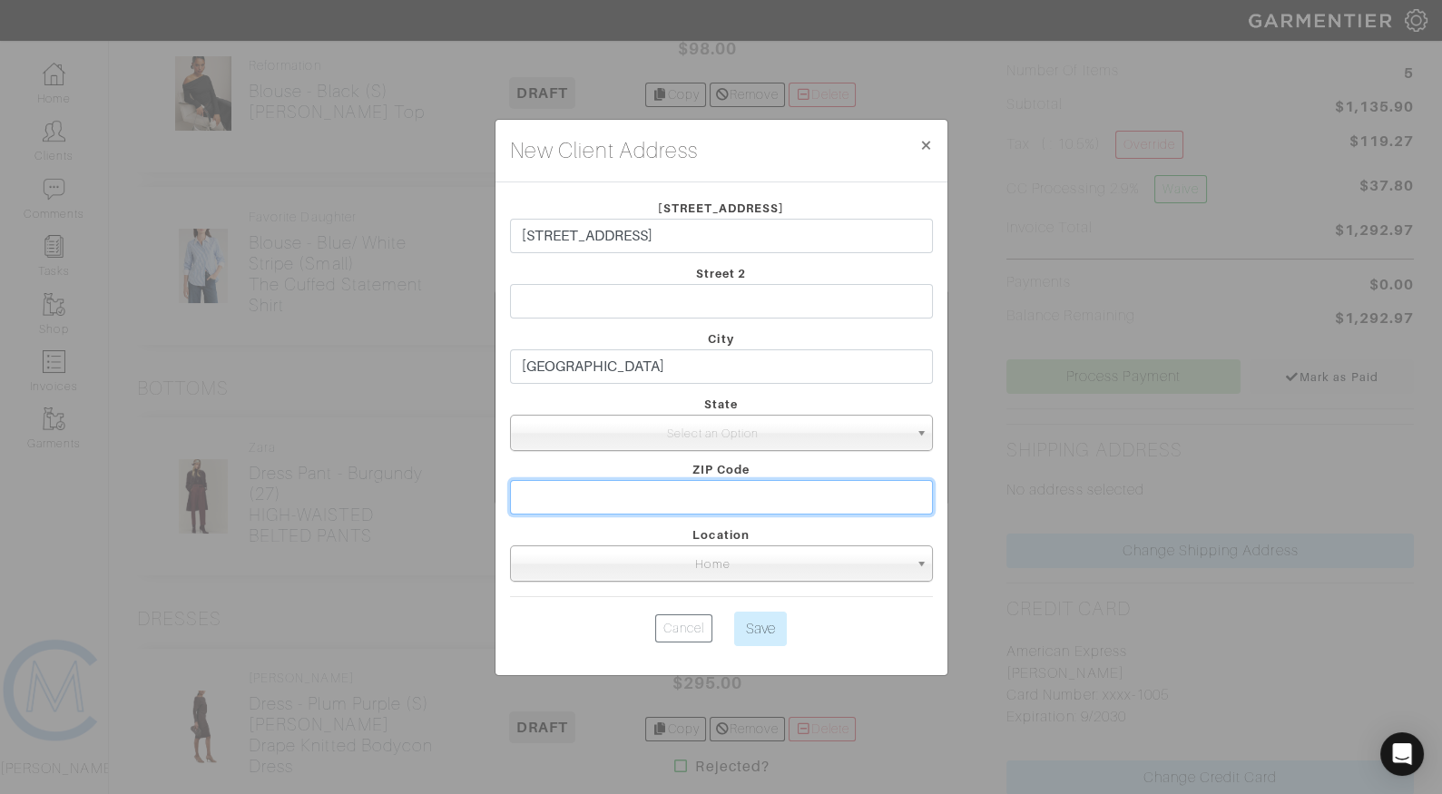
click at [549, 482] on input "text" at bounding box center [721, 497] width 423 height 34
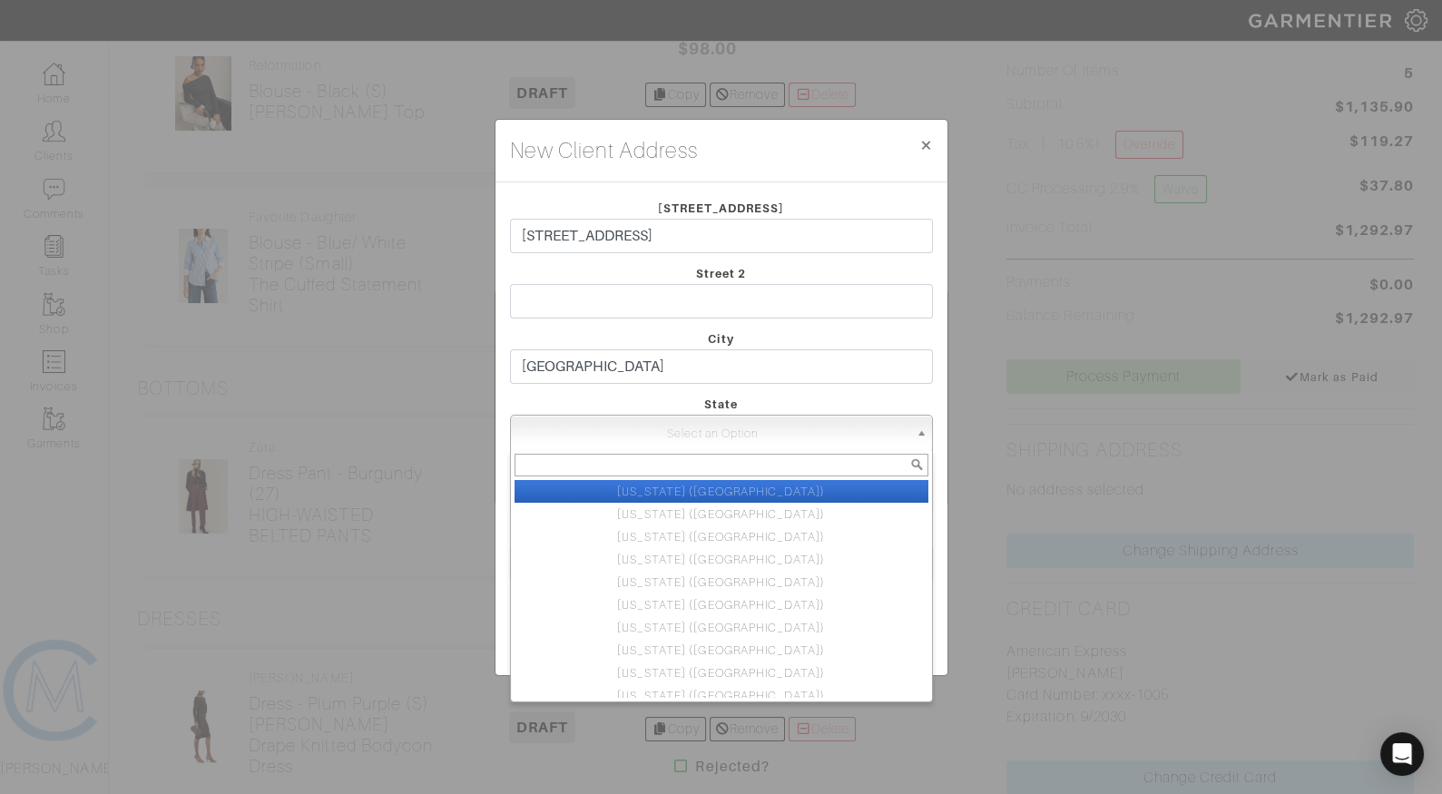
click at [552, 451] on div "Select an Option Illinois (IL) New York (NY) Indiana (IN) Colorado (CO) New Jer…" at bounding box center [721, 433] width 423 height 36
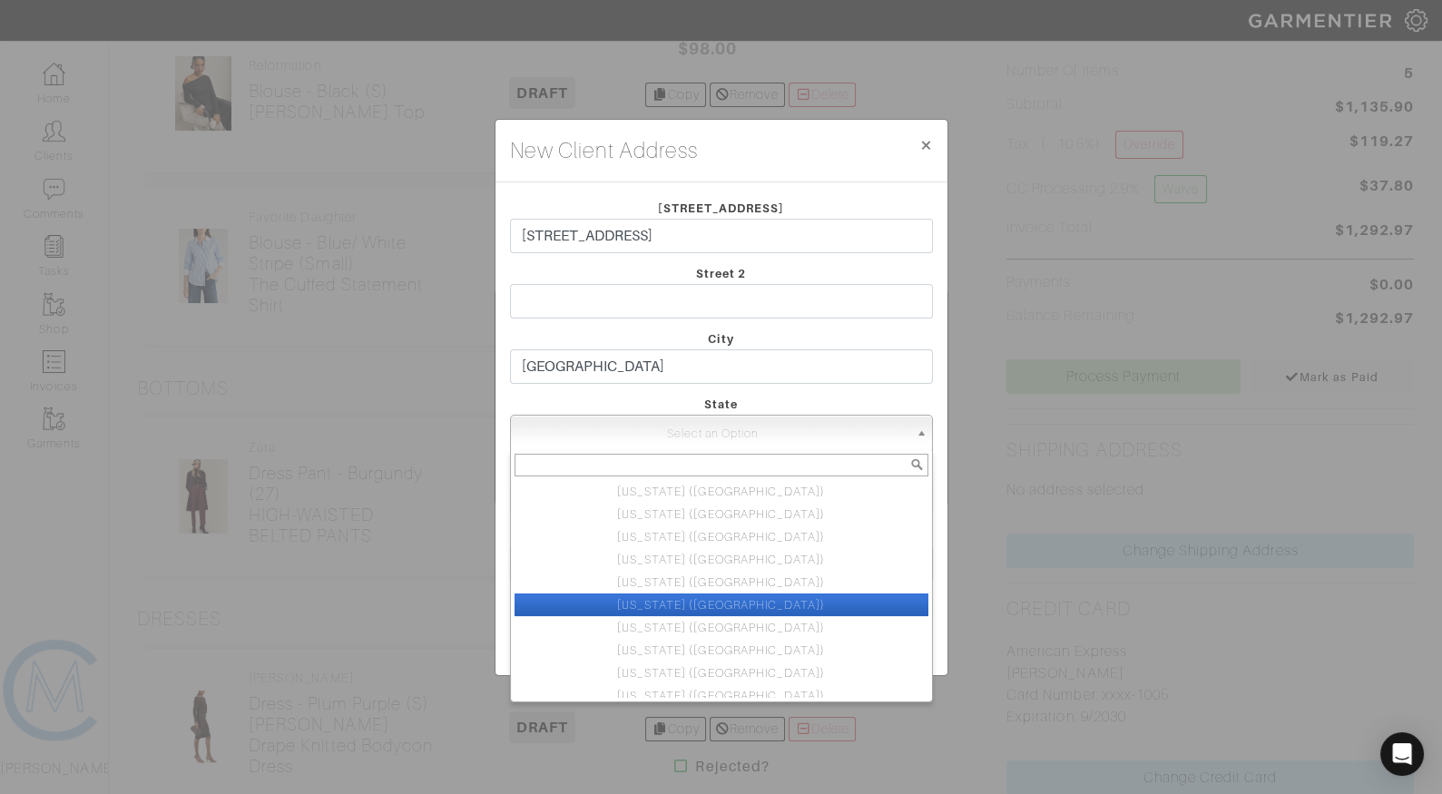
click at [636, 600] on ul "Illinois (IL) New York (NY) Indiana (IN) Colorado (CO) New Jersey (NJ) Californ…" at bounding box center [720, 589] width 418 height 218
select select "6"
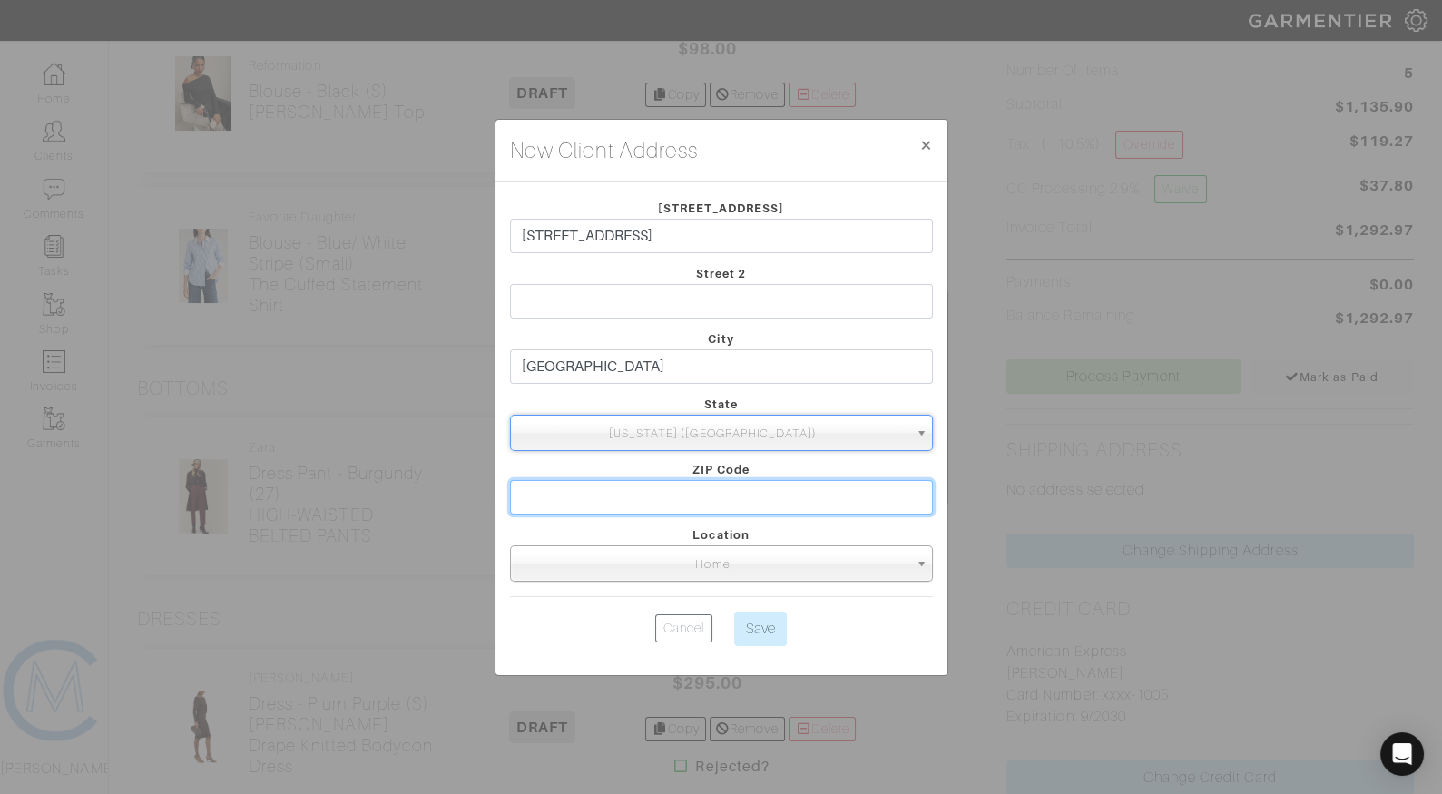
click at [664, 506] on input "text" at bounding box center [721, 497] width 423 height 34
type input "90048"
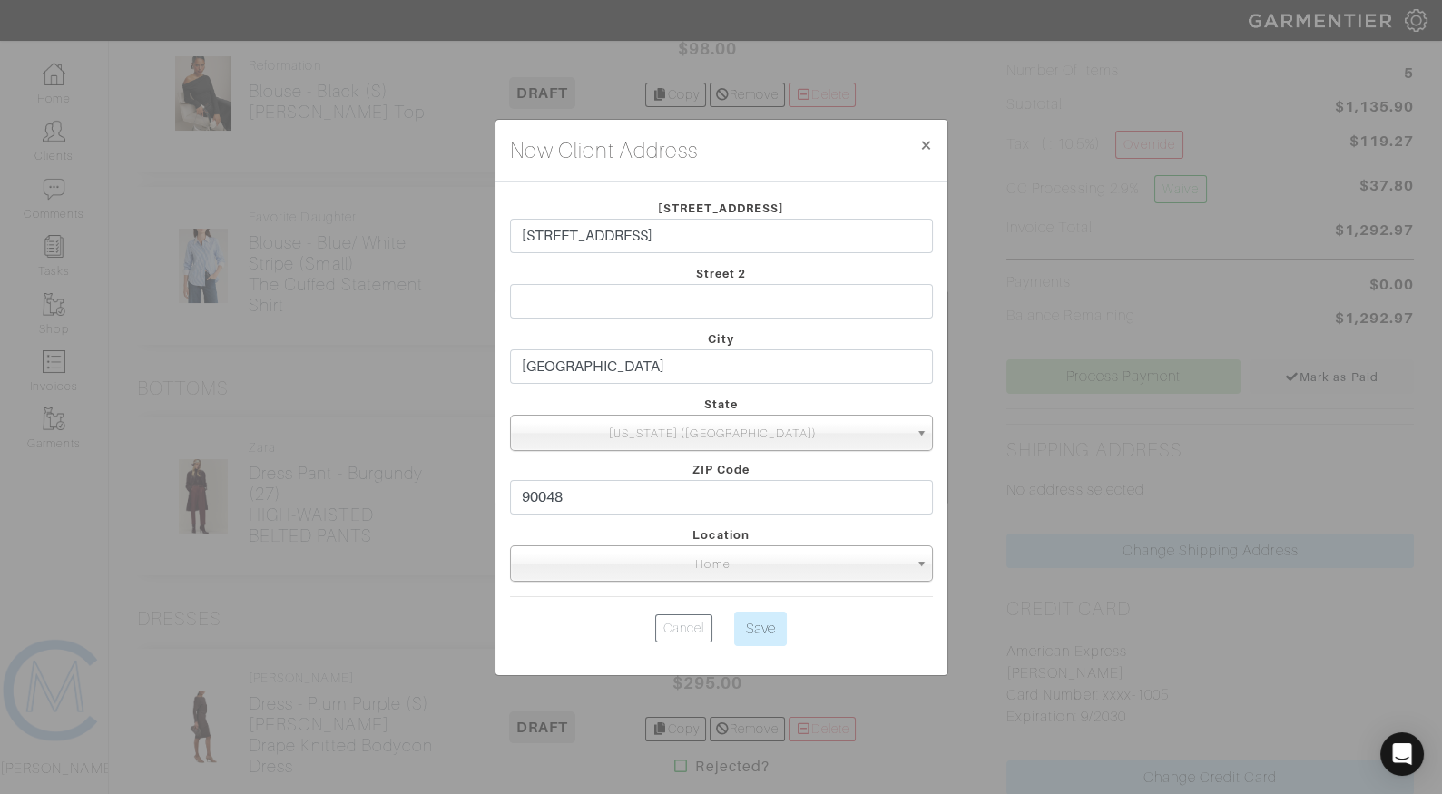
click at [876, 623] on center "Cancel Save" at bounding box center [721, 629] width 423 height 34
click at [781, 631] on input "Save" at bounding box center [760, 629] width 53 height 34
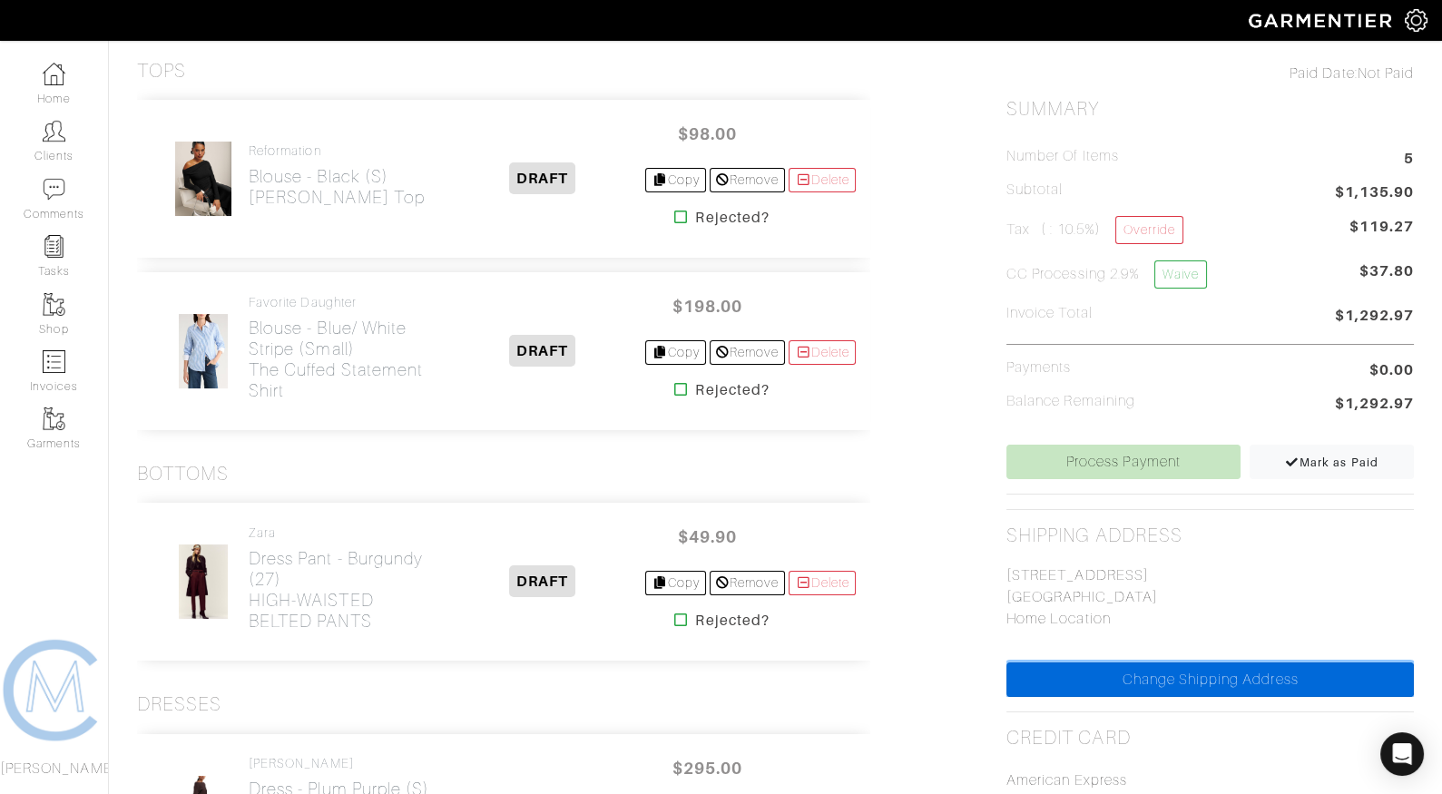
scroll to position [407, 0]
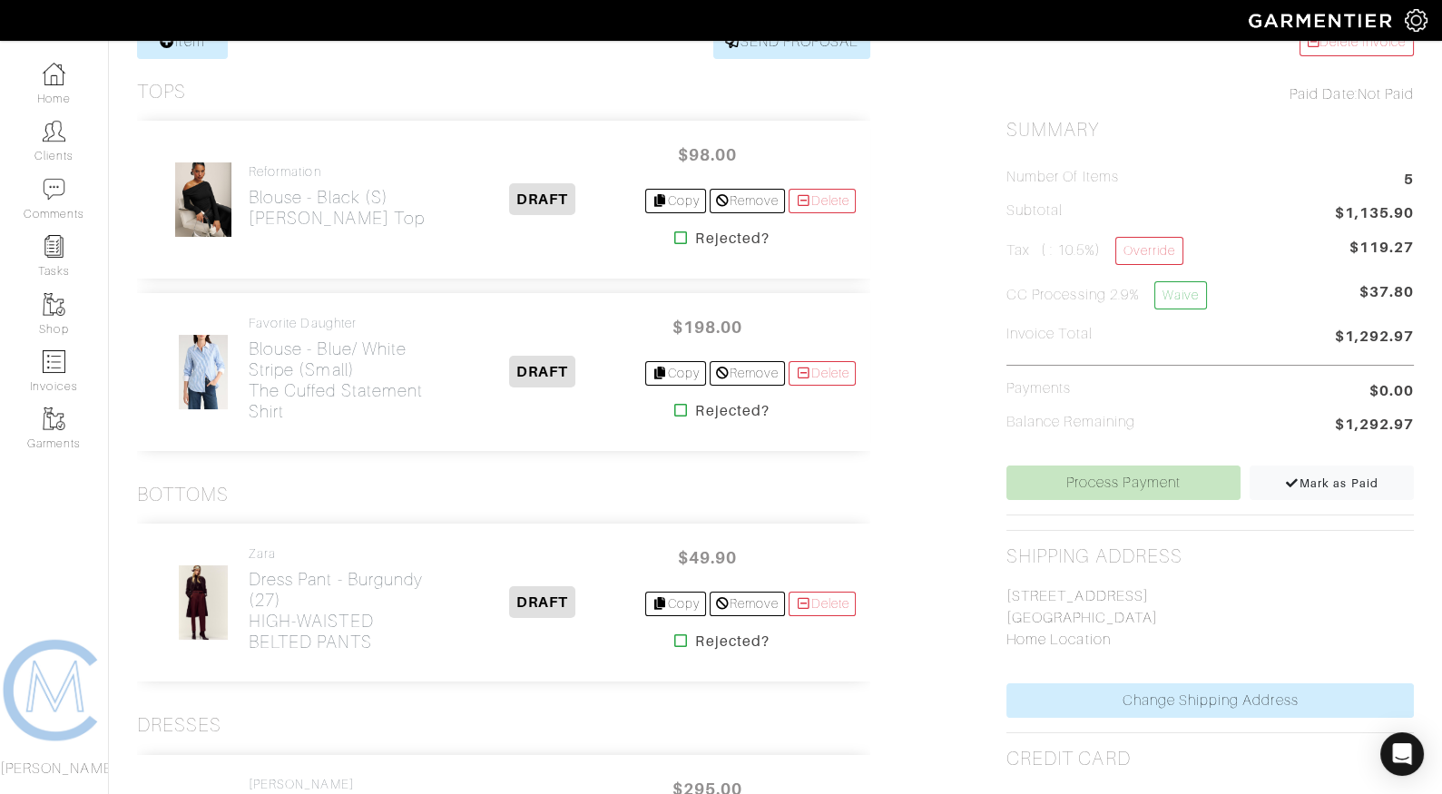
scroll to position [391, 0]
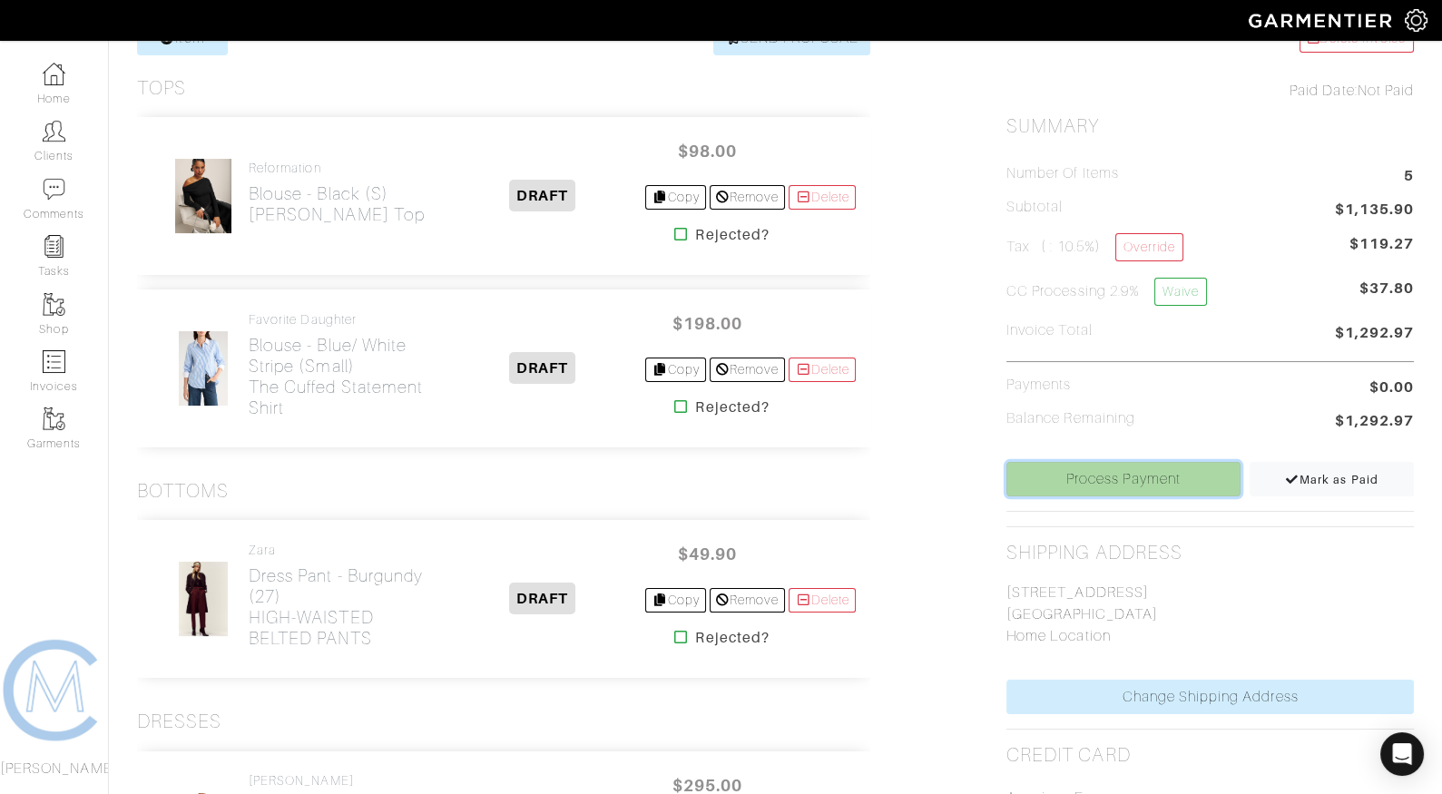
click at [1139, 472] on link "Process Payment" at bounding box center [1124, 479] width 234 height 34
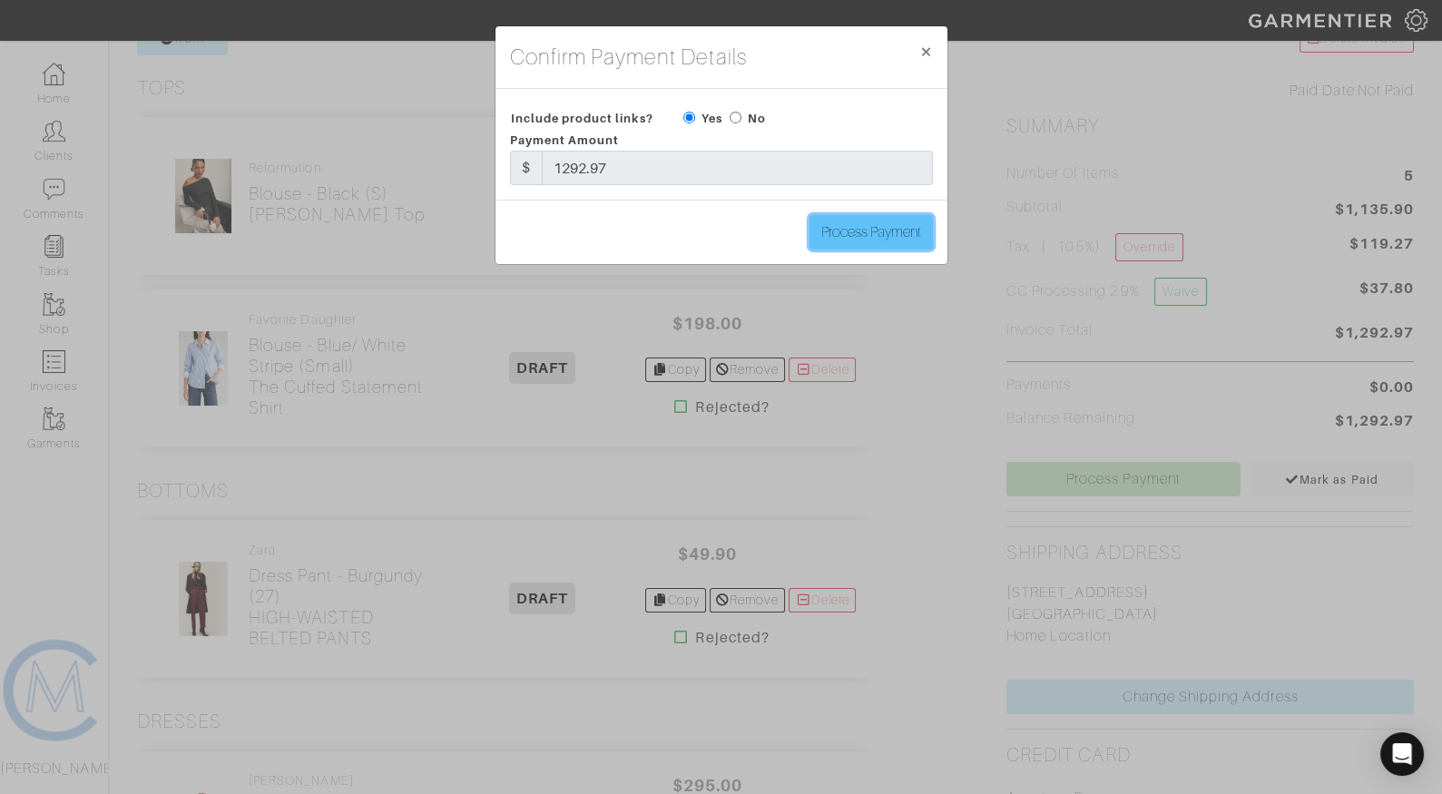
click at [853, 237] on input "Process Payment" at bounding box center [871, 232] width 123 height 34
type input "Process Payment"
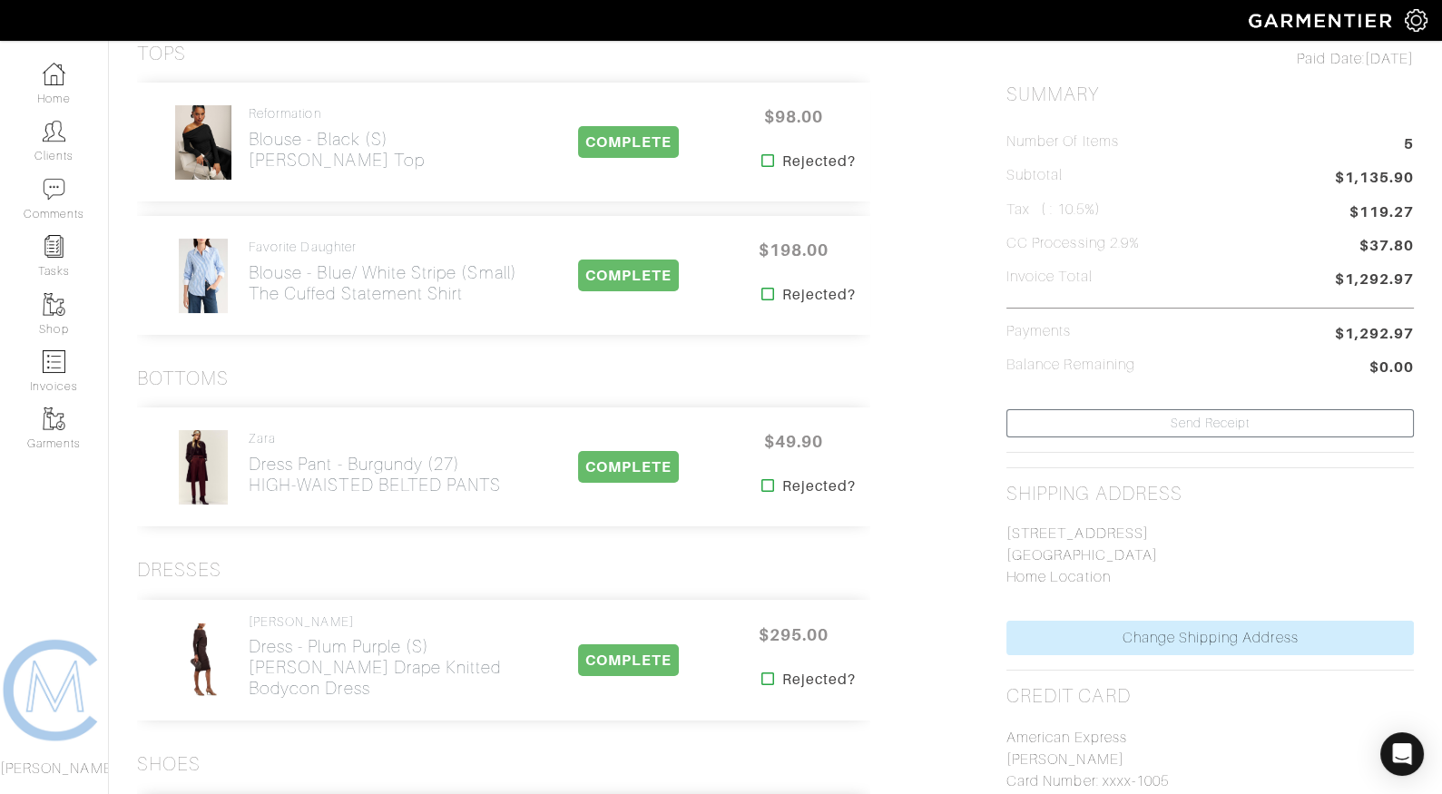
scroll to position [0, 0]
